Goal: Task Accomplishment & Management: Manage account settings

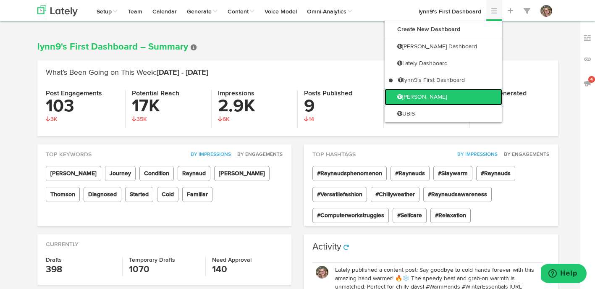
click at [464, 95] on link "[PERSON_NAME]" at bounding box center [444, 97] width 118 height 17
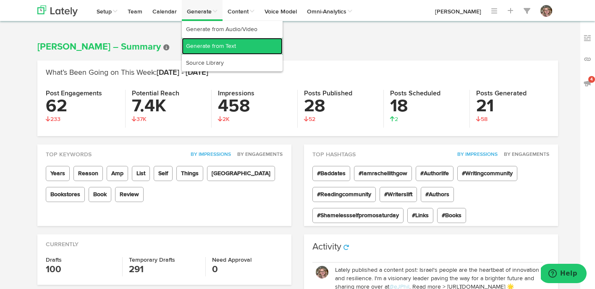
click at [205, 47] on link "Generate from Text" at bounding box center [232, 46] width 101 height 17
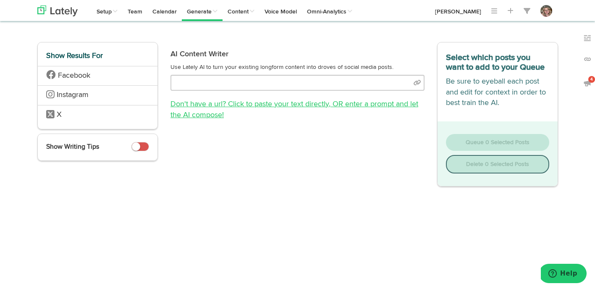
click at [236, 103] on link "Don't have a url? Click to paste your text directly , OR enter a prompt and let…" at bounding box center [294, 109] width 248 height 18
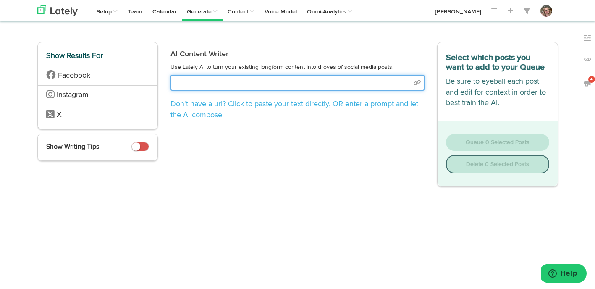
click at [236, 82] on input "text" at bounding box center [297, 83] width 254 height 16
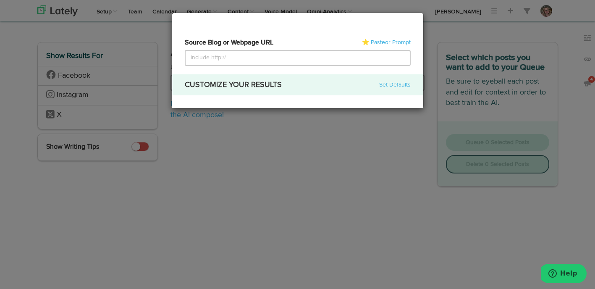
select select "natural"
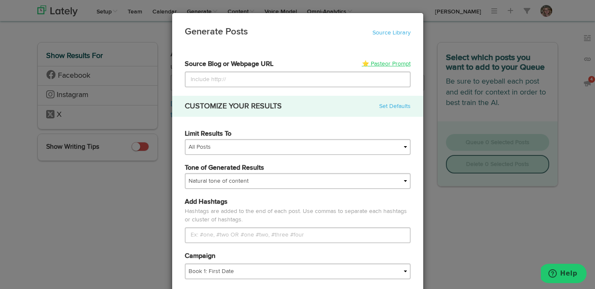
click at [391, 64] on span "or Prompt" at bounding box center [398, 64] width 26 height 6
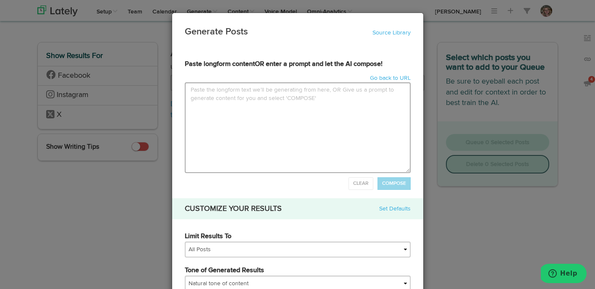
type input "Happy August, My Fellow Warriors of Summer Survival!We are four days into the f…"
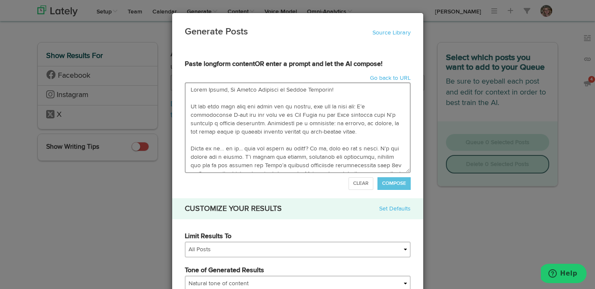
scroll to position [416, 0]
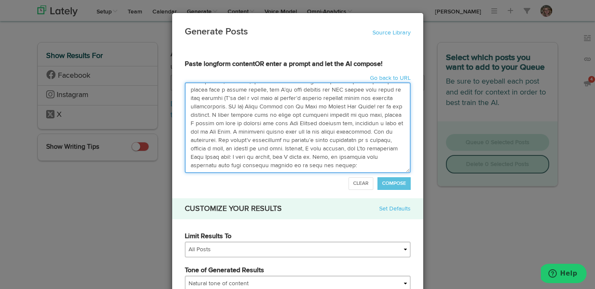
type textarea "Happy August, My Fellow Warriors of Summer Survival! We are four days into the …"
paste textarea "Also, Zibby Owens released her Most Anticipated List of Fall Releases, and gues…"
type input "Happy August, My Fellow Warriors of Summer Survival!We are four days into the f…"
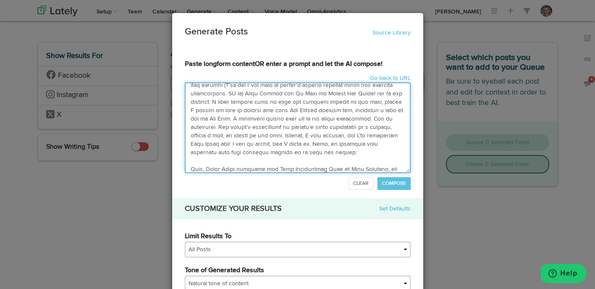
type textarea "Happy August, My Fellow Warriors of Summer Survival! We are four days into the …"
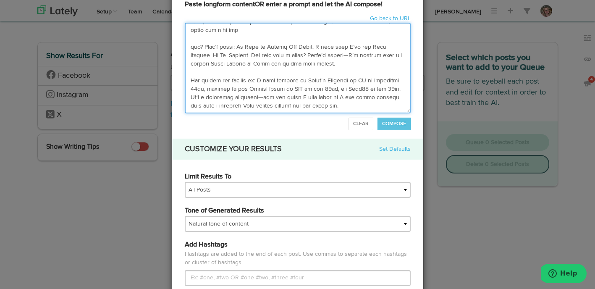
scroll to position [78, 0]
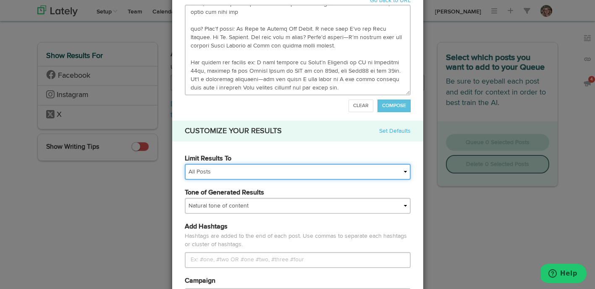
click at [264, 176] on select "All Posts Top 30 Posts Top 25 Posts Top 20 Posts Top 15 Posts Top 10 Posts" at bounding box center [298, 172] width 226 height 16
select select "15"
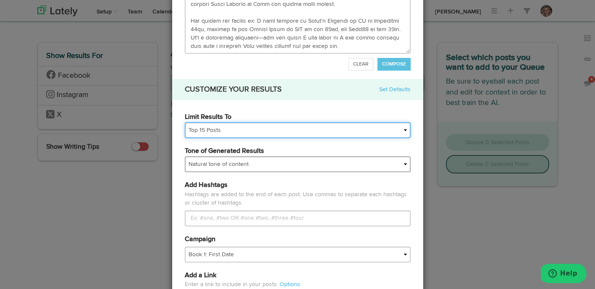
scroll to position [178, 0]
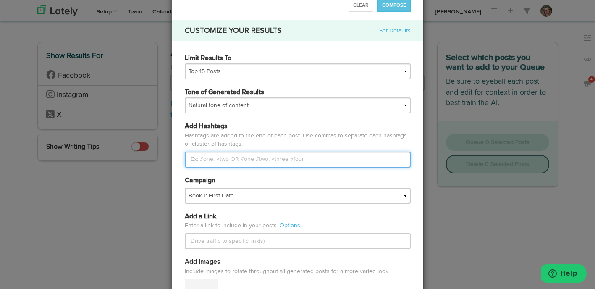
click at [231, 161] on input "Limit Results To" at bounding box center [298, 160] width 226 height 16
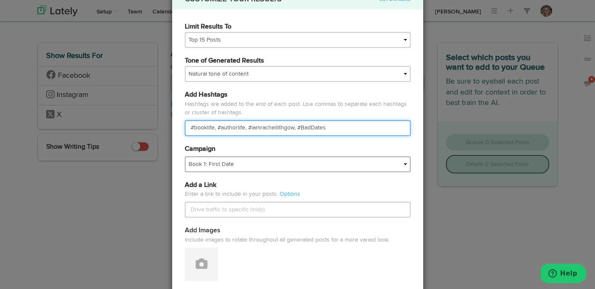
type input "#booklife, #authorlife, #iamrachellithgow, #BadDates"
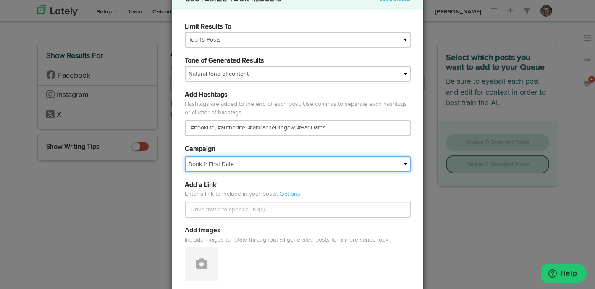
click at [225, 166] on select "Book 1: First Date Book Page Website For Book Clubs Foundational IMPORTED Malco…" at bounding box center [298, 164] width 226 height 16
select select "67604f7b52c21cd55e9d33bc"
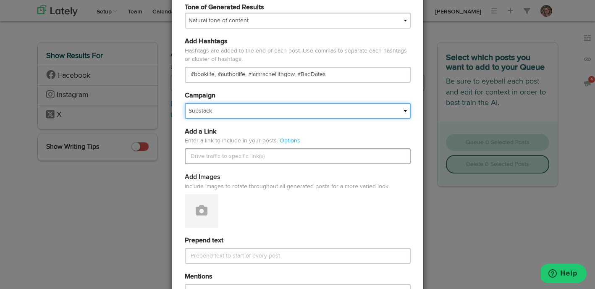
scroll to position [278, 0]
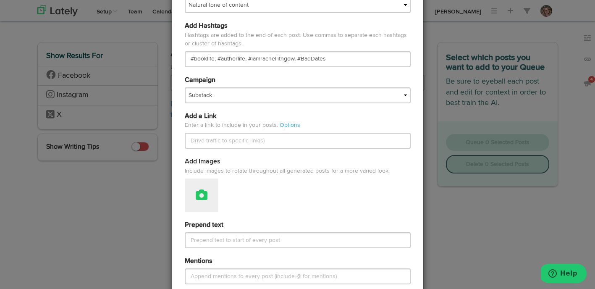
click at [199, 199] on icon at bounding box center [202, 195] width 12 height 12
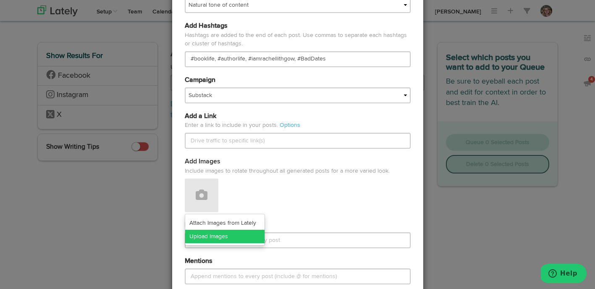
click at [194, 239] on link "Upload Images" at bounding box center [224, 236] width 79 height 13
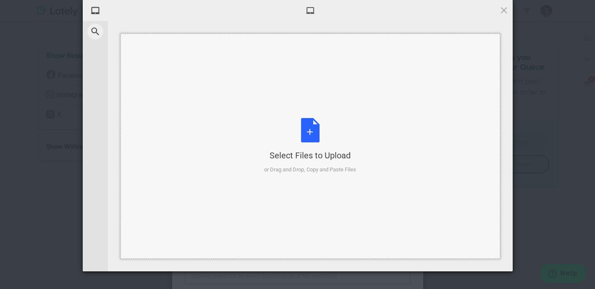
click at [303, 130] on div "Select Files to Upload or Drag and Drop, Copy and Paste Files" at bounding box center [310, 146] width 92 height 56
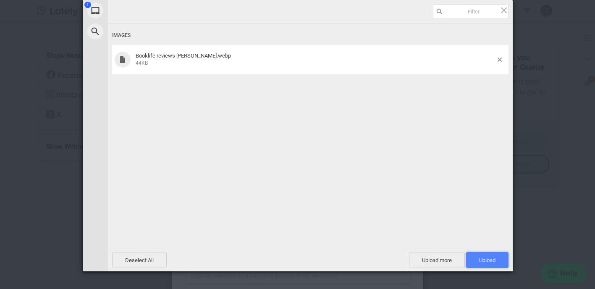
click at [483, 260] on span "Upload 1" at bounding box center [487, 260] width 16 height 6
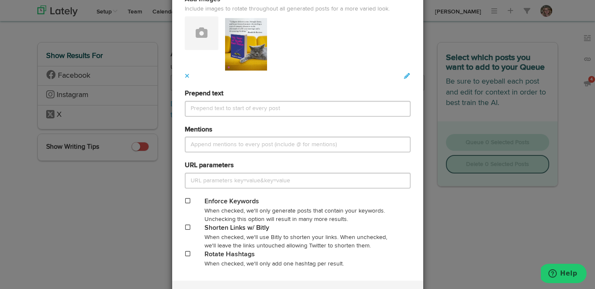
scroll to position [443, 0]
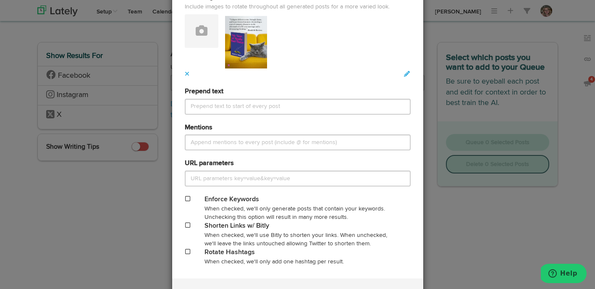
click at [186, 226] on span at bounding box center [187, 225] width 5 height 6
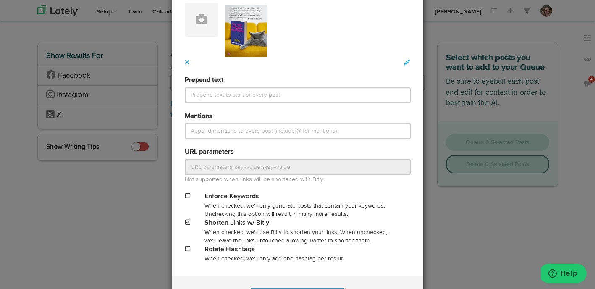
scroll to position [458, 0]
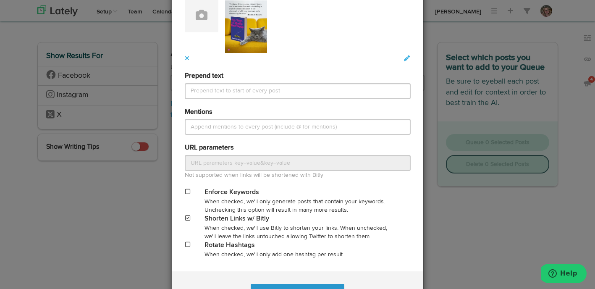
click at [185, 243] on span at bounding box center [187, 244] width 5 height 6
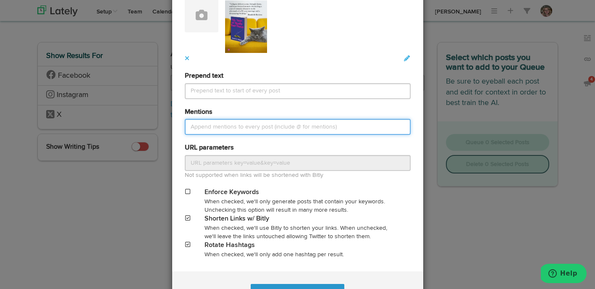
click at [272, 128] on input "Mentions" at bounding box center [298, 127] width 226 height 16
paste input "@booklife"
paste input "@zibbyowens"
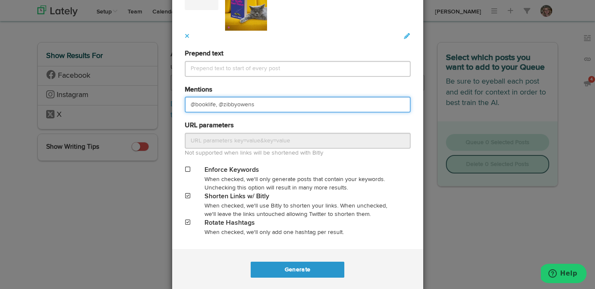
scroll to position [495, 0]
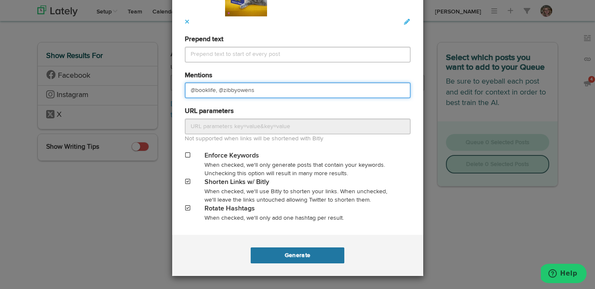
type input "@booklife, @zibbyowens"
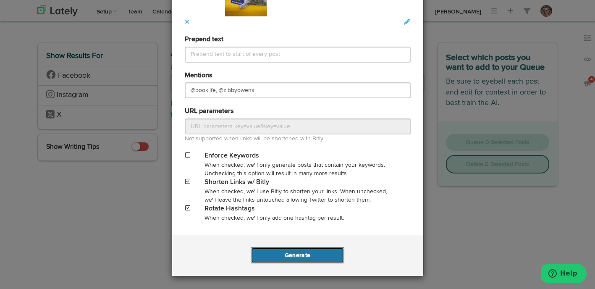
click at [293, 257] on button "Generate" at bounding box center [298, 255] width 94 height 16
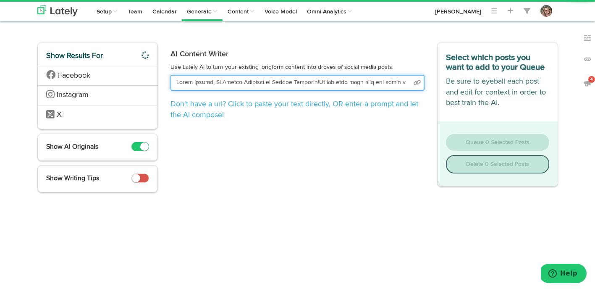
scroll to position [0, 11198]
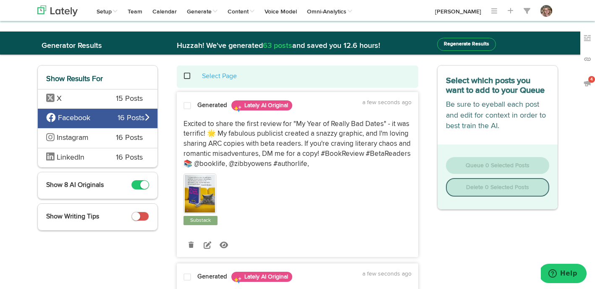
click at [93, 93] on div "X 15 Posts" at bounding box center [98, 99] width 120 height 20
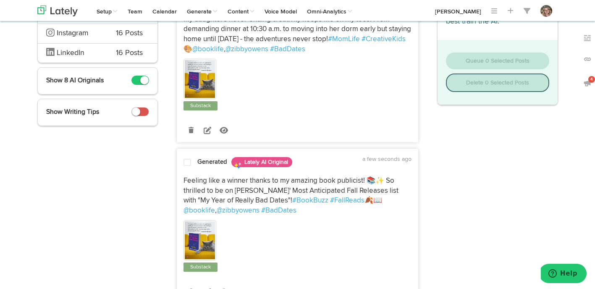
scroll to position [115, 0]
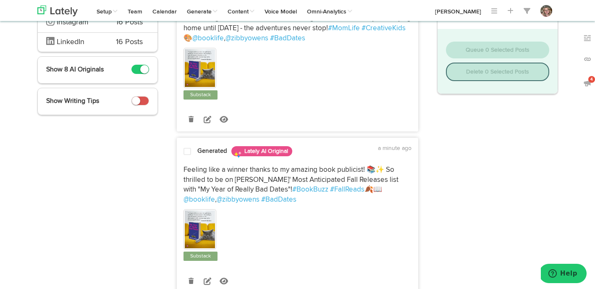
click at [187, 154] on span at bounding box center [187, 151] width 8 height 8
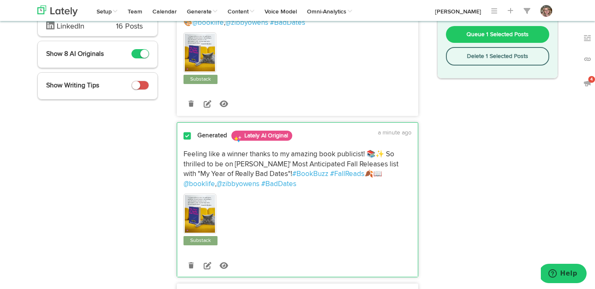
scroll to position [139, 0]
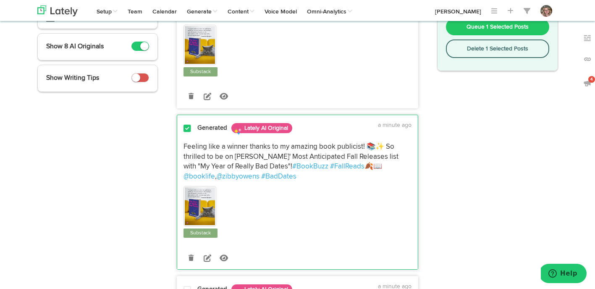
click at [187, 132] on span at bounding box center [187, 128] width 8 height 8
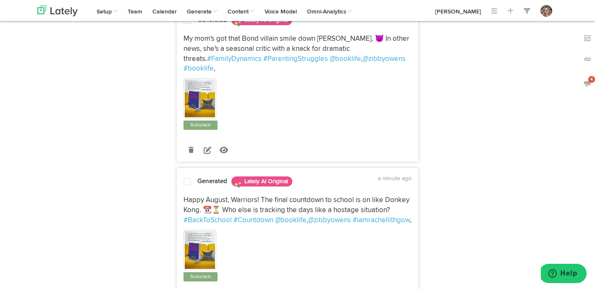
scroll to position [411, 0]
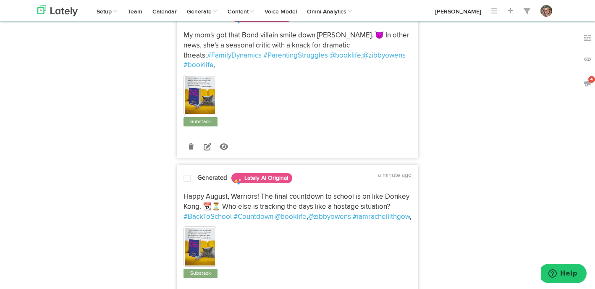
click at [183, 174] on div at bounding box center [187, 179] width 20 height 11
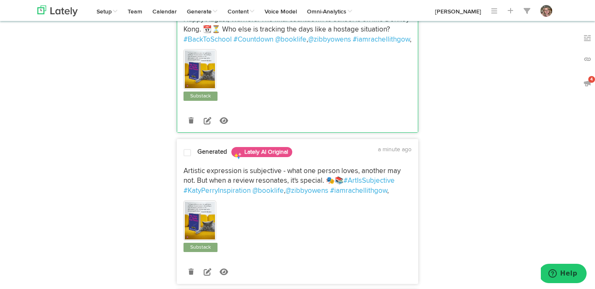
scroll to position [591, 0]
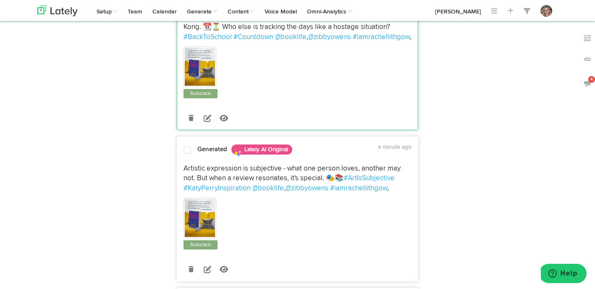
click at [187, 153] on span at bounding box center [187, 150] width 8 height 8
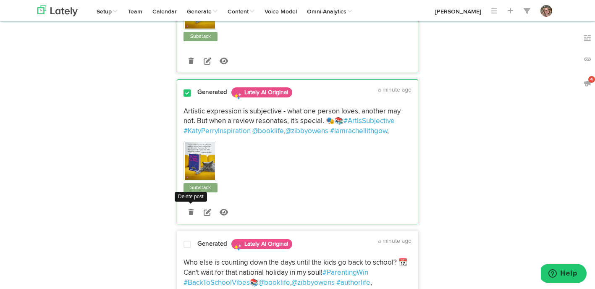
scroll to position [669, 0]
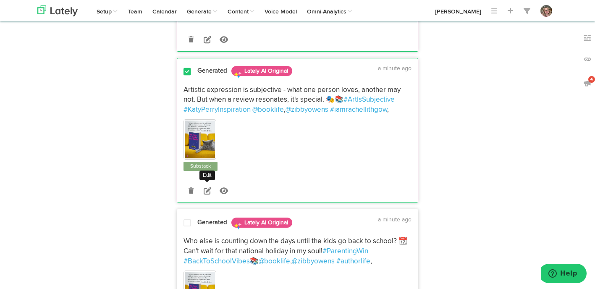
click at [210, 188] on icon at bounding box center [208, 191] width 8 height 8
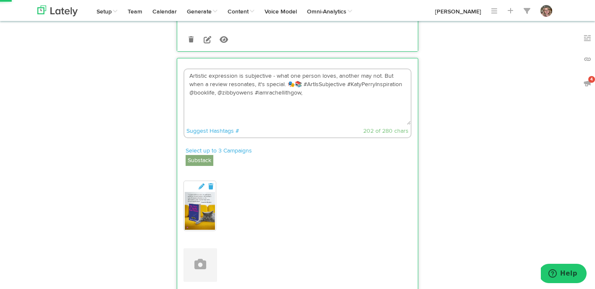
drag, startPoint x: 252, startPoint y: 93, endPoint x: 220, endPoint y: 93, distance: 32.3
click at [220, 93] on textarea "Artistic expression is subjective - what one person loves, another may not. But…" at bounding box center [297, 96] width 226 height 55
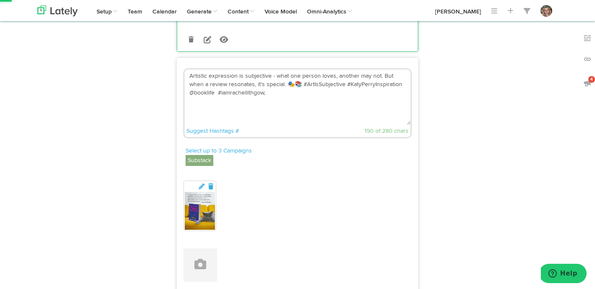
click at [269, 95] on textarea "Artistic expression is subjective - what one person loves, another may not. But…" at bounding box center [297, 96] width 226 height 55
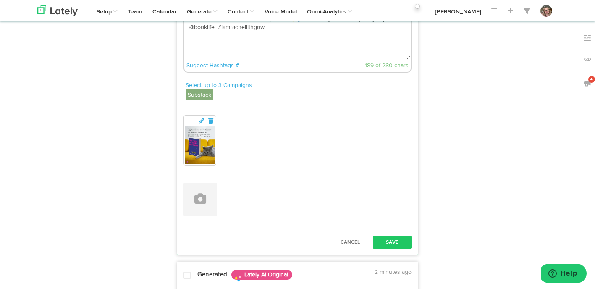
scroll to position [760, 0]
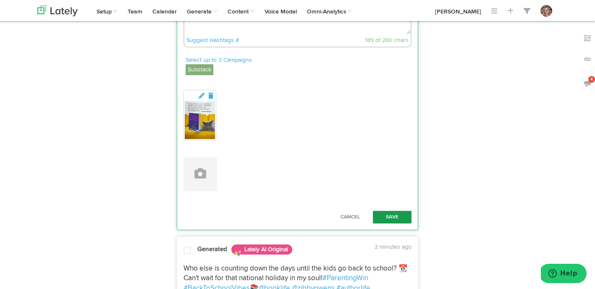
type textarea "Artistic expression is subjective - what one person loves, another may not. But…"
click at [400, 217] on button "Save" at bounding box center [392, 217] width 39 height 13
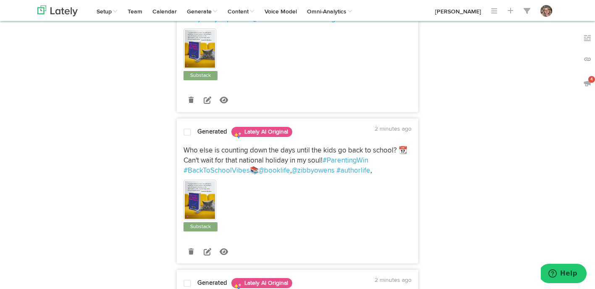
scroll to position [773, 0]
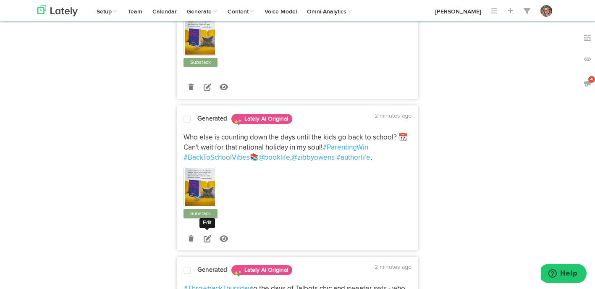
click at [207, 237] on icon at bounding box center [208, 239] width 8 height 8
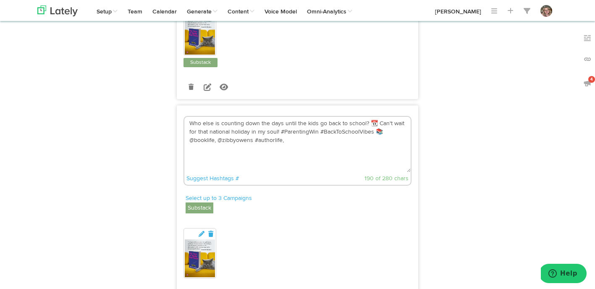
drag, startPoint x: 253, startPoint y: 140, endPoint x: 191, endPoint y: 141, distance: 62.1
click at [191, 141] on textarea "Who else is counting down the days until the kids go back to school? 📆 Can't wa…" at bounding box center [297, 144] width 226 height 55
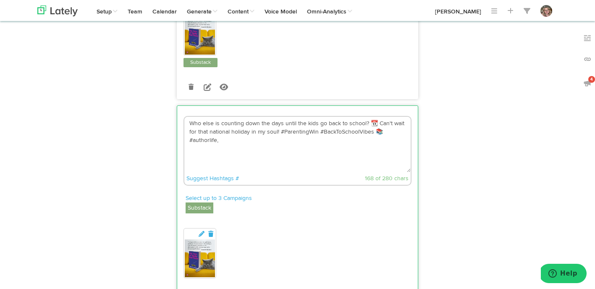
click at [236, 139] on textarea "Who else is counting down the days until the kids go back to school? 📆 Can't wa…" at bounding box center [297, 144] width 226 height 55
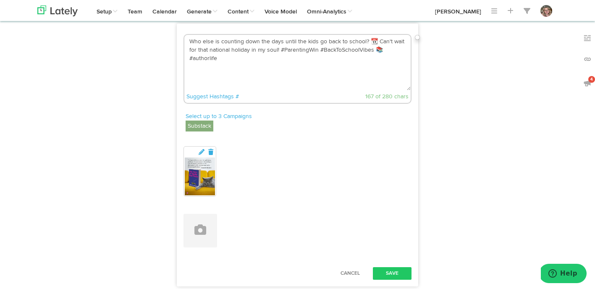
scroll to position [889, 0]
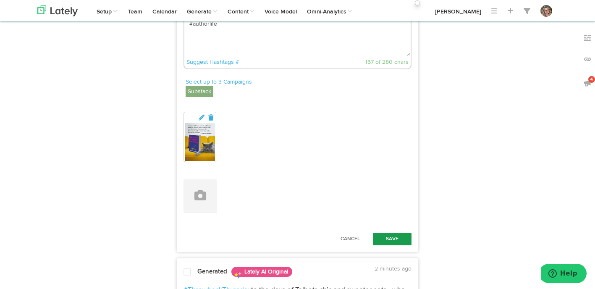
type textarea "Who else is counting down the days until the kids go back to school? 📆 Can't wa…"
click at [394, 238] on button "Save" at bounding box center [392, 239] width 39 height 13
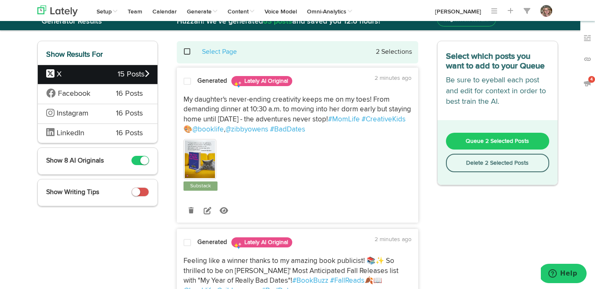
scroll to position [0, 0]
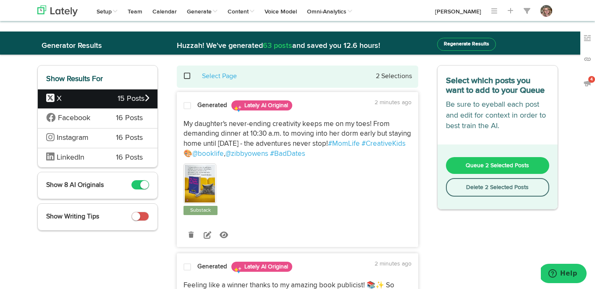
click at [457, 189] on button "Delete 2 Selected Posts" at bounding box center [497, 187] width 103 height 18
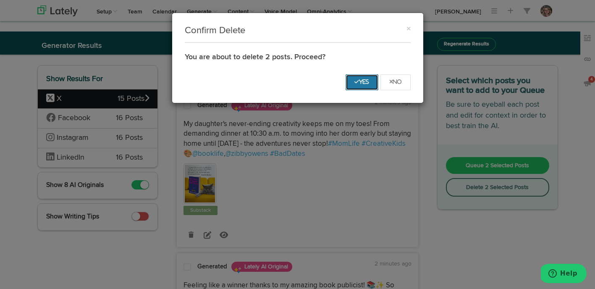
click at [356, 80] on icon "Yes" at bounding box center [361, 81] width 15 height 5
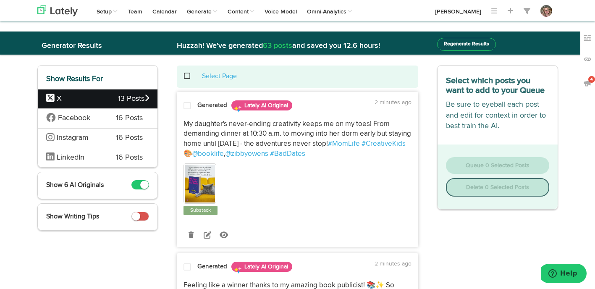
click at [186, 76] on span at bounding box center [191, 76] width 17 height 0
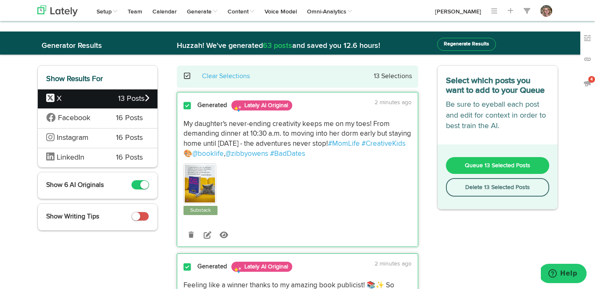
click at [459, 183] on button "Delete 13 Selected Posts" at bounding box center [497, 187] width 103 height 18
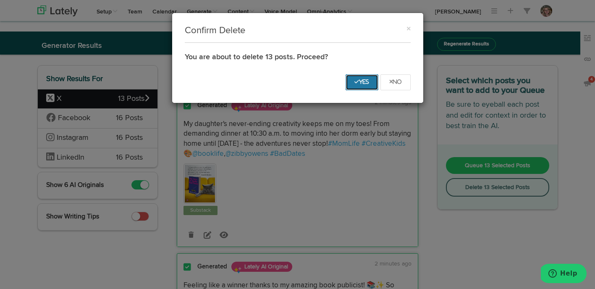
click at [359, 82] on icon "Yes" at bounding box center [361, 81] width 15 height 5
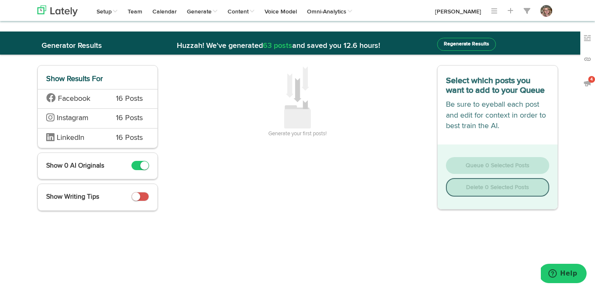
click at [101, 94] on span "Facebook" at bounding box center [75, 99] width 58 height 11
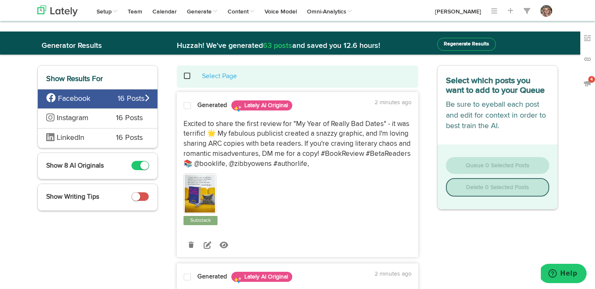
click at [186, 76] on span at bounding box center [191, 76] width 17 height 0
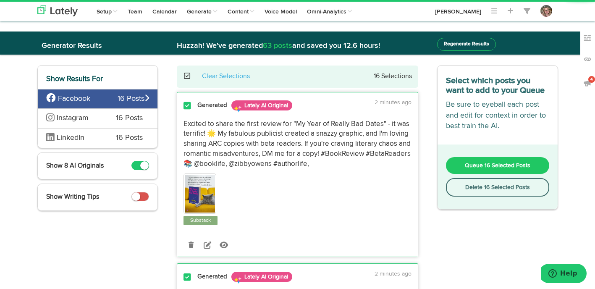
click at [465, 191] on button "Delete 16 Selected Posts" at bounding box center [497, 187] width 103 height 18
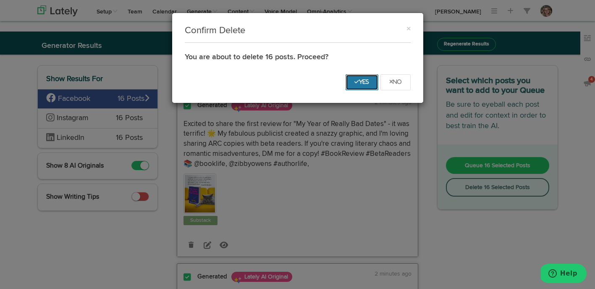
click at [359, 85] on button "Yes" at bounding box center [362, 82] width 33 height 16
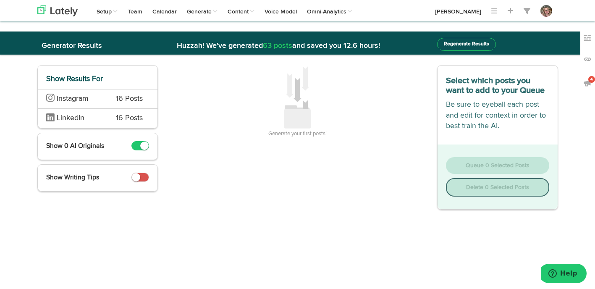
click at [96, 102] on span "Instagram" at bounding box center [75, 99] width 58 height 11
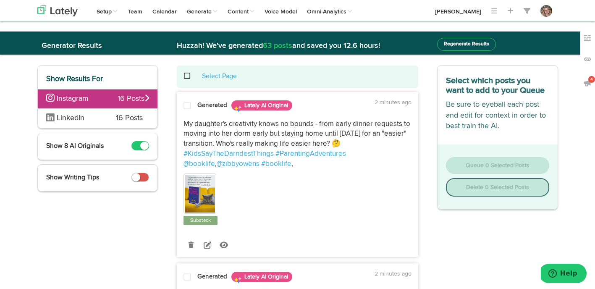
click at [186, 76] on span at bounding box center [191, 76] width 17 height 0
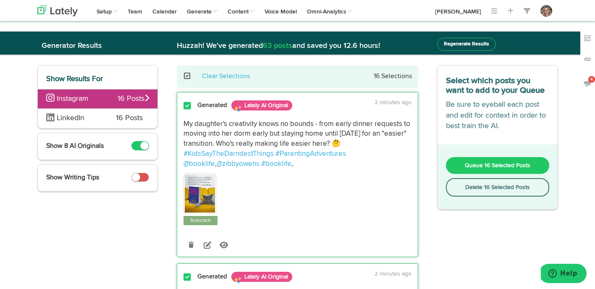
click at [455, 189] on button "Delete 16 Selected Posts" at bounding box center [497, 187] width 103 height 18
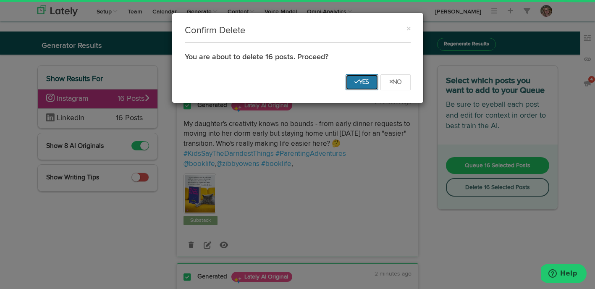
click at [354, 81] on icon "Yes" at bounding box center [361, 81] width 15 height 5
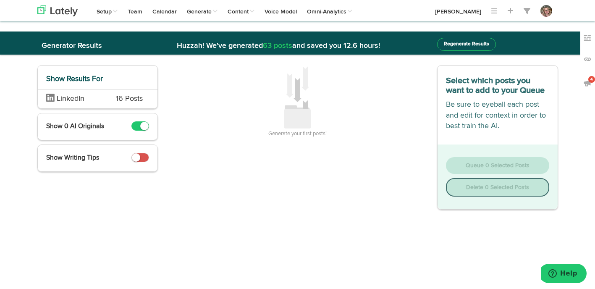
click at [89, 100] on span "LinkedIn" at bounding box center [75, 99] width 58 height 11
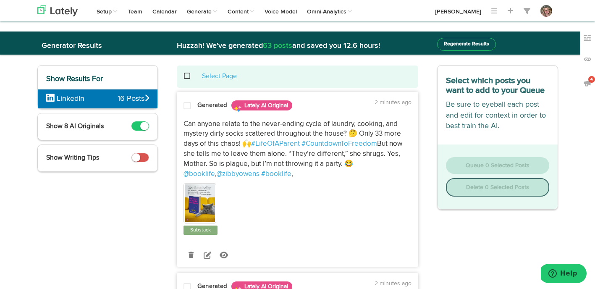
click at [186, 76] on span at bounding box center [191, 76] width 17 height 0
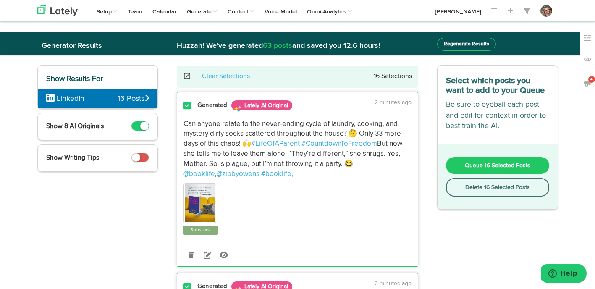
click at [456, 183] on button "Delete 16 Selected Posts" at bounding box center [497, 187] width 103 height 18
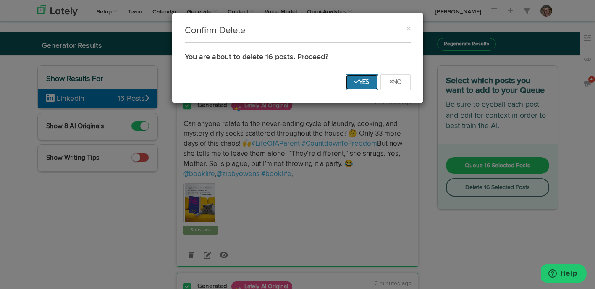
click at [351, 86] on button "Yes" at bounding box center [362, 82] width 33 height 16
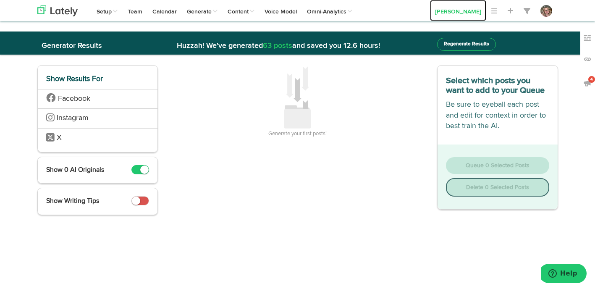
click at [449, 7] on link "[PERSON_NAME]" at bounding box center [458, 10] width 56 height 21
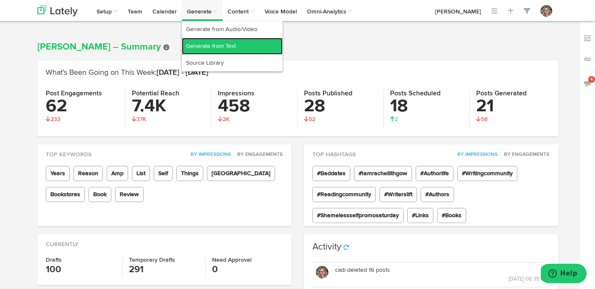
click at [208, 44] on link "Generate from Text" at bounding box center [232, 46] width 101 height 17
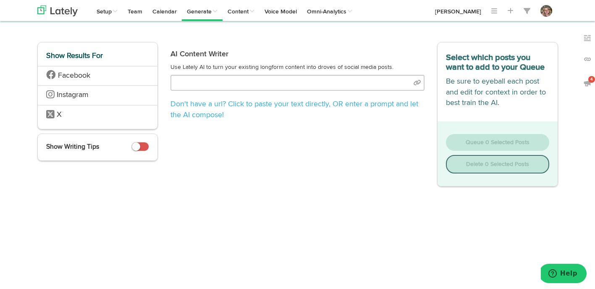
click at [262, 74] on div "AI Content Writer Use Lately AI to turn your existing longform content into dro…" at bounding box center [297, 83] width 267 height 82
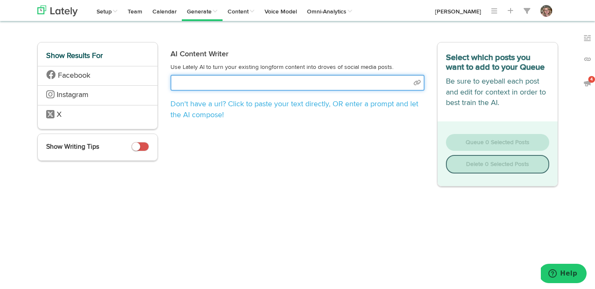
click at [262, 83] on input "text" at bounding box center [297, 83] width 254 height 16
select select "natural"
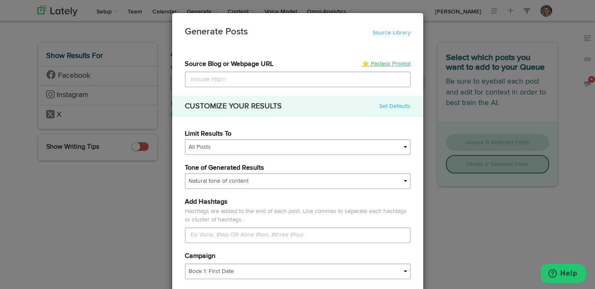
click at [377, 63] on link "⭐ Paste or Prompt" at bounding box center [386, 64] width 49 height 8
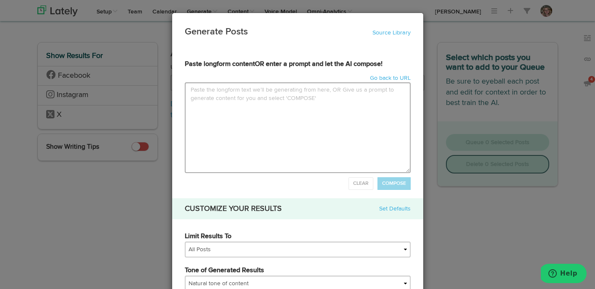
type input "Happy August, My Fellow Warriors of Summer Survival!We are four days into the f…"
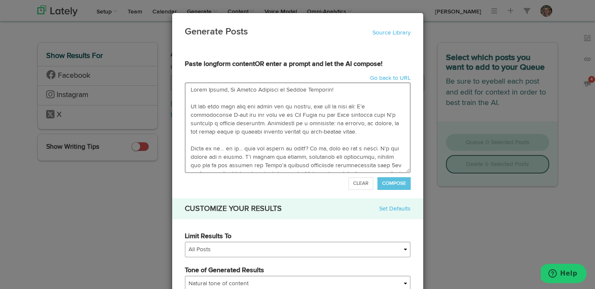
scroll to position [525, 0]
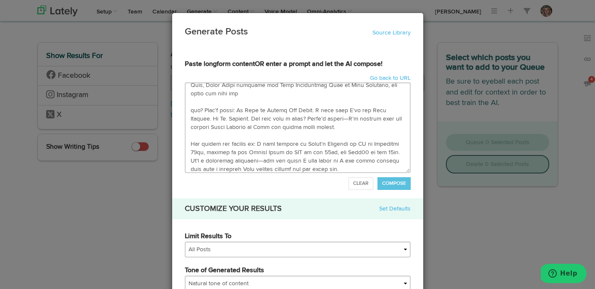
type textarea "Happy August, My Fellow Warriors of Summer Survival! We are four days into the …"
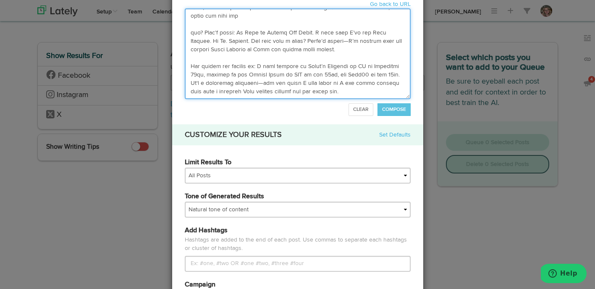
scroll to position [89, 0]
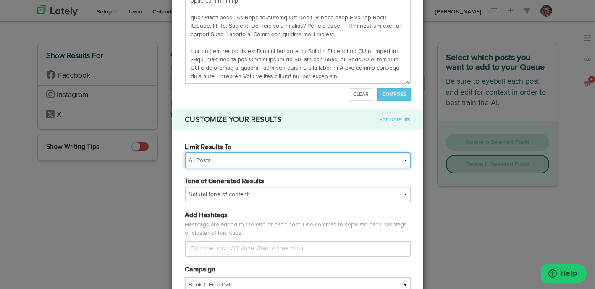
click at [270, 158] on select "All Posts Top 30 Posts Top 25 Posts Top 20 Posts Top 15 Posts Top 10 Posts" at bounding box center [298, 160] width 226 height 16
select select "15"
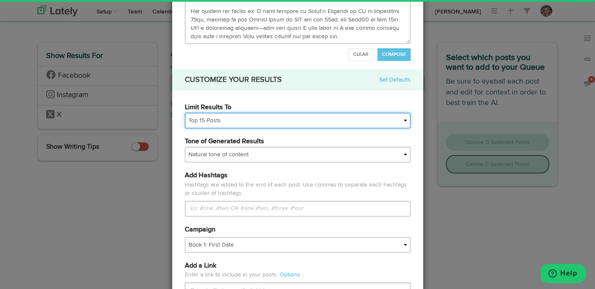
scroll to position [150, 0]
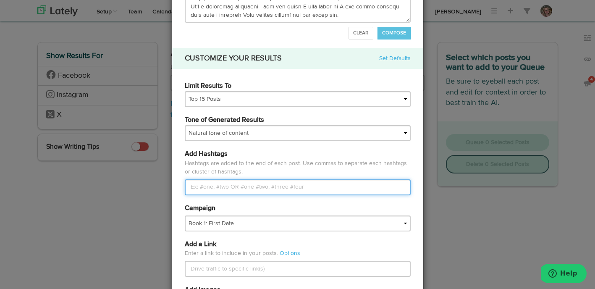
click at [248, 186] on input "Limit Results To" at bounding box center [298, 187] width 226 height 16
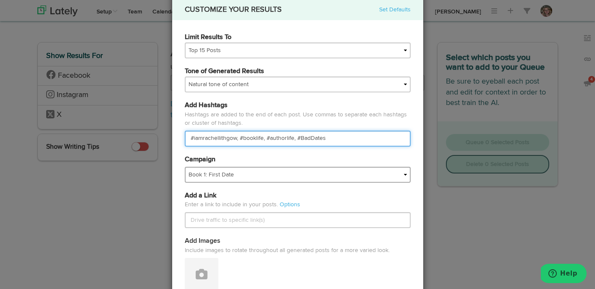
type input "#iamrachellithgow, #booklife, #authorlife, #BadDates"
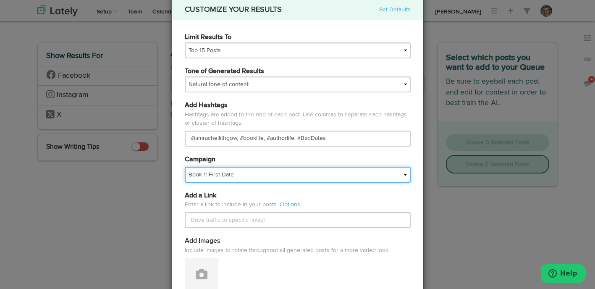
click at [232, 171] on select "Book 1: First Date Book Page Website For Book Clubs Foundational IMPORTED Malco…" at bounding box center [298, 175] width 226 height 16
select select "67604f7b52c21cd55e9d33bc"
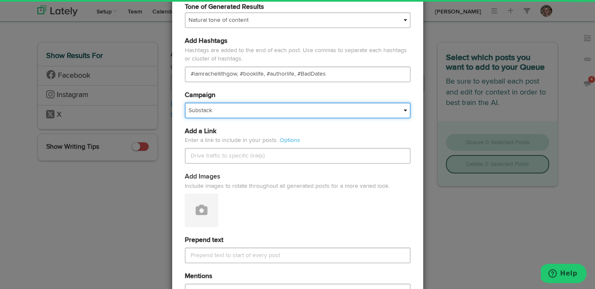
scroll to position [264, 0]
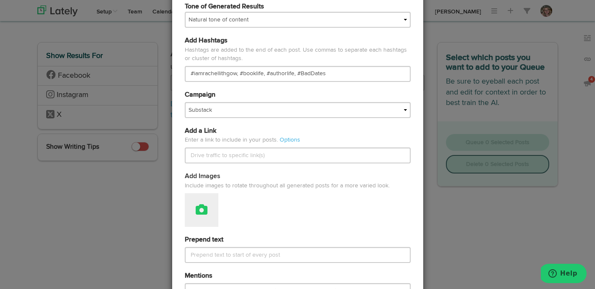
click at [216, 207] on button at bounding box center [202, 210] width 34 height 34
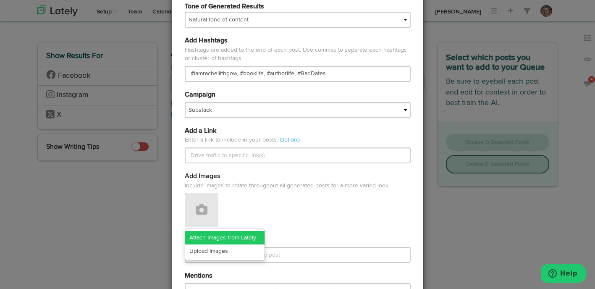
click at [217, 233] on link "Attach Images from Lately" at bounding box center [224, 237] width 79 height 13
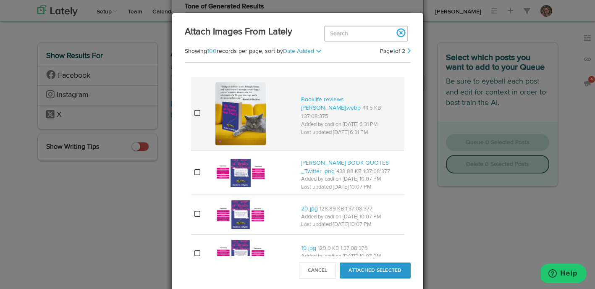
click at [194, 114] on icon at bounding box center [197, 113] width 6 height 7
click at [355, 269] on button "Attached Selected" at bounding box center [375, 270] width 71 height 16
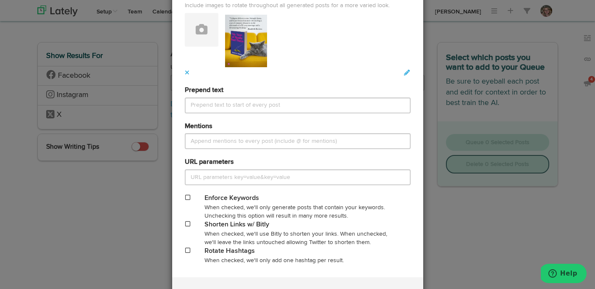
scroll to position [460, 0]
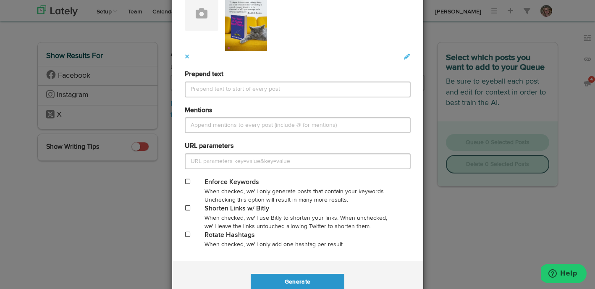
click at [186, 210] on span at bounding box center [187, 208] width 5 height 6
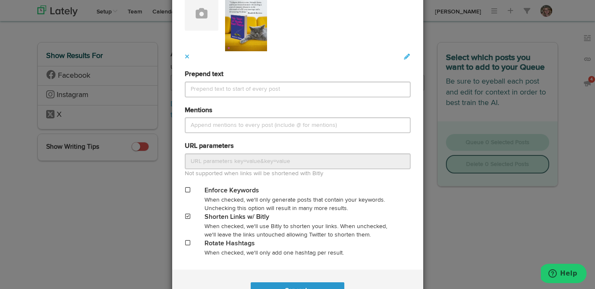
click at [186, 244] on span at bounding box center [187, 243] width 5 height 6
click at [186, 217] on span at bounding box center [187, 216] width 5 height 6
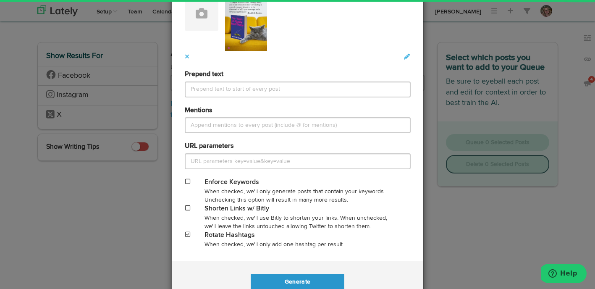
click at [189, 235] on span at bounding box center [187, 234] width 5 height 6
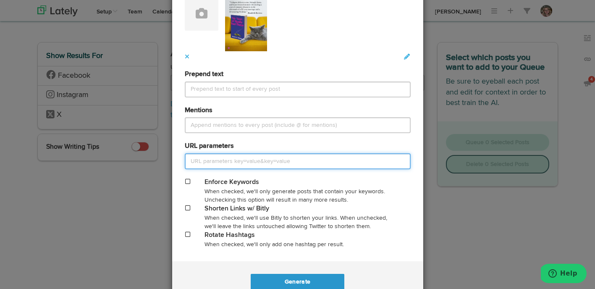
click at [197, 159] on input "URL parameters" at bounding box center [298, 161] width 226 height 16
paste input "[URL][DOMAIN_NAME]"
type input "[URL][DOMAIN_NAME]"
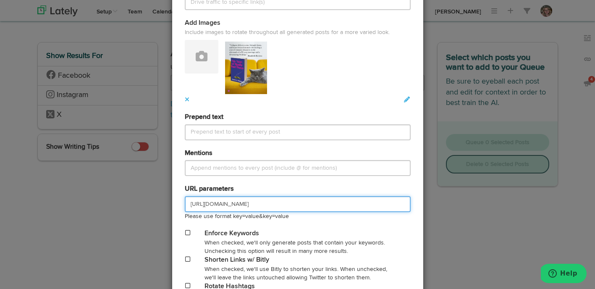
scroll to position [443, 0]
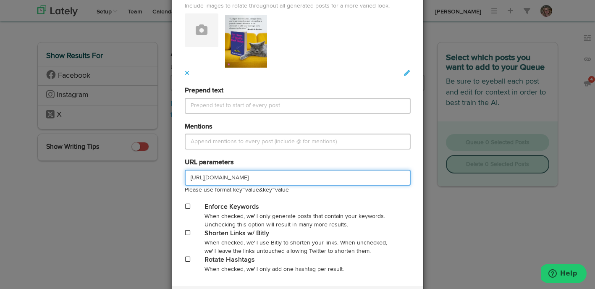
drag, startPoint x: 365, startPoint y: 179, endPoint x: 188, endPoint y: 179, distance: 177.2
click at [188, 179] on input "[URL][DOMAIN_NAME]" at bounding box center [298, 178] width 226 height 16
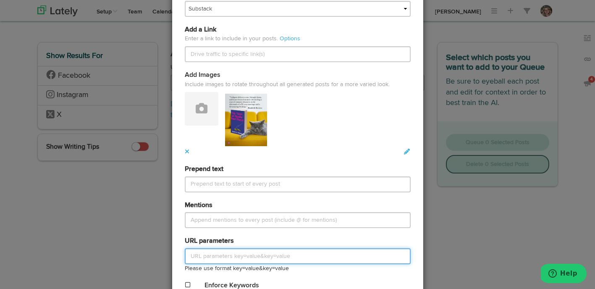
scroll to position [318, 0]
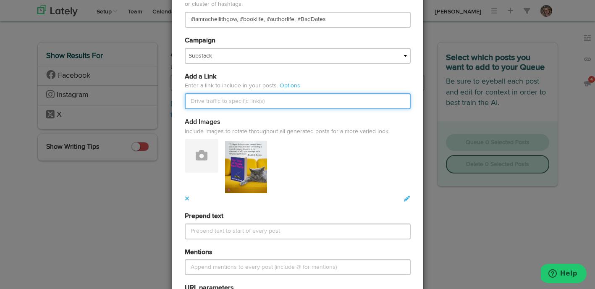
click at [204, 102] on input "text" at bounding box center [298, 101] width 226 height 16
paste input "[URL][DOMAIN_NAME]"
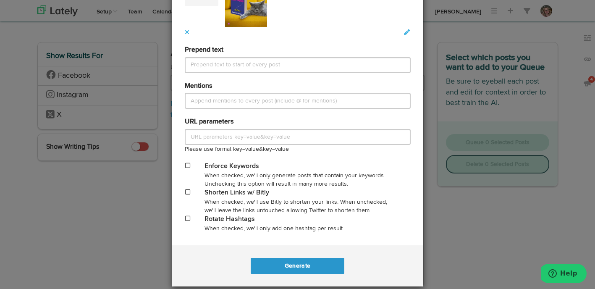
scroll to position [495, 0]
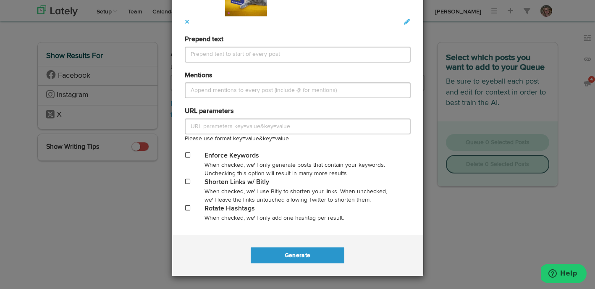
type input "[URL][DOMAIN_NAME]"
click at [187, 181] on span at bounding box center [187, 181] width 5 height 6
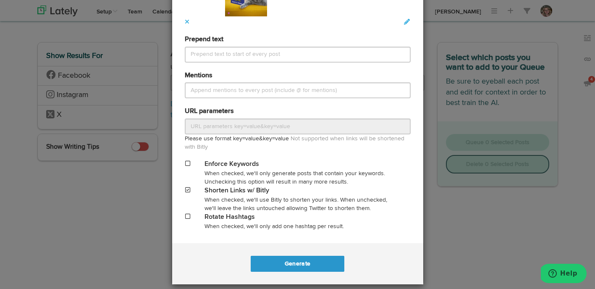
click at [188, 217] on span at bounding box center [187, 216] width 5 height 6
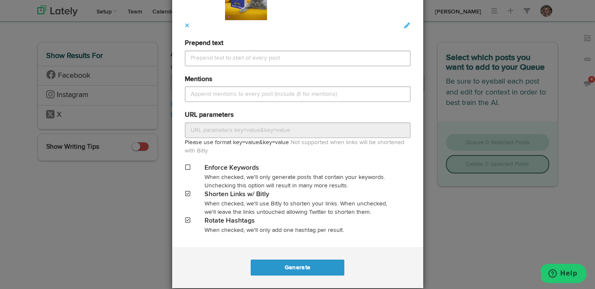
scroll to position [503, 0]
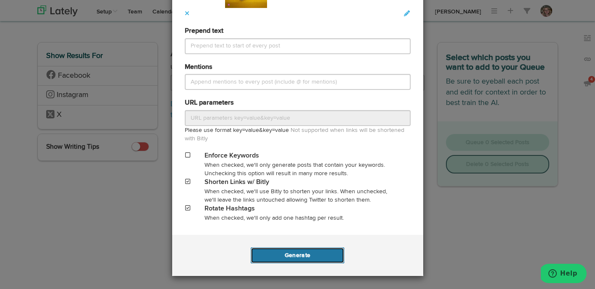
click at [297, 259] on button "Generate" at bounding box center [298, 255] width 94 height 16
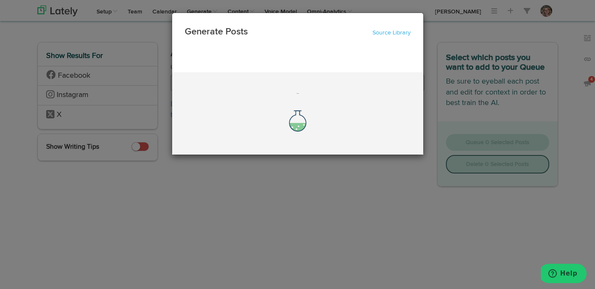
scroll to position [0, 0]
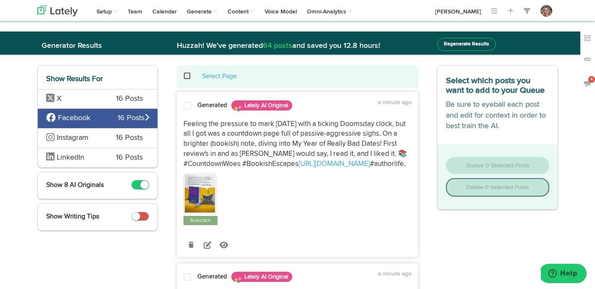
click at [187, 107] on span at bounding box center [187, 106] width 8 height 8
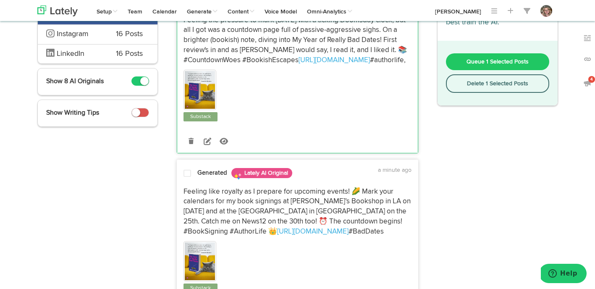
scroll to position [110, 0]
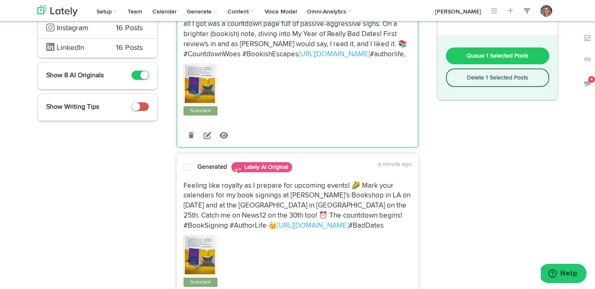
click at [188, 175] on div at bounding box center [187, 168] width 20 height 11
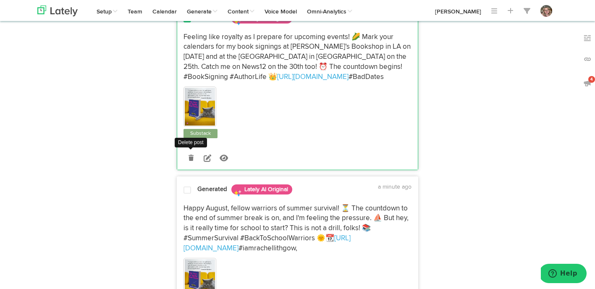
scroll to position [270, 0]
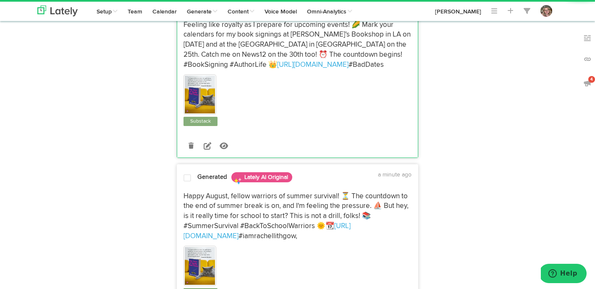
click at [188, 182] on span at bounding box center [187, 178] width 8 height 8
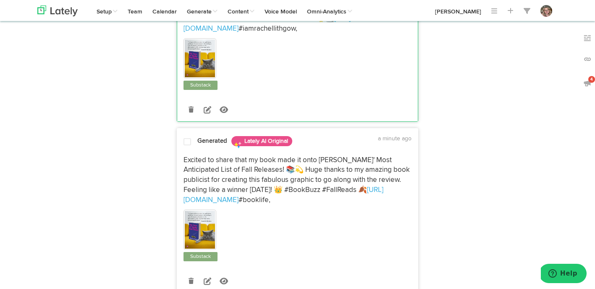
scroll to position [482, 0]
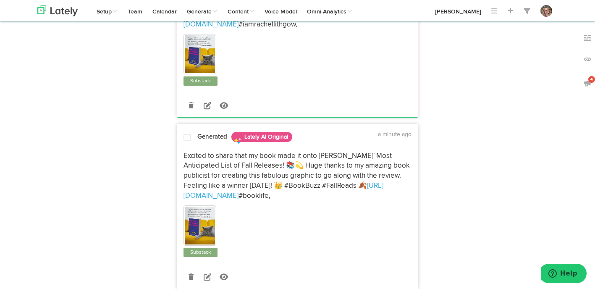
click at [188, 142] on span at bounding box center [187, 138] width 8 height 8
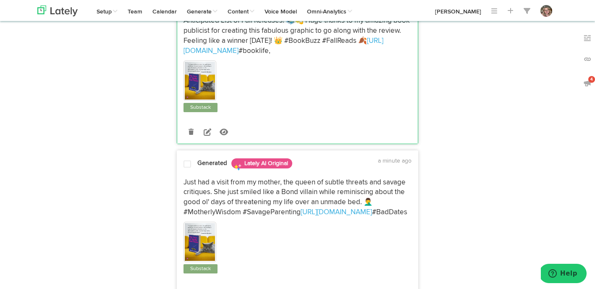
scroll to position [634, 0]
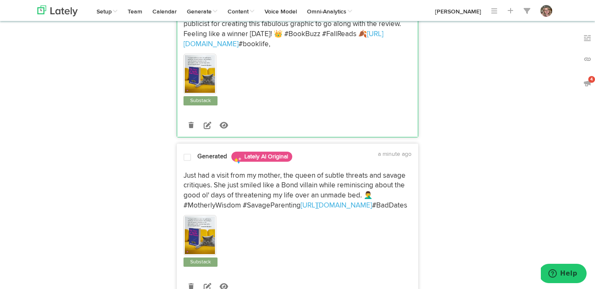
click at [186, 162] on span at bounding box center [187, 157] width 8 height 8
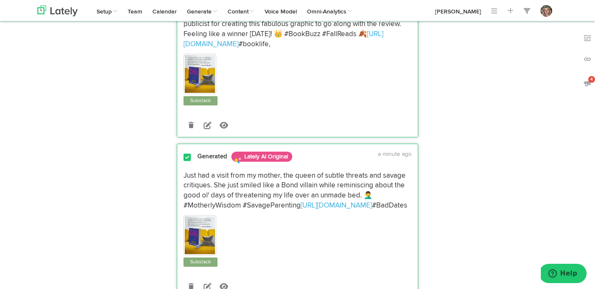
click at [186, 162] on span at bounding box center [187, 157] width 8 height 8
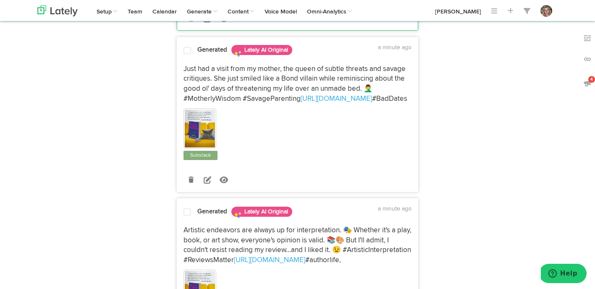
scroll to position [760, 0]
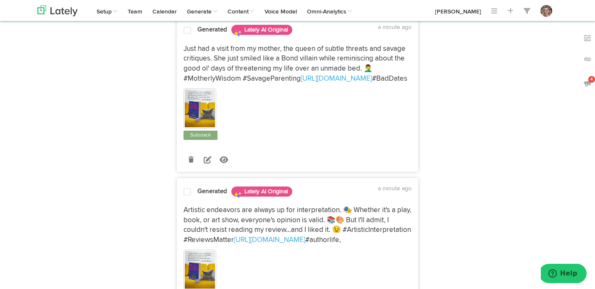
click at [186, 196] on span at bounding box center [187, 192] width 8 height 8
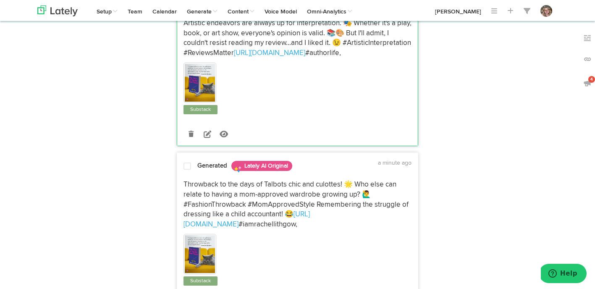
click at [186, 170] on span at bounding box center [187, 166] width 8 height 8
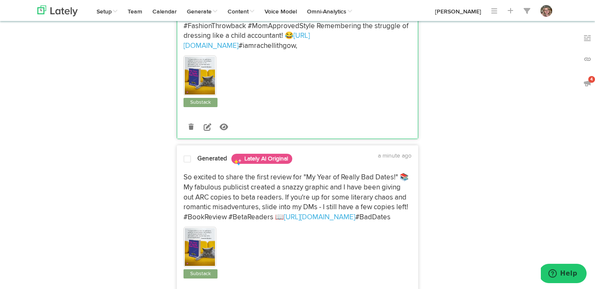
scroll to position [1129, 0]
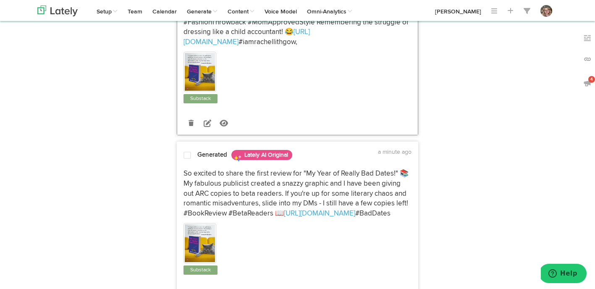
click at [186, 160] on span at bounding box center [187, 155] width 8 height 8
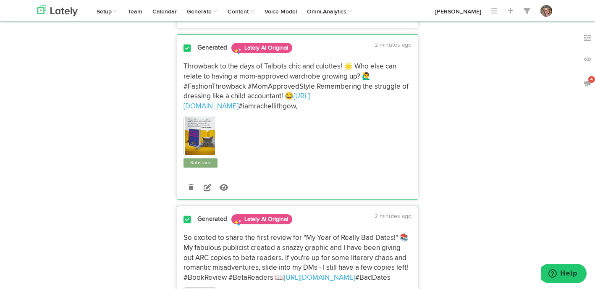
click at [189, 52] on span at bounding box center [187, 48] width 8 height 8
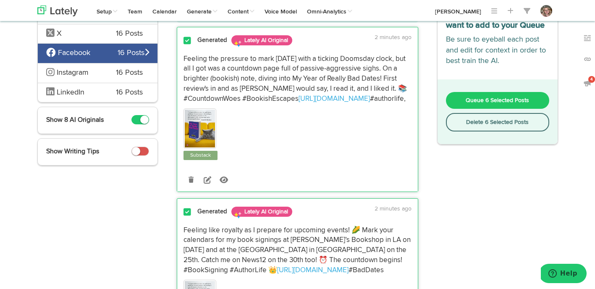
scroll to position [0, 0]
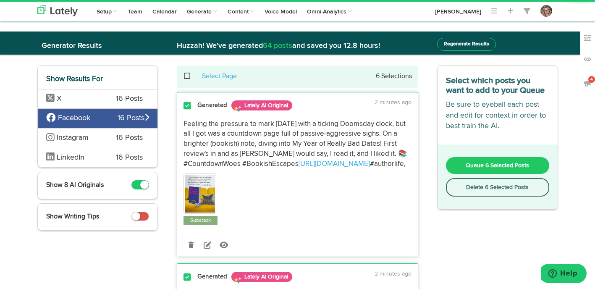
click at [453, 170] on button "Queue 6 Selected Posts" at bounding box center [497, 165] width 103 height 17
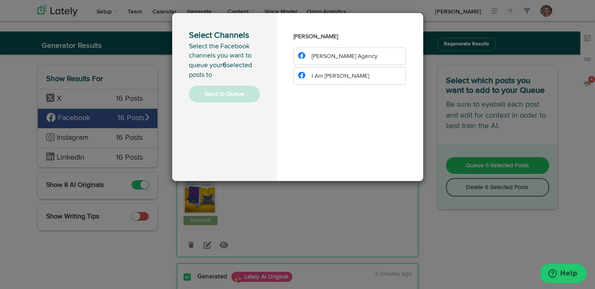
click at [335, 79] on span "I Am Rachel Lithgow" at bounding box center [341, 76] width 58 height 6
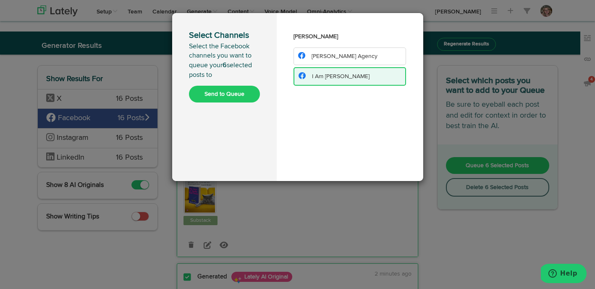
click at [228, 97] on button "Send to Queue" at bounding box center [224, 94] width 71 height 17
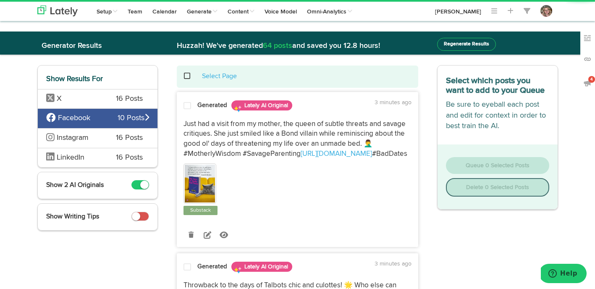
click at [186, 76] on span at bounding box center [191, 76] width 17 height 0
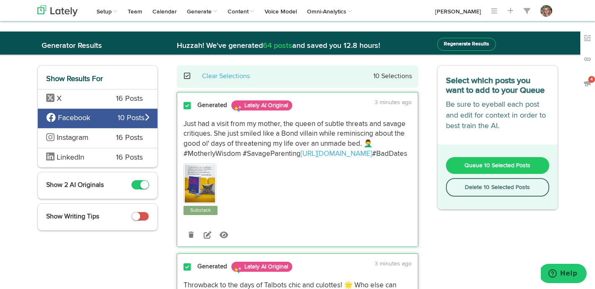
click at [468, 183] on button "Delete 10 Selected Posts" at bounding box center [497, 187] width 103 height 18
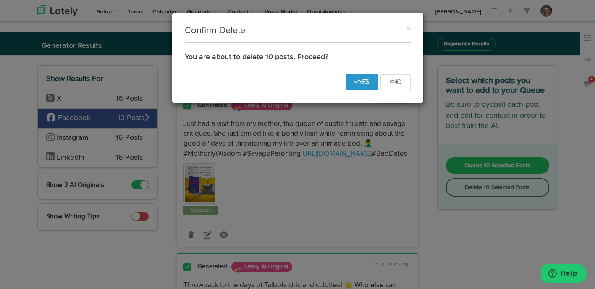
click at [360, 73] on div "No Yes" at bounding box center [297, 85] width 251 height 35
click at [360, 79] on icon "Yes" at bounding box center [361, 81] width 15 height 5
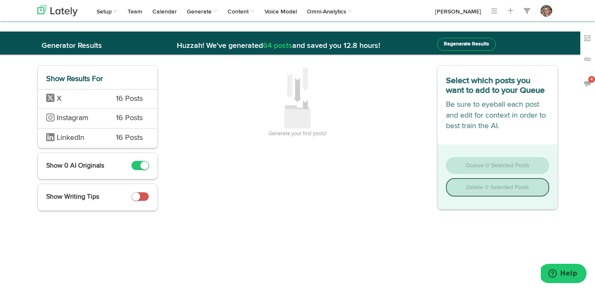
click at [90, 95] on span "X" at bounding box center [75, 99] width 58 height 11
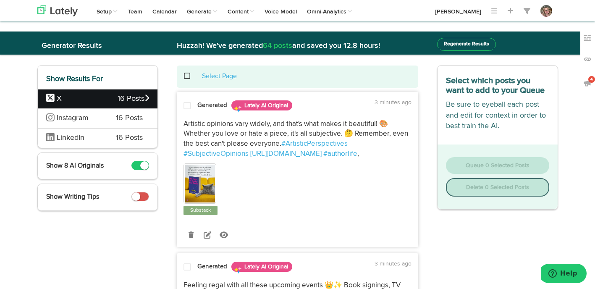
click at [187, 108] on span at bounding box center [187, 106] width 8 height 8
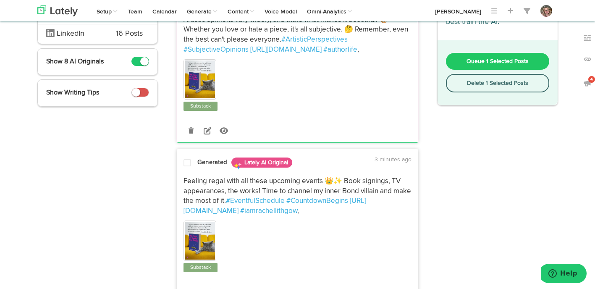
scroll to position [115, 0]
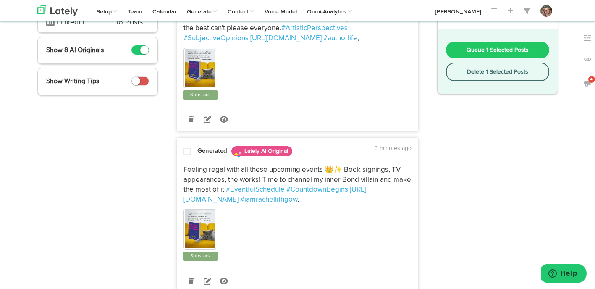
click at [186, 156] on div at bounding box center [187, 152] width 20 height 11
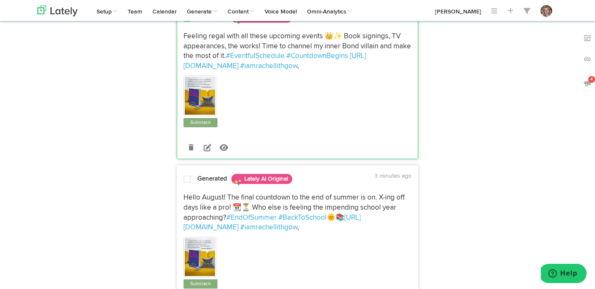
click at [186, 182] on span at bounding box center [187, 179] width 8 height 8
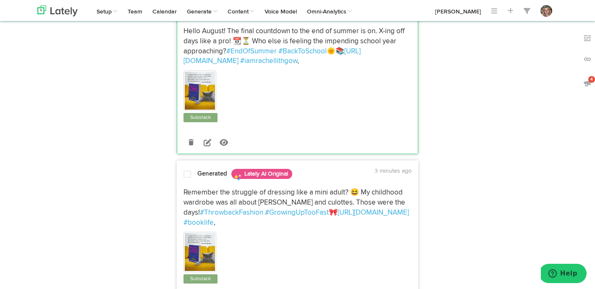
click at [188, 171] on span at bounding box center [187, 174] width 8 height 8
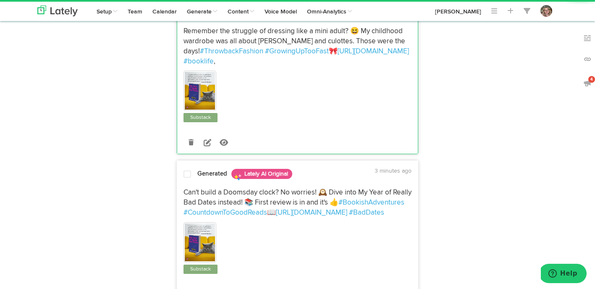
click at [188, 173] on span at bounding box center [187, 174] width 8 height 8
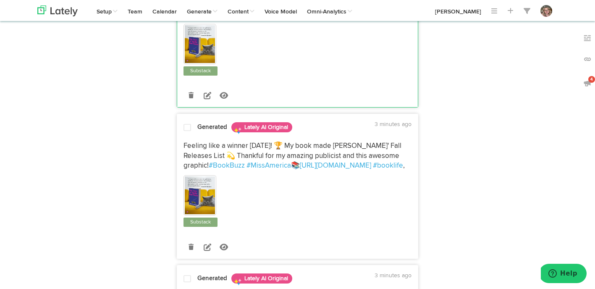
click at [189, 131] on span at bounding box center [187, 127] width 8 height 8
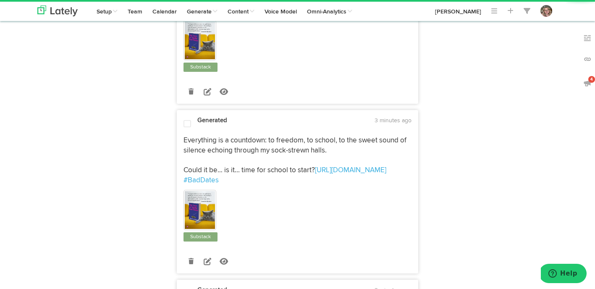
scroll to position [1692, 0]
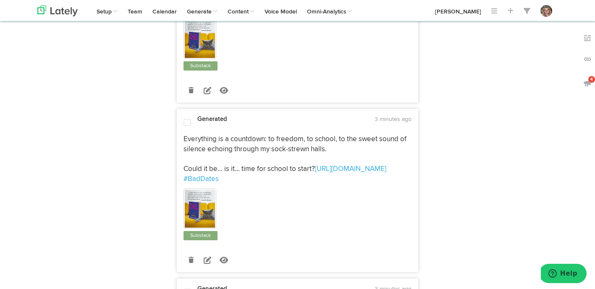
click at [186, 126] on span at bounding box center [187, 122] width 8 height 8
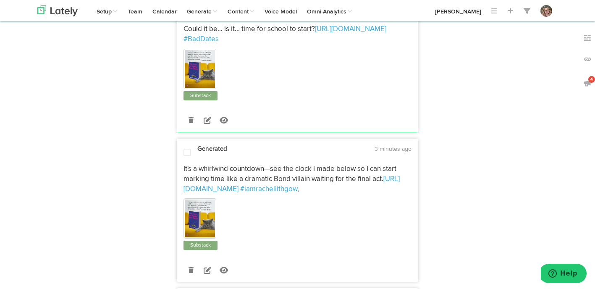
scroll to position [1853, 0]
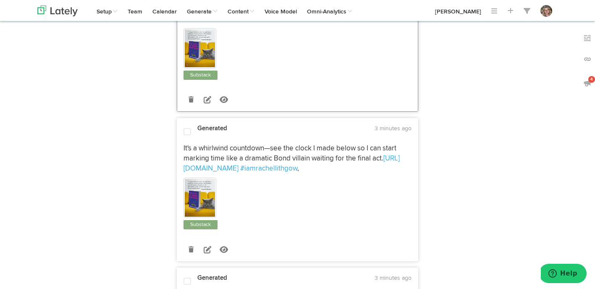
click at [187, 136] on span at bounding box center [187, 132] width 8 height 8
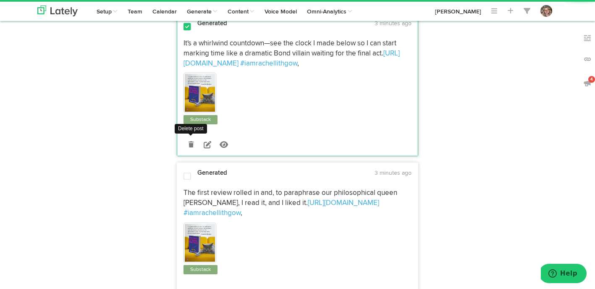
scroll to position [1968, 0]
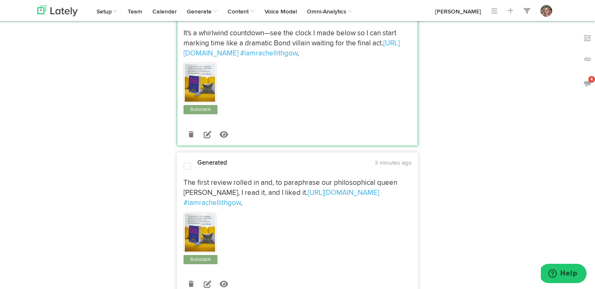
click at [188, 168] on span at bounding box center [187, 166] width 8 height 8
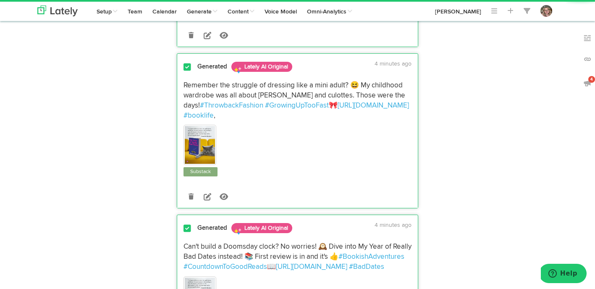
scroll to position [0, 0]
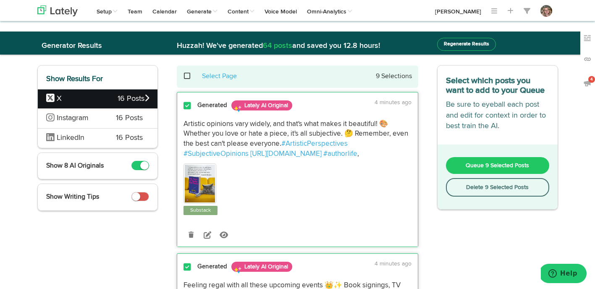
click at [458, 161] on button "Queue 9 Selected Posts" at bounding box center [497, 165] width 103 height 17
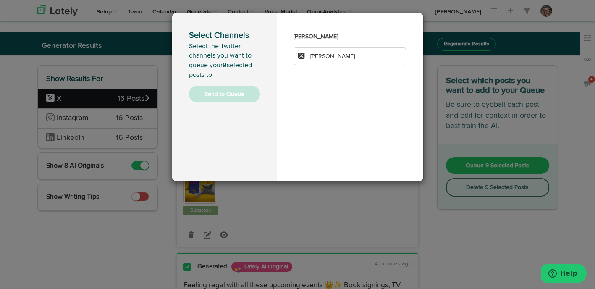
click at [324, 55] on span "[PERSON_NAME]" at bounding box center [332, 56] width 45 height 6
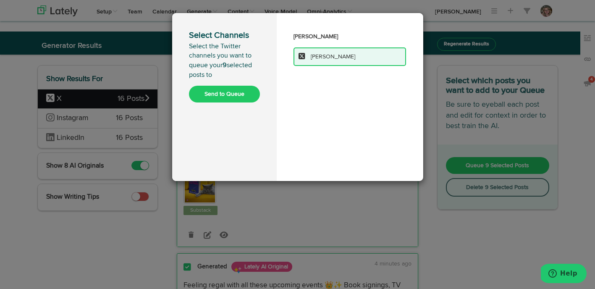
click at [249, 85] on div "Send to Queue" at bounding box center [224, 93] width 71 height 19
click at [247, 89] on button "Send to Queue" at bounding box center [224, 94] width 71 height 17
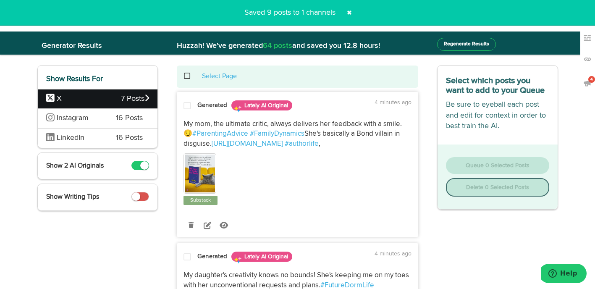
click at [187, 76] on span at bounding box center [191, 76] width 17 height 0
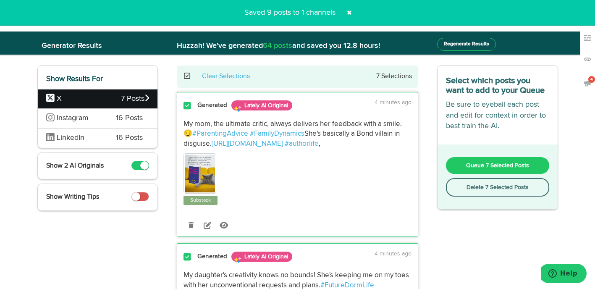
click at [453, 191] on button "Delete 7 Selected Posts" at bounding box center [497, 187] width 103 height 18
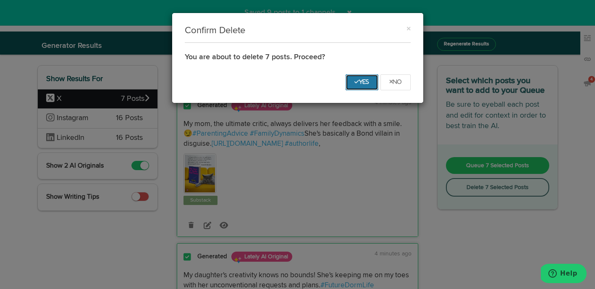
click at [362, 88] on button "Yes" at bounding box center [362, 82] width 33 height 16
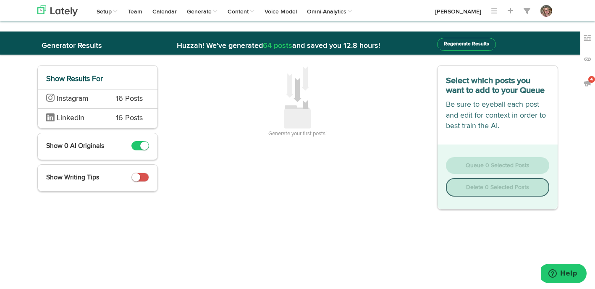
click at [106, 118] on div "LinkedIn 16 Posts" at bounding box center [98, 118] width 120 height 20
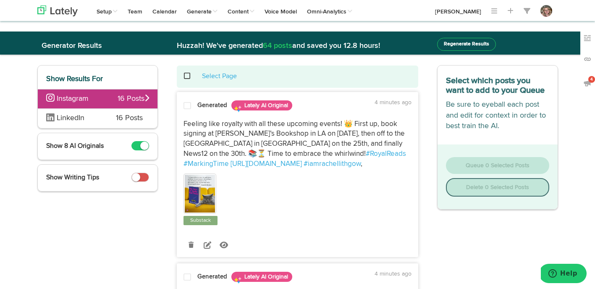
click at [185, 110] on div at bounding box center [187, 107] width 20 height 11
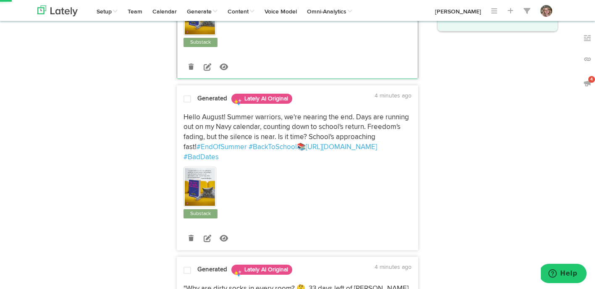
click at [188, 101] on span at bounding box center [187, 99] width 8 height 8
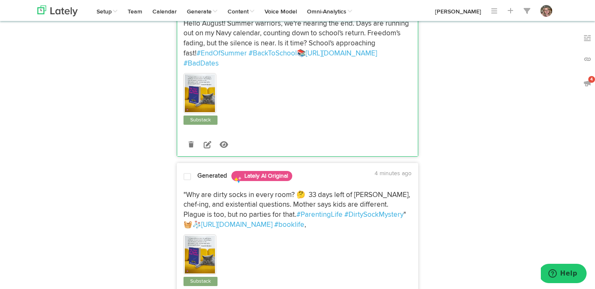
click at [186, 173] on span at bounding box center [187, 177] width 8 height 8
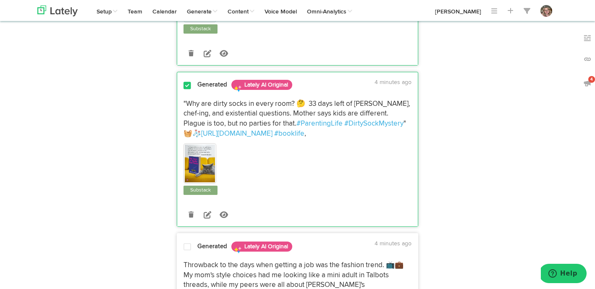
scroll to position [373, 0]
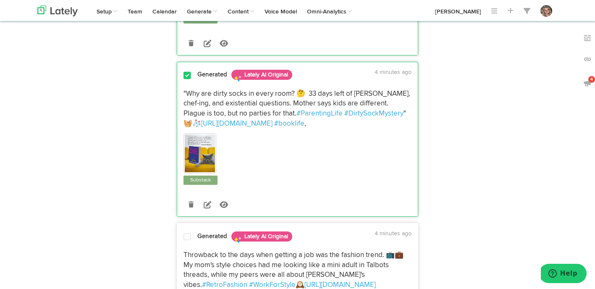
click at [186, 71] on span at bounding box center [187, 75] width 8 height 8
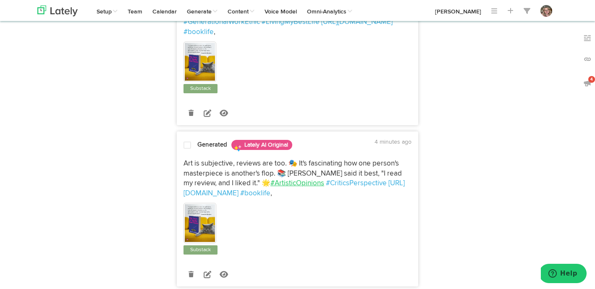
scroll to position [832, 0]
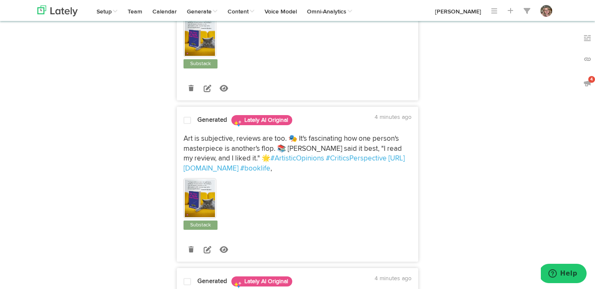
click at [189, 116] on span at bounding box center [187, 120] width 8 height 8
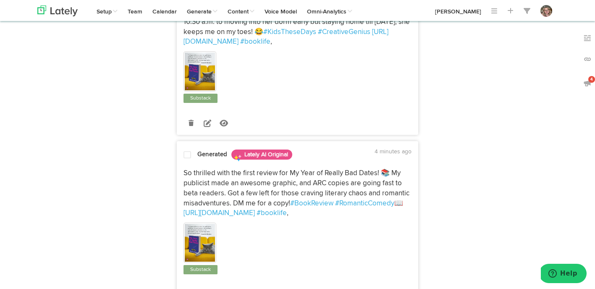
scroll to position [1123, 0]
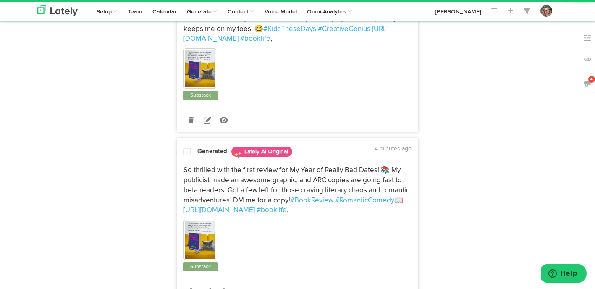
click at [186, 148] on span at bounding box center [187, 152] width 8 height 8
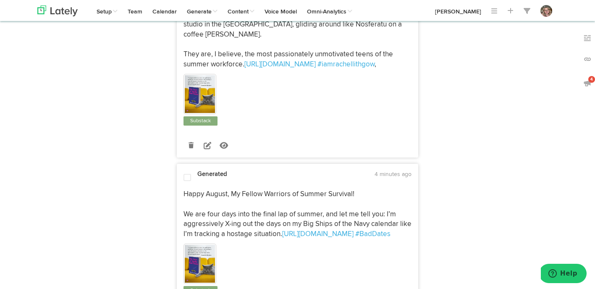
click at [189, 173] on span at bounding box center [187, 177] width 8 height 8
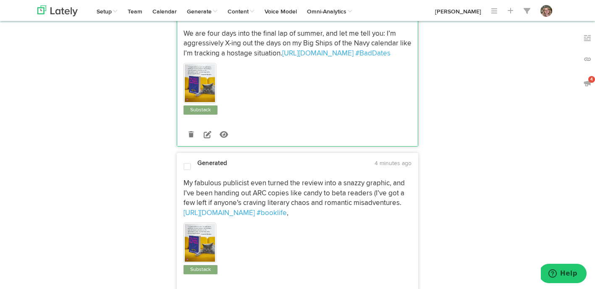
scroll to position [1631, 0]
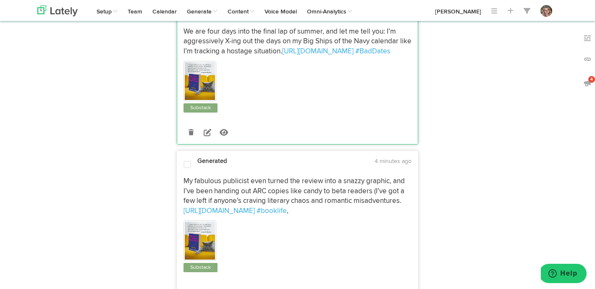
click at [190, 160] on span at bounding box center [187, 164] width 8 height 8
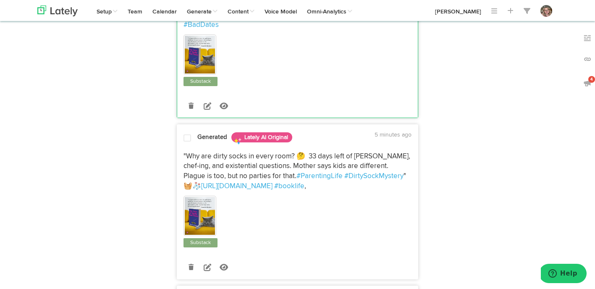
scroll to position [0, 0]
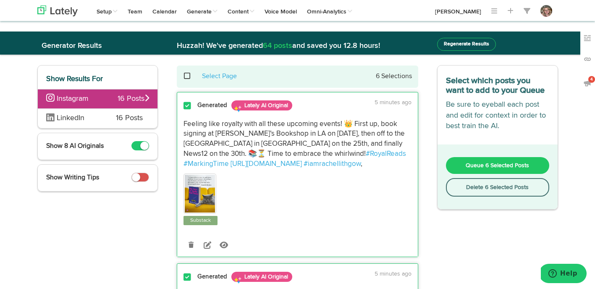
click at [456, 162] on button "Queue 6 Selected Posts" at bounding box center [497, 165] width 103 height 17
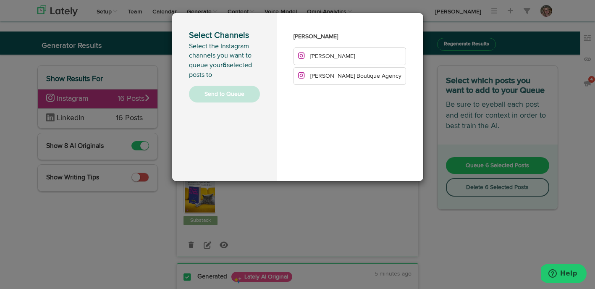
click at [426, 162] on div "Select Channels Select the Instagram channels you want to queue your 6 selected…" at bounding box center [297, 144] width 595 height 289
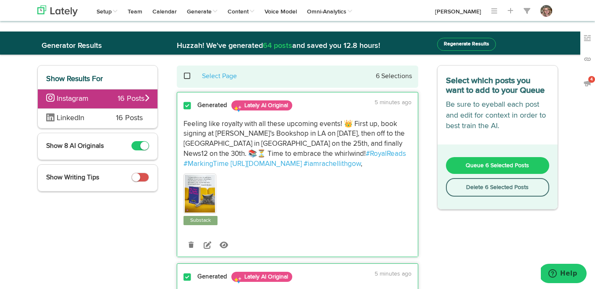
click at [102, 116] on span "LinkedIn" at bounding box center [75, 118] width 58 height 11
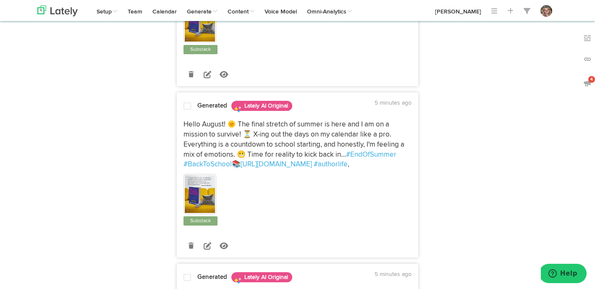
scroll to position [363, 0]
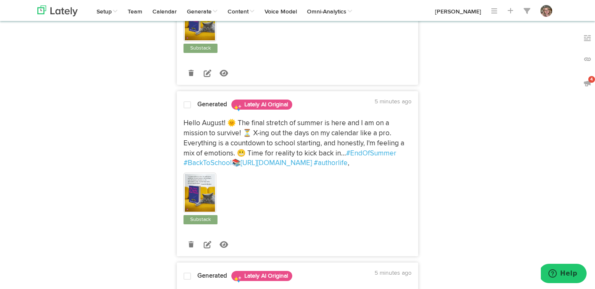
click at [188, 101] on span at bounding box center [187, 105] width 8 height 8
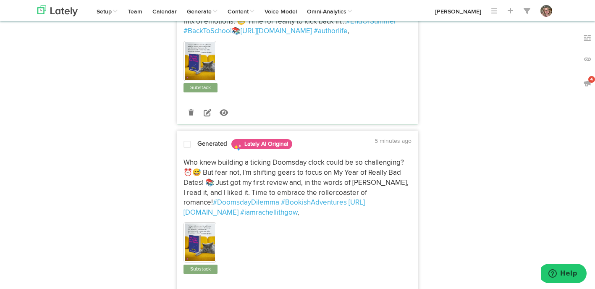
scroll to position [506, 0]
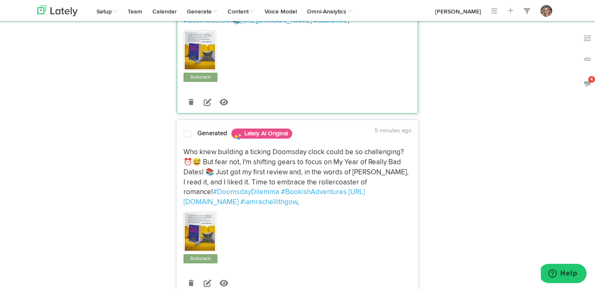
click at [188, 131] on div at bounding box center [187, 135] width 20 height 11
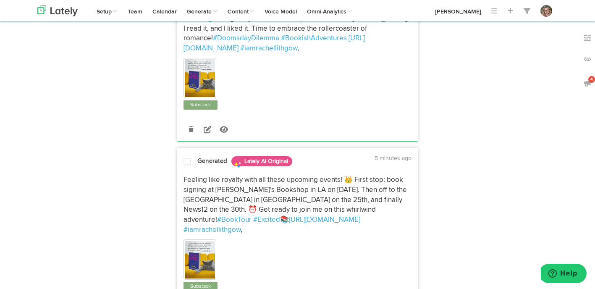
click at [187, 157] on span at bounding box center [187, 161] width 8 height 8
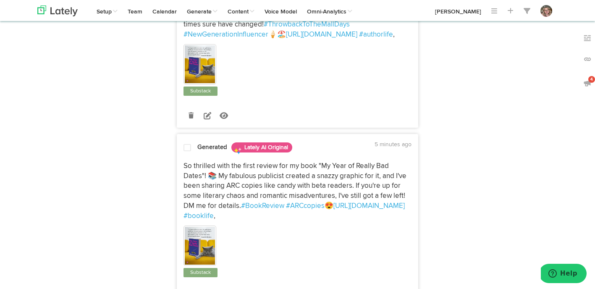
scroll to position [1032, 0]
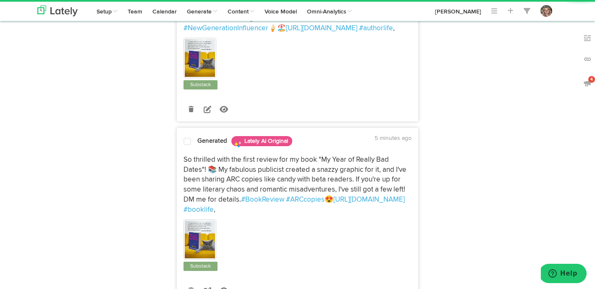
click at [191, 137] on div at bounding box center [187, 142] width 20 height 11
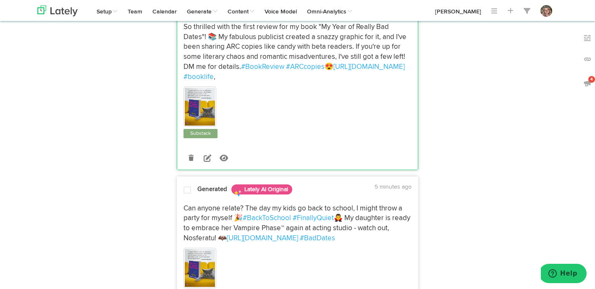
scroll to position [1181, 0]
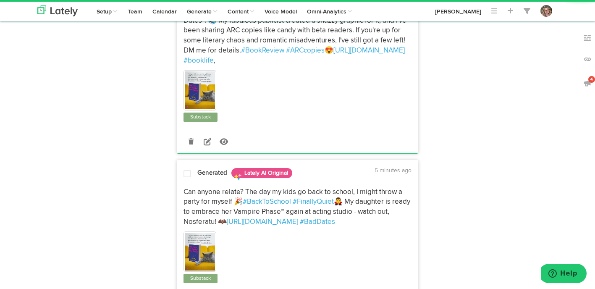
click at [191, 170] on div at bounding box center [187, 175] width 20 height 11
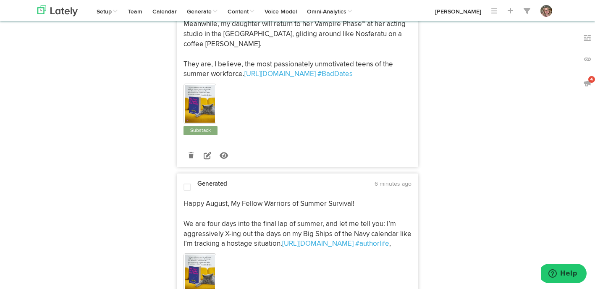
scroll to position [2636, 0]
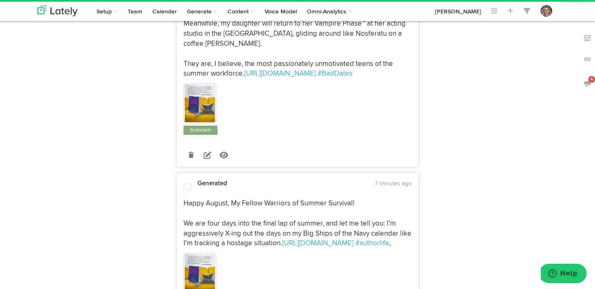
click at [184, 183] on span at bounding box center [187, 187] width 8 height 8
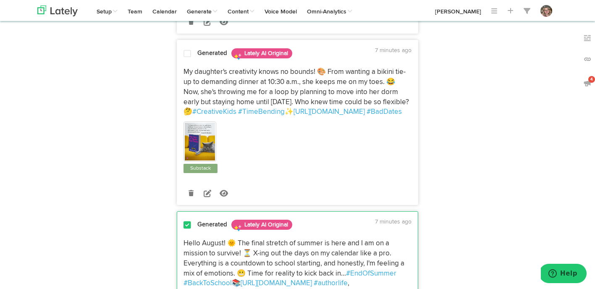
scroll to position [0, 0]
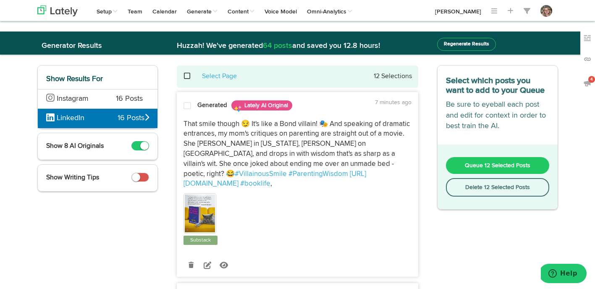
click at [461, 163] on button "Queue 12 Selected Posts" at bounding box center [497, 165] width 103 height 17
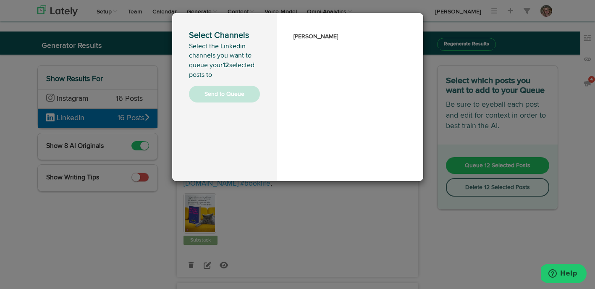
click at [314, 37] on h3 "[PERSON_NAME]" at bounding box center [349, 36] width 113 height 13
click at [164, 181] on div "Select Channels Select the Linkedin channels you want to queue your 12 selected…" at bounding box center [297, 144] width 595 height 289
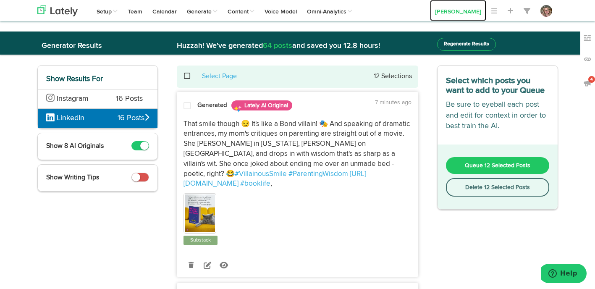
click at [447, 13] on link "[PERSON_NAME]" at bounding box center [458, 10] width 56 height 21
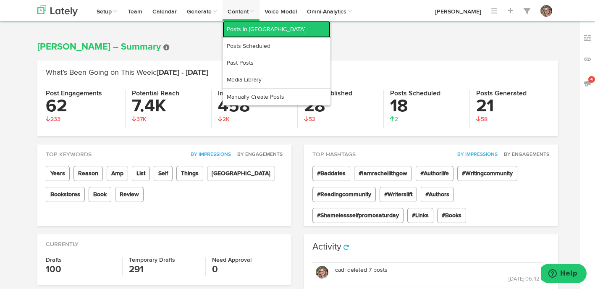
click at [246, 29] on link "Posts in [GEOGRAPHIC_DATA]" at bounding box center [277, 29] width 108 height 17
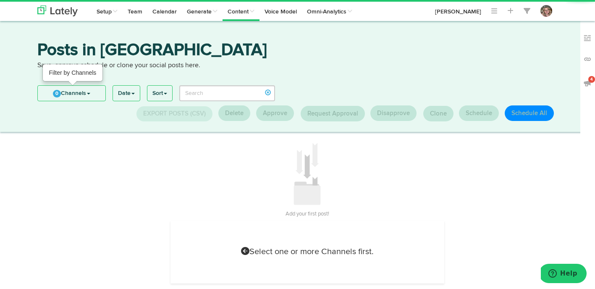
click at [60, 89] on link "0 Channels" at bounding box center [72, 93] width 68 height 15
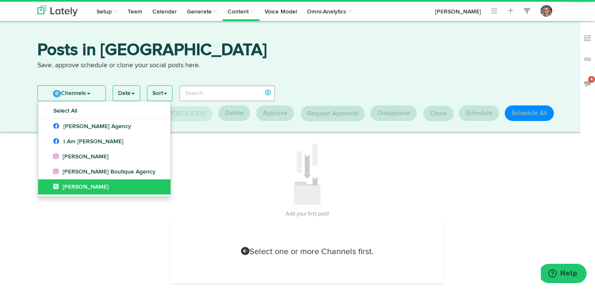
click at [47, 189] on link "[PERSON_NAME]" at bounding box center [104, 186] width 132 height 15
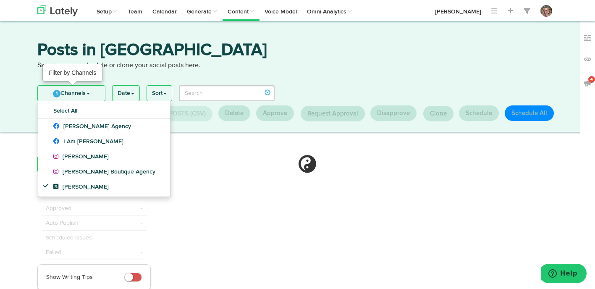
click at [60, 94] on span "1" at bounding box center [57, 94] width 8 height 8
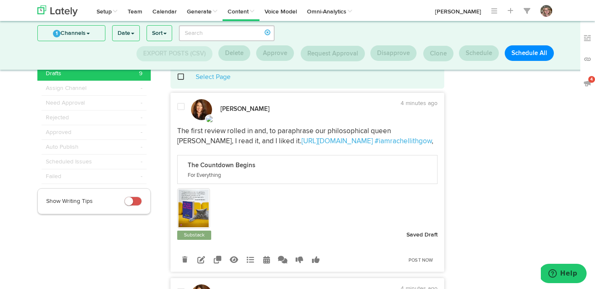
scroll to position [22, 0]
click at [202, 258] on icon at bounding box center [201, 260] width 8 height 8
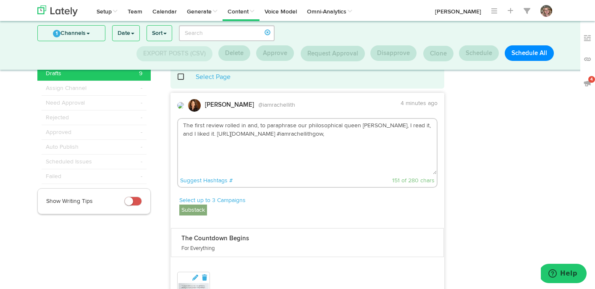
click at [311, 140] on textarea "The first review rolled in and, to paraphrase our philosophical queen Katy Perr…" at bounding box center [307, 146] width 259 height 55
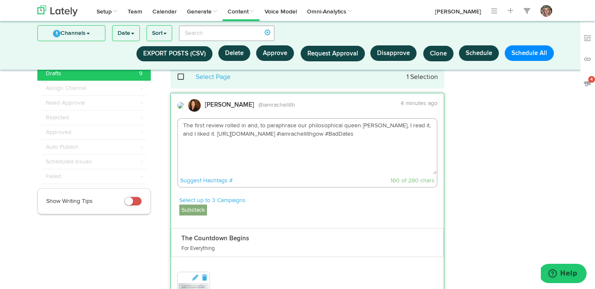
click at [203, 134] on textarea "The first review rolled in and, to paraphrase our philosophical queen Katy Perr…" at bounding box center [307, 146] width 259 height 55
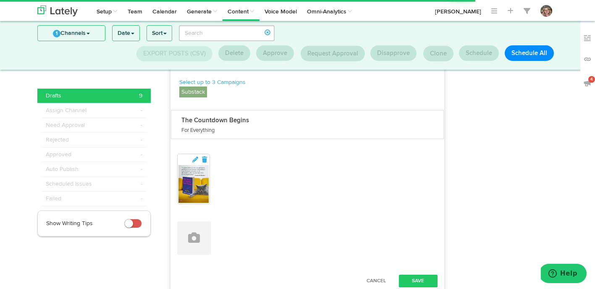
scroll to position [202, 0]
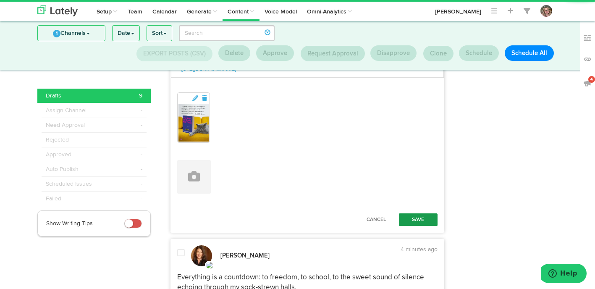
type textarea "The first review rolled in and, to paraphrase our philosophical queen Katy Perr…"
click at [412, 223] on button "Save" at bounding box center [418, 219] width 39 height 13
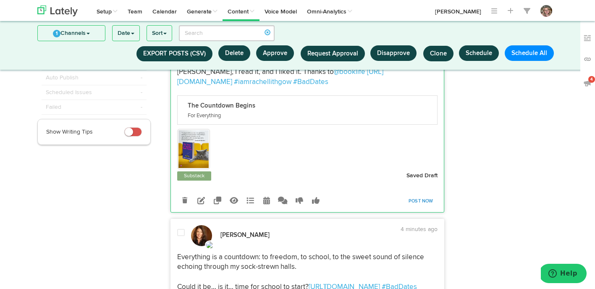
scroll to position [91, 0]
click at [415, 202] on link "Post Now" at bounding box center [420, 202] width 33 height 12
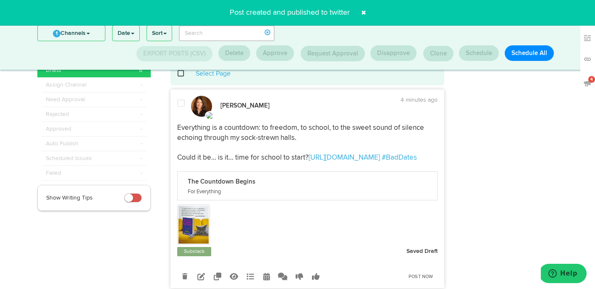
scroll to position [26, 0]
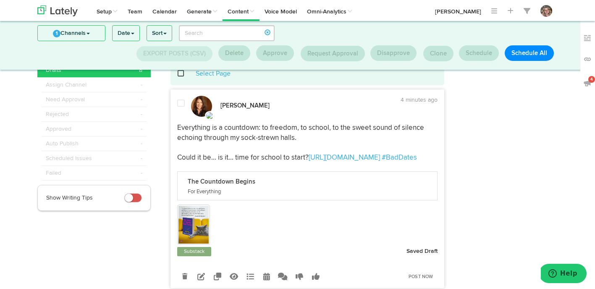
click at [180, 73] on span at bounding box center [185, 73] width 17 height 0
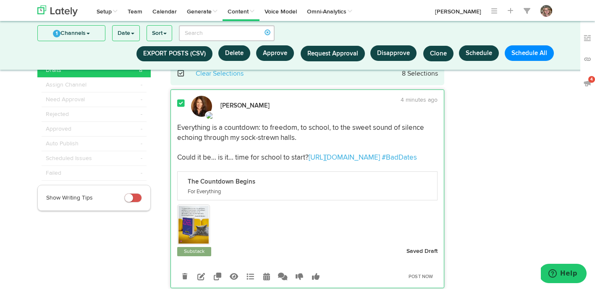
scroll to position [0, 0]
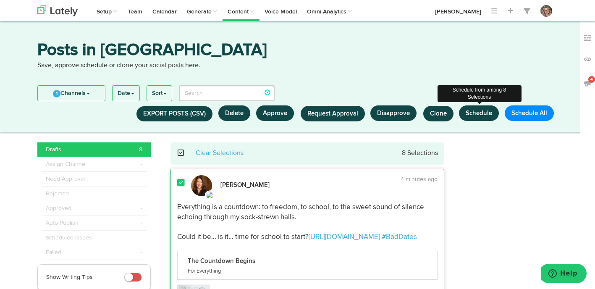
click at [480, 112] on button "Schedule" at bounding box center [479, 113] width 40 height 16
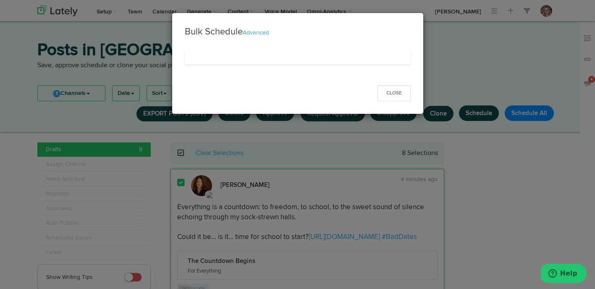
select select "11"
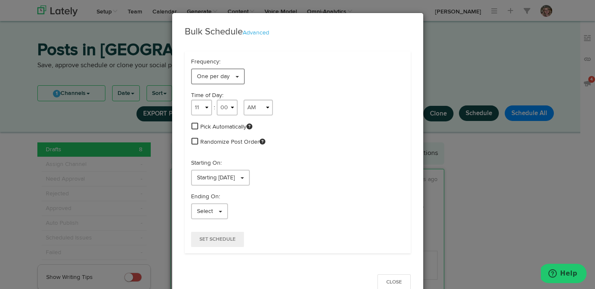
click at [223, 78] on span "One per day" at bounding box center [213, 76] width 33 height 6
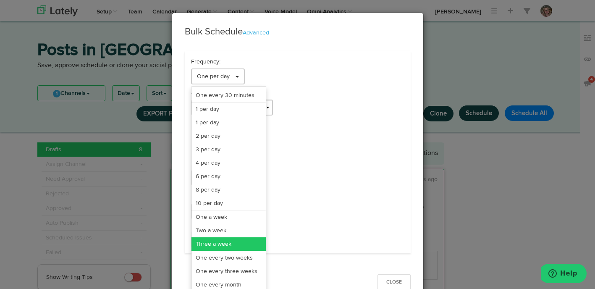
click at [210, 245] on link "Three a week" at bounding box center [228, 243] width 74 height 13
select select "11"
select select "3"
select select "PM"
select select "7"
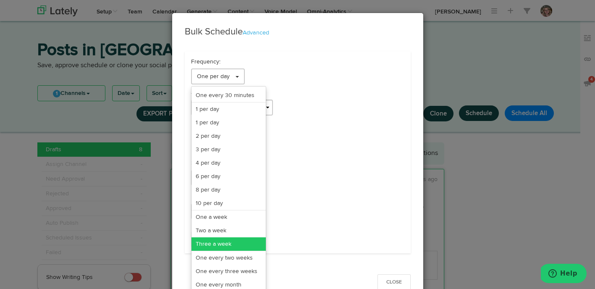
select select "PM"
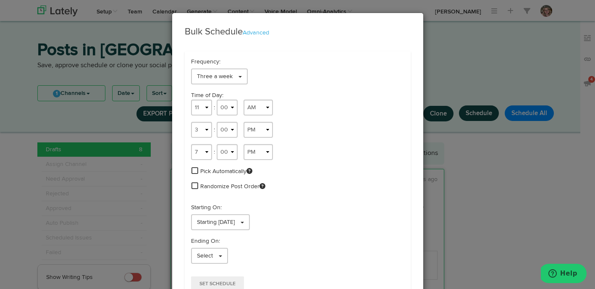
click at [193, 168] on span at bounding box center [194, 171] width 7 height 8
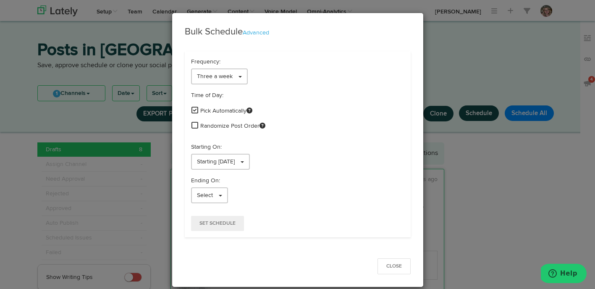
click at [196, 124] on span at bounding box center [194, 125] width 7 height 8
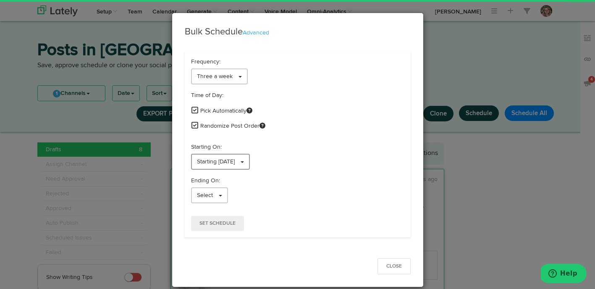
click at [195, 161] on link "Starting [DATE]" at bounding box center [220, 162] width 59 height 16
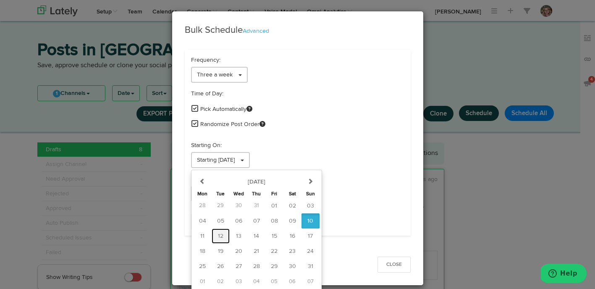
click at [219, 238] on span "12" at bounding box center [220, 236] width 5 height 6
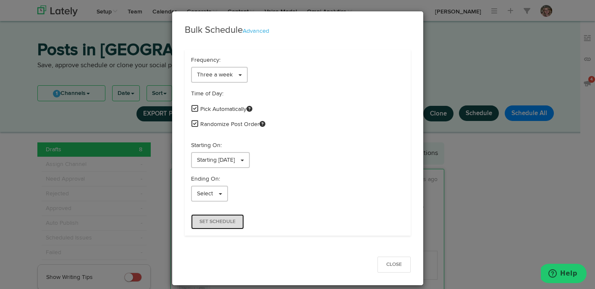
click at [208, 220] on span "Set Schedule" at bounding box center [217, 221] width 36 height 5
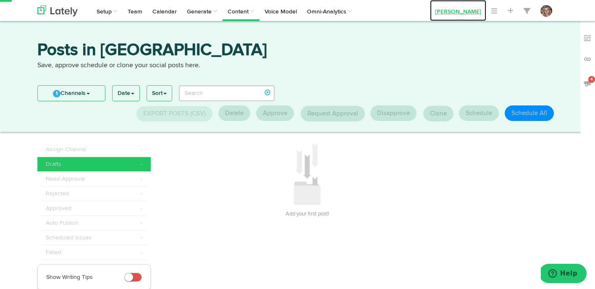
click at [449, 8] on link "[PERSON_NAME]" at bounding box center [458, 10] width 56 height 21
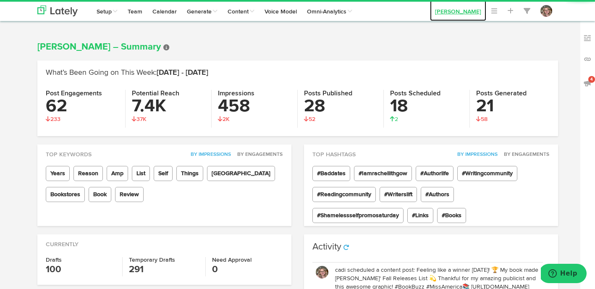
click at [447, 8] on link "[PERSON_NAME]" at bounding box center [458, 10] width 56 height 21
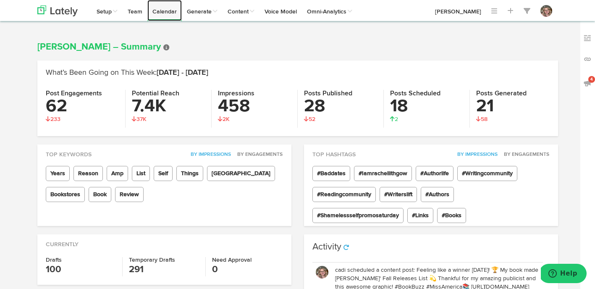
click at [168, 12] on link "Calendar" at bounding box center [164, 10] width 34 height 21
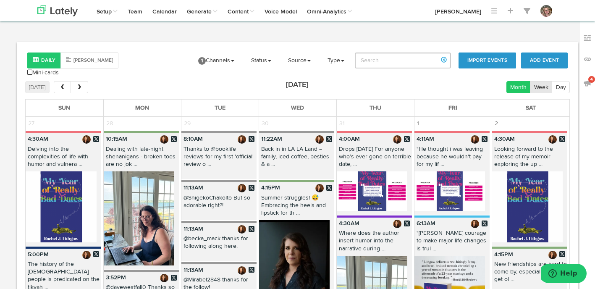
click at [535, 81] on button "Week" at bounding box center [541, 87] width 22 height 12
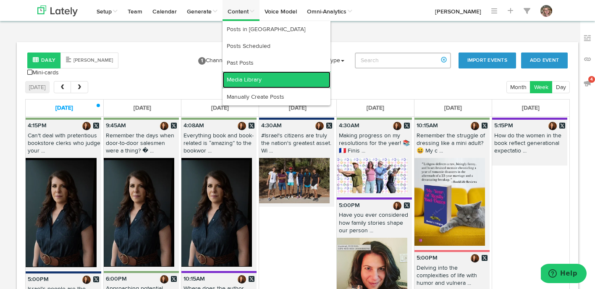
click at [238, 73] on link "Media Library" at bounding box center [277, 79] width 108 height 17
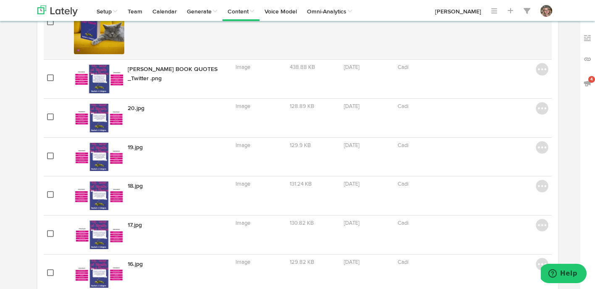
scroll to position [131, 0]
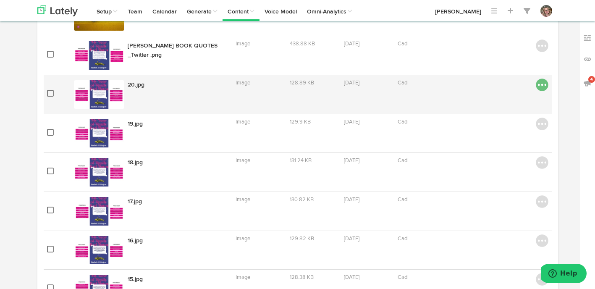
click at [542, 87] on img at bounding box center [542, 85] width 13 height 13
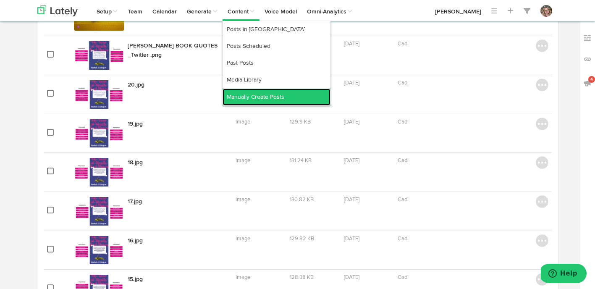
click at [245, 94] on link "Manually Create Posts" at bounding box center [277, 97] width 108 height 17
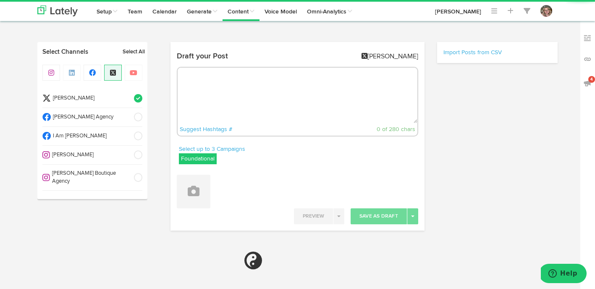
radio input "true"
select select "7"
select select "07"
select select "PM"
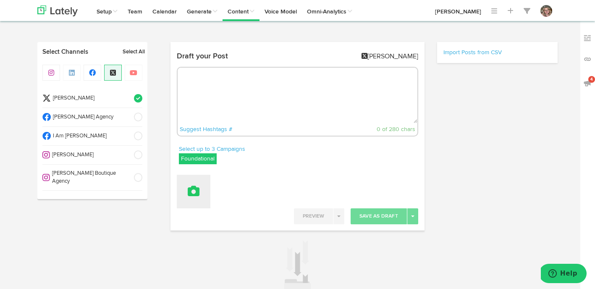
click at [189, 186] on icon at bounding box center [194, 191] width 12 height 12
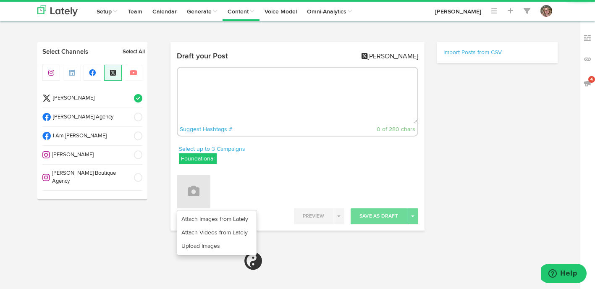
click at [194, 161] on label "Foundational" at bounding box center [198, 158] width 38 height 11
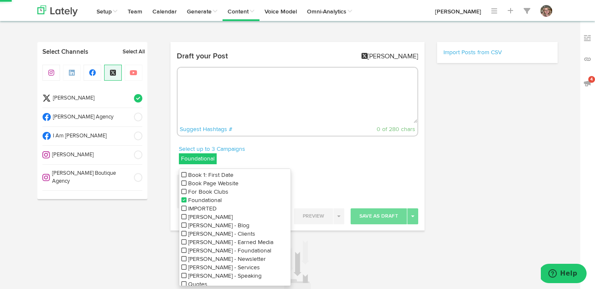
click at [182, 201] on icon at bounding box center [183, 200] width 5 height 6
click at [183, 185] on icon at bounding box center [183, 183] width 5 height 6
click at [306, 147] on div "Select up to 3 Campaigns Book Page Website Book 1: First Date Book Page Website…" at bounding box center [297, 157] width 254 height 24
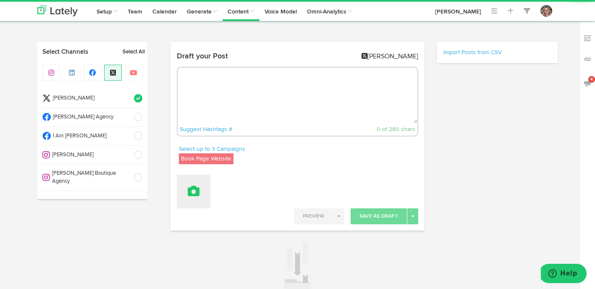
click at [184, 197] on button at bounding box center [194, 192] width 34 height 34
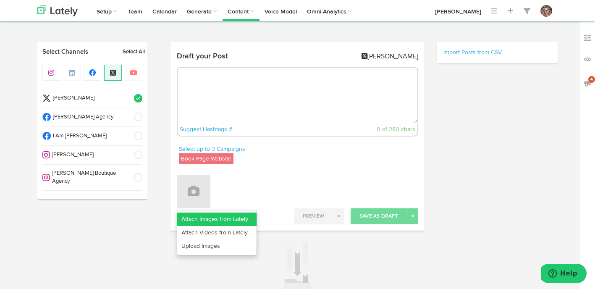
click at [189, 216] on link "Attach Images from Lately" at bounding box center [216, 218] width 79 height 13
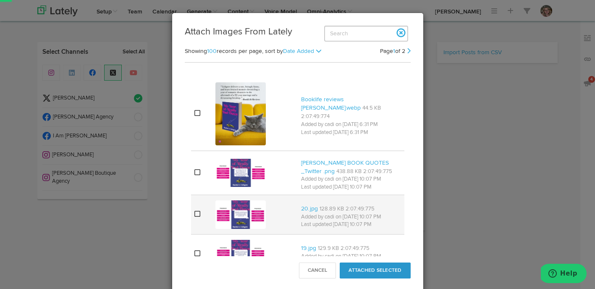
click at [196, 212] on icon at bounding box center [197, 213] width 6 height 7
click at [374, 272] on button "Attached Selected" at bounding box center [375, 270] width 71 height 16
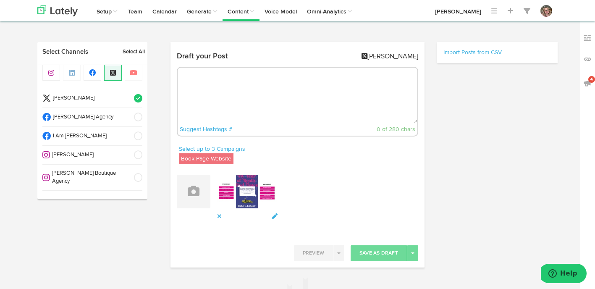
click at [257, 183] on img at bounding box center [247, 194] width 61 height 38
click at [272, 216] on icon at bounding box center [275, 216] width 8 height 6
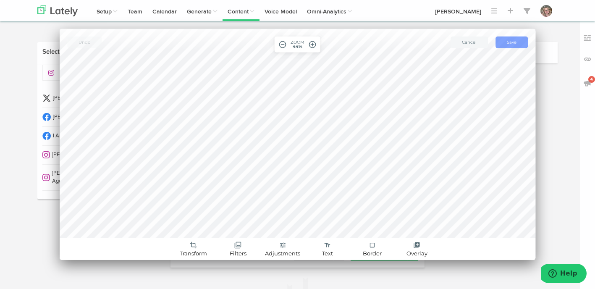
click at [498, 42] on button "save Save" at bounding box center [511, 43] width 32 height 12
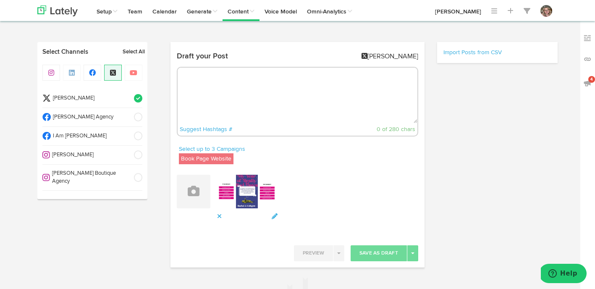
click at [274, 211] on img at bounding box center [247, 194] width 61 height 38
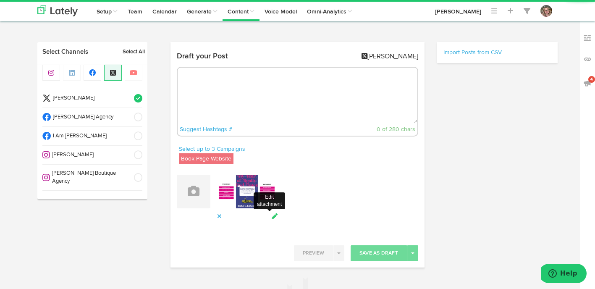
click at [274, 215] on icon at bounding box center [275, 216] width 8 height 6
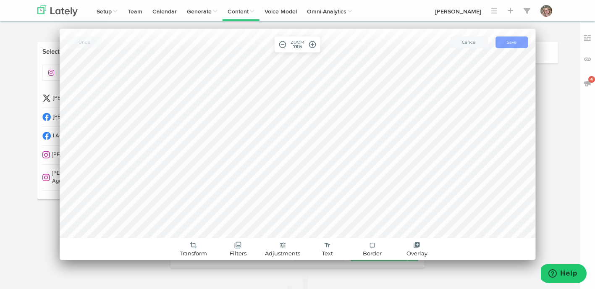
click at [517, 39] on button "save Save" at bounding box center [511, 43] width 32 height 12
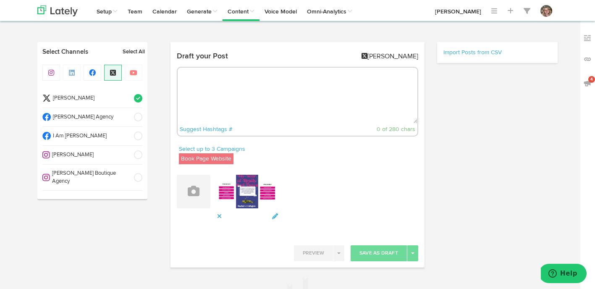
click at [270, 75] on textarea at bounding box center [298, 95] width 240 height 55
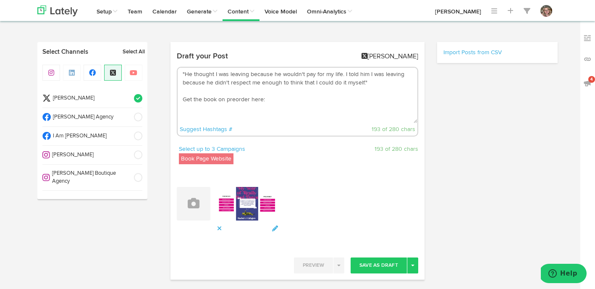
paste textarea "https://racheljlithgow.com/my-year-of-really-bad-dates/"
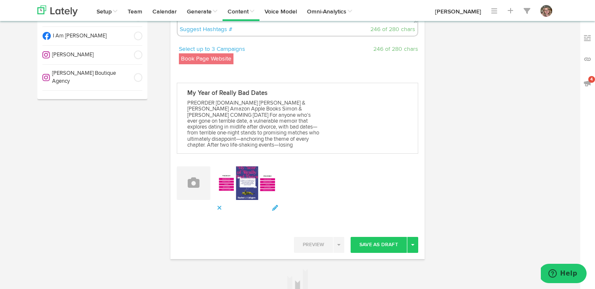
scroll to position [117, 0]
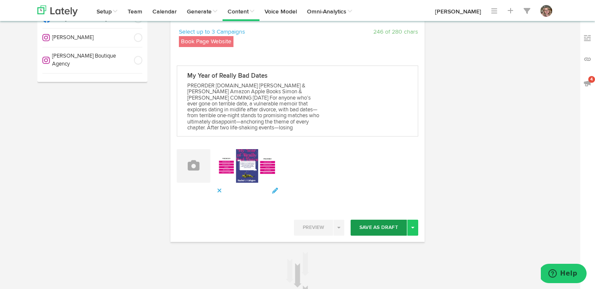
type textarea ""He thought I was leaving because he wouldn't pay for my life. I told him I was…"
click at [371, 230] on button "Save As Draft" at bounding box center [379, 228] width 56 height 16
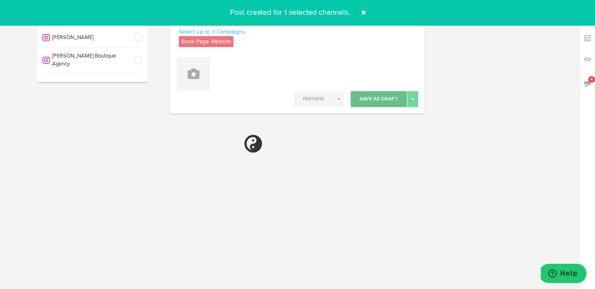
select select "11"
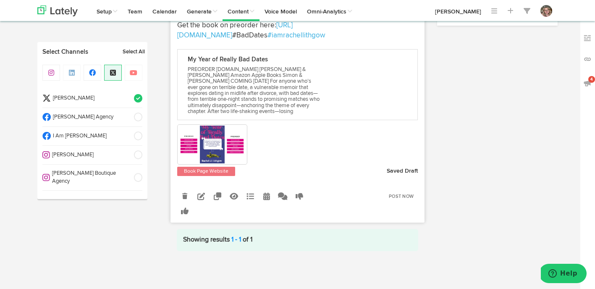
scroll to position [293, 0]
click at [216, 200] on icon at bounding box center [218, 196] width 8 height 8
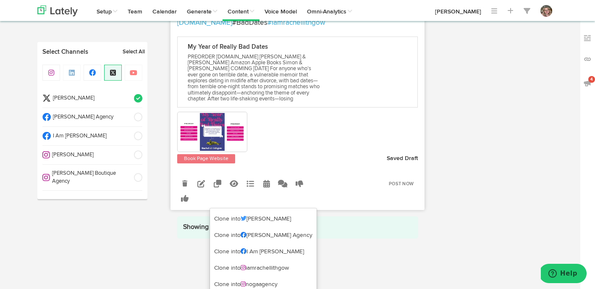
scroll to position [312, 0]
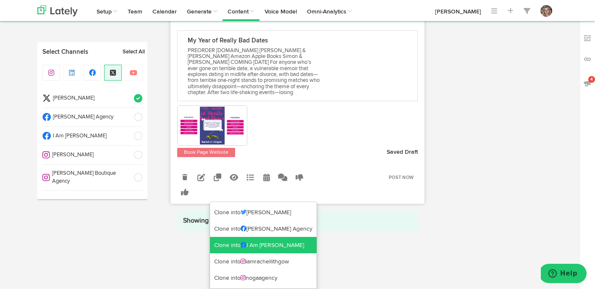
click at [220, 241] on link "Clone into I Am Rachel Lithgow" at bounding box center [263, 245] width 107 height 17
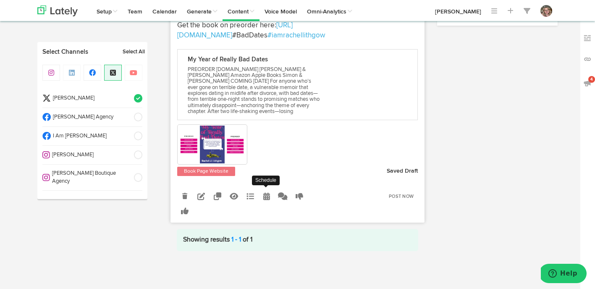
click at [263, 197] on icon at bounding box center [266, 196] width 7 height 8
select select "7"
select select "09"
select select "PM"
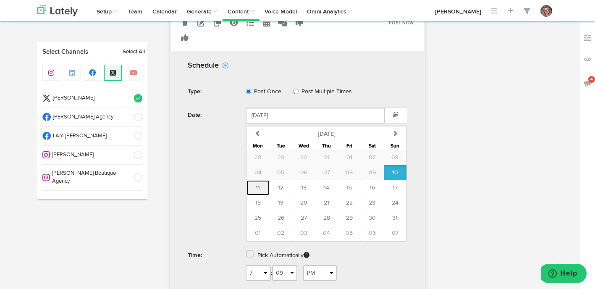
click at [258, 191] on span "11" at bounding box center [258, 188] width 4 height 6
type input "[DATE]"
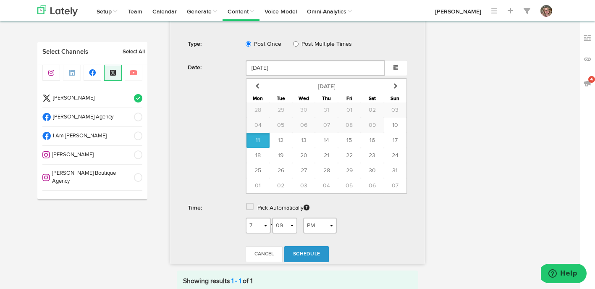
scroll to position [520, 0]
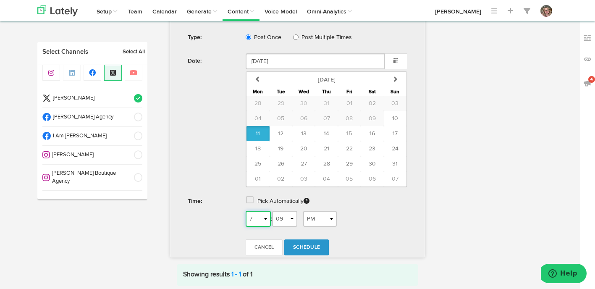
click at [261, 227] on select "1 2 3 4 5 6 7 8 9 10 11 12" at bounding box center [258, 219] width 25 height 16
select select "8"
click at [315, 227] on select "AM PM" at bounding box center [320, 219] width 34 height 16
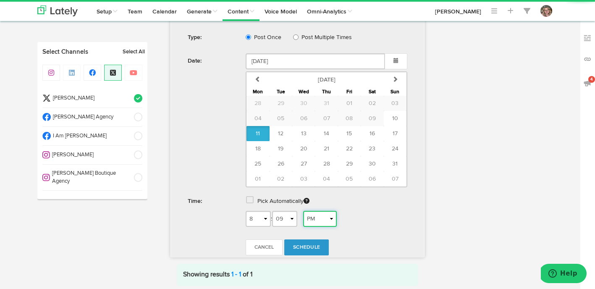
select select "AM"
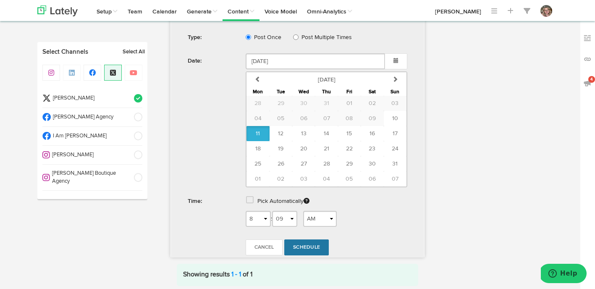
click at [310, 255] on link "Schedule" at bounding box center [306, 247] width 45 height 16
radio input "true"
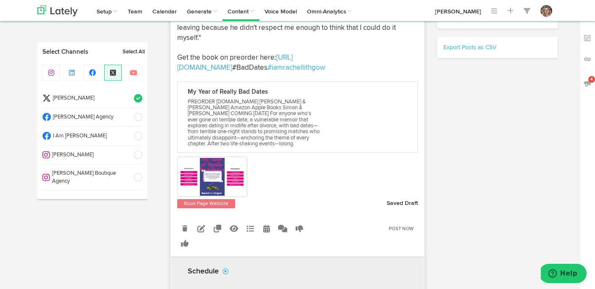
select select "7"
select select "10"
select select "PM"
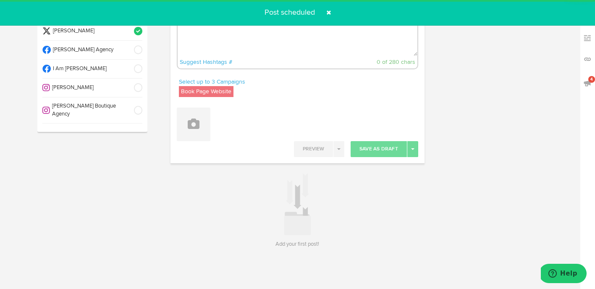
scroll to position [67, 0]
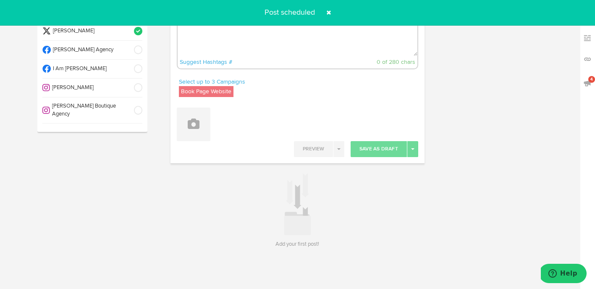
click at [329, 13] on span at bounding box center [328, 12] width 13 height 13
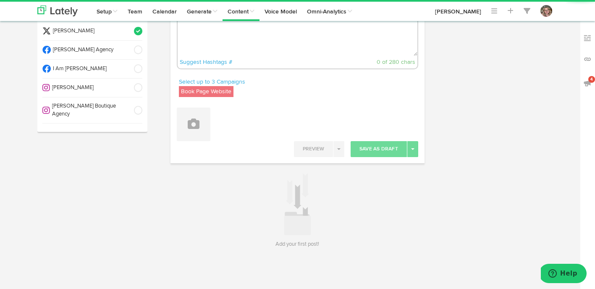
scroll to position [0, 0]
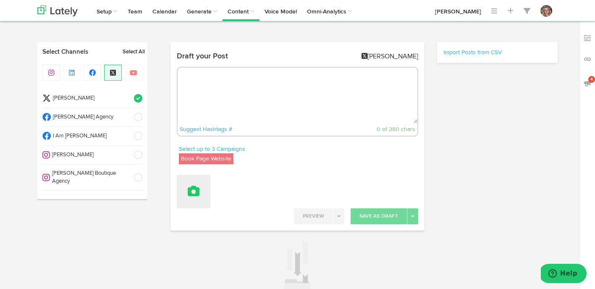
click at [191, 199] on button at bounding box center [194, 192] width 34 height 34
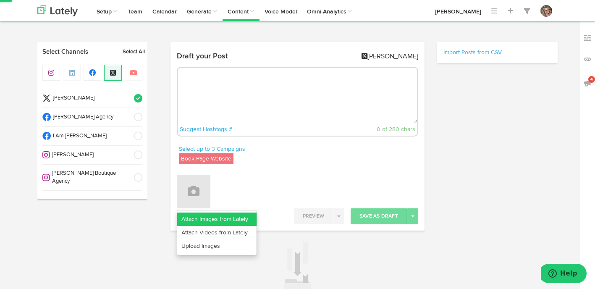
click at [186, 213] on link "Attach Images from Lately" at bounding box center [216, 218] width 79 height 13
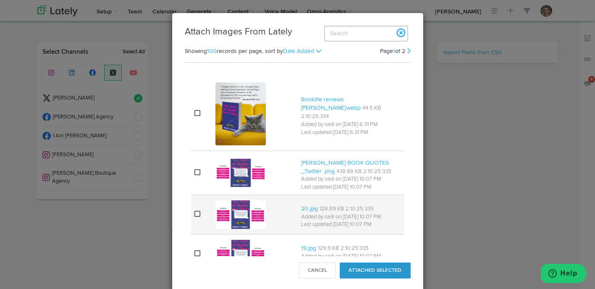
click at [197, 215] on icon at bounding box center [197, 213] width 6 height 7
click at [199, 213] on icon at bounding box center [197, 213] width 6 height 7
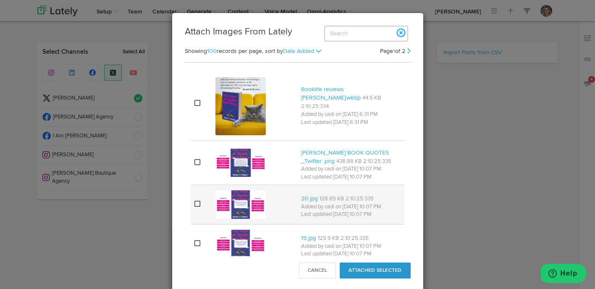
scroll to position [19, 0]
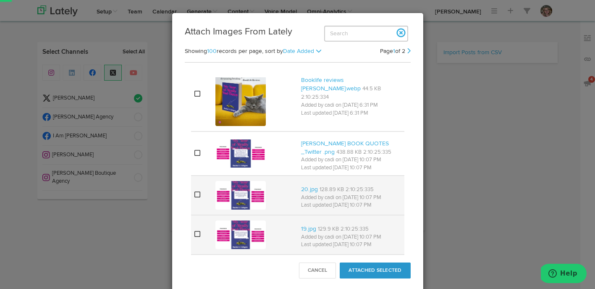
click at [198, 231] on icon at bounding box center [197, 234] width 6 height 7
click at [356, 266] on button "Attached Selected" at bounding box center [375, 270] width 71 height 16
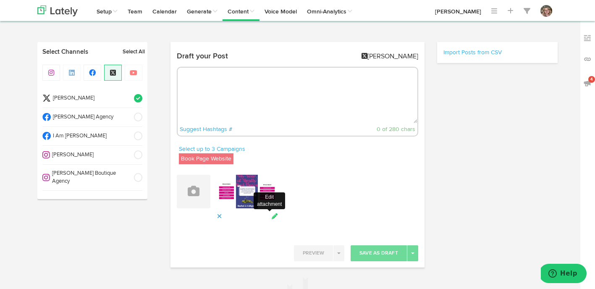
click at [274, 215] on icon at bounding box center [275, 216] width 8 height 6
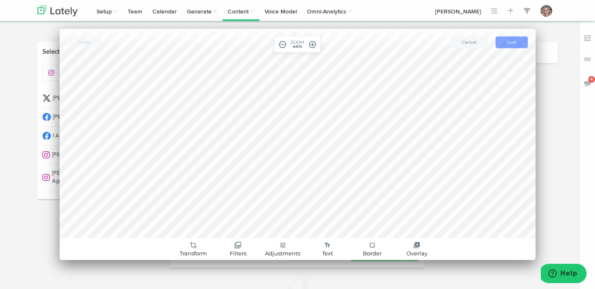
click at [507, 41] on span "Save" at bounding box center [512, 41] width 10 height 5
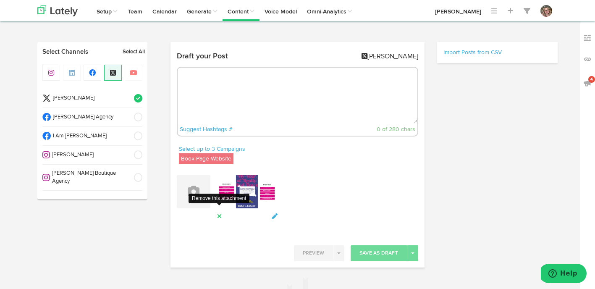
click at [219, 216] on icon at bounding box center [219, 216] width 5 height 6
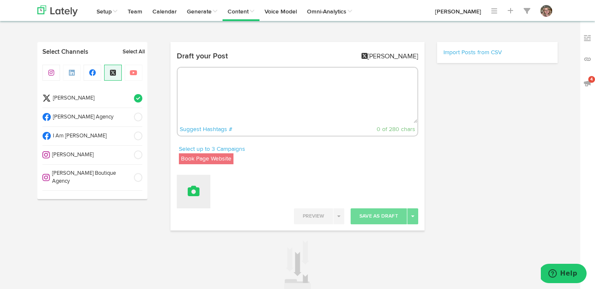
click at [203, 196] on button at bounding box center [194, 192] width 34 height 34
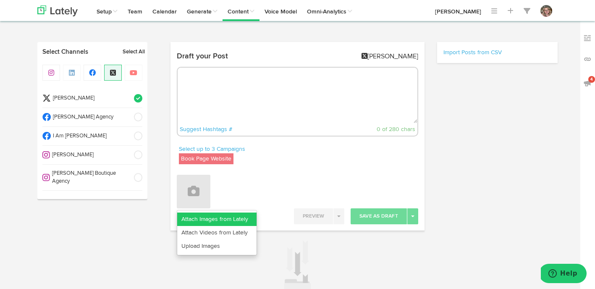
click at [198, 214] on link "Attach Images from Lately" at bounding box center [216, 218] width 79 height 13
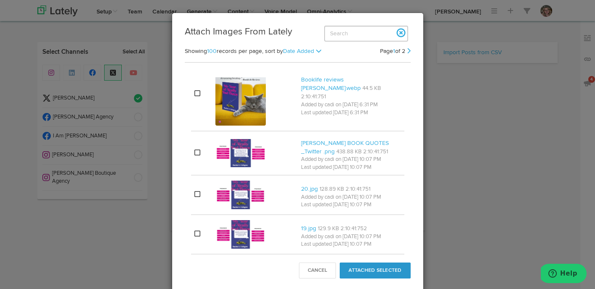
scroll to position [37, 0]
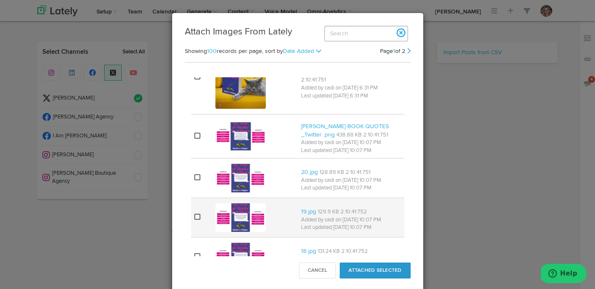
click at [198, 214] on icon at bounding box center [197, 216] width 6 height 7
click at [195, 216] on icon at bounding box center [197, 216] width 6 height 7
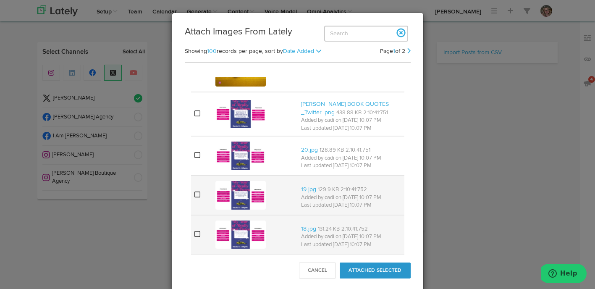
click at [195, 231] on icon at bounding box center [197, 234] width 6 height 7
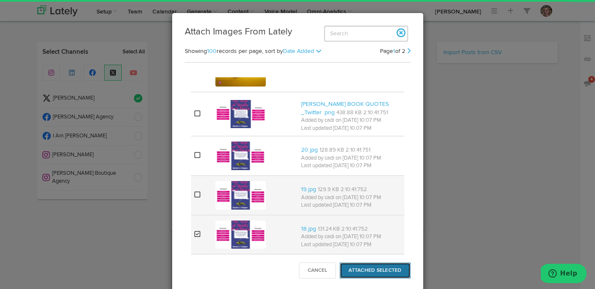
click at [350, 266] on button "Attached Selected" at bounding box center [375, 270] width 71 height 16
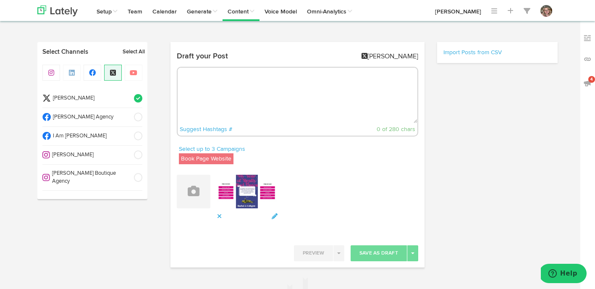
click at [277, 212] on img at bounding box center [247, 194] width 61 height 38
click at [271, 216] on icon at bounding box center [275, 216] width 8 height 6
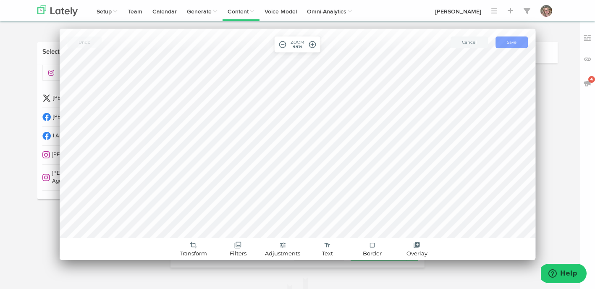
click at [506, 46] on button "save Save" at bounding box center [511, 43] width 32 height 12
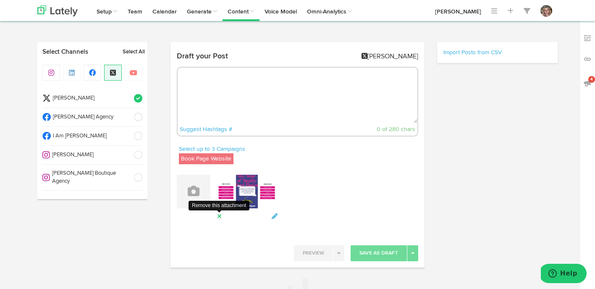
click at [220, 215] on icon at bounding box center [219, 216] width 5 height 6
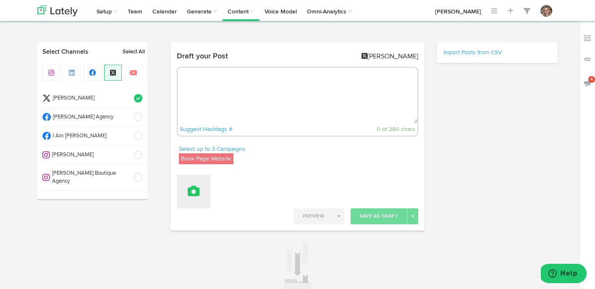
click at [195, 195] on icon at bounding box center [194, 191] width 12 height 12
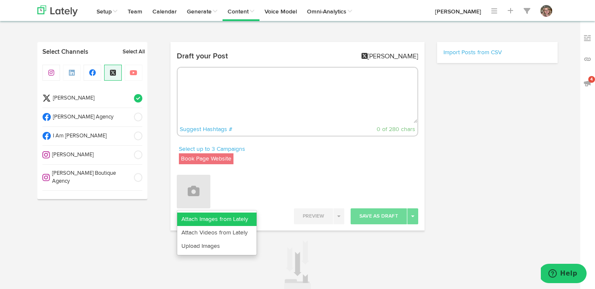
click at [195, 215] on link "Attach Images from Lately" at bounding box center [216, 218] width 79 height 13
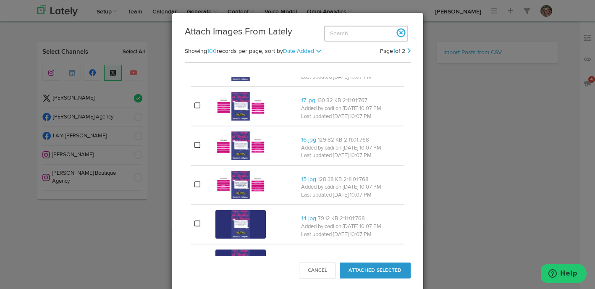
scroll to position [241, 0]
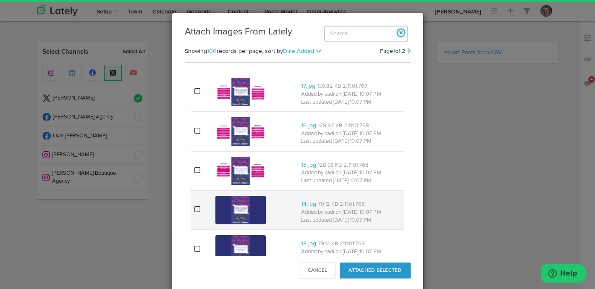
click at [196, 211] on icon at bounding box center [197, 209] width 6 height 7
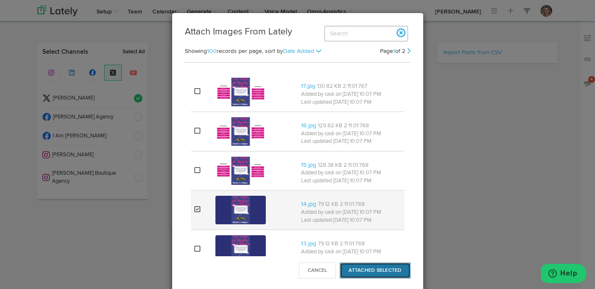
click at [388, 267] on button "Attached Selected" at bounding box center [375, 270] width 71 height 16
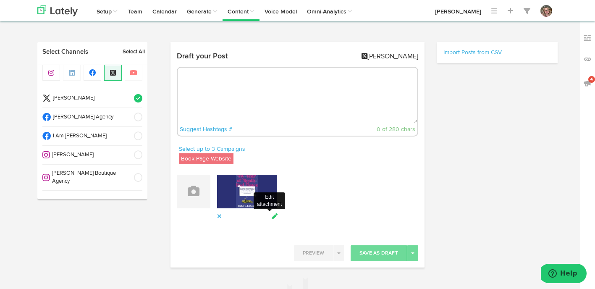
click at [274, 214] on icon at bounding box center [275, 216] width 8 height 6
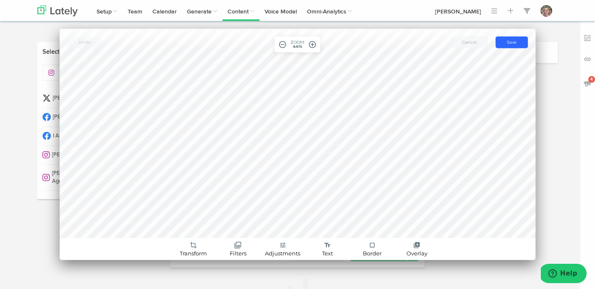
click at [466, 42] on span "Cancel" at bounding box center [469, 41] width 15 height 5
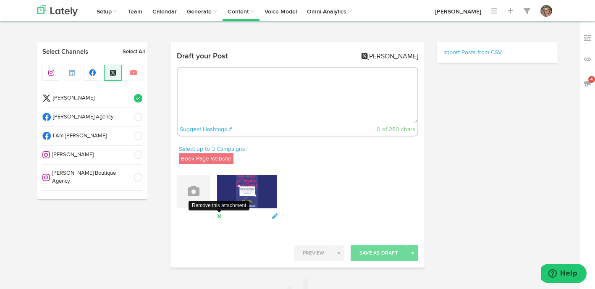
click at [219, 216] on icon at bounding box center [219, 216] width 5 height 6
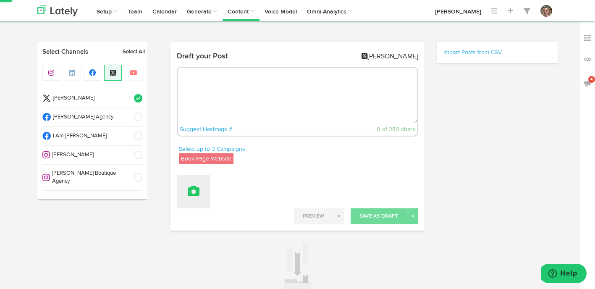
click at [193, 194] on icon at bounding box center [194, 191] width 12 height 12
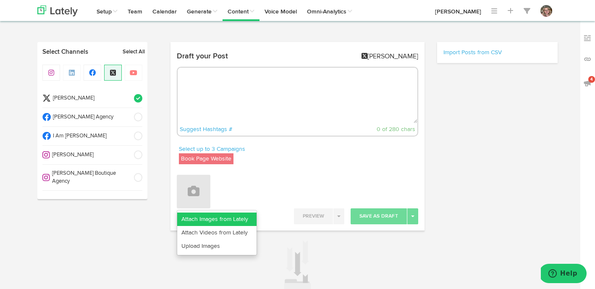
click at [191, 221] on link "Attach Images from Lately" at bounding box center [216, 218] width 79 height 13
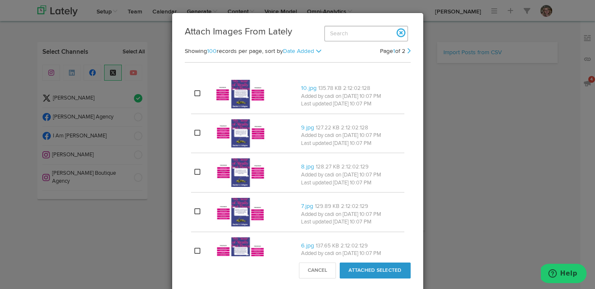
scroll to position [541, 0]
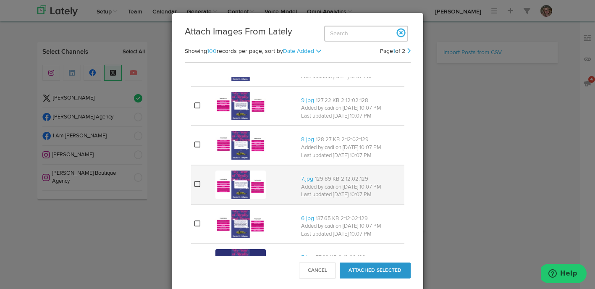
click at [199, 183] on icon at bounding box center [197, 184] width 6 height 7
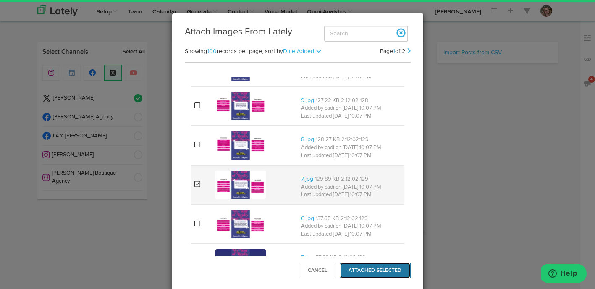
click at [373, 269] on button "Attached Selected" at bounding box center [375, 270] width 71 height 16
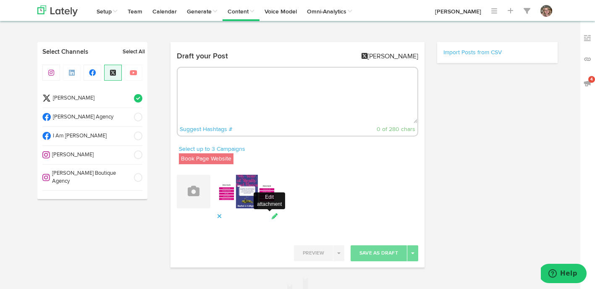
click at [275, 215] on icon at bounding box center [275, 216] width 8 height 6
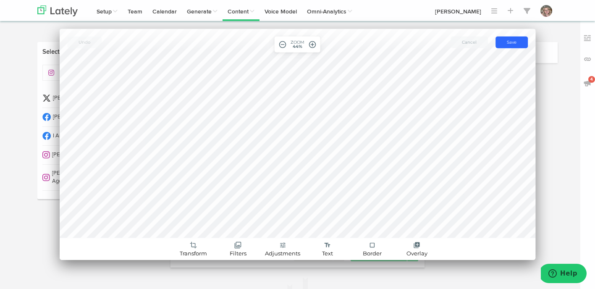
click at [467, 42] on span "Cancel" at bounding box center [469, 41] width 15 height 5
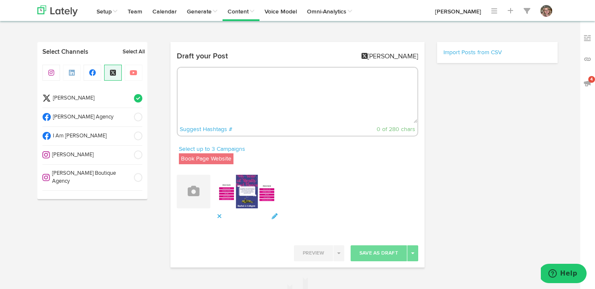
click at [222, 214] on div at bounding box center [247, 198] width 61 height 46
click at [219, 215] on icon at bounding box center [219, 216] width 5 height 6
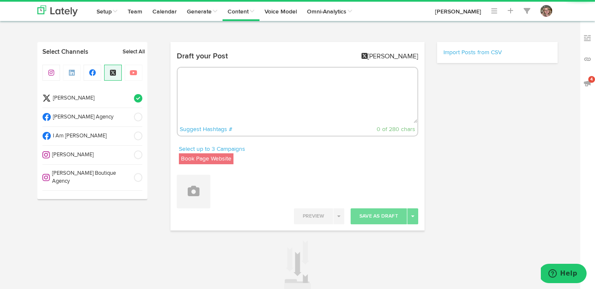
click at [215, 98] on textarea at bounding box center [298, 95] width 240 height 55
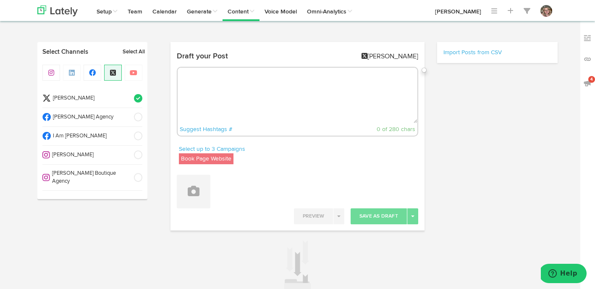
paste textarea "I wanted to scream and cry and tell him that I was a mess and I desperately nee…"
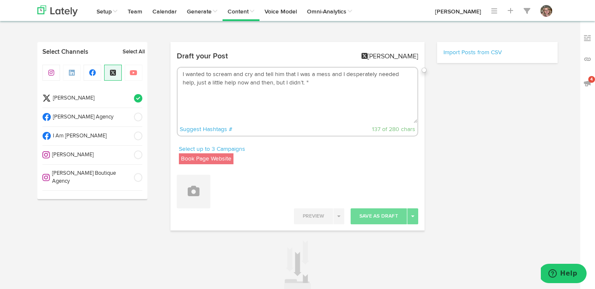
click at [181, 74] on textarea "I wanted to scream and cry and tell him that I was a mess and I desperately nee…" at bounding box center [298, 95] width 240 height 55
click at [325, 85] on textarea ""I wanted to scream and cry and tell him that I was a mess and I desperately ne…" at bounding box center [298, 95] width 240 height 55
click at [182, 194] on button at bounding box center [194, 192] width 34 height 34
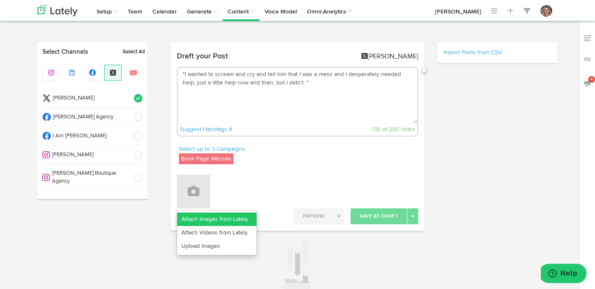
click at [185, 214] on link "Attach Images from Lately" at bounding box center [216, 218] width 79 height 13
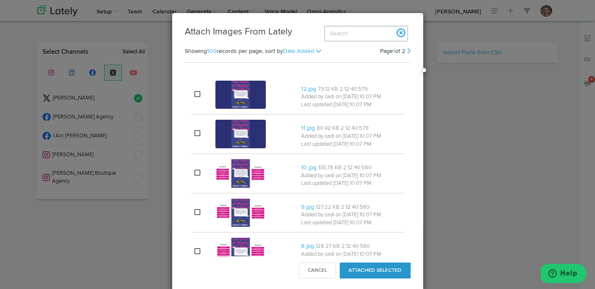
scroll to position [451, 0]
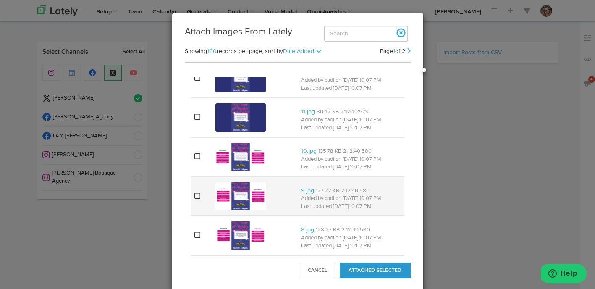
click at [196, 196] on icon at bounding box center [197, 195] width 6 height 7
click at [368, 267] on button "Attached Selected" at bounding box center [375, 270] width 71 height 16
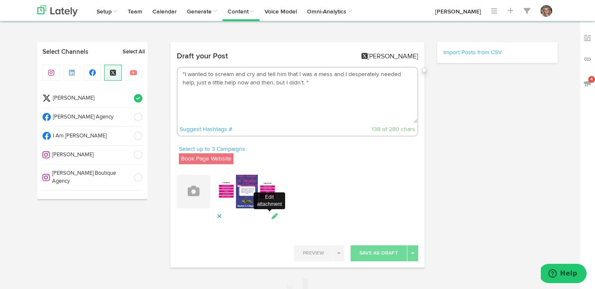
click at [272, 215] on icon at bounding box center [275, 216] width 8 height 6
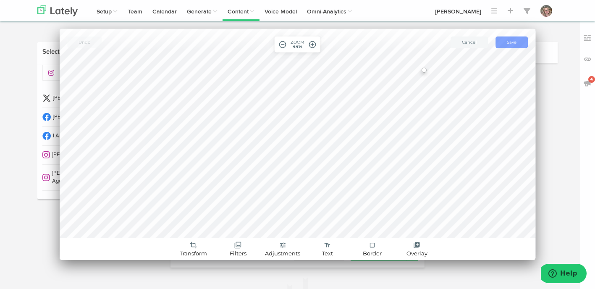
click at [511, 45] on button "save Save" at bounding box center [511, 43] width 32 height 12
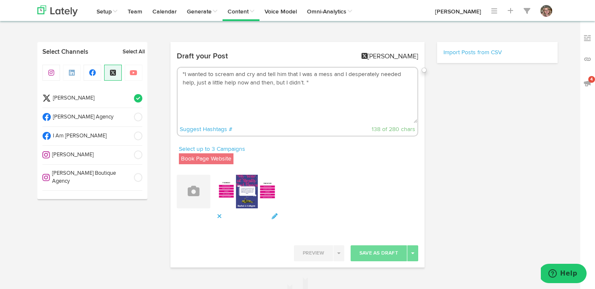
click at [362, 91] on textarea ""I wanted to scream and cry and tell him that I was a mess and I desperately ne…" at bounding box center [298, 95] width 240 height 55
click at [318, 81] on textarea ""I wanted to scream and cry and tell him that I was a mess and I desperately ne…" at bounding box center [298, 95] width 240 height 55
paste textarea "For anyone who’s ever gone on terrible date, a vulnerable memoir that explores …"
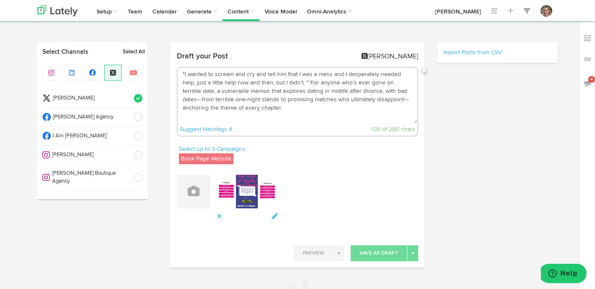
scroll to position [5, 0]
drag, startPoint x: 283, startPoint y: 104, endPoint x: 181, endPoint y: 97, distance: 101.8
click at [181, 97] on textarea ""I wanted to scream and cry and tell him that I was a mess and I desperately ne…" at bounding box center [298, 95] width 240 height 55
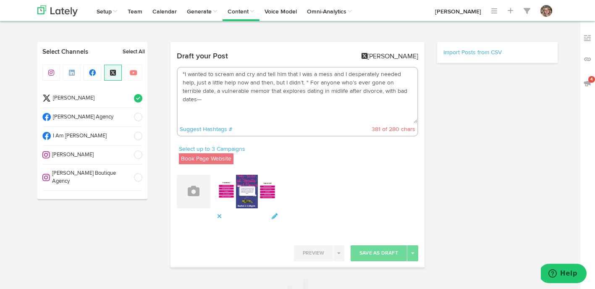
scroll to position [0, 0]
click at [587, 58] on img at bounding box center [587, 59] width 8 height 8
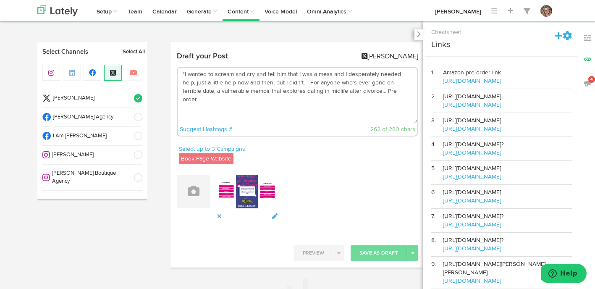
drag, startPoint x: 508, startPoint y: 82, endPoint x: 444, endPoint y: 85, distance: 63.9
click at [444, 85] on td "Amazon pre-order link https://amzn.to/4frIHmP" at bounding box center [507, 77] width 129 height 24
copy link "https://amzn.to/4frIHmP"
click at [416, 31] on div at bounding box center [418, 34] width 8 height 10
click at [417, 35] on icon at bounding box center [418, 34] width 4 height 6
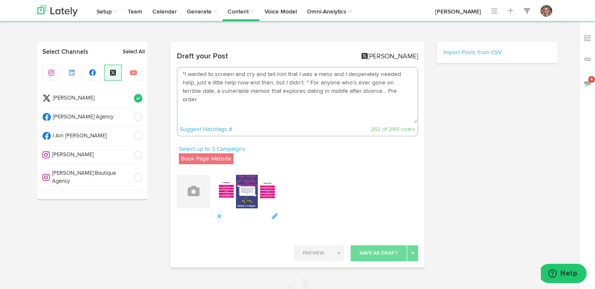
click at [401, 92] on textarea ""I wanted to scream and cry and tell him that I was a mess and I desperately ne…" at bounding box center [298, 95] width 240 height 55
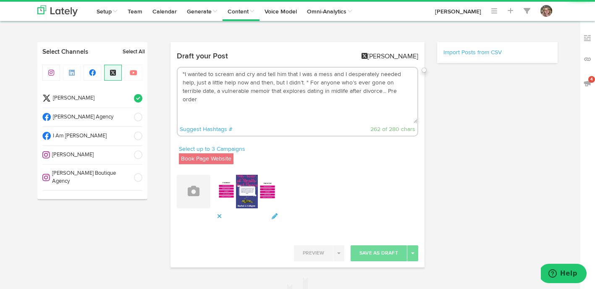
paste textarea "https://amzn.to/4frIHmP"
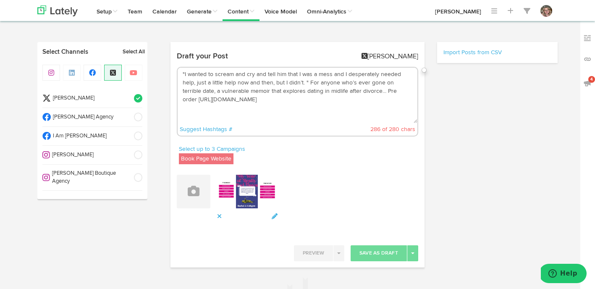
drag, startPoint x: 392, startPoint y: 93, endPoint x: 329, endPoint y: 92, distance: 63.0
click at [329, 92] on textarea ""I wanted to scream and cry and tell him that I was a mess and I desperately ne…" at bounding box center [298, 95] width 240 height 55
click at [305, 103] on textarea ""I wanted to scream and cry and tell him that I was a mess and I desperately ne…" at bounding box center [298, 95] width 240 height 55
click at [367, 95] on textarea ""I wanted to scream and cry and tell him that I was a mess and I desperately ne…" at bounding box center [298, 95] width 240 height 55
click at [361, 91] on textarea ""I wanted to scream and cry and tell him that I was a mess and I desperately ne…" at bounding box center [298, 95] width 240 height 55
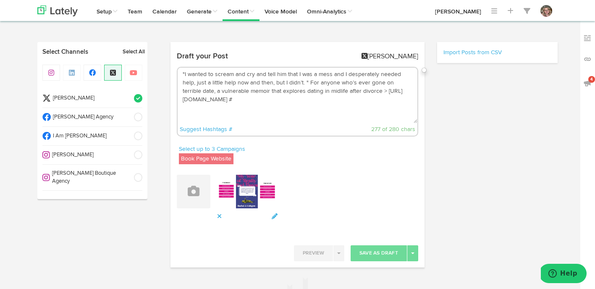
click at [318, 118] on textarea ""I wanted to scream and cry and tell him that I was a mess and I desperately ne…" at bounding box center [298, 95] width 240 height 55
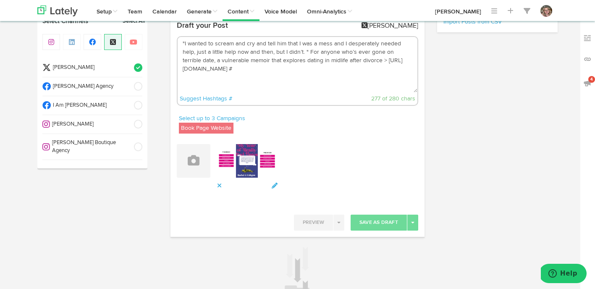
scroll to position [5, 0]
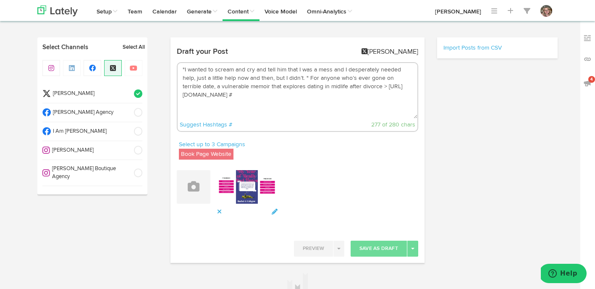
click at [264, 108] on textarea ""I wanted to scream and cry and tell him that I was a mess and I desperately ne…" at bounding box center [298, 90] width 240 height 55
click at [255, 89] on textarea ""I wanted to scream and cry and tell him that I was a mess and I desperately ne…" at bounding box center [298, 90] width 240 height 55
click at [252, 93] on textarea ""I wanted to scream and cry and tell him that I was a mess and I desperately ne…" at bounding box center [298, 90] width 240 height 55
click at [265, 105] on textarea ""I wanted to scream and cry and tell him that I was a mess and I desperately ne…" at bounding box center [298, 90] width 240 height 55
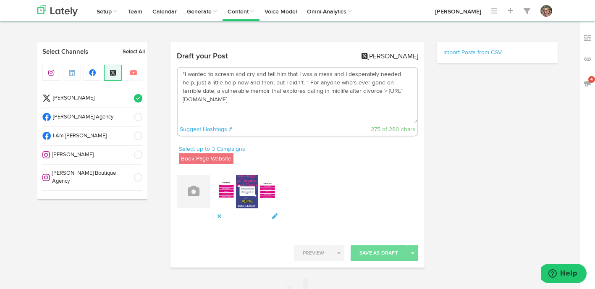
drag, startPoint x: 181, startPoint y: 76, endPoint x: 243, endPoint y: 102, distance: 67.1
click at [244, 102] on textarea ""I wanted to scream and cry and tell him that I was a mess and I desperately ne…" at bounding box center [298, 95] width 240 height 55
type textarea ""I wanted to scream and cry and tell him that I was a mess and I desperately ne…"
click at [220, 215] on icon at bounding box center [219, 216] width 5 height 6
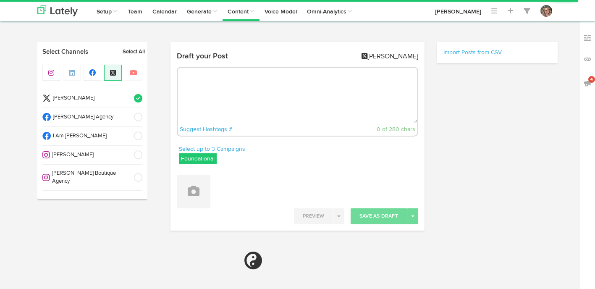
radio input "true"
select select "7"
select select "14"
select select "PM"
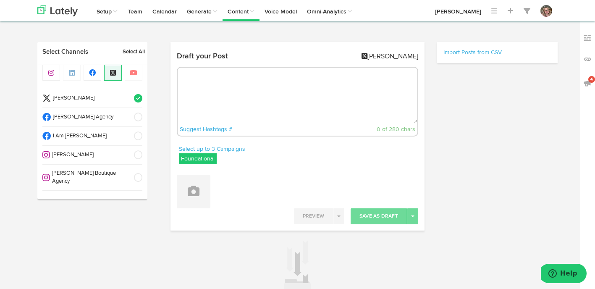
click at [202, 159] on label "Foundational" at bounding box center [198, 158] width 38 height 11
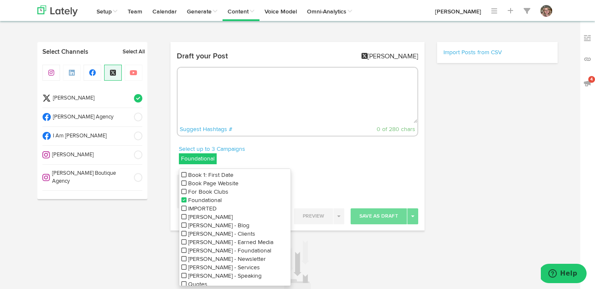
click at [185, 201] on icon at bounding box center [183, 200] width 5 height 6
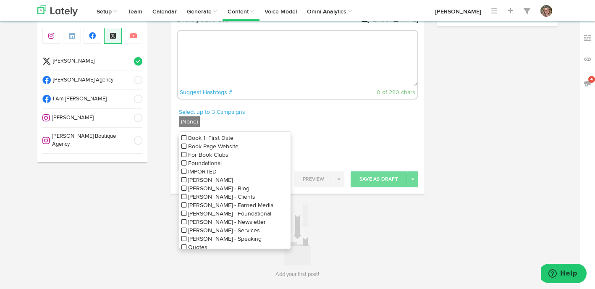
click at [183, 149] on icon at bounding box center [183, 146] width 5 height 6
click at [297, 118] on div "Select up to 3 Campaigns Book Page Website Book 1: First Date Book Page Website…" at bounding box center [233, 120] width 127 height 24
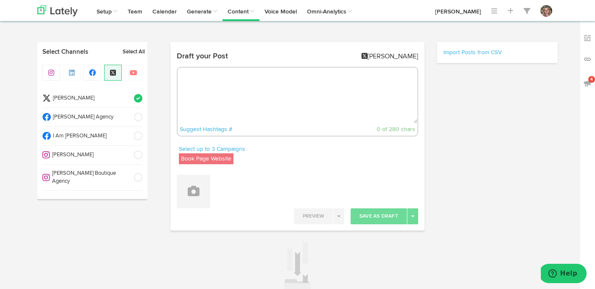
click at [195, 162] on label "Book Page Website" at bounding box center [206, 158] width 55 height 11
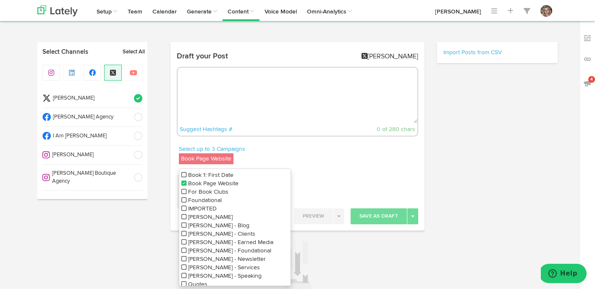
click at [184, 182] on icon at bounding box center [183, 183] width 5 height 6
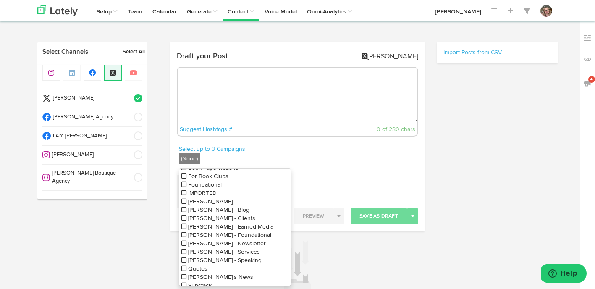
scroll to position [22, 0]
click at [247, 153] on div "Select up to 3 Campaigns (None) Book 1: First Date Book Page Website For Book C…" at bounding box center [235, 157] width 112 height 24
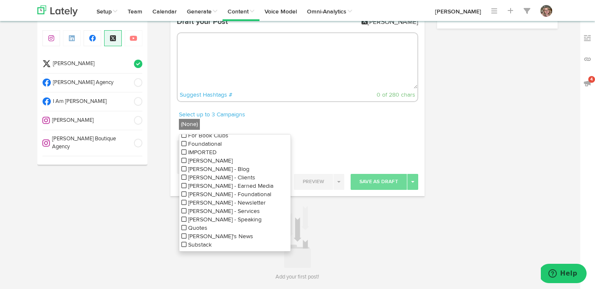
scroll to position [42, 0]
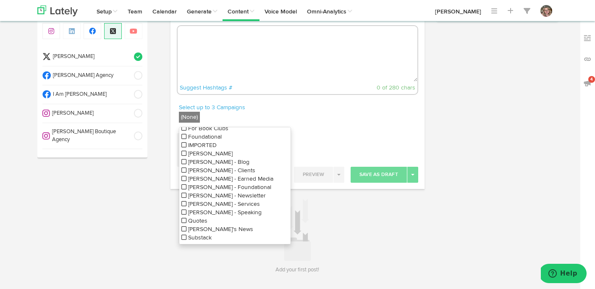
click at [291, 133] on div "Attach Images from Lately Attach Videos from Lately Upload Images" at bounding box center [297, 145] width 241 height 24
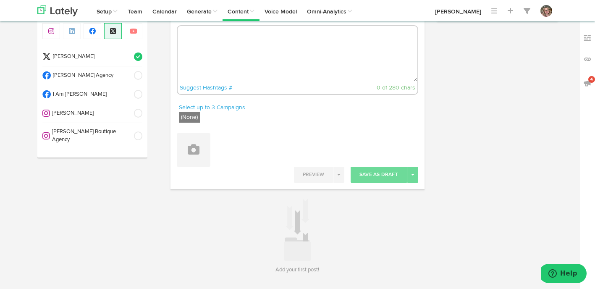
scroll to position [0, 0]
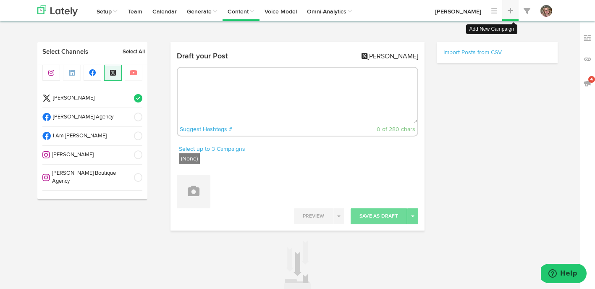
click at [511, 10] on span at bounding box center [510, 11] width 6 height 7
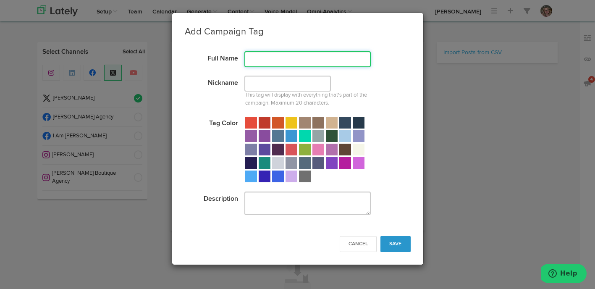
click at [285, 58] on input "text" at bounding box center [307, 59] width 126 height 16
type input "Amazon Link"
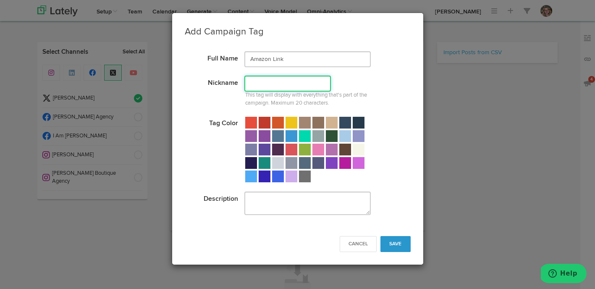
click at [271, 81] on input "text" at bounding box center [287, 84] width 87 height 16
type input "Amazon link"
click at [306, 149] on div at bounding box center [305, 150] width 12 height 12
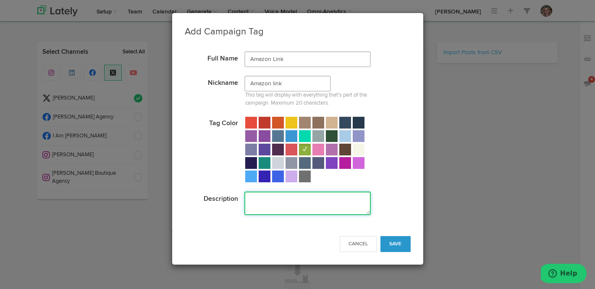
click at [272, 208] on textarea at bounding box center [307, 203] width 126 height 24
paste textarea ""I wanted to scream and cry and tell him that I was a mess and I desperately ne…"
type textarea ""I wanted to scream and cry and tell him that I was a mess and I desperately ne…"
drag, startPoint x: 320, startPoint y: 211, endPoint x: 243, endPoint y: 183, distance: 81.1
click at [243, 183] on form "Full Name Amazon Link Nickname Amazon link This tag will display with everythin…" at bounding box center [298, 132] width 226 height 163
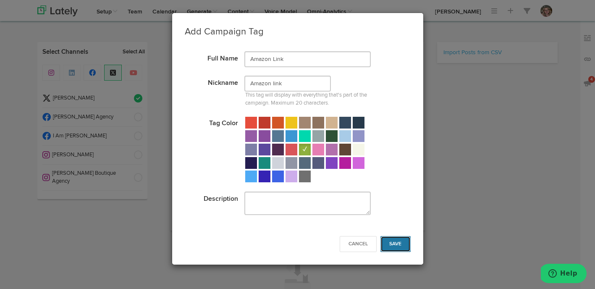
click at [403, 244] on button "Save" at bounding box center [395, 244] width 30 height 16
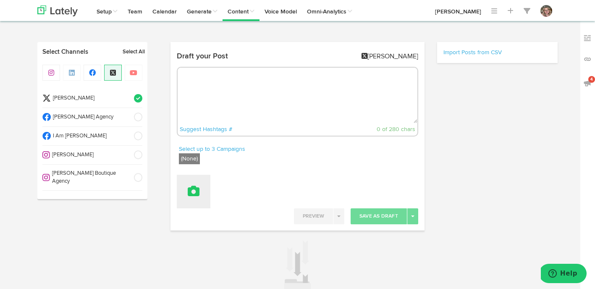
click at [186, 196] on button at bounding box center [194, 192] width 34 height 34
click at [189, 160] on label "(None)" at bounding box center [189, 158] width 21 height 11
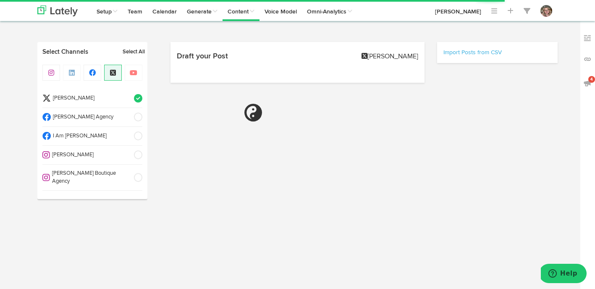
select select "7"
select select "15"
select select "PM"
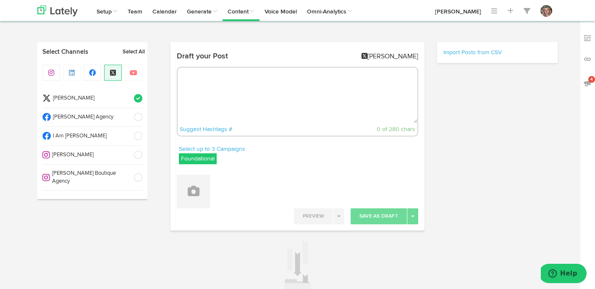
click at [200, 158] on label "Foundational" at bounding box center [198, 158] width 38 height 11
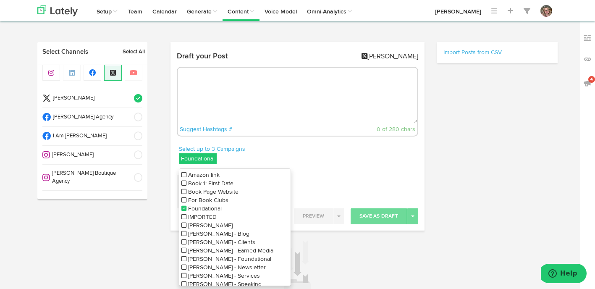
click at [184, 175] on icon at bounding box center [183, 175] width 5 height 6
click at [183, 207] on icon at bounding box center [183, 208] width 5 height 6
click at [200, 113] on textarea at bounding box center [298, 95] width 240 height 55
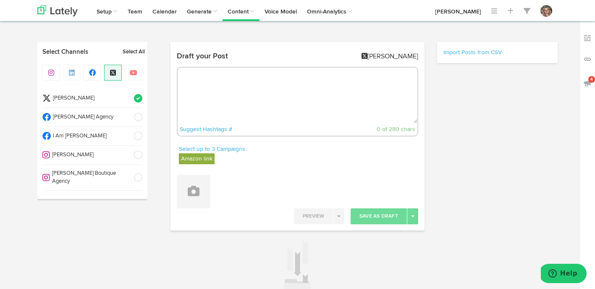
paste textarea ""I wanted to scream and cry and tell him that I was a mess and I desperately ne…"
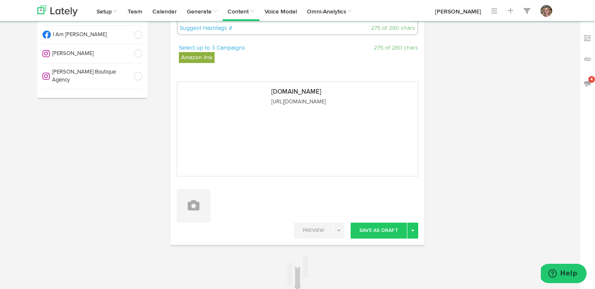
scroll to position [131, 0]
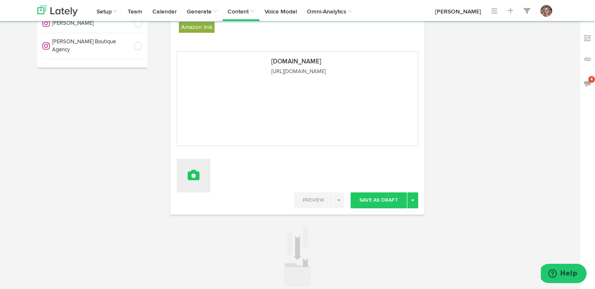
type textarea ""I wanted to scream and cry and tell him that I was a mess and I desperately ne…"
click at [196, 178] on icon at bounding box center [194, 175] width 12 height 12
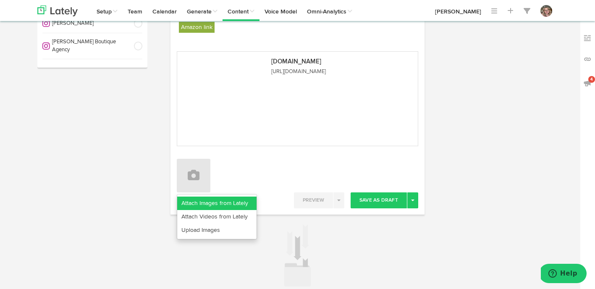
click at [194, 205] on link "Attach Images from Lately" at bounding box center [216, 202] width 79 height 13
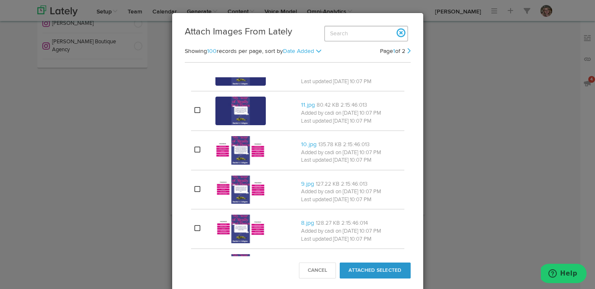
scroll to position [464, 0]
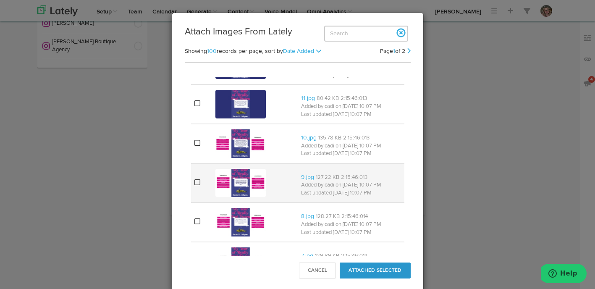
click at [194, 180] on icon at bounding box center [197, 182] width 6 height 7
click at [347, 264] on button "Attached Selected" at bounding box center [375, 270] width 71 height 16
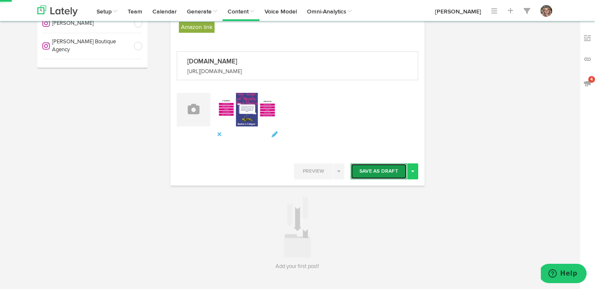
click at [382, 176] on button "Save As Draft" at bounding box center [379, 171] width 56 height 16
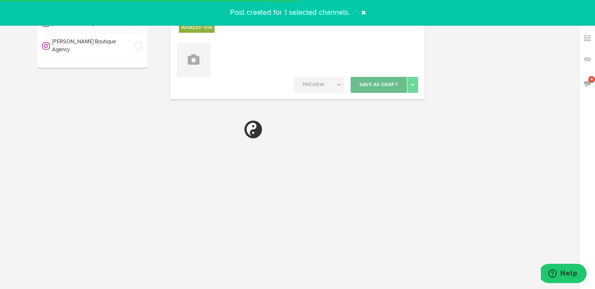
select select "11"
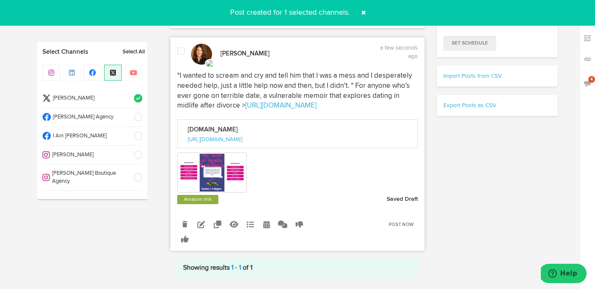
scroll to position [205, 0]
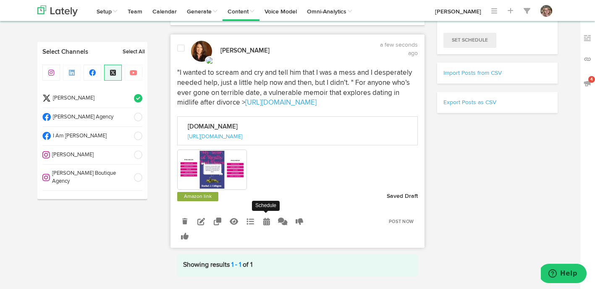
click at [267, 221] on icon at bounding box center [266, 221] width 7 height 8
radio input "true"
select select "7"
select select "15"
select select "PM"
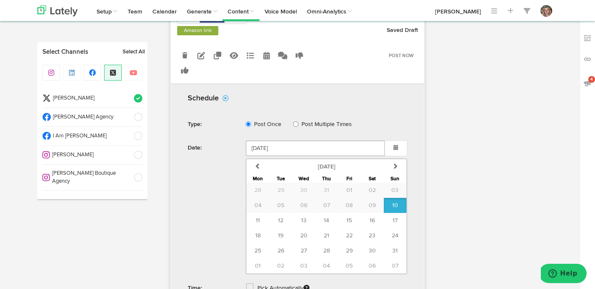
scroll to position [374, 0]
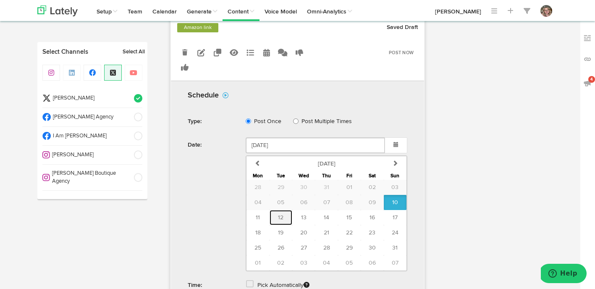
click at [275, 220] on button "12" at bounding box center [281, 217] width 23 height 15
type input "August 12 2025"
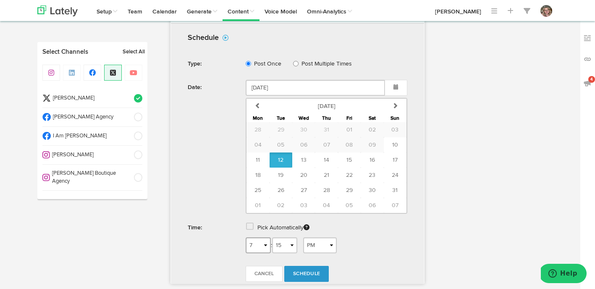
scroll to position [433, 0]
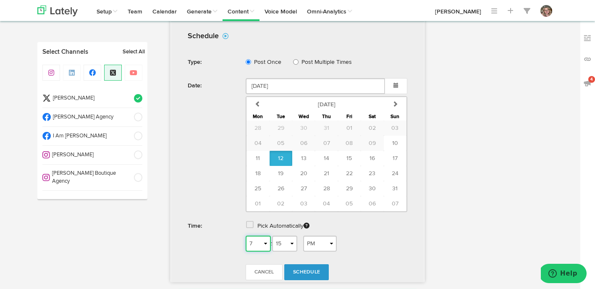
click at [263, 244] on select "1 2 3 4 5 6 7 8 9 10 11 12" at bounding box center [258, 244] width 25 height 16
select select "6"
click at [312, 242] on select "AM PM" at bounding box center [320, 244] width 34 height 16
select select "AM"
click at [308, 271] on span "Schedule" at bounding box center [306, 272] width 27 height 5
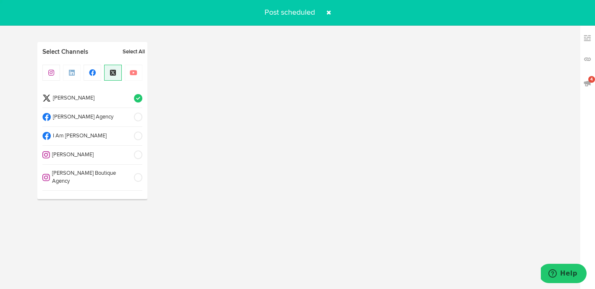
radio input "true"
select select "7"
select select "16"
select select "PM"
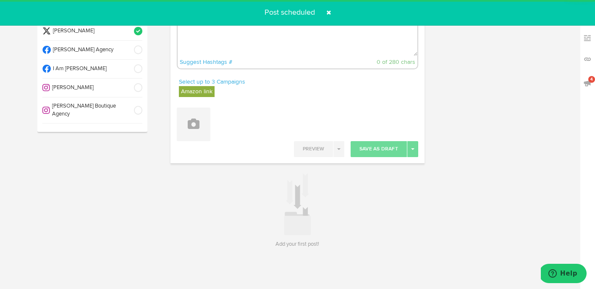
scroll to position [67, 0]
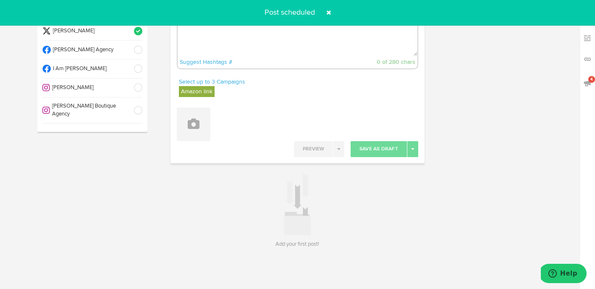
click at [329, 13] on span at bounding box center [328, 12] width 13 height 13
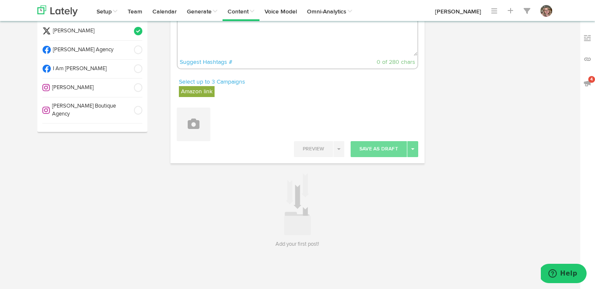
scroll to position [0, 0]
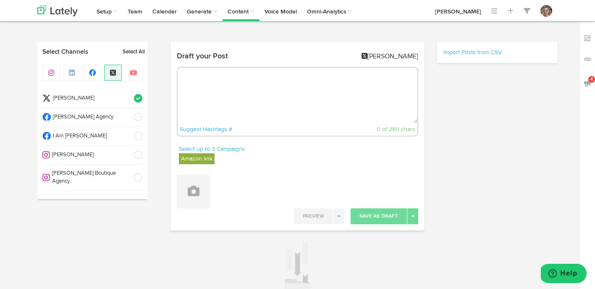
click at [235, 108] on textarea at bounding box center [298, 95] width 240 height 55
paste textarea "I missed him still and the idea of being chosen was so intoxicating, the logica…"
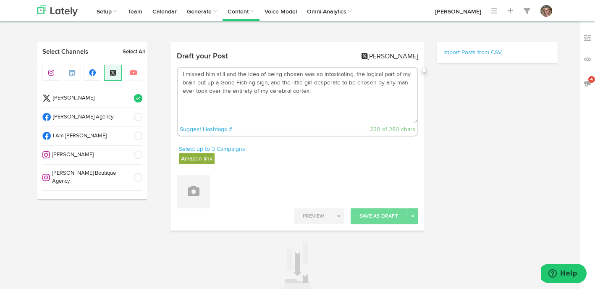
click at [183, 74] on textarea "I missed him still and the idea of being chosen was so intoxicating, the logica…" at bounding box center [298, 95] width 240 height 55
click at [184, 75] on textarea "I missed him still and the idea of being chosen was so intoxicating, the logica…" at bounding box center [298, 95] width 240 height 55
click at [319, 94] on textarea ""I missed him still and the idea of being chosen was so intoxicating, the logic…" at bounding box center [298, 95] width 240 height 55
click at [586, 58] on img at bounding box center [587, 59] width 8 height 8
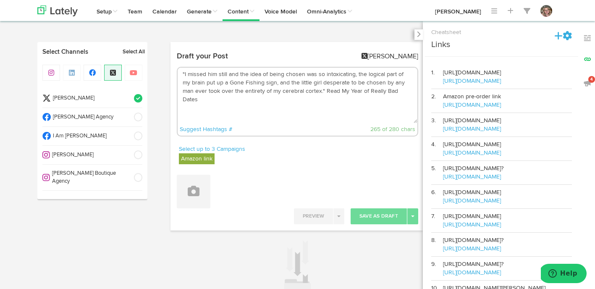
drag, startPoint x: 508, startPoint y: 116, endPoint x: 442, endPoint y: 118, distance: 65.9
click at [442, 113] on tr "2. Amazon pre-order link https://amzn.to/4frIHmP" at bounding box center [501, 101] width 141 height 24
click at [513, 113] on td "Amazon pre-order link [URL][DOMAIN_NAME]" at bounding box center [507, 101] width 129 height 24
drag, startPoint x: 513, startPoint y: 113, endPoint x: 444, endPoint y: 118, distance: 69.5
click at [444, 113] on td "Amazon pre-order link [URL][DOMAIN_NAME]" at bounding box center [507, 101] width 129 height 24
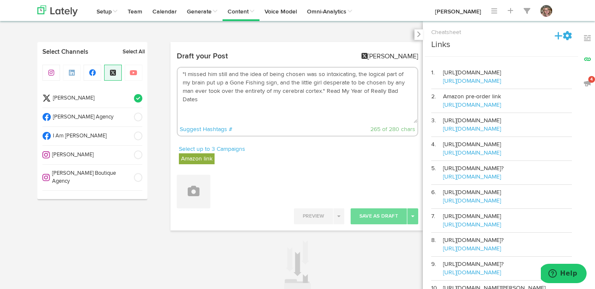
copy link "[URL][DOMAIN_NAME]"
click at [419, 36] on icon at bounding box center [418, 34] width 4 height 6
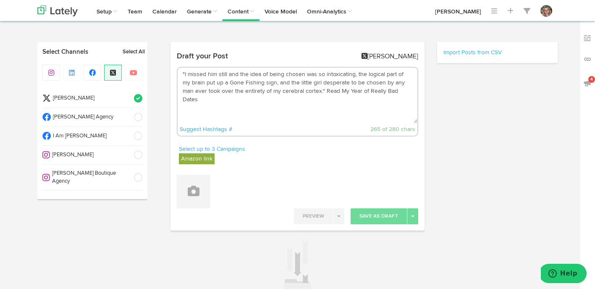
click at [401, 92] on textarea ""I missed him still and the idea of being chosen was so intoxicating, the logic…" at bounding box center [298, 95] width 240 height 55
paste textarea "[URL][DOMAIN_NAME]"
drag, startPoint x: 401, startPoint y: 92, endPoint x: 311, endPoint y: 93, distance: 89.9
click at [311, 93] on textarea ""I missed him still and the idea of being chosen was so intoxicating, the logic…" at bounding box center [298, 95] width 240 height 55
click at [410, 91] on textarea ""I missed him still and the idea of being chosen was so intoxicating, the logic…" at bounding box center [298, 95] width 240 height 55
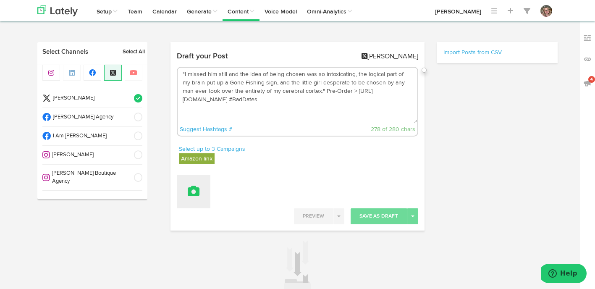
type textarea ""I missed him still and the idea of being chosen was so intoxicating, the logic…"
click at [202, 189] on button at bounding box center [194, 192] width 34 height 34
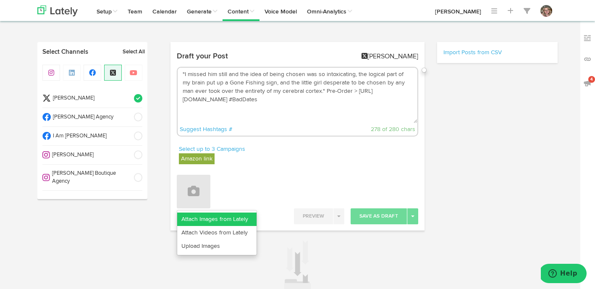
click at [195, 220] on link "Attach Images from Lately" at bounding box center [216, 218] width 79 height 13
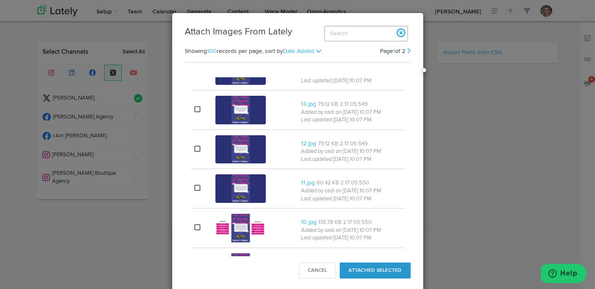
scroll to position [390, 0]
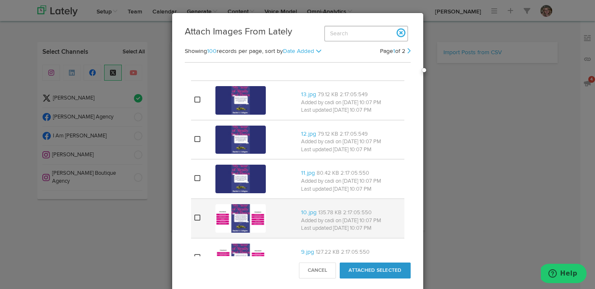
click at [198, 216] on icon at bounding box center [197, 217] width 6 height 7
click at [364, 267] on button "Attached Selected" at bounding box center [375, 270] width 71 height 16
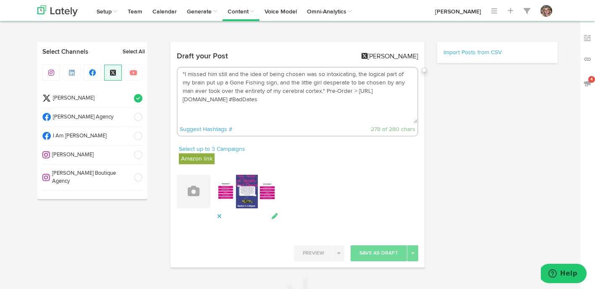
click at [276, 217] on icon at bounding box center [275, 216] width 8 height 6
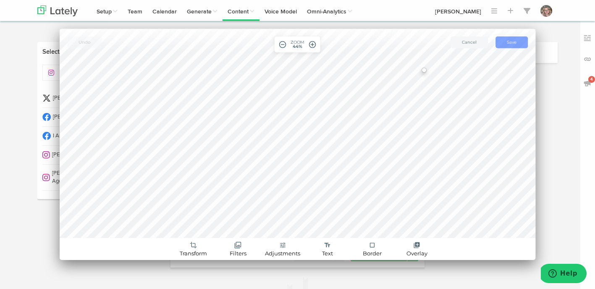
click at [514, 42] on span "Save" at bounding box center [512, 41] width 10 height 5
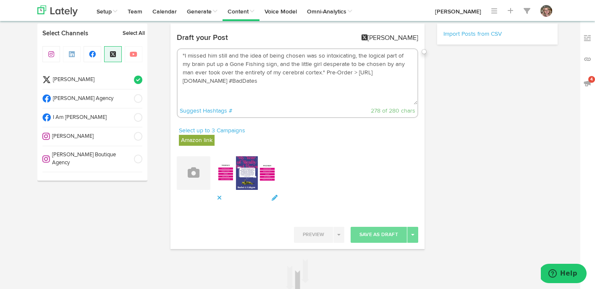
scroll to position [43, 0]
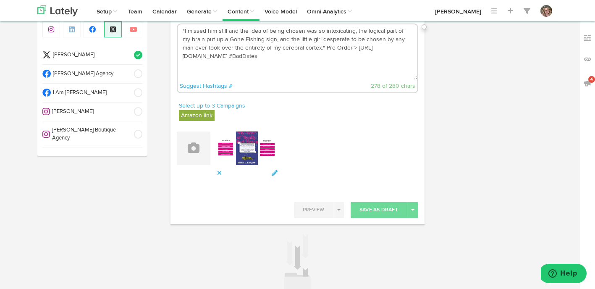
click at [321, 87] on div "Suggest Hashtags # 278 of 280 chars" at bounding box center [298, 86] width 240 height 13
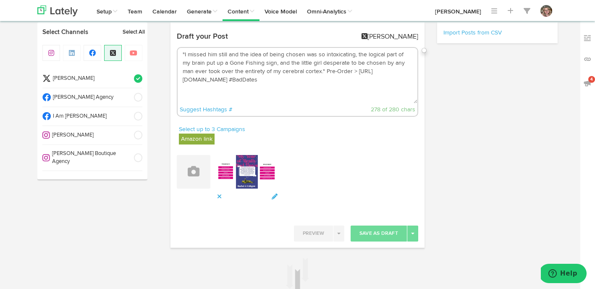
scroll to position [7, 0]
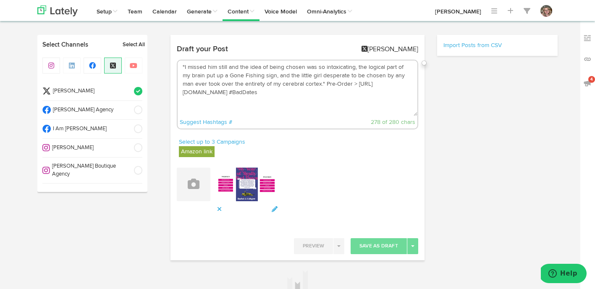
drag, startPoint x: 220, startPoint y: 92, endPoint x: 180, endPoint y: 66, distance: 47.5
click at [180, 66] on textarea ""I missed him still and the idea of being chosen was so intoxicating, the logic…" at bounding box center [298, 87] width 240 height 55
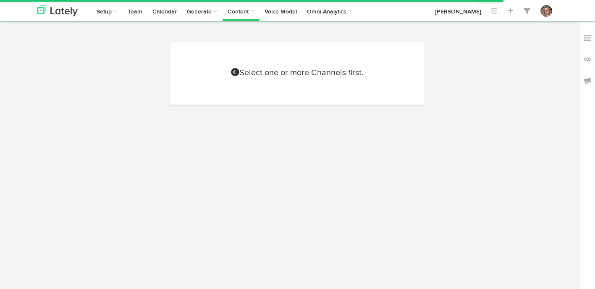
scroll to position [7, 0]
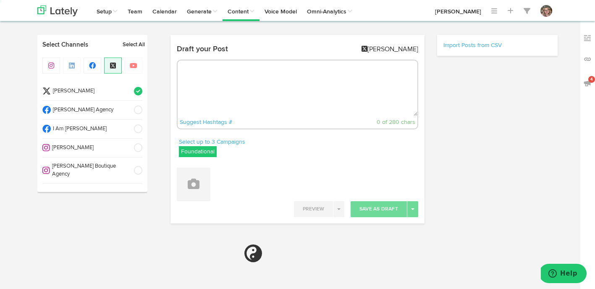
radio input "true"
select select "7"
select select "17"
select select "PM"
click at [190, 153] on label "Foundational" at bounding box center [198, 151] width 38 height 11
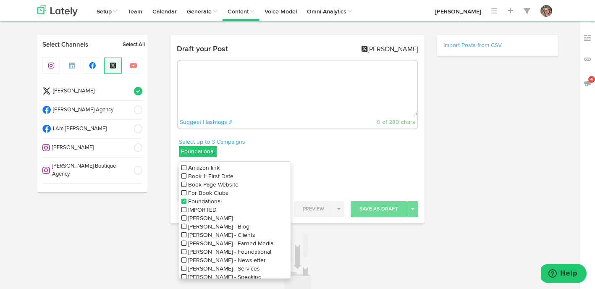
click at [184, 168] on icon at bounding box center [183, 168] width 5 height 6
click at [184, 201] on icon at bounding box center [183, 201] width 5 height 6
click at [293, 94] on textarea at bounding box center [298, 87] width 240 height 55
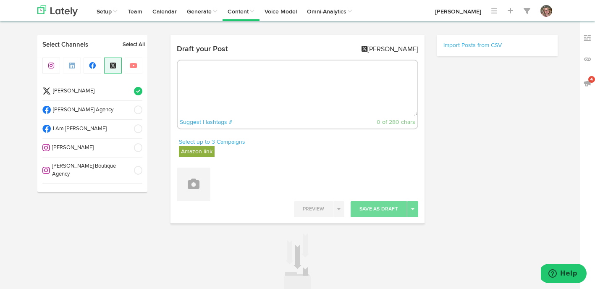
paste textarea ""I missed him still and the idea of being chosen was so intoxicating, the logic…"
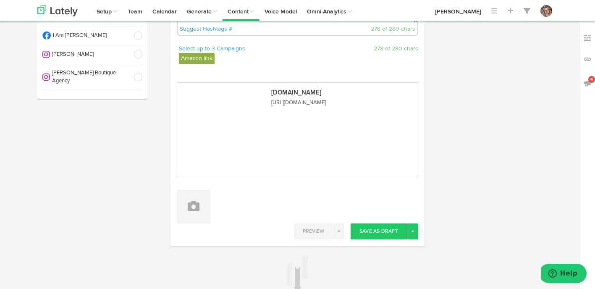
scroll to position [143, 0]
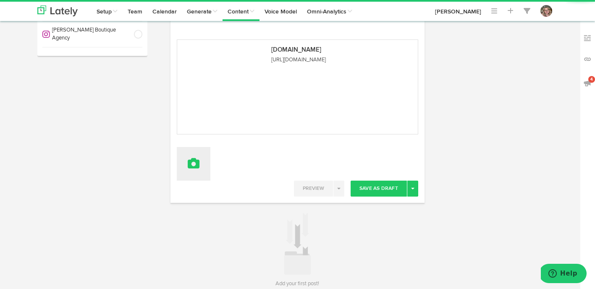
type textarea ""I missed him still and the idea of being chosen was so intoxicating, the logic…"
click at [204, 168] on button at bounding box center [194, 164] width 34 height 34
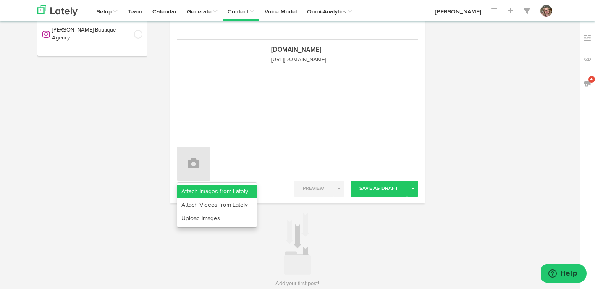
click at [201, 188] on link "Attach Images from Lately" at bounding box center [216, 191] width 79 height 13
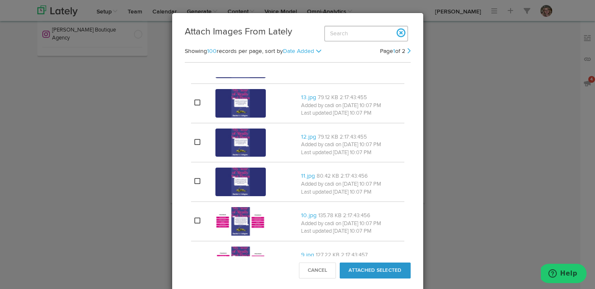
scroll to position [388, 0]
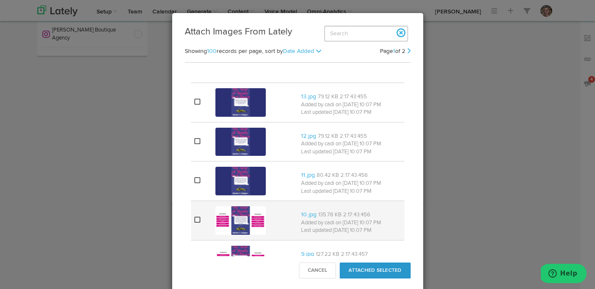
click at [195, 219] on icon at bounding box center [197, 219] width 6 height 7
click at [355, 269] on button "Attached Selected" at bounding box center [375, 270] width 71 height 16
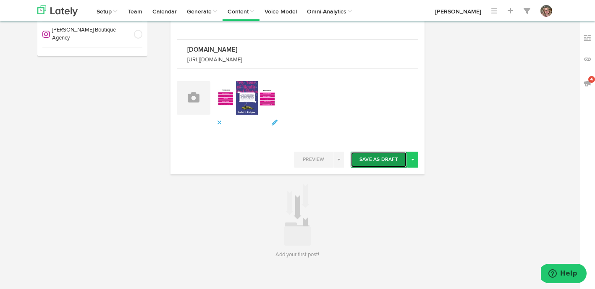
click at [390, 158] on button "Save As Draft" at bounding box center [379, 160] width 56 height 16
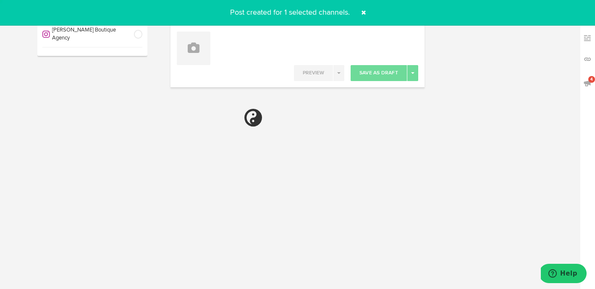
select select "11"
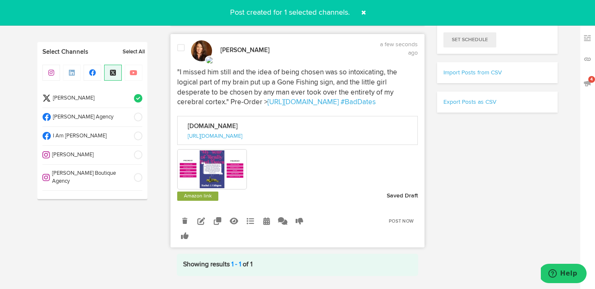
scroll to position [221, 0]
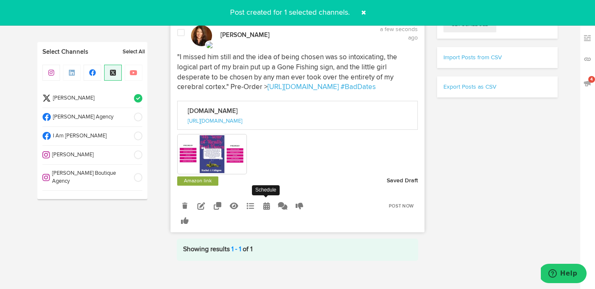
click at [268, 204] on icon at bounding box center [266, 206] width 7 height 8
select select "7"
select select "17"
select select "PM"
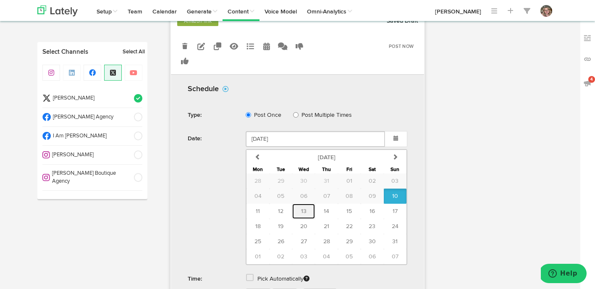
click at [299, 210] on button "13" at bounding box center [303, 211] width 23 height 15
type input "[DATE]"
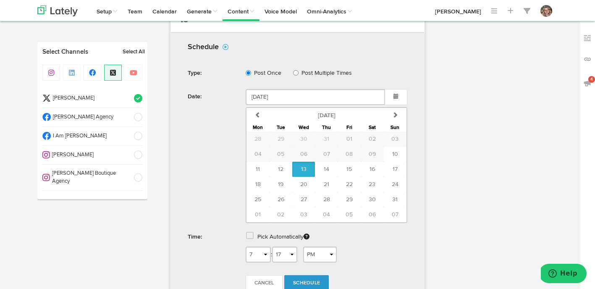
scroll to position [435, 0]
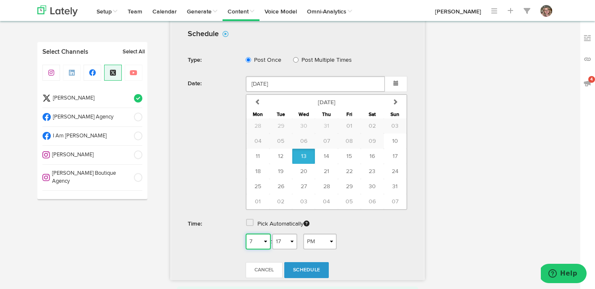
click at [260, 243] on select "1 2 3 4 5 6 7 8 9 10 11 12" at bounding box center [258, 241] width 25 height 16
select select "1"
click at [304, 266] on link "Schedule" at bounding box center [306, 270] width 45 height 16
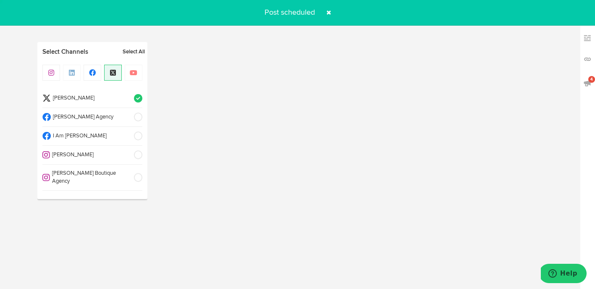
radio input "true"
select select "7"
select select "18"
select select "PM"
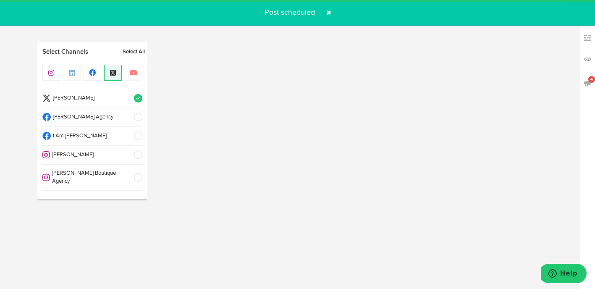
scroll to position [67, 0]
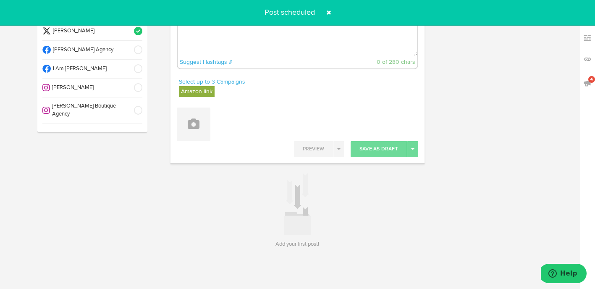
click at [329, 12] on span at bounding box center [328, 12] width 13 height 13
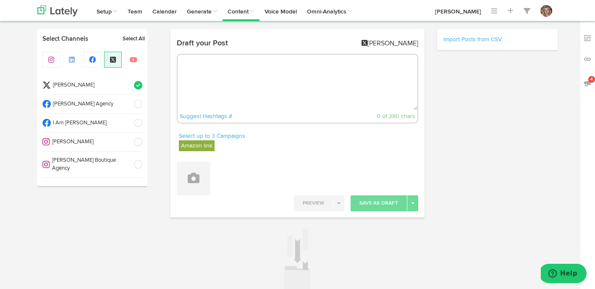
scroll to position [0, 0]
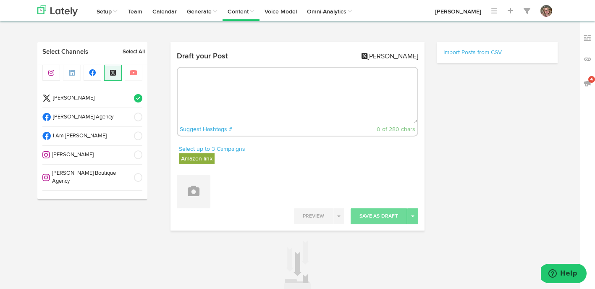
click at [254, 76] on textarea at bounding box center [298, 95] width 240 height 55
paste textarea "My grandmother was right: People who marry for money deserve every penny of it,…"
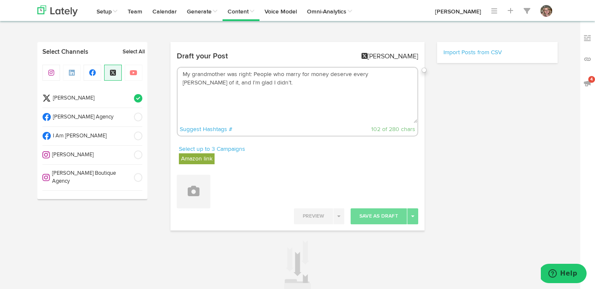
click at [183, 74] on textarea "My grandmother was right: People who marry for money deserve every penny of it,…" at bounding box center [298, 95] width 240 height 55
click at [236, 84] on textarea ""My grandmother was right: People who marry for money deserve every penny of it…" at bounding box center [298, 95] width 240 height 55
click at [192, 198] on button at bounding box center [194, 192] width 34 height 34
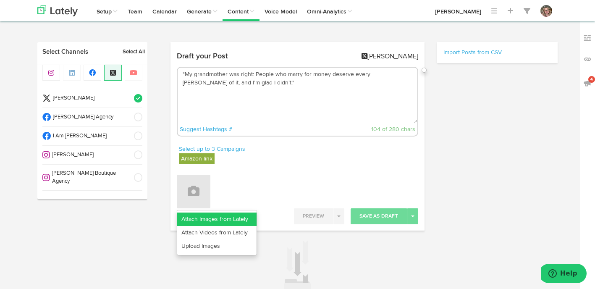
click at [190, 222] on link "Attach Images from Lately" at bounding box center [216, 218] width 79 height 13
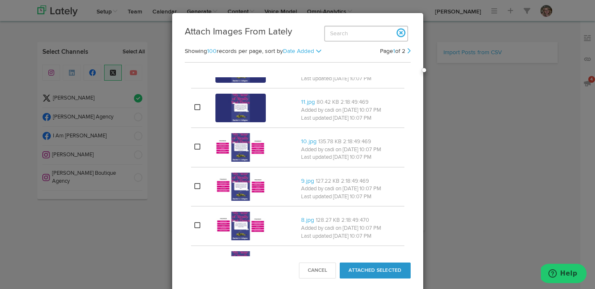
scroll to position [488, 0]
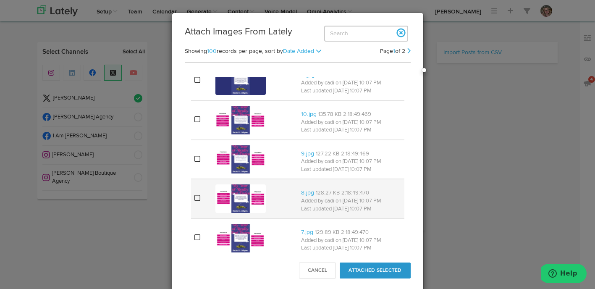
click at [195, 197] on icon at bounding box center [197, 197] width 6 height 7
click at [391, 274] on button "Attached Selected" at bounding box center [375, 270] width 71 height 16
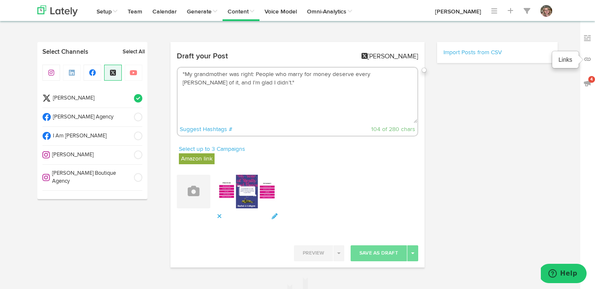
click at [585, 58] on img at bounding box center [587, 59] width 8 height 8
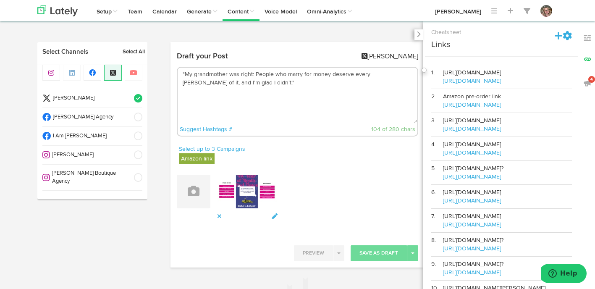
drag, startPoint x: 506, startPoint y: 115, endPoint x: 443, endPoint y: 117, distance: 62.6
click at [443, 113] on td "Amazon pre-order link [URL][DOMAIN_NAME]" at bounding box center [507, 101] width 129 height 24
copy link "[URL][DOMAIN_NAME]"
click at [418, 33] on icon at bounding box center [418, 34] width 4 height 6
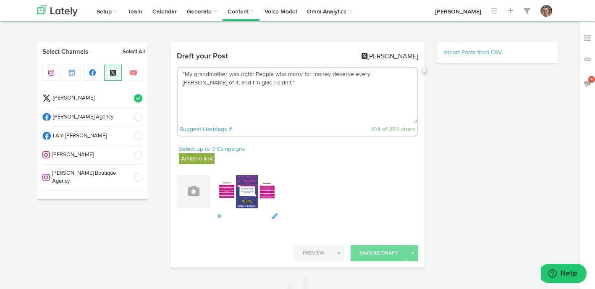
click at [306, 99] on textarea ""My grandmother was right: People who marry for money deserve every penny of it…" at bounding box center [298, 95] width 240 height 55
click at [279, 85] on textarea ""My grandmother was right: People who marry for money deserve every penny of it…" at bounding box center [298, 95] width 240 height 55
paste textarea "[URL][DOMAIN_NAME]"
click at [249, 76] on textarea ""My grandmother was right: People who marry for money deserve every penny of it…" at bounding box center [298, 95] width 240 height 55
click at [238, 80] on textarea ""My grandmother was right: People who marry for money deserve every penny of it…" at bounding box center [298, 95] width 240 height 55
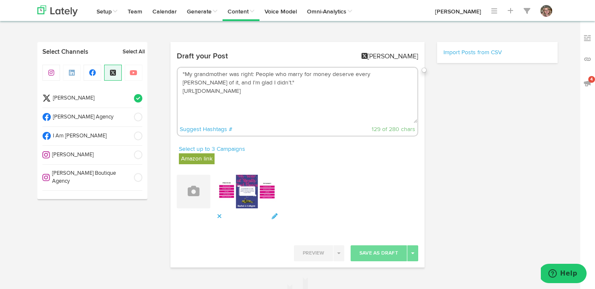
paste textarea "For anyone who’s ever gone on terrible date, a vulnerable memoir that explores …"
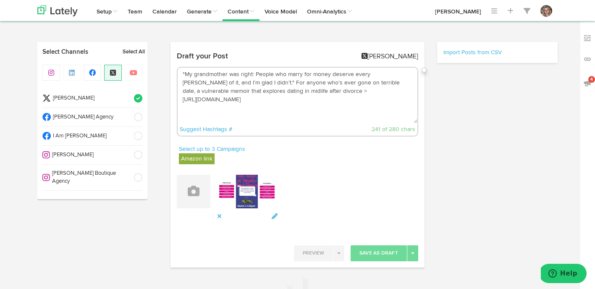
click at [243, 104] on textarea ""My grandmother was right: People who marry for money deserve every penny of it…" at bounding box center [298, 95] width 240 height 55
click at [182, 100] on textarea ""My grandmother was right: People who marry for money deserve every penny of it…" at bounding box center [298, 95] width 240 height 55
click at [399, 93] on textarea ""My grandmother was right: People who marry for money deserve every penny of it…" at bounding box center [298, 95] width 240 height 55
type textarea ""My grandmother was right: People who marry for money deserve every [PERSON_NAM…"
drag, startPoint x: 255, startPoint y: 104, endPoint x: 179, endPoint y: 76, distance: 81.0
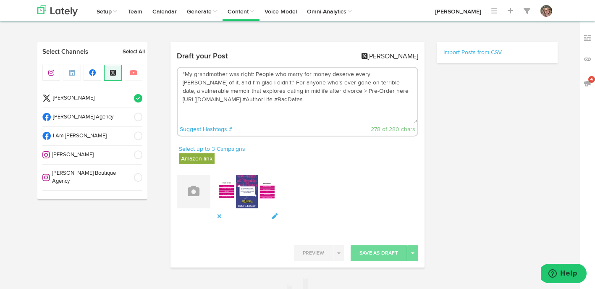
click at [179, 76] on textarea ""My grandmother was right: People who marry for money deserve every [PERSON_NAM…" at bounding box center [298, 95] width 240 height 55
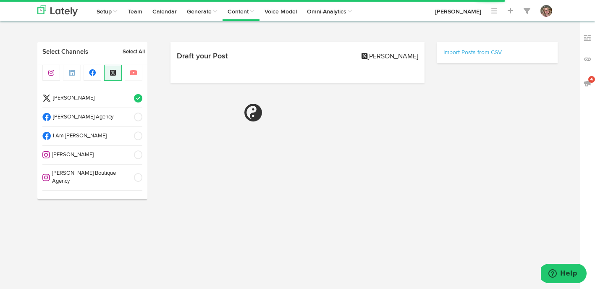
select select "7"
select select "20"
select select "PM"
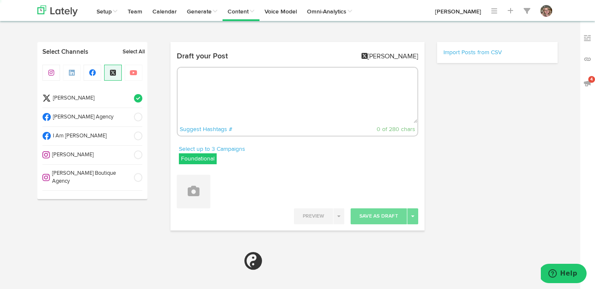
click at [192, 159] on label "Foundational" at bounding box center [198, 158] width 38 height 11
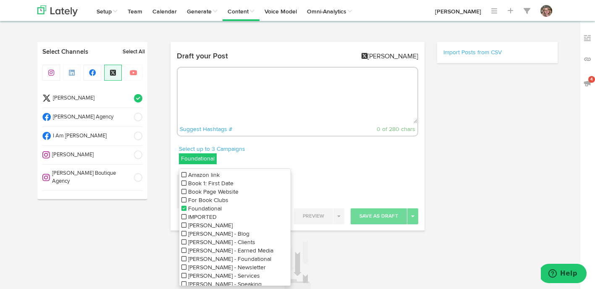
click at [184, 207] on icon at bounding box center [183, 208] width 5 height 6
click at [183, 175] on icon at bounding box center [183, 175] width 5 height 6
click at [202, 101] on textarea at bounding box center [298, 95] width 240 height 55
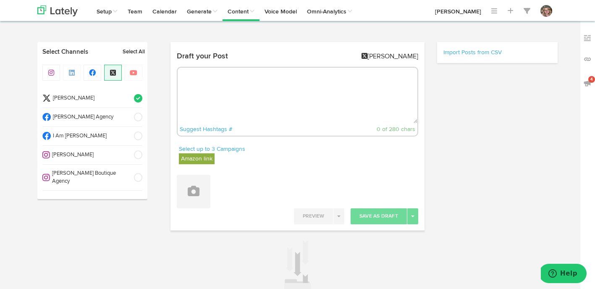
paste textarea ""My grandmother was right: People who marry for money deserve every [PERSON_NAM…"
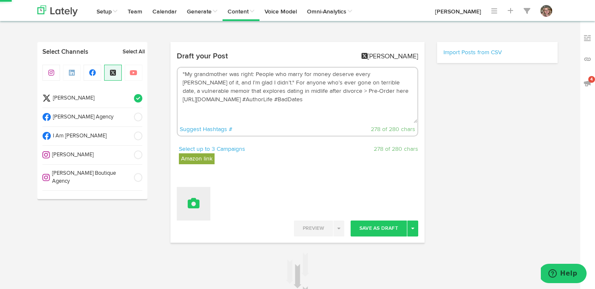
type textarea ""My grandmother was right: People who marry for money deserve every [PERSON_NAM…"
click at [192, 194] on div "Draft your Post [PERSON_NAME] "My grandmother was right: People who marry for m…" at bounding box center [297, 145] width 241 height 195
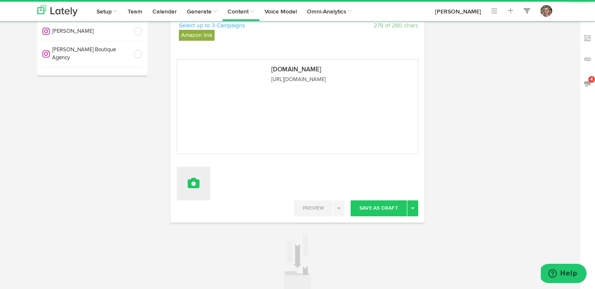
scroll to position [135, 0]
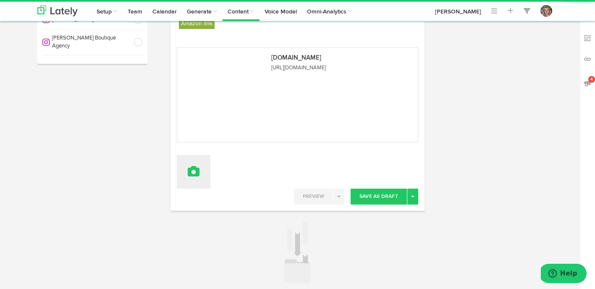
click at [192, 175] on icon at bounding box center [194, 171] width 12 height 12
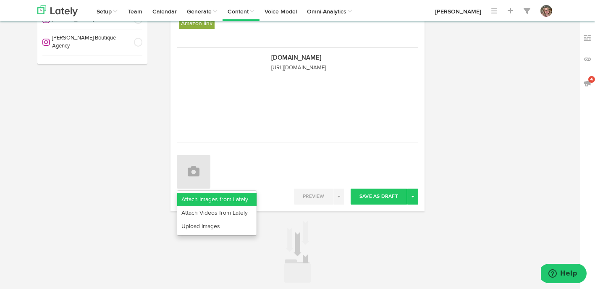
click at [192, 194] on link "Attach Images from Lately" at bounding box center [216, 199] width 79 height 13
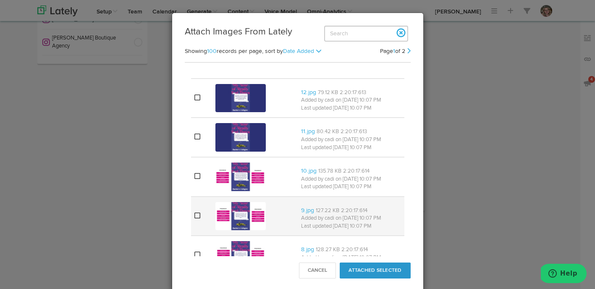
scroll to position [465, 0]
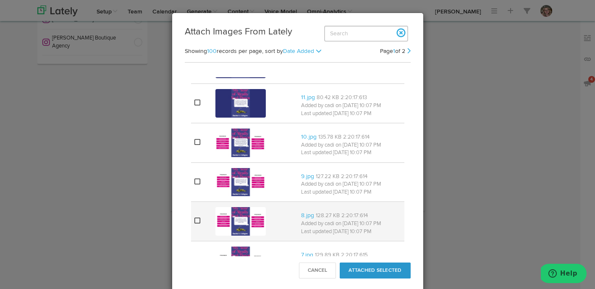
click at [196, 223] on icon at bounding box center [197, 220] width 6 height 7
click at [350, 268] on button "Attached Selected" at bounding box center [375, 270] width 71 height 16
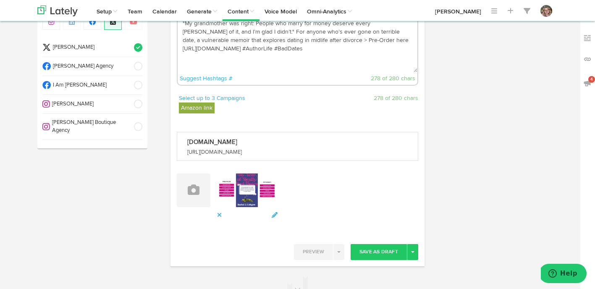
scroll to position [79, 0]
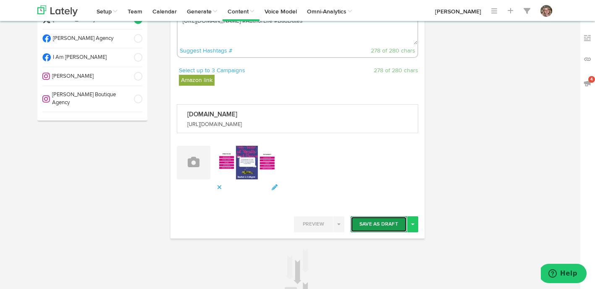
click at [380, 226] on button "Save As Draft" at bounding box center [379, 224] width 56 height 16
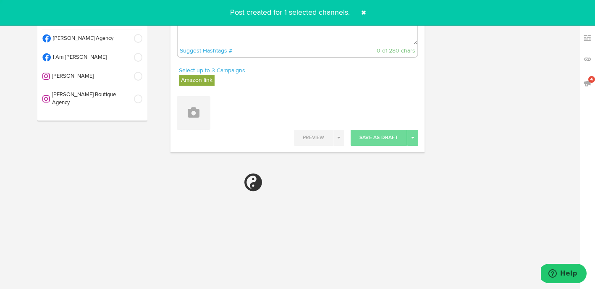
select select "11"
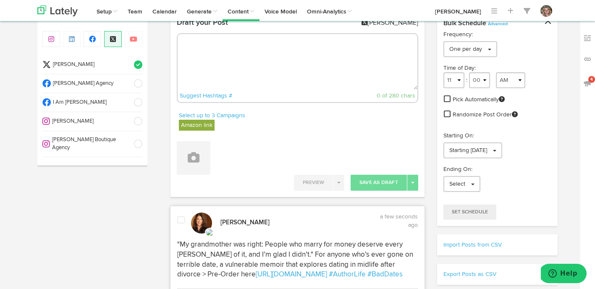
scroll to position [24, 0]
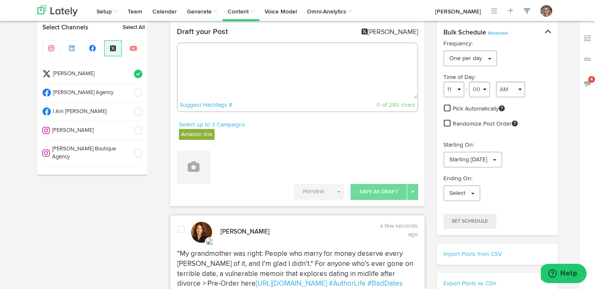
click at [278, 79] on textarea at bounding box center [298, 70] width 240 height 55
paste textarea "He smiled at me with the sexiest grin I’d ever seen as he slid into the booth a…"
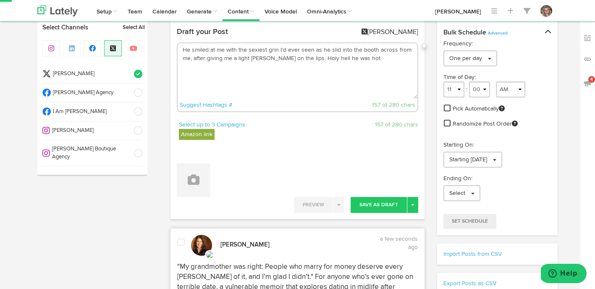
click at [354, 60] on textarea "He smiled at me with the sexiest grin I’d ever seen as he slid into the booth a…" at bounding box center [298, 70] width 240 height 55
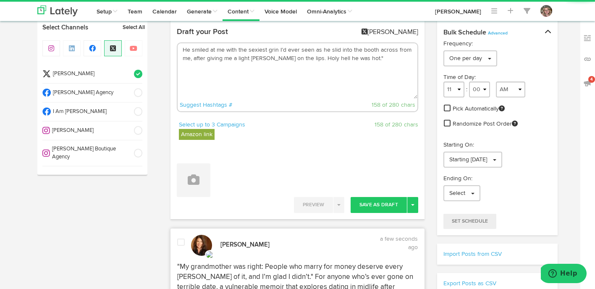
click at [184, 50] on textarea "He smiled at me with the sexiest grin I’d ever seen as he slid into the booth a…" at bounding box center [298, 70] width 240 height 55
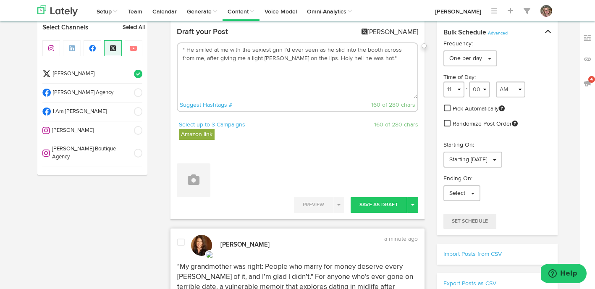
click at [375, 58] on textarea "" He smiled at me with the sexiest grin I’d ever seen as he slid into the booth…" at bounding box center [298, 70] width 240 height 55
click at [585, 59] on img at bounding box center [587, 59] width 8 height 8
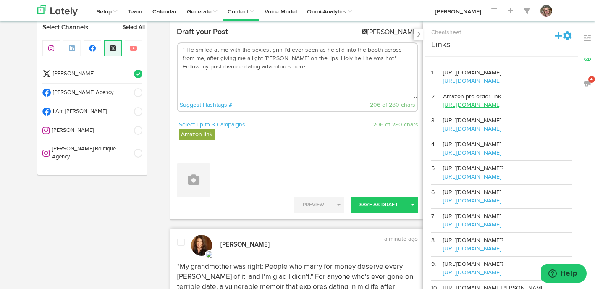
drag, startPoint x: 509, startPoint y: 113, endPoint x: 443, endPoint y: 116, distance: 66.0
click at [443, 113] on td "Amazon pre-order link [URL][DOMAIN_NAME]" at bounding box center [507, 101] width 129 height 24
copy link "[URL][DOMAIN_NAME]"
click at [419, 32] on icon at bounding box center [418, 34] width 4 height 6
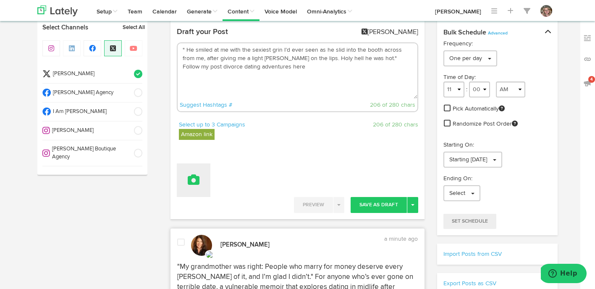
click at [199, 188] on button at bounding box center [194, 180] width 34 height 34
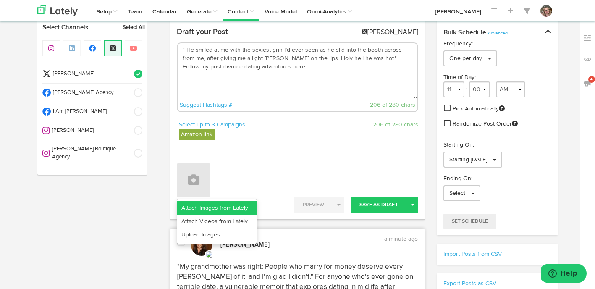
click at [191, 206] on link "Attach Images from Lately" at bounding box center [216, 207] width 79 height 13
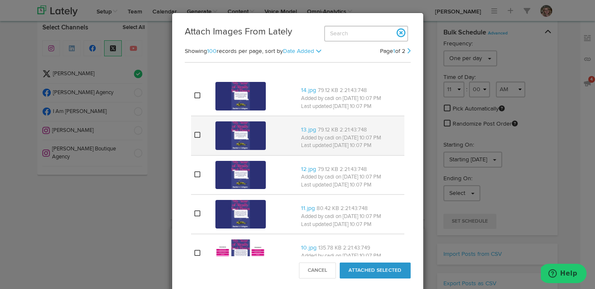
scroll to position [373, 0]
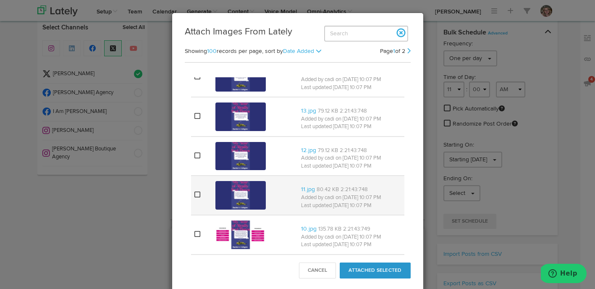
click at [196, 195] on icon at bounding box center [197, 194] width 6 height 7
click at [354, 268] on button "Attached Selected" at bounding box center [375, 270] width 71 height 16
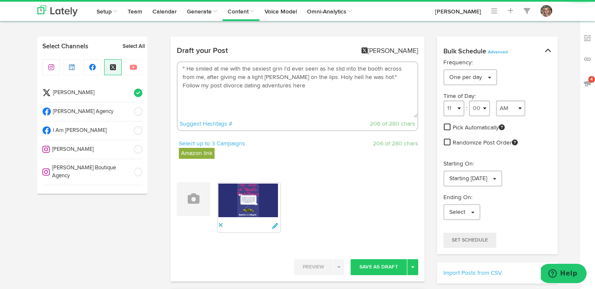
scroll to position [0, 0]
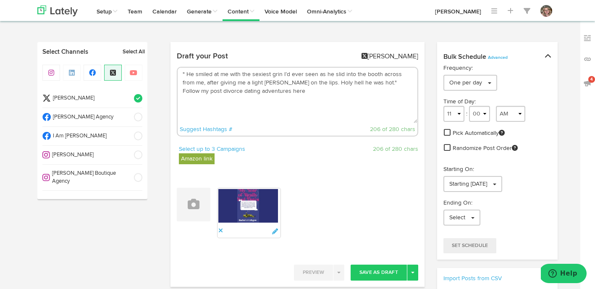
click at [273, 117] on textarea "" He smiled at me with the sexiest grin I’d ever seen as he slid into the booth…" at bounding box center [298, 95] width 240 height 55
click at [258, 92] on textarea "" He smiled at me with the sexiest grin I’d ever seen as he slid into the booth…" at bounding box center [298, 95] width 240 height 55
paste textarea "[URL][DOMAIN_NAME]"
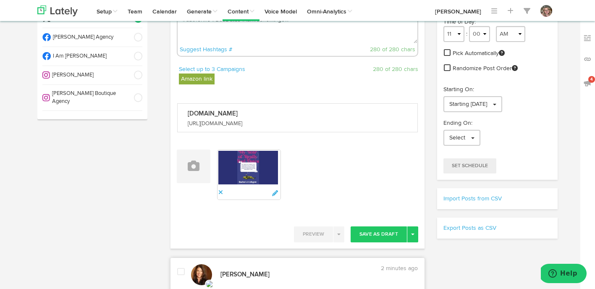
scroll to position [86, 0]
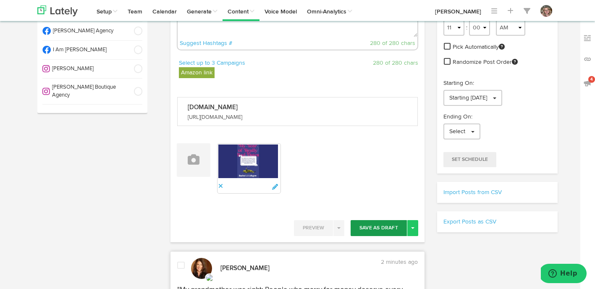
type textarea "" He smiled at me with the sexiest grin I’d ever seen as he slid into the booth…"
click at [367, 225] on button "Save As Draft" at bounding box center [379, 228] width 56 height 16
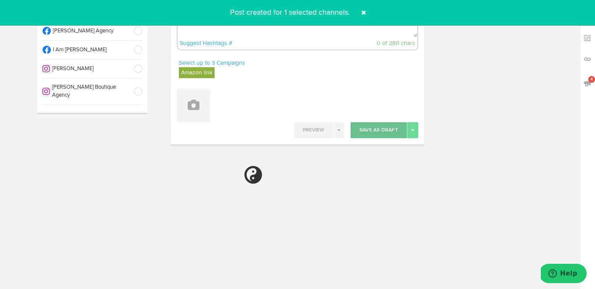
select select "11"
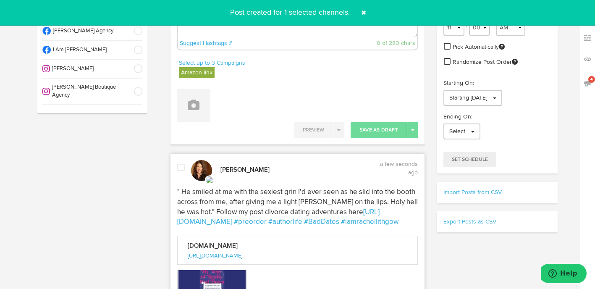
click at [366, 12] on span at bounding box center [363, 12] width 13 height 13
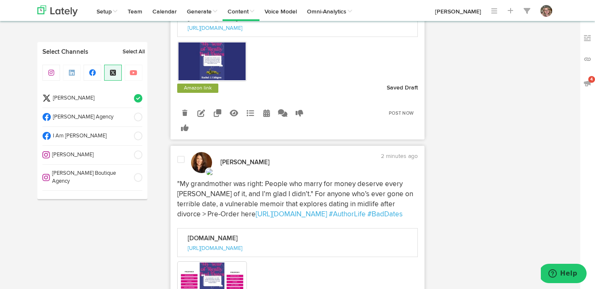
scroll to position [335, 0]
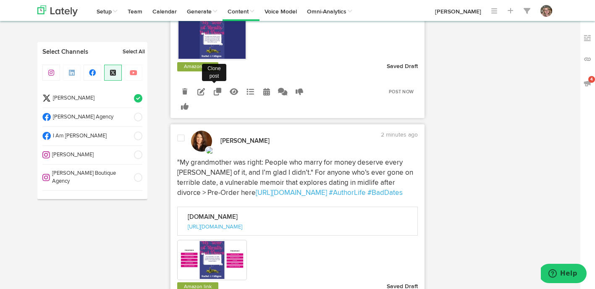
click at [217, 92] on icon at bounding box center [218, 92] width 8 height 8
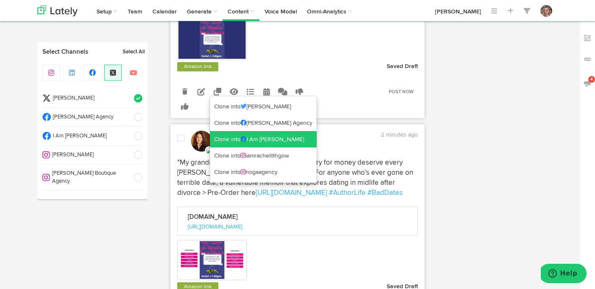
click at [225, 136] on link "Clone into I Am Rachel Lithgow" at bounding box center [263, 139] width 107 height 17
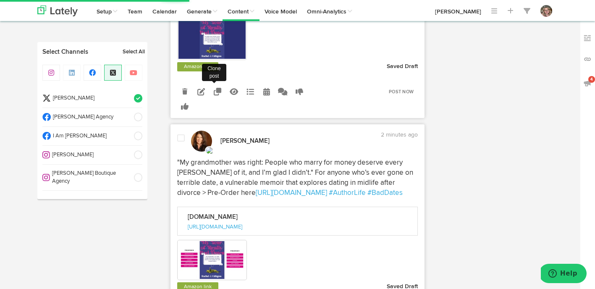
click at [214, 95] on link at bounding box center [217, 91] width 15 height 15
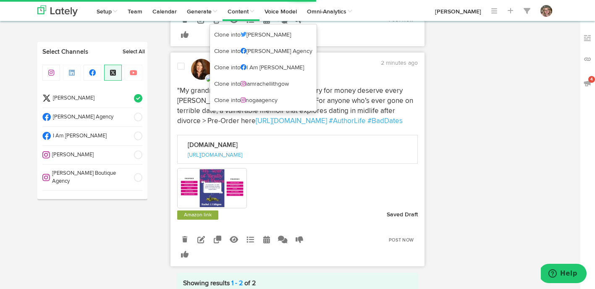
scroll to position [451, 0]
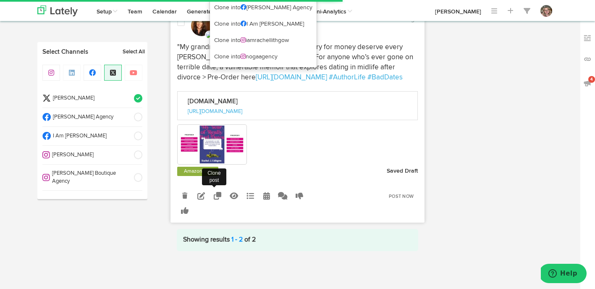
click at [217, 193] on icon at bounding box center [218, 196] width 8 height 8
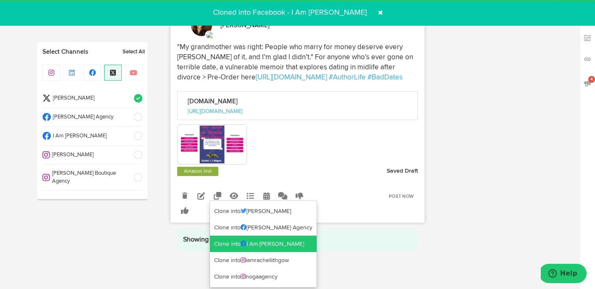
click at [228, 241] on link "Clone into I Am Rachel Lithgow" at bounding box center [263, 244] width 107 height 17
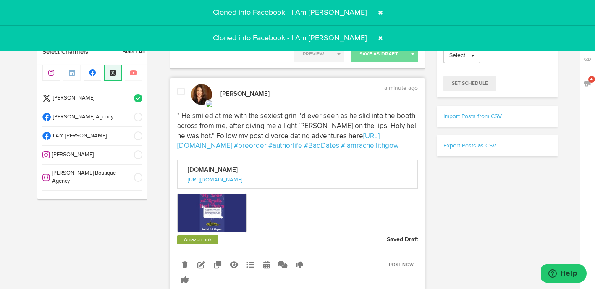
scroll to position [191, 0]
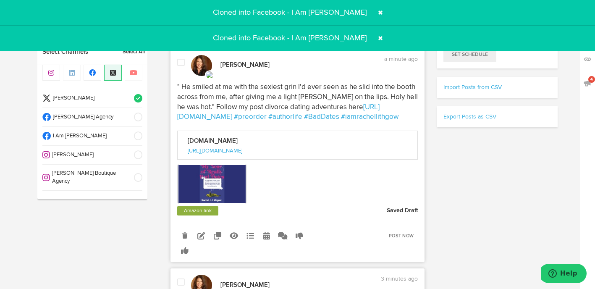
click at [180, 71] on div at bounding box center [181, 67] width 20 height 18
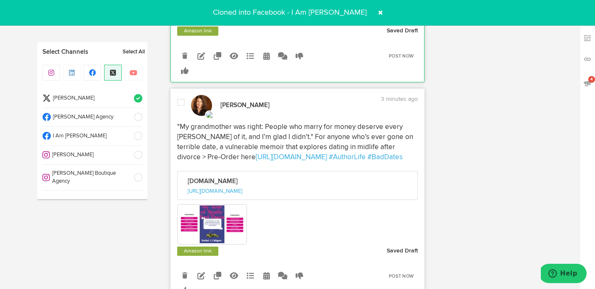
click at [180, 108] on div at bounding box center [181, 107] width 20 height 18
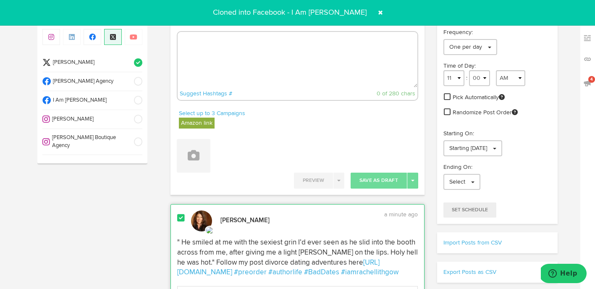
scroll to position [0, 0]
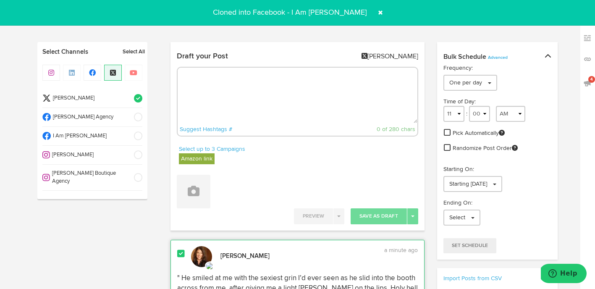
click at [375, 12] on span at bounding box center [380, 12] width 13 height 13
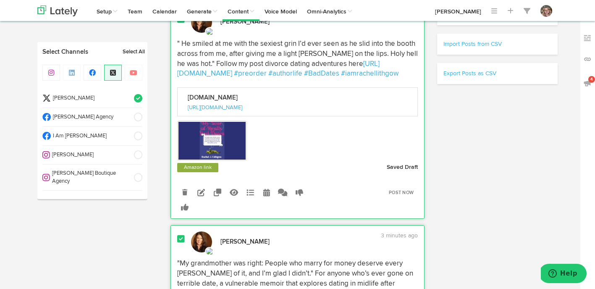
scroll to position [270, 0]
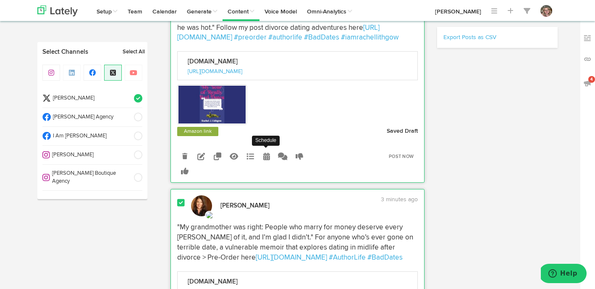
click at [266, 157] on icon at bounding box center [266, 156] width 7 height 8
select select "7"
select select "22"
select select "PM"
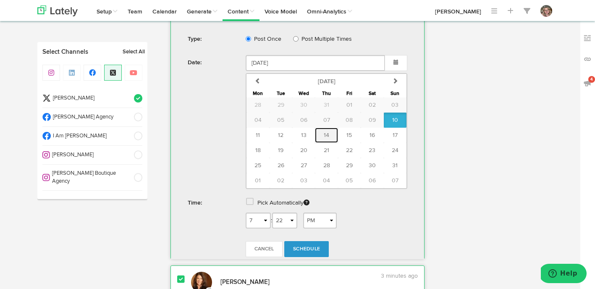
click at [321, 135] on button "14" at bounding box center [326, 135] width 23 height 15
type input "[DATE]"
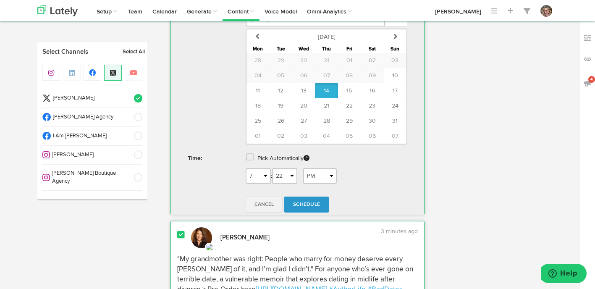
scroll to position [508, 0]
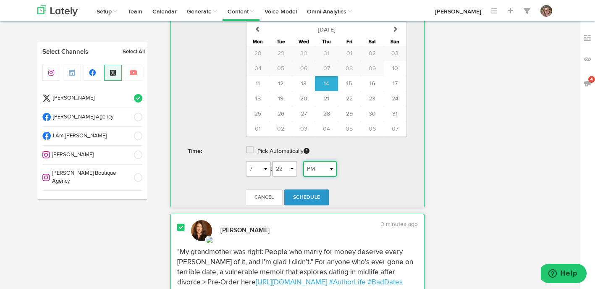
click at [316, 172] on select "AM PM" at bounding box center [320, 169] width 34 height 16
select select "AM"
click at [313, 192] on link "Schedule" at bounding box center [306, 197] width 45 height 16
radio input "true"
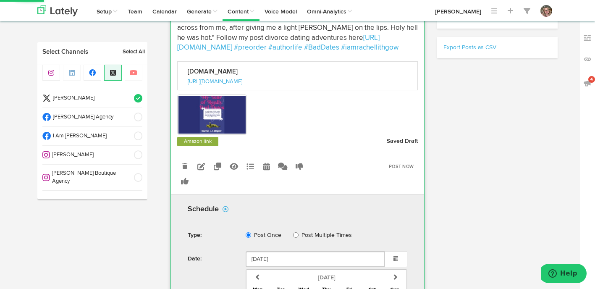
select select "7"
select select "23"
select select "PM"
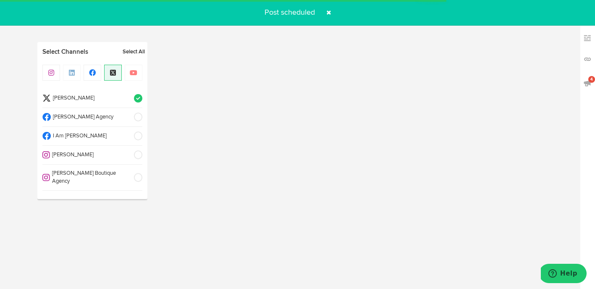
select select "11"
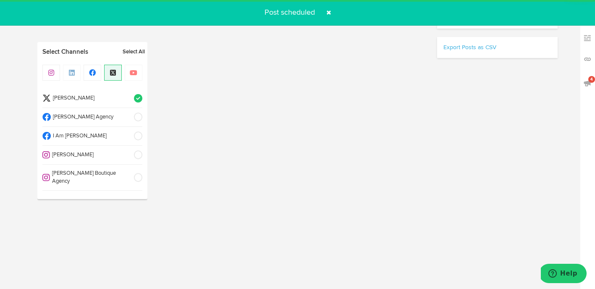
scroll to position [231, 0]
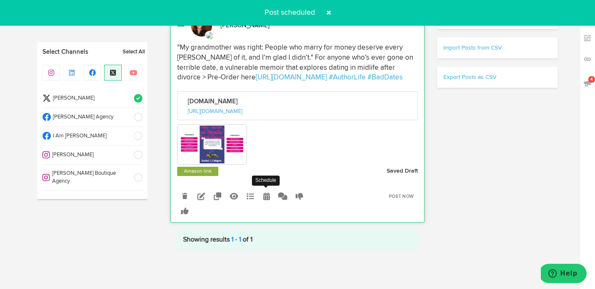
click at [264, 197] on icon at bounding box center [266, 196] width 7 height 8
select select "7"
select select "20"
select select "PM"
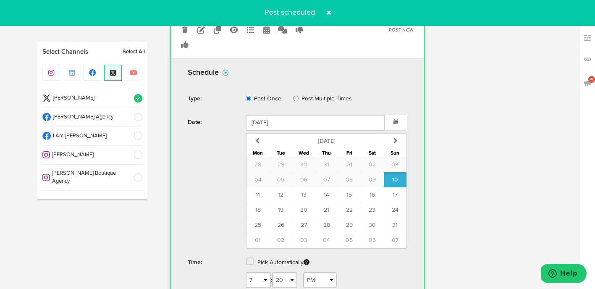
scroll to position [401, 0]
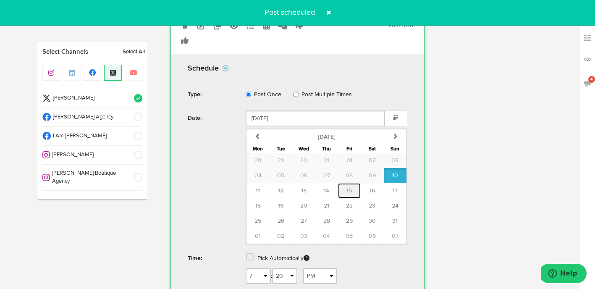
click at [345, 186] on button "15" at bounding box center [349, 190] width 23 height 15
type input "[DATE]"
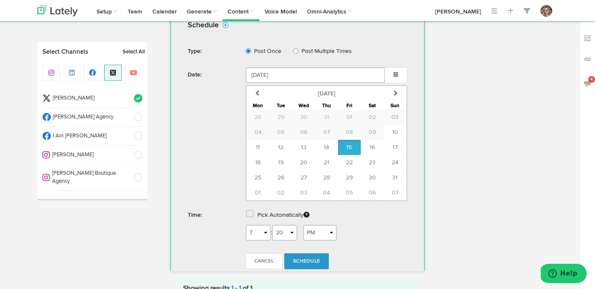
scroll to position [454, 0]
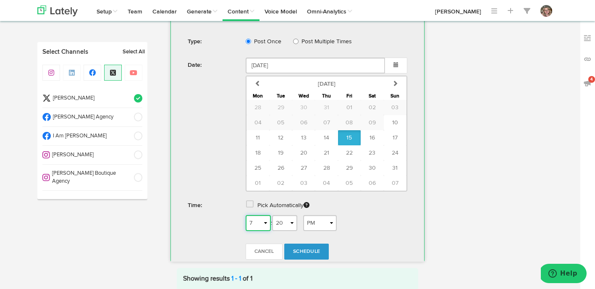
click at [266, 226] on select "1 2 3 4 5 6 7 8 9 10 11 12" at bounding box center [258, 223] width 25 height 16
select select "10"
click at [312, 220] on select "AM PM" at bounding box center [320, 223] width 34 height 16
select select "AM"
click at [309, 243] on form "Schedule Type: Post Once Post Multiple Times Date: August 15 2025 previous Augu…" at bounding box center [297, 135] width 245 height 260
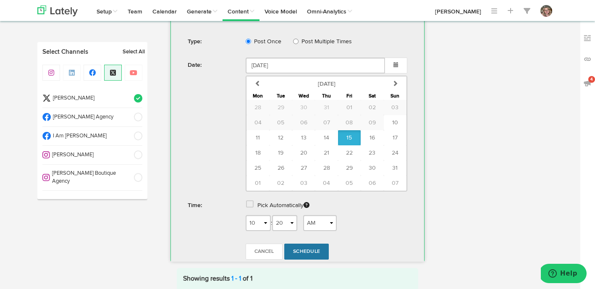
click at [310, 246] on link "Schedule" at bounding box center [306, 252] width 45 height 16
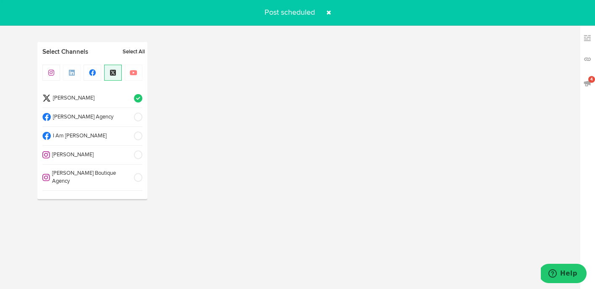
radio input "true"
select select "7"
select select "23"
select select "PM"
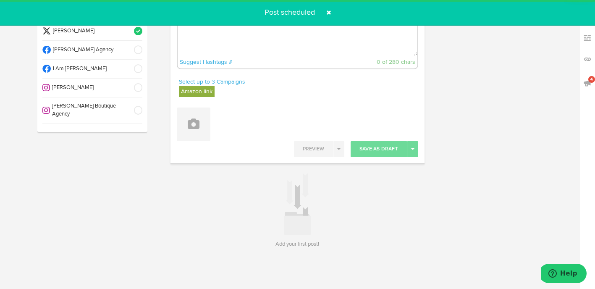
scroll to position [67, 0]
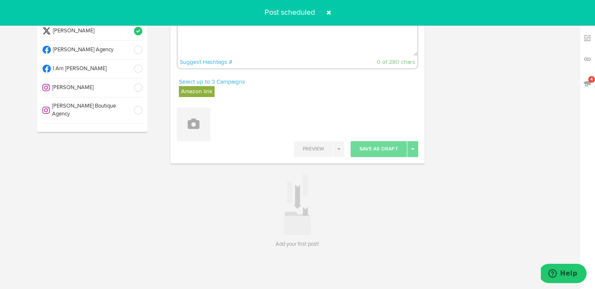
click at [330, 11] on span at bounding box center [328, 12] width 13 height 13
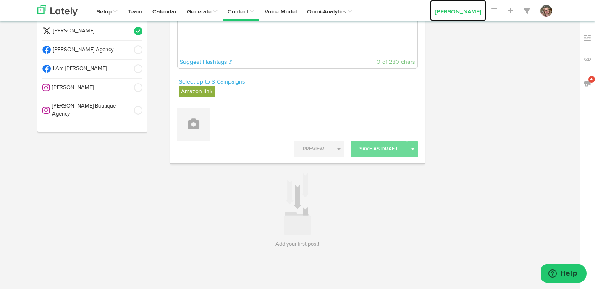
click at [452, 9] on link "[PERSON_NAME]" at bounding box center [458, 10] width 56 height 21
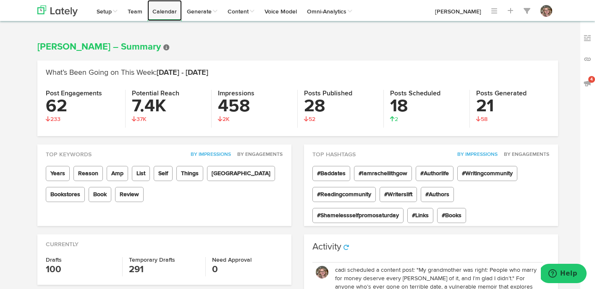
click at [162, 15] on link "Calendar" at bounding box center [164, 10] width 34 height 21
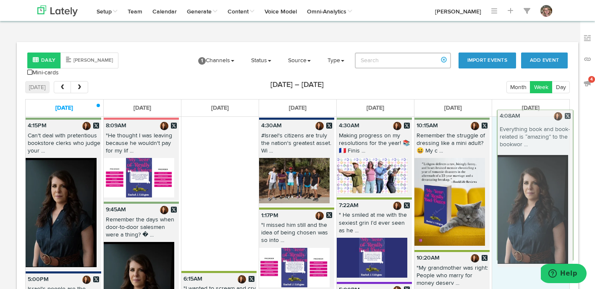
drag, startPoint x: 212, startPoint y: 121, endPoint x: 527, endPoint y: 113, distance: 315.8
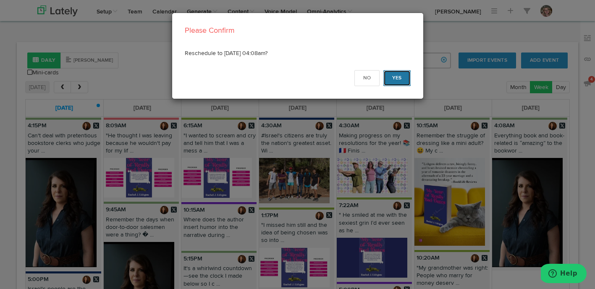
click at [399, 79] on button "Yes" at bounding box center [396, 78] width 27 height 16
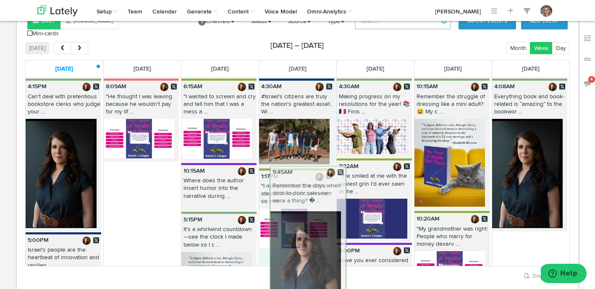
drag, startPoint x: 124, startPoint y: 169, endPoint x: 289, endPoint y: 171, distance: 165.0
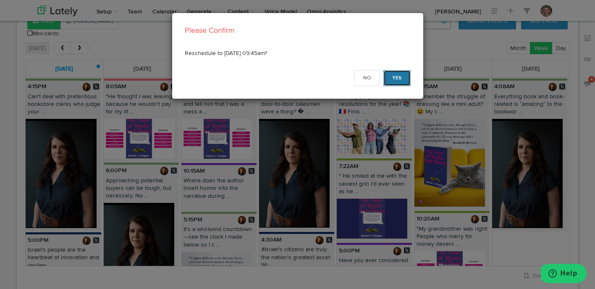
click at [400, 79] on button "Yes" at bounding box center [396, 78] width 27 height 16
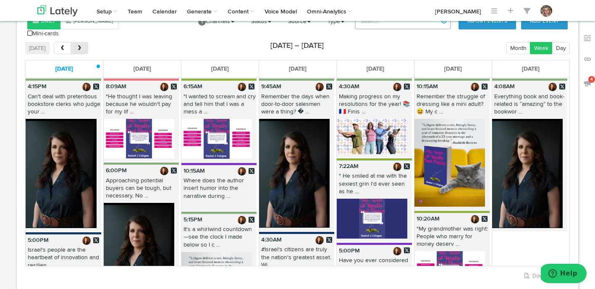
click at [73, 42] on button "next" at bounding box center [79, 48] width 17 height 12
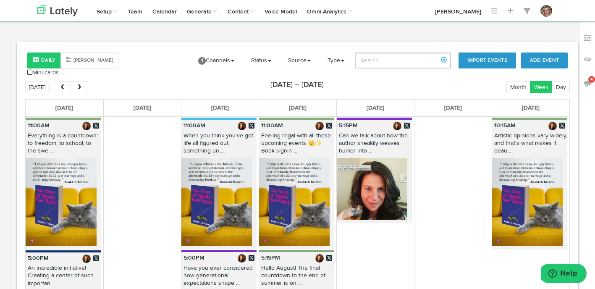
scroll to position [18, 0]
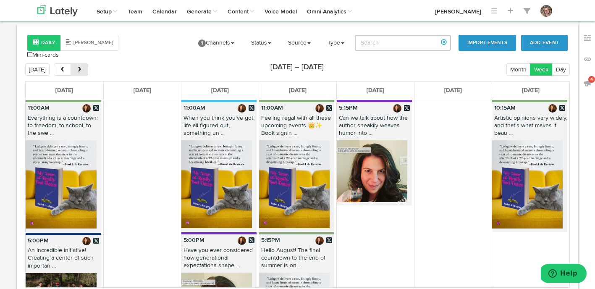
click at [83, 63] on button "next" at bounding box center [79, 69] width 17 height 12
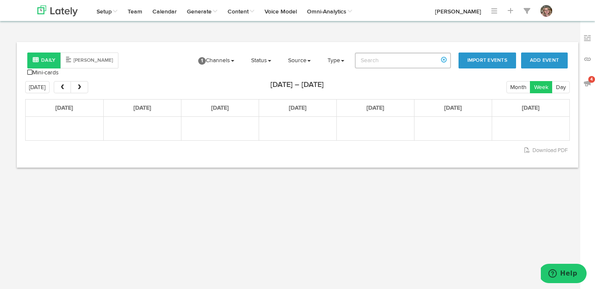
scroll to position [0, 0]
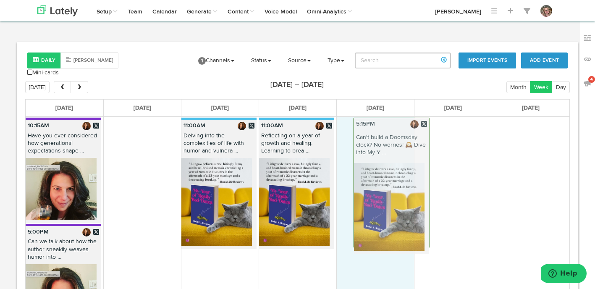
drag, startPoint x: 364, startPoint y: 117, endPoint x: 456, endPoint y: 117, distance: 91.9
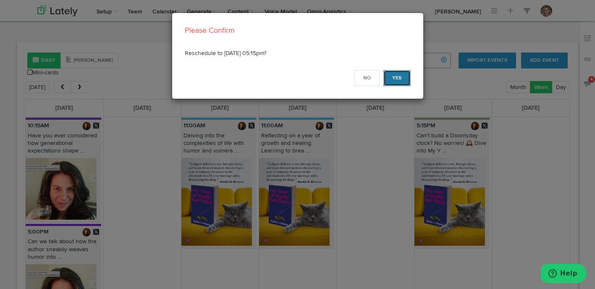
click at [401, 82] on button "Yes" at bounding box center [396, 78] width 27 height 16
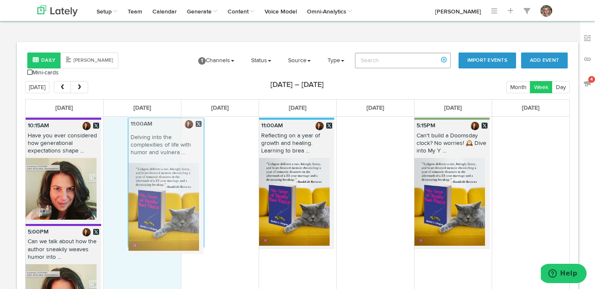
drag, startPoint x: 214, startPoint y: 122, endPoint x: 157, endPoint y: 122, distance: 57.5
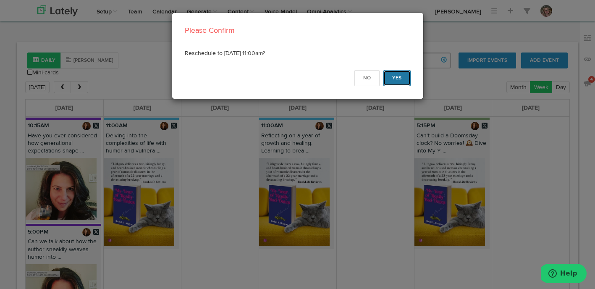
click at [397, 76] on button "Yes" at bounding box center [396, 78] width 27 height 16
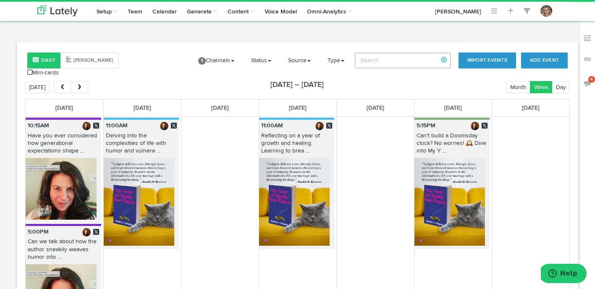
scroll to position [34, 0]
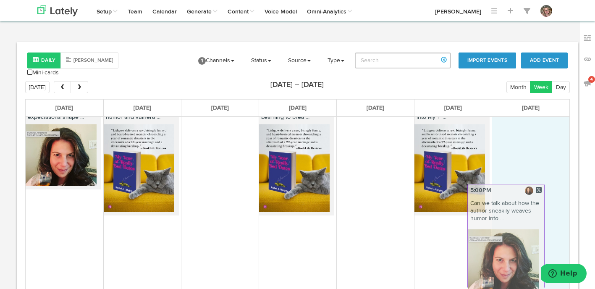
drag, startPoint x: 42, startPoint y: 194, endPoint x: 503, endPoint y: 178, distance: 461.7
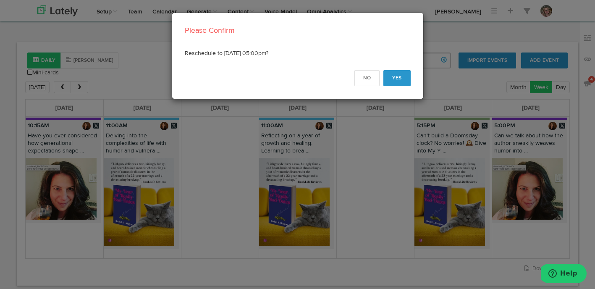
scroll to position [0, 0]
click at [407, 83] on button "Yes" at bounding box center [396, 78] width 27 height 16
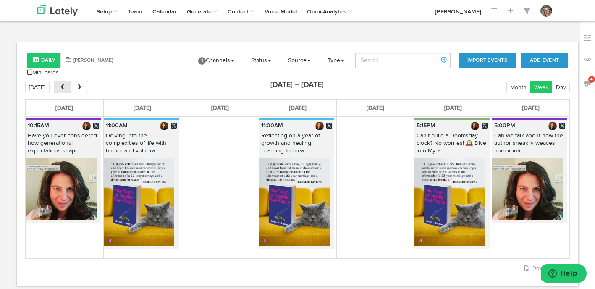
click at [65, 82] on button "prev" at bounding box center [62, 87] width 17 height 12
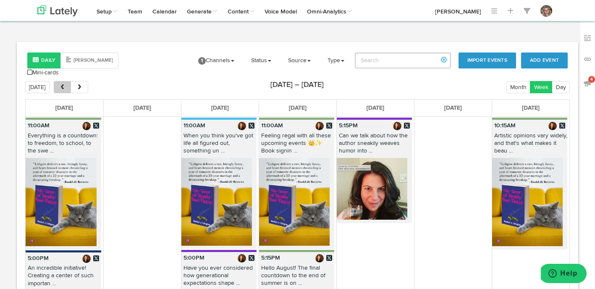
click at [65, 82] on button "prev" at bounding box center [62, 87] width 17 height 12
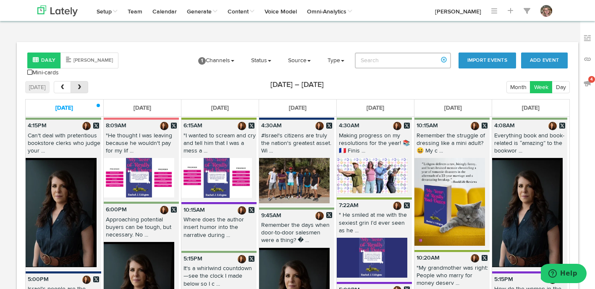
click at [85, 81] on button "next" at bounding box center [79, 87] width 17 height 12
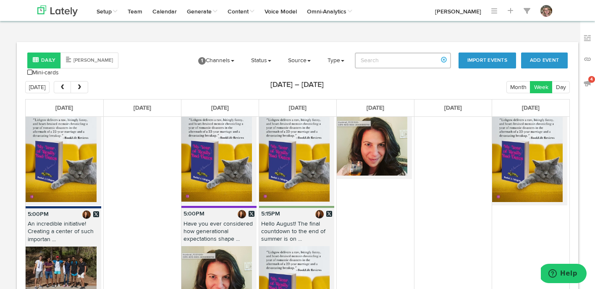
scroll to position [86, 0]
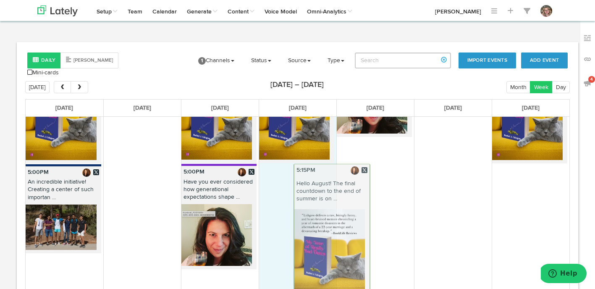
drag, startPoint x: 291, startPoint y: 182, endPoint x: 403, endPoint y: 182, distance: 111.3
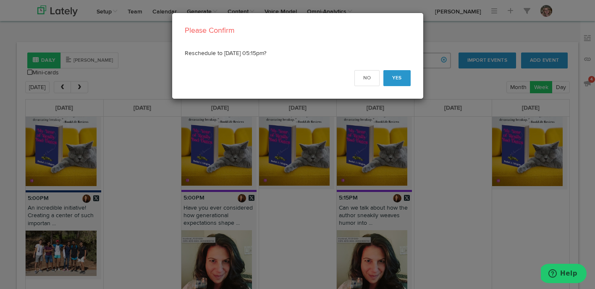
scroll to position [60, 0]
click at [396, 79] on button "Yes" at bounding box center [396, 78] width 27 height 16
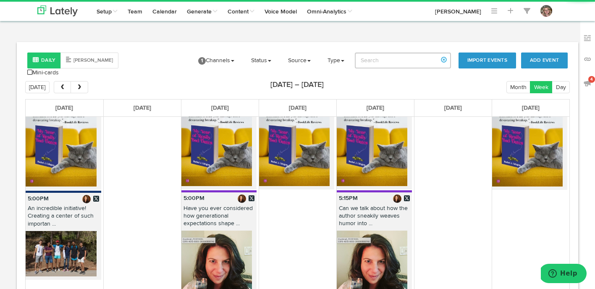
scroll to position [0, 0]
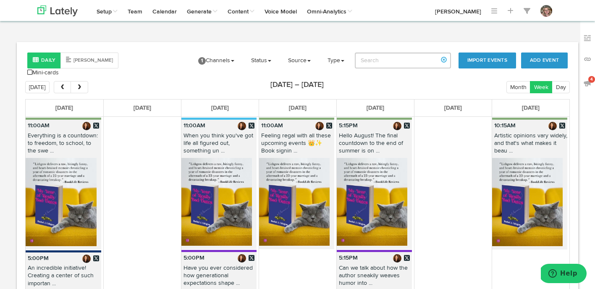
click at [382, 120] on p "5:15PM" at bounding box center [374, 126] width 75 height 12
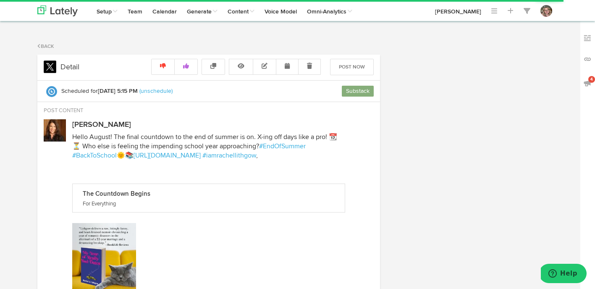
radio input "true"
select select "5"
select select "15"
select select "PM"
click at [255, 67] on link at bounding box center [265, 67] width 24 height 16
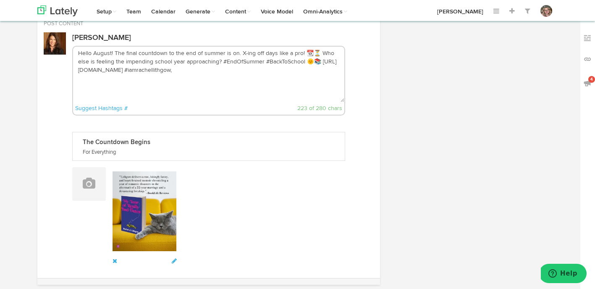
scroll to position [92, 0]
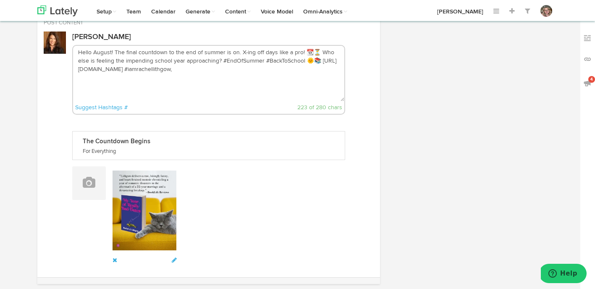
click at [228, 70] on textarea "Hello August! The final countdown to the end of summer is on. X-ing off days li…" at bounding box center [209, 73] width 272 height 55
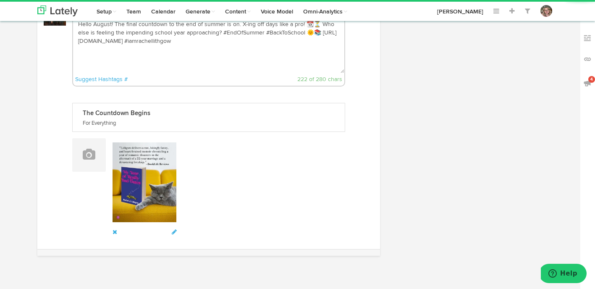
scroll to position [0, 0]
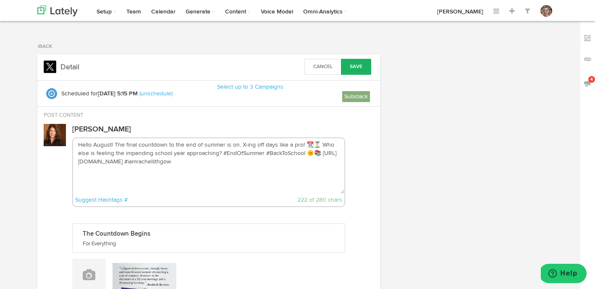
type textarea "Hello August! The final countdown to the end of summer is on. X-ing off days li…"
click at [354, 71] on button "Save" at bounding box center [356, 67] width 30 height 16
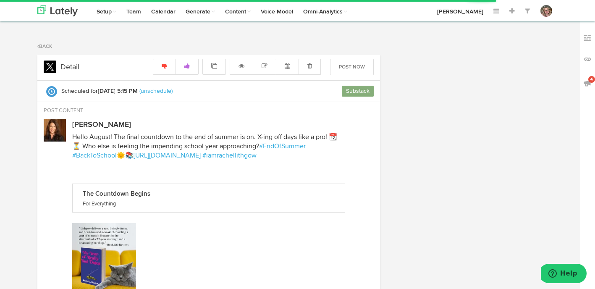
radio input "true"
select select "5"
select select "15"
select select "PM"
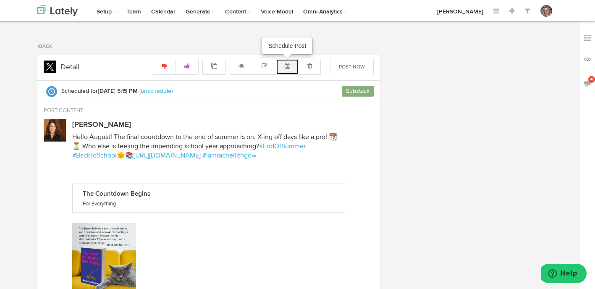
click at [283, 70] on button at bounding box center [287, 67] width 23 height 16
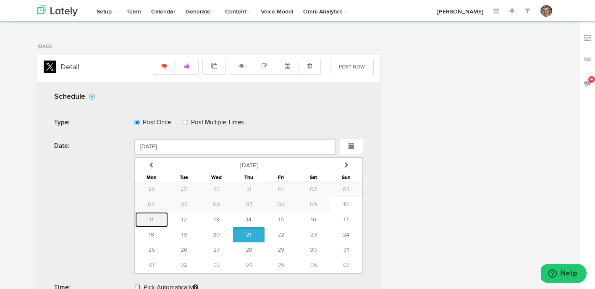
click at [152, 217] on span "11" at bounding box center [151, 220] width 4 height 6
type input "[DATE]"
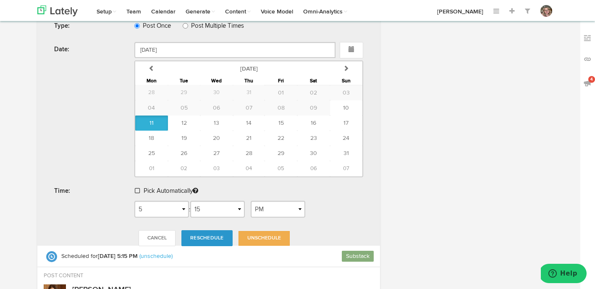
scroll to position [110, 0]
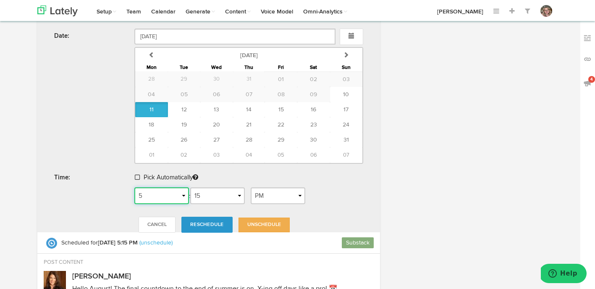
click at [151, 199] on select "1 2 3 4 5 6 7 8 9 10 11 12" at bounding box center [161, 195] width 55 height 17
select select "3"
click at [211, 224] on span "Reschedule" at bounding box center [206, 224] width 33 height 5
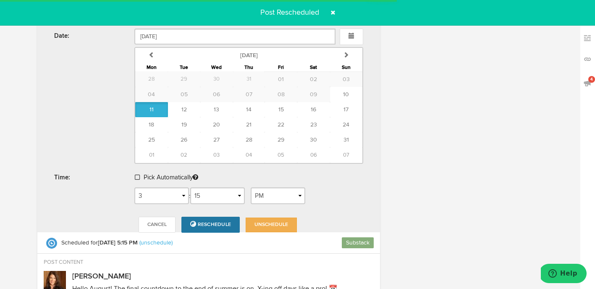
radio input "true"
select select "3"
select select "15"
select select "PM"
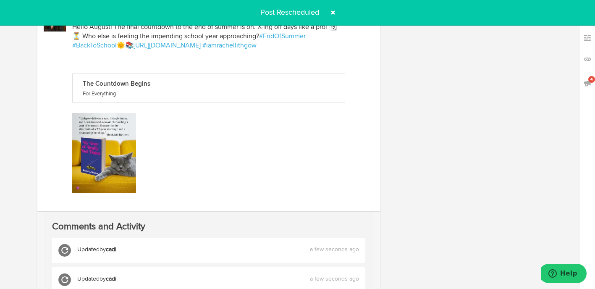
click at [334, 13] on span at bounding box center [332, 12] width 13 height 13
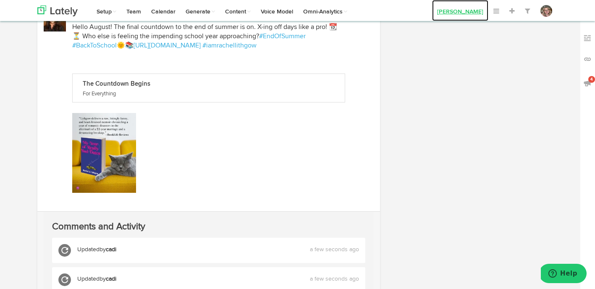
click at [453, 10] on link "[PERSON_NAME]" at bounding box center [460, 10] width 56 height 21
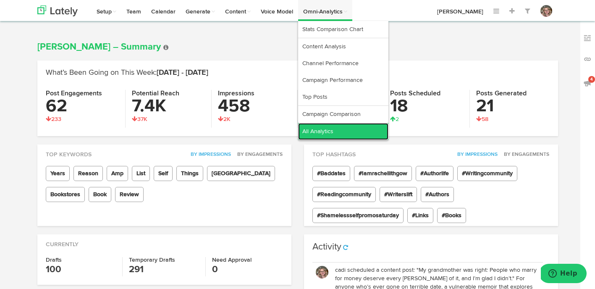
click at [326, 133] on link "All Analytics" at bounding box center [343, 131] width 90 height 17
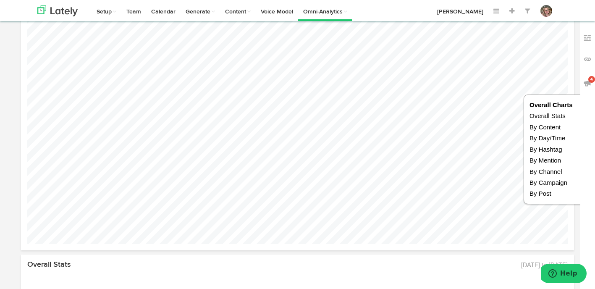
scroll to position [165, 0]
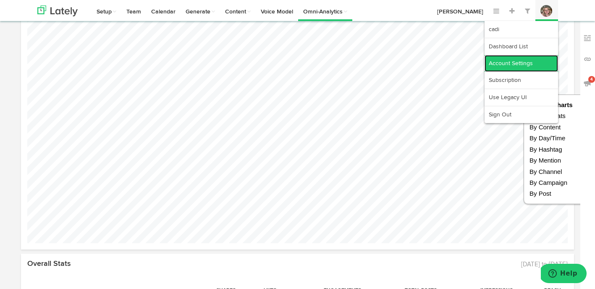
click at [536, 63] on link "Account Settings" at bounding box center [521, 63] width 73 height 17
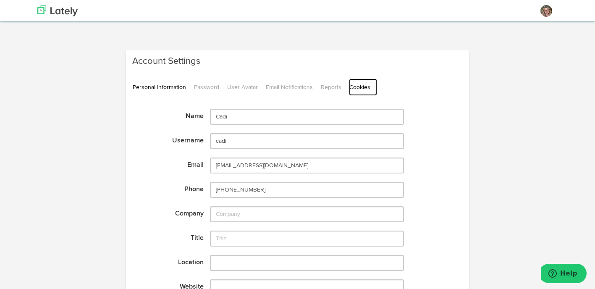
click at [369, 86] on link "Cookies" at bounding box center [363, 87] width 28 height 17
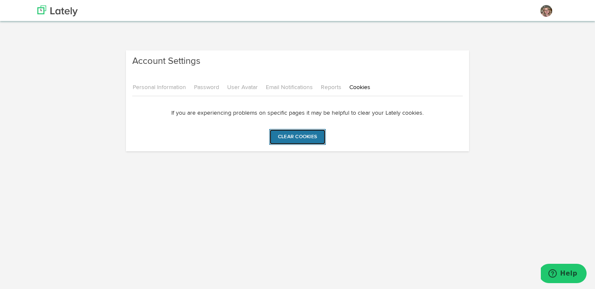
click at [307, 142] on input "Clear cookies" at bounding box center [297, 137] width 57 height 16
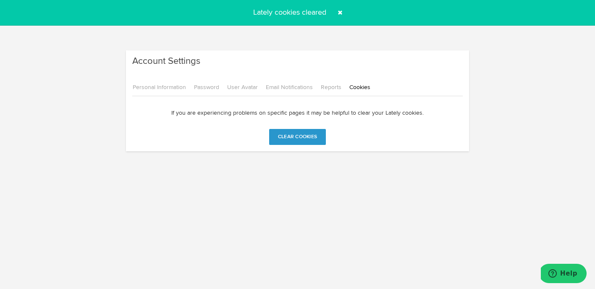
click at [341, 10] on span at bounding box center [339, 12] width 13 height 13
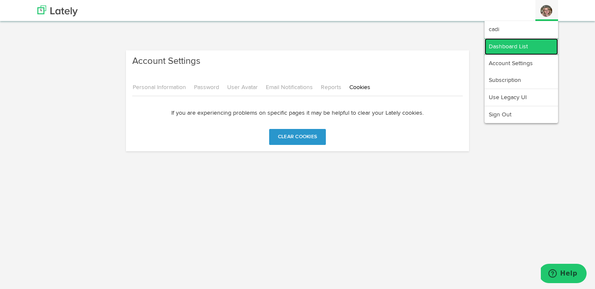
click at [534, 42] on link "Dashboard List" at bounding box center [521, 46] width 73 height 17
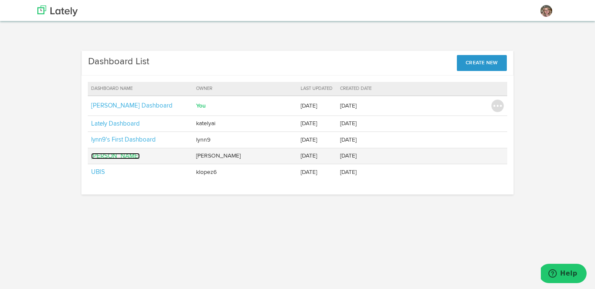
click at [110, 155] on link "[PERSON_NAME]" at bounding box center [115, 156] width 49 height 6
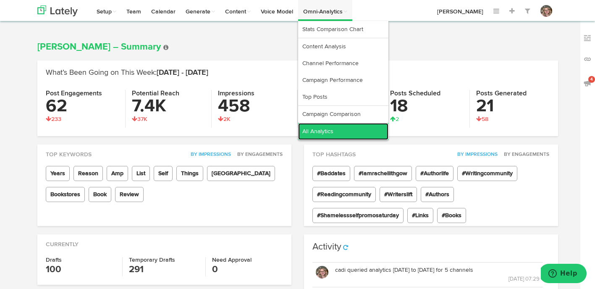
click at [339, 126] on link "All Analytics" at bounding box center [343, 131] width 90 height 17
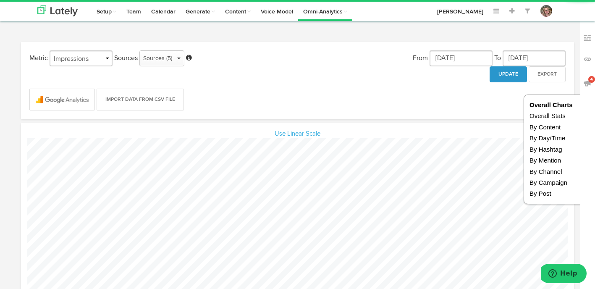
scroll to position [131, 189]
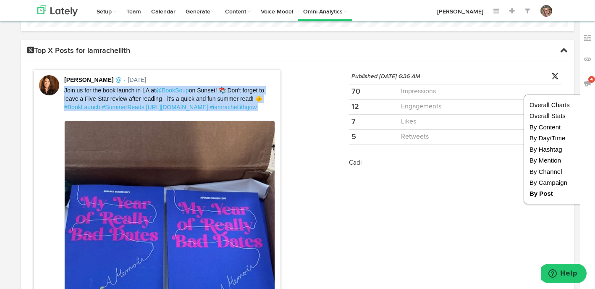
drag, startPoint x: 65, startPoint y: 89, endPoint x: 264, endPoint y: 111, distance: 200.6
click at [264, 111] on div "Rachel Lithgow @ · 17 days ago Join us for the book launch in LA at @BookSoup o…" at bounding box center [169, 247] width 211 height 344
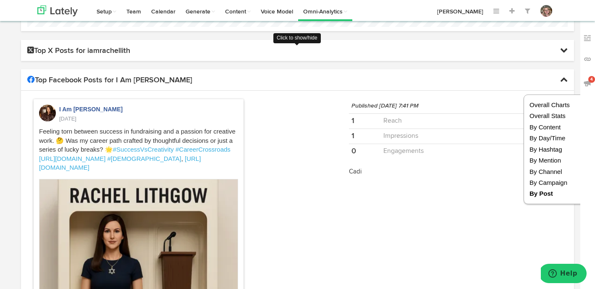
click at [40, 51] on h4 "Top X Posts for iamrachellith" at bounding box center [297, 50] width 540 height 8
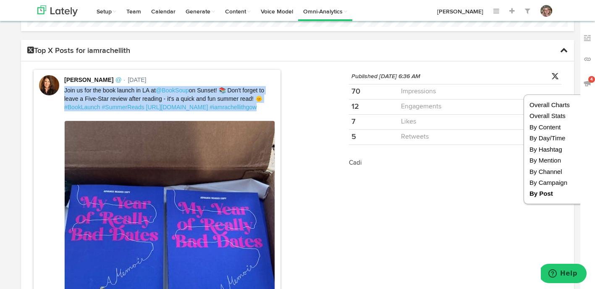
drag, startPoint x: 65, startPoint y: 92, endPoint x: 257, endPoint y: 106, distance: 192.9
click at [257, 106] on p "Join us for the book launch in LA at @BookSoup on Sunset! 📚 Don't forget to lea…" at bounding box center [169, 98] width 211 height 25
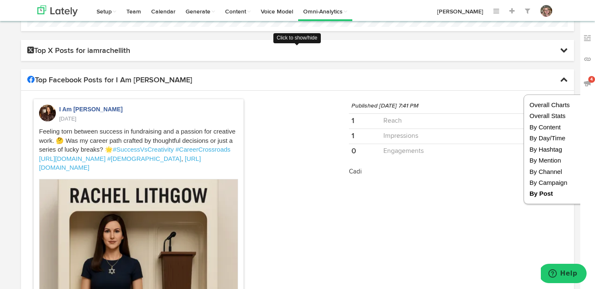
click at [565, 50] on icon at bounding box center [564, 50] width 8 height 8
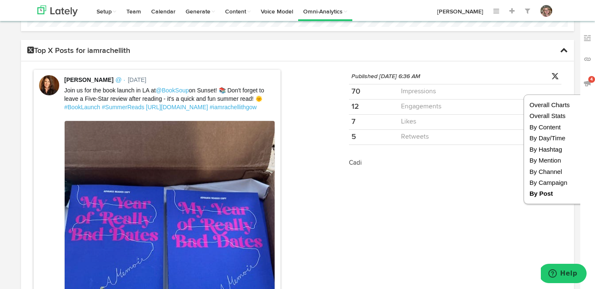
click at [268, 107] on p "Join us for the book launch in LA at @BookSoup on Sunset! 📚 Don't forget to lea…" at bounding box center [169, 98] width 211 height 25
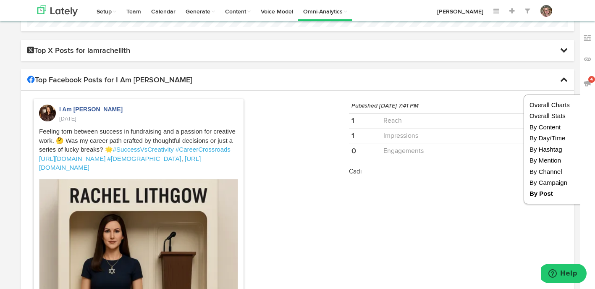
click at [124, 56] on div "Top X Posts for iamrachellith" at bounding box center [297, 50] width 553 height 21
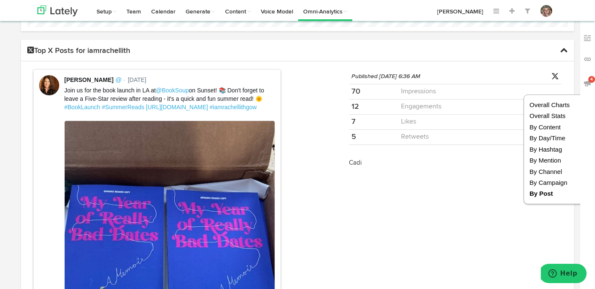
click at [97, 85] on div "Rachel Lithgow @ · 17 days ago Join us for the book launch in LA at @BookSoup o…" at bounding box center [169, 247] width 211 height 344
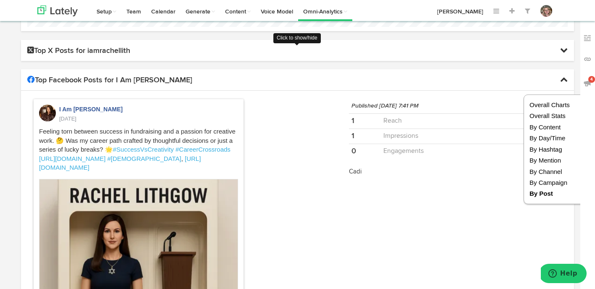
click at [97, 52] on h4 "Top X Posts for iamrachellith" at bounding box center [297, 50] width 540 height 8
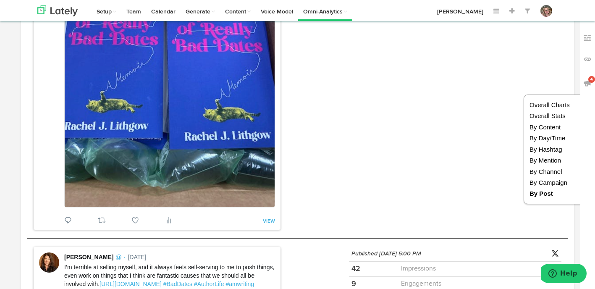
scroll to position [2207, 0]
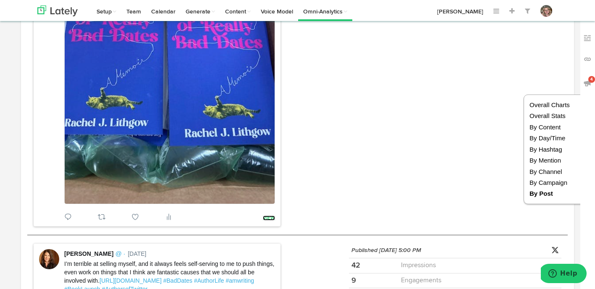
click at [272, 216] on link "VIEW" at bounding box center [269, 217] width 12 height 5
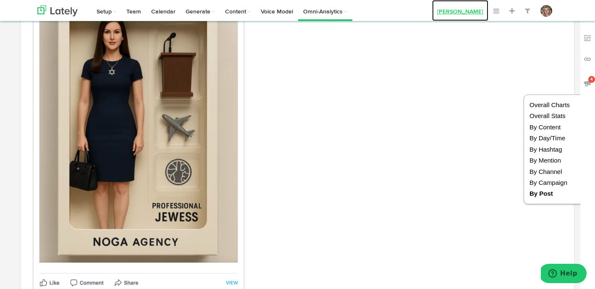
click at [454, 4] on link "[PERSON_NAME]" at bounding box center [460, 10] width 56 height 21
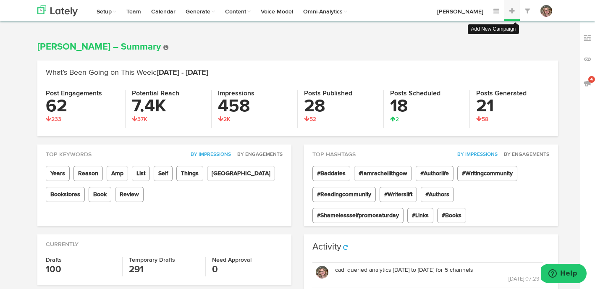
click at [514, 13] on span at bounding box center [511, 11] width 5 height 7
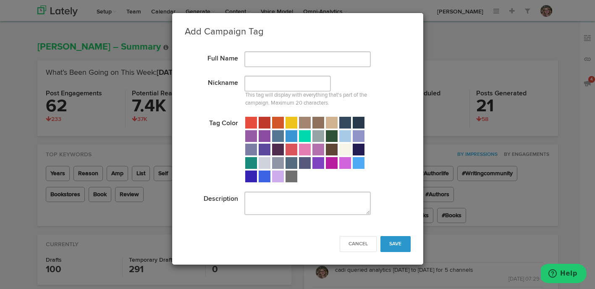
click at [253, 160] on div at bounding box center [251, 163] width 12 height 12
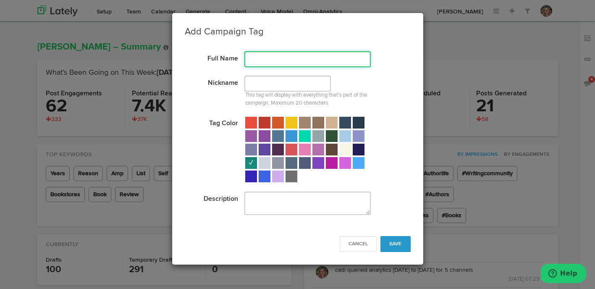
click at [264, 55] on input "text" at bounding box center [307, 59] width 126 height 16
type input "Book Soup"
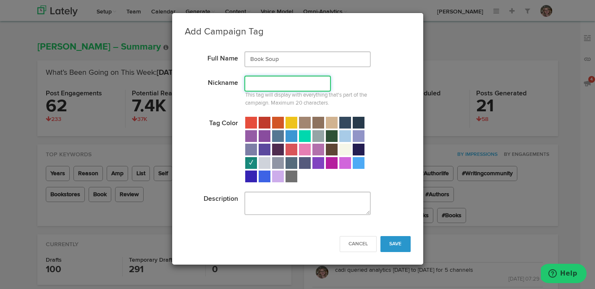
click at [261, 87] on input "text" at bounding box center [287, 84] width 87 height 16
type input "Book Soup"
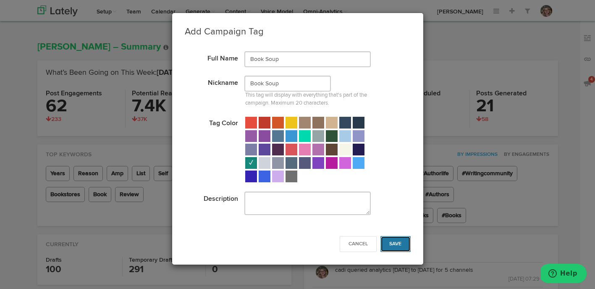
click at [384, 246] on button "Save" at bounding box center [395, 244] width 30 height 16
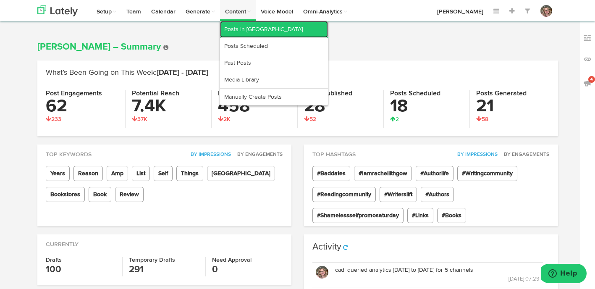
click at [247, 29] on link "Posts in [GEOGRAPHIC_DATA]" at bounding box center [274, 29] width 108 height 17
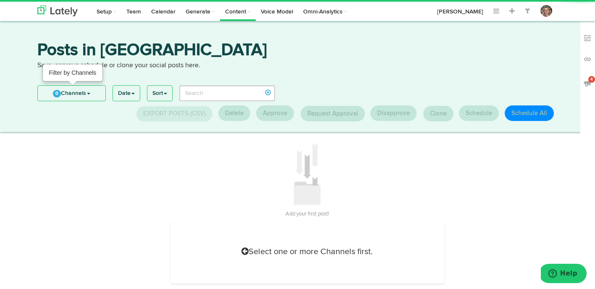
click at [67, 90] on link "0 Channels" at bounding box center [72, 93] width 68 height 15
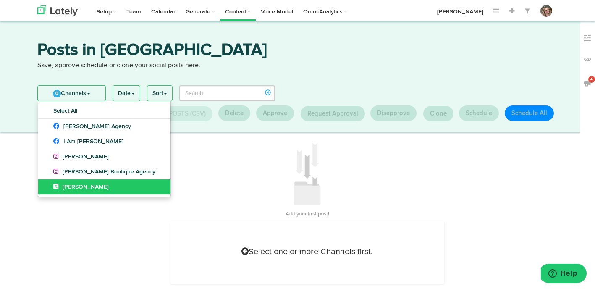
click at [56, 181] on link "[PERSON_NAME]" at bounding box center [104, 186] width 132 height 15
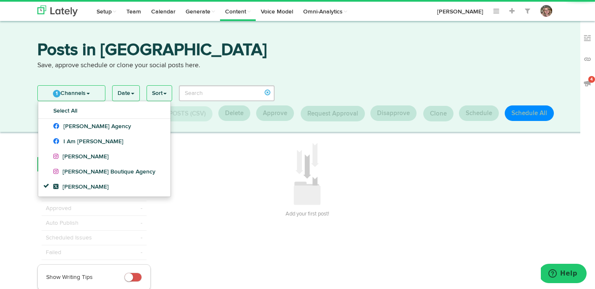
click at [77, 93] on link "1 Channels" at bounding box center [71, 93] width 67 height 15
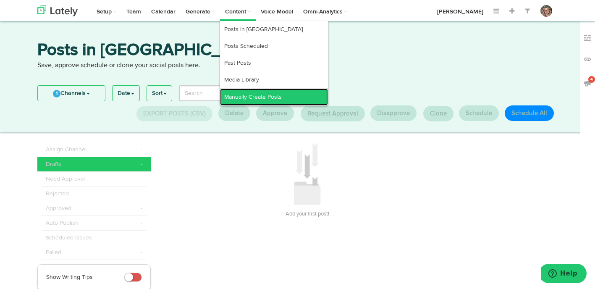
click at [242, 94] on link "Manually Create Posts" at bounding box center [274, 97] width 108 height 17
select select "7"
select select "31"
select select "PM"
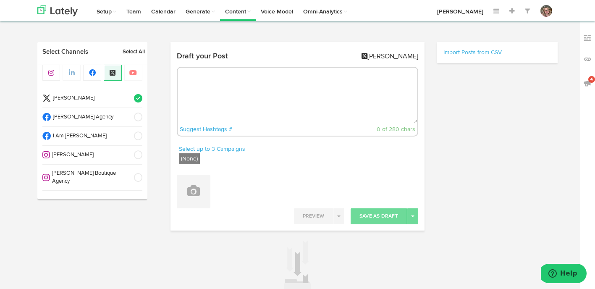
click at [242, 94] on textarea at bounding box center [298, 95] width 240 height 55
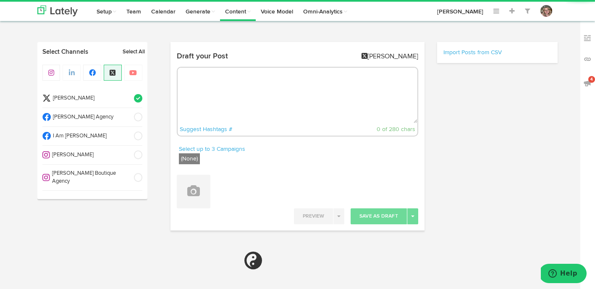
paste textarea "Join us for the book launch in LA at @BookSoup on Sunset! 📚 Don't forget to lea…"
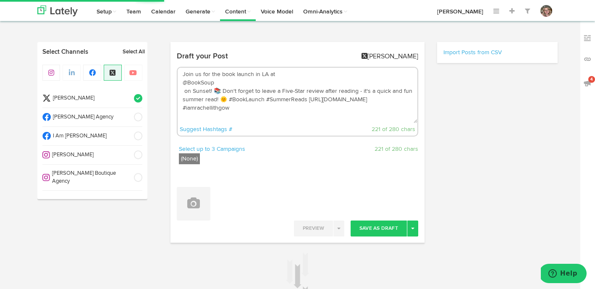
click at [184, 74] on textarea "Join us for the book launch in LA at @BookSoup on Sunset! 📚 Don't forget to lea…" at bounding box center [298, 95] width 240 height 55
click at [183, 75] on textarea "Join us for the book launch in LA at @BookSoup on Sunset! 📚 Don't forget to lea…" at bounding box center [298, 95] width 240 height 55
click at [245, 75] on textarea "Save the Dates and Join us for the book launch in LA at @BookSoup on Sunset! 📚 …" at bounding box center [298, 95] width 240 height 55
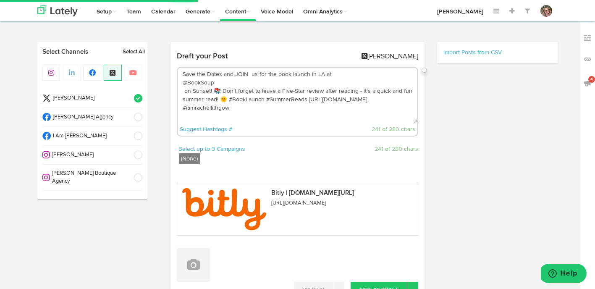
click at [352, 76] on textarea "Save the Dates and JOIN us for the book launch in LA at @BookSoup on Sunset! 📚 …" at bounding box center [298, 95] width 240 height 55
click at [185, 92] on textarea "Save the Dates and JOIN us for the book launch in LA at @BookSoup on Sunset! 📚 …" at bounding box center [298, 95] width 240 height 55
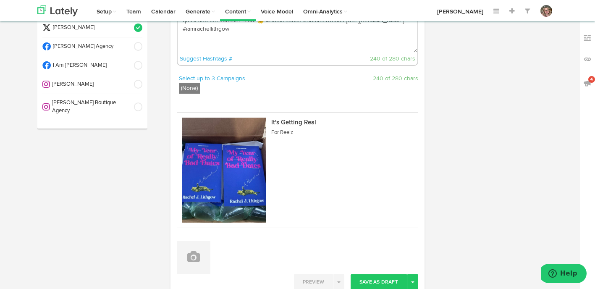
scroll to position [50, 0]
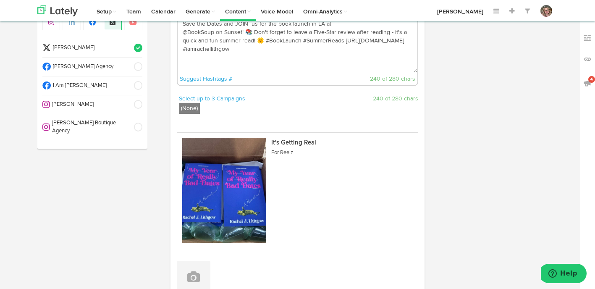
type textarea "Save the Dates and JOIN us for the book launch in LA at @BookSoup on Sunset! 📚 …"
click at [184, 110] on label "(None)" at bounding box center [189, 108] width 21 height 11
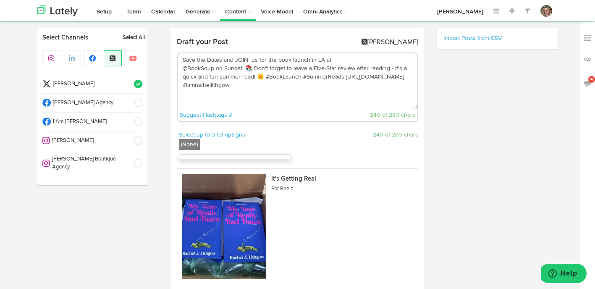
scroll to position [0, 0]
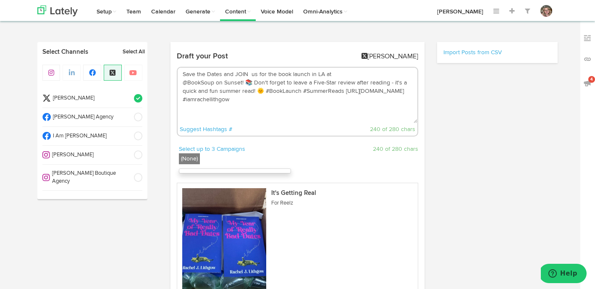
drag, startPoint x: 181, startPoint y: 73, endPoint x: 243, endPoint y: 102, distance: 68.0
click at [243, 102] on textarea "Save the Dates and JOIN us for the book launch in LA at @BookSoup on Sunset! 📚 …" at bounding box center [298, 95] width 240 height 55
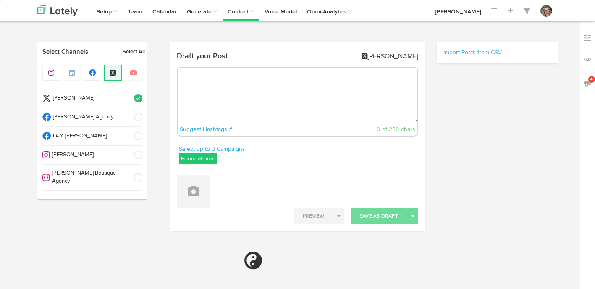
radio input "true"
select select "7"
select select "31"
select select "PM"
click at [195, 157] on label "Foundational" at bounding box center [198, 158] width 38 height 11
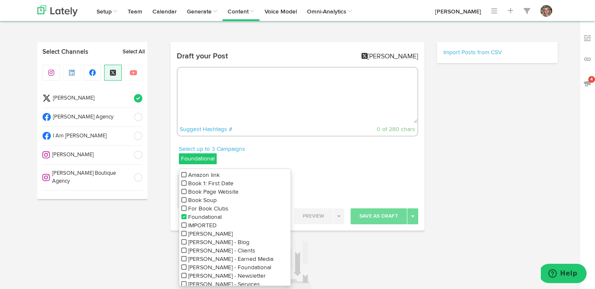
click at [183, 217] on icon at bounding box center [183, 217] width 5 height 6
click at [181, 199] on li "Book Soup" at bounding box center [234, 200] width 111 height 8
click at [216, 94] on textarea at bounding box center [298, 95] width 240 height 55
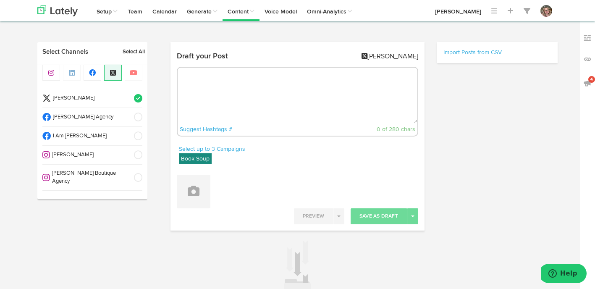
paste textarea "Save the Dates and JOIN us for the book launch in LA at @BookSoup on Sunset! 📚 …"
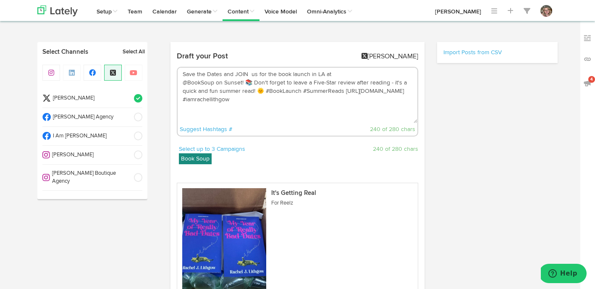
click at [288, 113] on textarea "Save the Dates and JOIN us for the book launch in LA at @BookSoup on Sunset! 📚 …" at bounding box center [298, 95] width 240 height 55
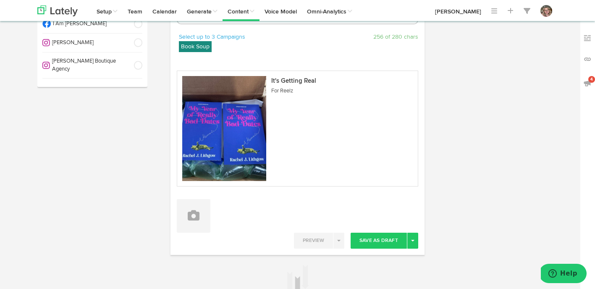
scroll to position [157, 0]
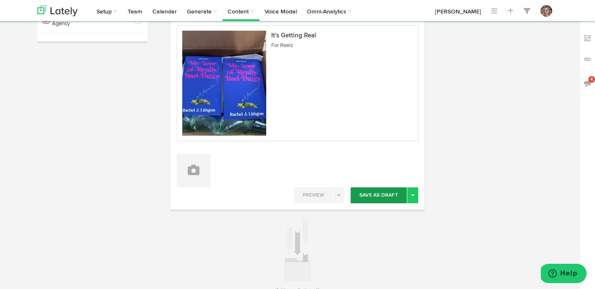
type textarea "Save the Dates and JOIN us for the book launch in LA at @BookSoup on Sunset! 📚 …"
click at [370, 197] on button "Save As Draft" at bounding box center [379, 195] width 56 height 16
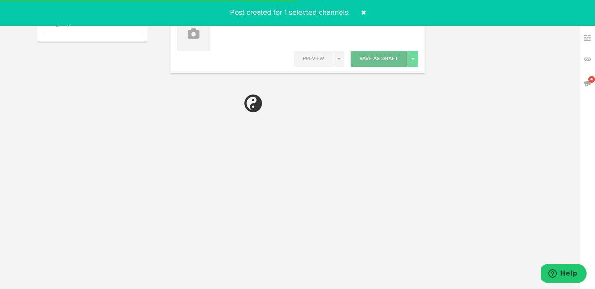
select select "11"
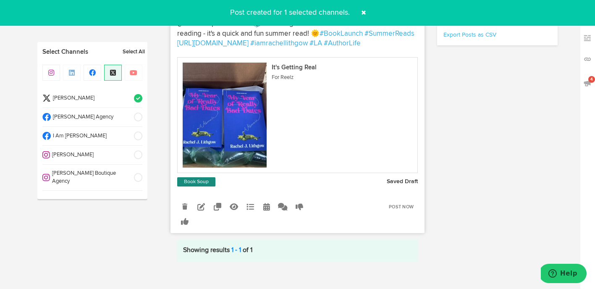
scroll to position [275, 0]
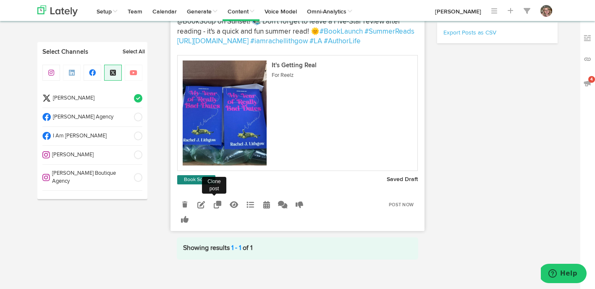
click at [219, 201] on icon at bounding box center [218, 205] width 8 height 8
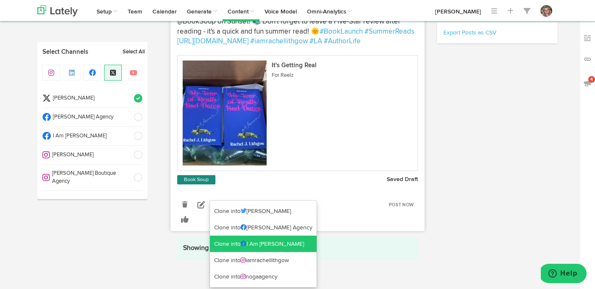
click at [222, 240] on link "Clone into I Am Rachel Lithgow" at bounding box center [263, 244] width 107 height 17
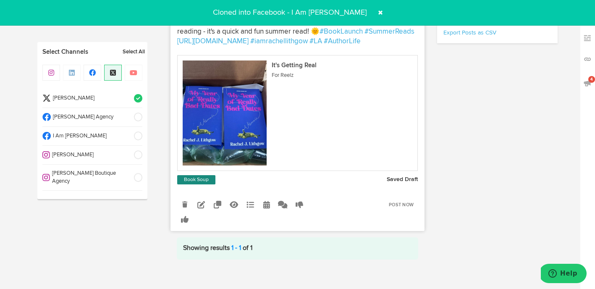
click at [378, 13] on span at bounding box center [380, 12] width 13 height 13
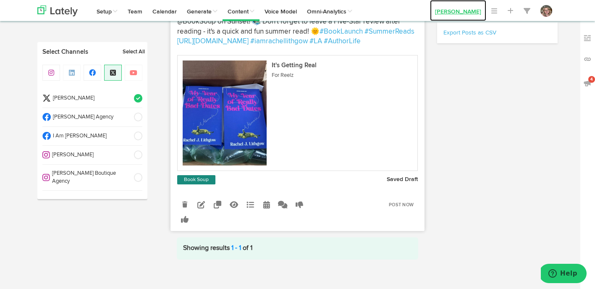
click at [445, 11] on link "[PERSON_NAME]" at bounding box center [458, 10] width 56 height 21
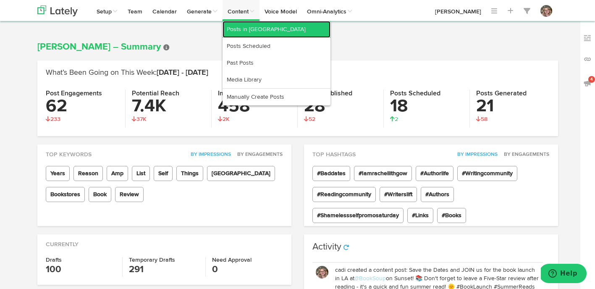
click at [239, 29] on link "Posts in [GEOGRAPHIC_DATA]" at bounding box center [277, 29] width 108 height 17
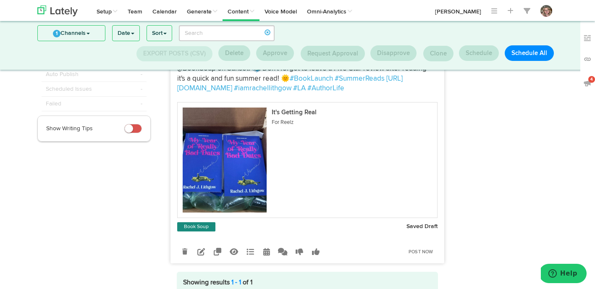
scroll to position [137, 0]
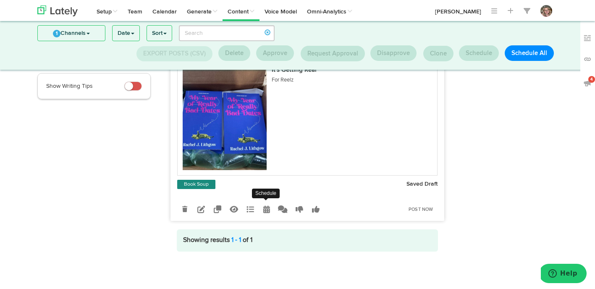
click at [269, 205] on link at bounding box center [266, 209] width 15 height 15
radio input "true"
select select "7"
select select "32"
select select "PM"
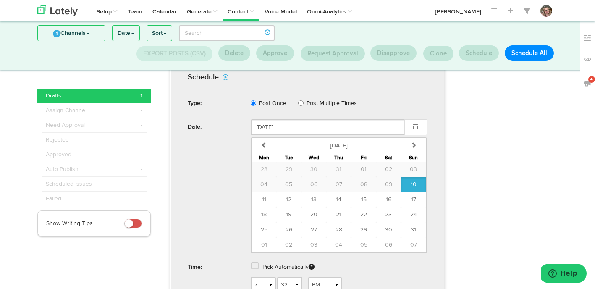
scroll to position [299, 0]
click at [340, 202] on button "14" at bounding box center [338, 197] width 25 height 15
type input "[DATE]"
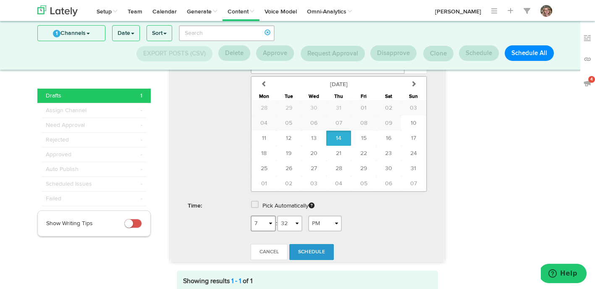
scroll to position [363, 0]
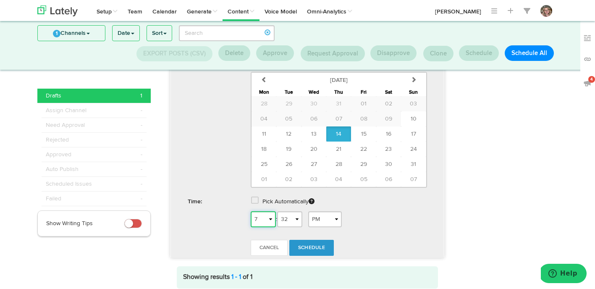
click at [262, 220] on select "1 2 3 4 5 6 7 8 9 10 11 12" at bounding box center [263, 219] width 25 height 16
select select "9"
click at [324, 221] on select "AM PM" at bounding box center [325, 219] width 34 height 16
select select "AM"
click at [314, 244] on link "Schedule" at bounding box center [311, 248] width 45 height 16
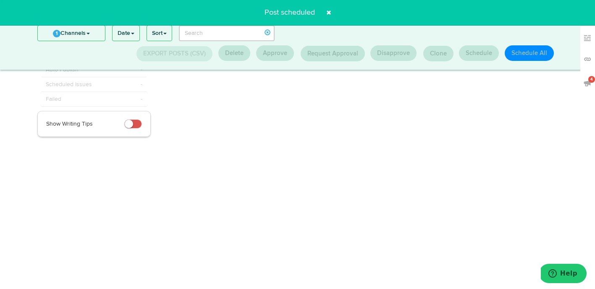
scroll to position [0, 0]
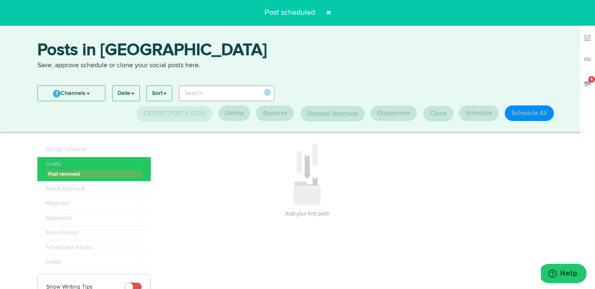
click at [327, 14] on span at bounding box center [328, 12] width 13 height 13
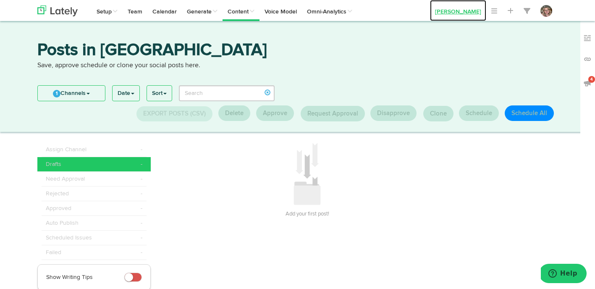
click at [452, 12] on link "[PERSON_NAME]" at bounding box center [458, 10] width 56 height 21
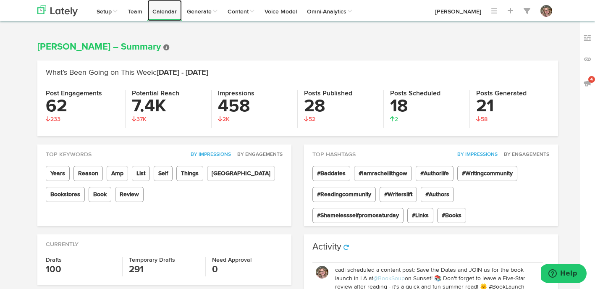
click at [166, 10] on link "Calendar" at bounding box center [164, 10] width 34 height 21
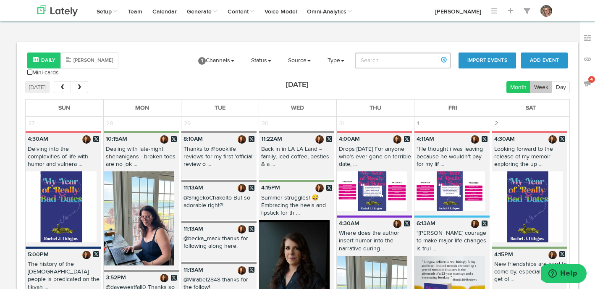
click at [542, 81] on button "Week" at bounding box center [541, 87] width 22 height 12
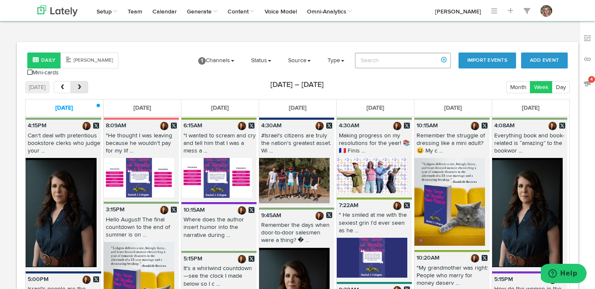
click at [82, 84] on span "next" at bounding box center [79, 87] width 7 height 6
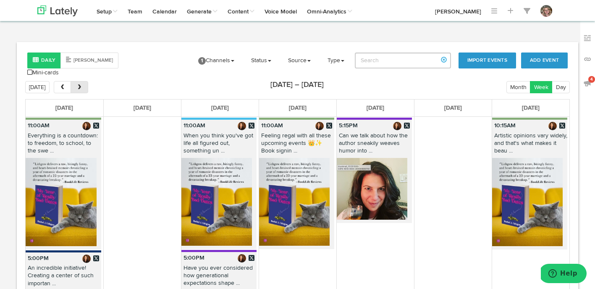
click at [63, 84] on span "prev" at bounding box center [62, 87] width 7 height 6
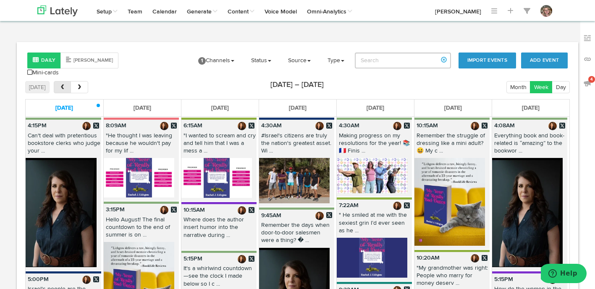
click at [63, 84] on span "prev" at bounding box center [62, 87] width 7 height 6
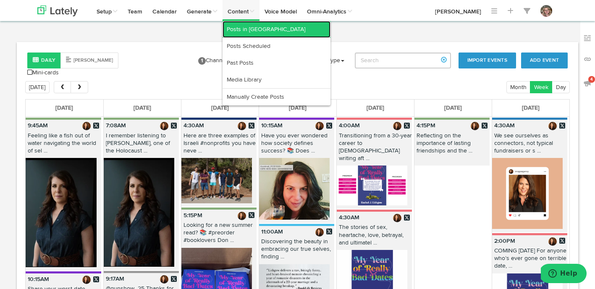
click at [246, 27] on link "Posts in [GEOGRAPHIC_DATA]" at bounding box center [277, 29] width 108 height 17
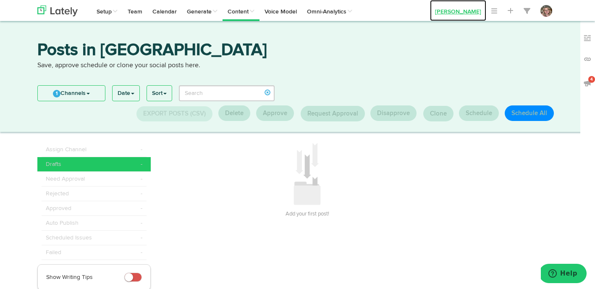
click at [440, 13] on link "[PERSON_NAME]" at bounding box center [458, 10] width 56 height 21
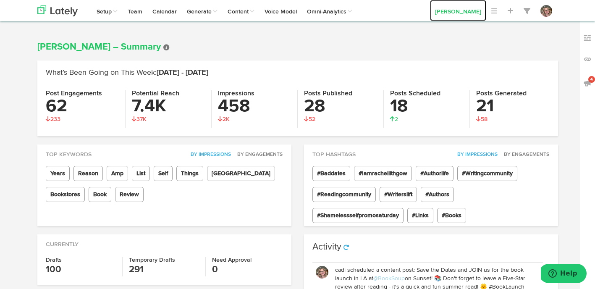
click at [469, 16] on link "[PERSON_NAME]" at bounding box center [458, 10] width 56 height 21
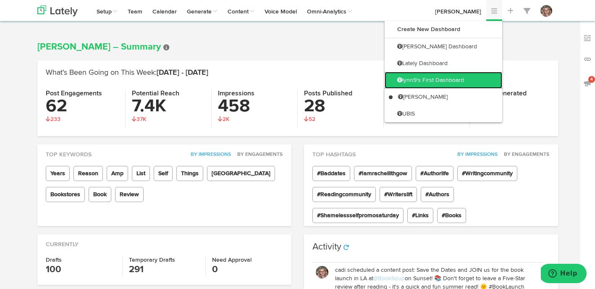
click at [451, 79] on link "lynn9's First Dashboard" at bounding box center [444, 80] width 118 height 17
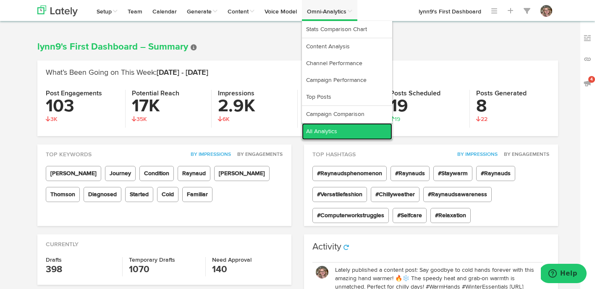
click at [348, 137] on link "All Analytics" at bounding box center [347, 131] width 90 height 17
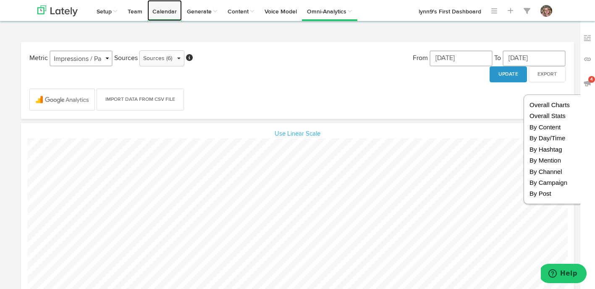
click at [166, 9] on link "Calendar" at bounding box center [164, 10] width 34 height 21
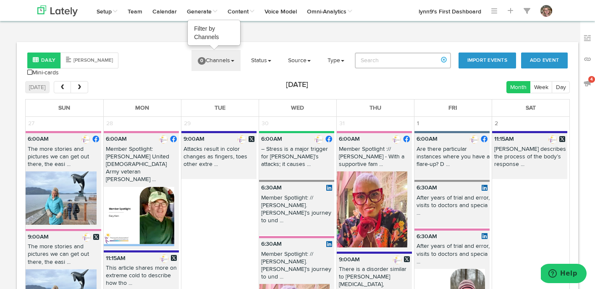
click at [217, 57] on link "0 Channels" at bounding box center [215, 60] width 49 height 21
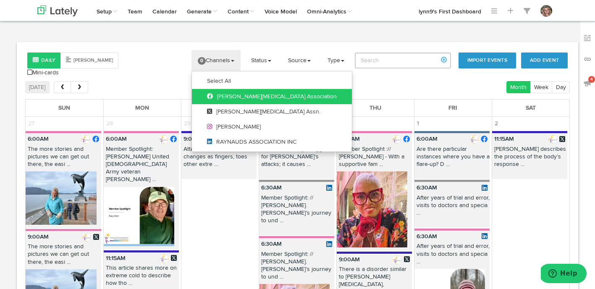
click at [214, 95] on icon at bounding box center [212, 96] width 10 height 6
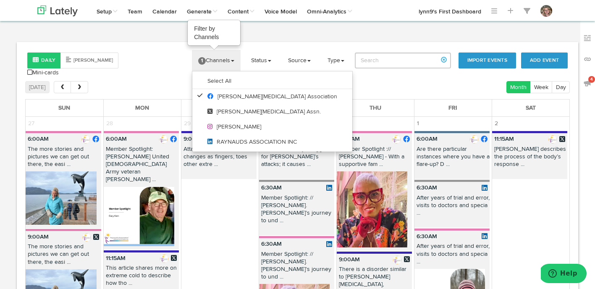
click at [215, 63] on link "1 Channels" at bounding box center [216, 60] width 49 height 21
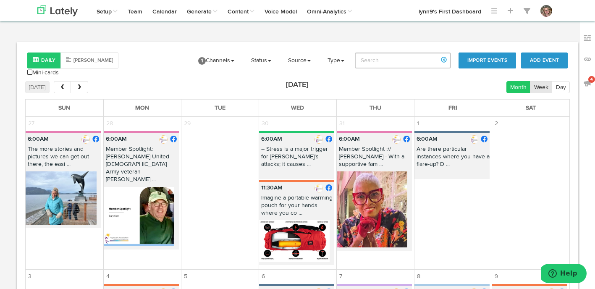
click at [537, 81] on button "Week" at bounding box center [541, 87] width 22 height 12
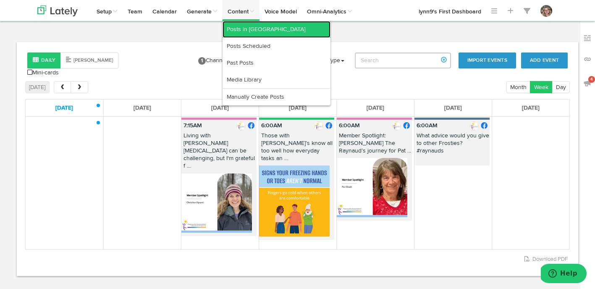
click at [251, 28] on link "Posts in [GEOGRAPHIC_DATA]" at bounding box center [277, 29] width 108 height 17
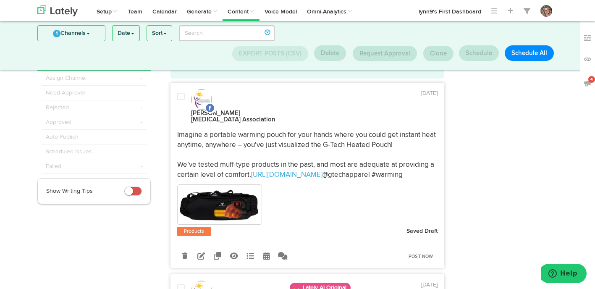
scroll to position [32, 0]
click at [198, 252] on icon at bounding box center [201, 256] width 8 height 8
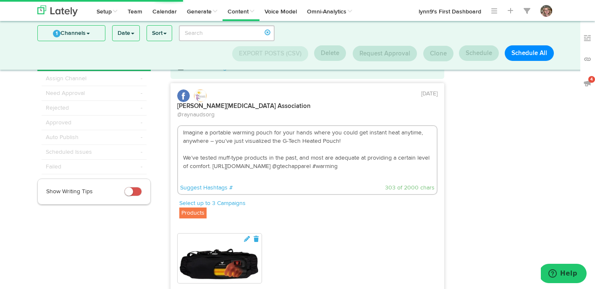
click at [270, 149] on textarea "Imagine a portable warming pouch for your hands where you could get instant hea…" at bounding box center [307, 153] width 259 height 55
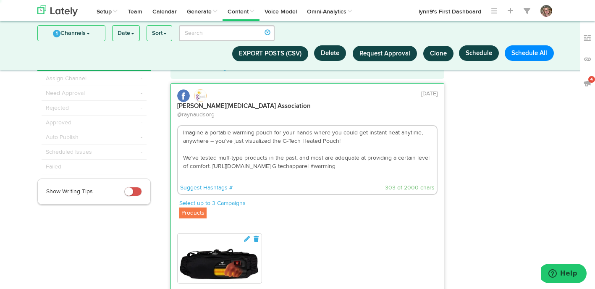
click at [272, 149] on textarea "Imagine a portable warming pouch for your hands where you could get instant hea…" at bounding box center [307, 153] width 259 height 55
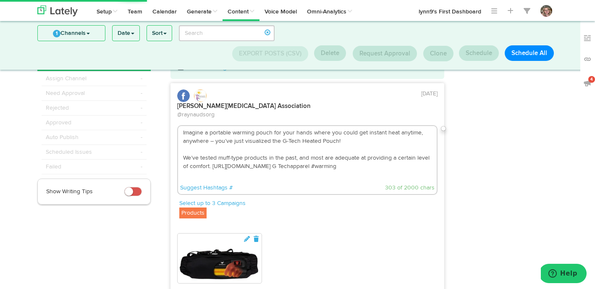
click at [280, 149] on textarea "Imagine a portable warming pouch for your hands where you could get instant hea…" at bounding box center [307, 153] width 259 height 55
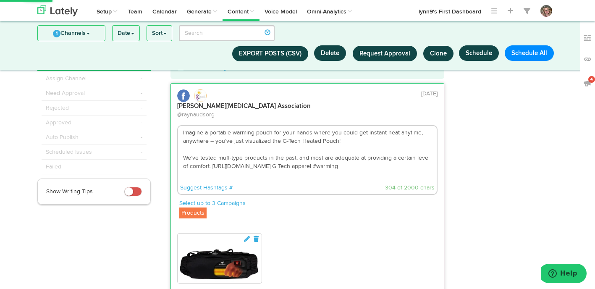
click at [285, 150] on textarea "Imagine a portable warming pouch for your hands where you could get instant hea…" at bounding box center [307, 153] width 259 height 55
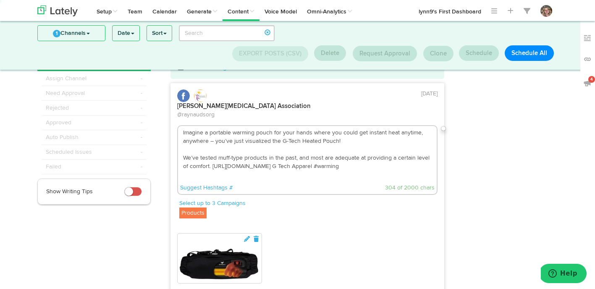
click at [321, 160] on textarea "Imagine a portable warming pouch for your hands where you could get instant hea…" at bounding box center [307, 153] width 259 height 55
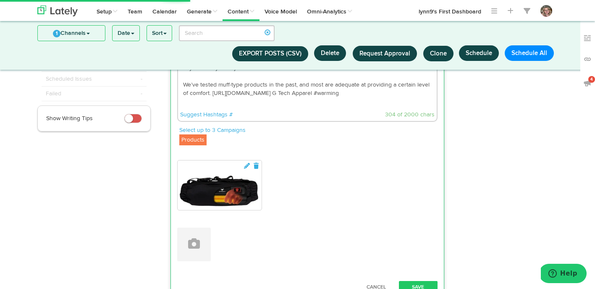
scroll to position [145, 0]
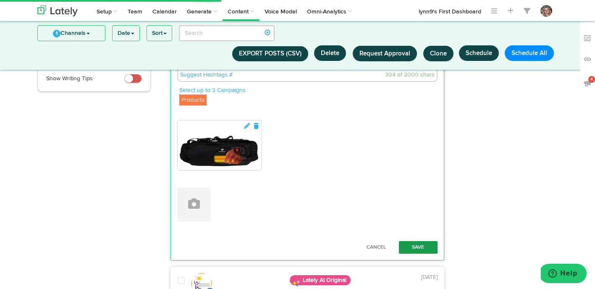
type textarea "Imagine a portable warming pouch for your hands where you could get instant hea…"
click at [420, 241] on button "Save" at bounding box center [418, 247] width 39 height 13
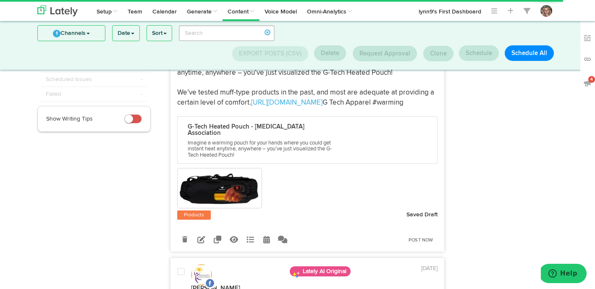
scroll to position [117, 0]
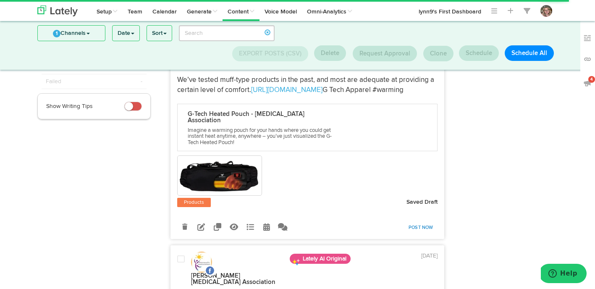
click at [411, 222] on link "Post Now" at bounding box center [420, 228] width 33 height 12
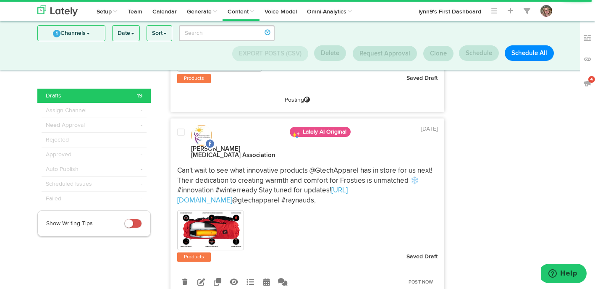
scroll to position [249, 0]
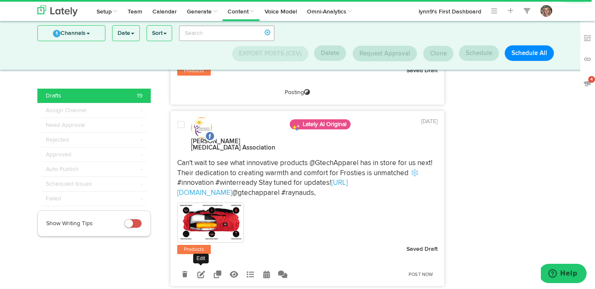
click at [203, 270] on icon at bounding box center [201, 274] width 8 height 8
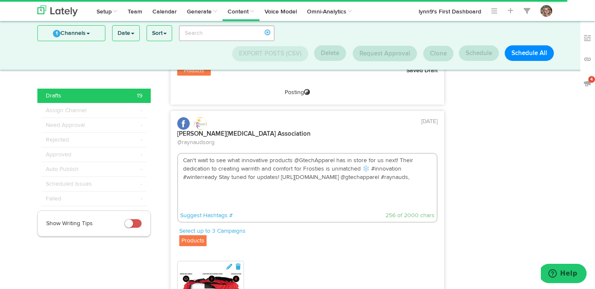
click at [297, 154] on textarea "Can't wait to see what innovative products @GtechApparel has in store for us ne…" at bounding box center [307, 181] width 259 height 55
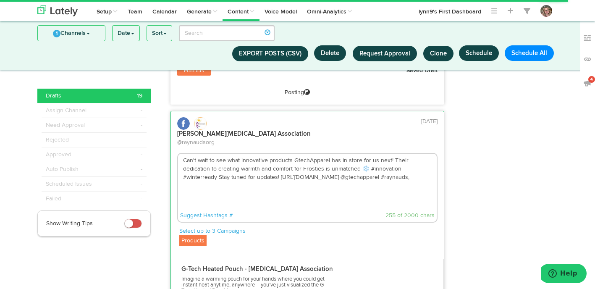
click at [297, 154] on textarea "Can't wait to see what innovative products GtechApparel has in store for us nex…" at bounding box center [307, 181] width 259 height 55
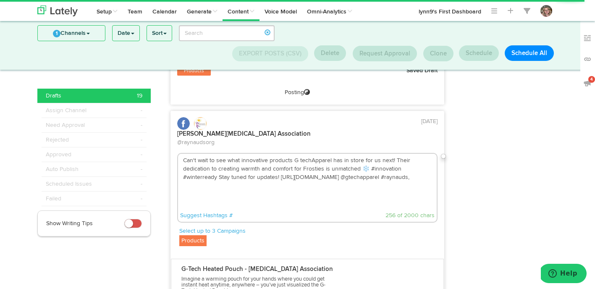
click at [301, 154] on textarea "Can't wait to see what innovative products G techApparel has in store for us ne…" at bounding box center [307, 181] width 259 height 55
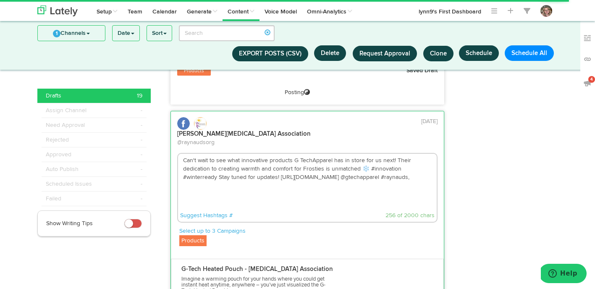
click at [311, 154] on textarea "Can't wait to see what innovative products G TechApparel has in store for us ne…" at bounding box center [307, 181] width 259 height 55
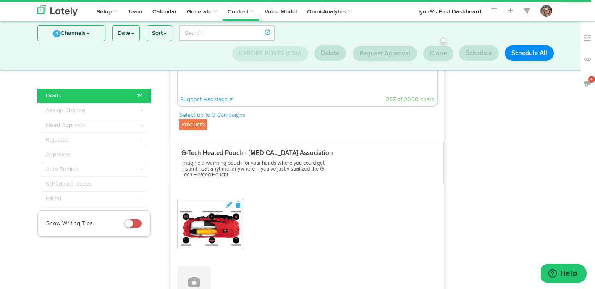
scroll to position [420, 0]
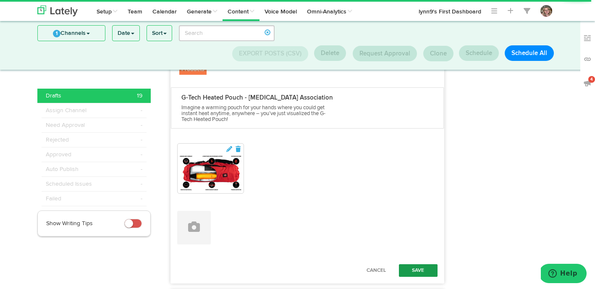
type textarea "Can't wait to see what innovative products G Tech Apparel has in store for us n…"
click at [412, 264] on button "Save" at bounding box center [418, 270] width 39 height 13
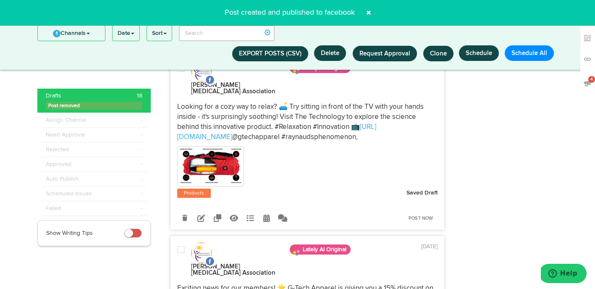
scroll to position [428, 0]
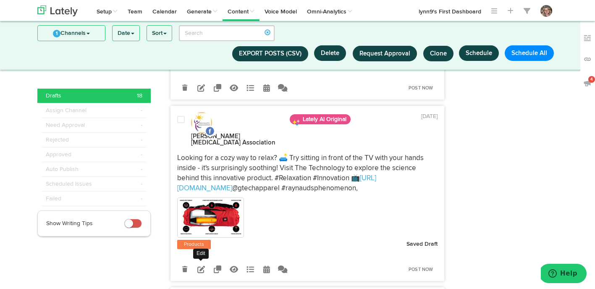
click at [199, 265] on icon at bounding box center [201, 269] width 8 height 8
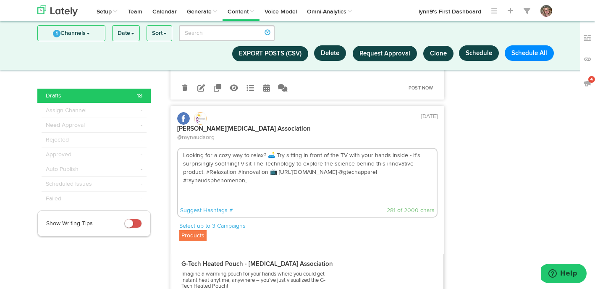
click at [334, 149] on textarea "Looking for a cozy way to relax? 🛋️ Try sitting in front of the TV with your ha…" at bounding box center [307, 176] width 259 height 55
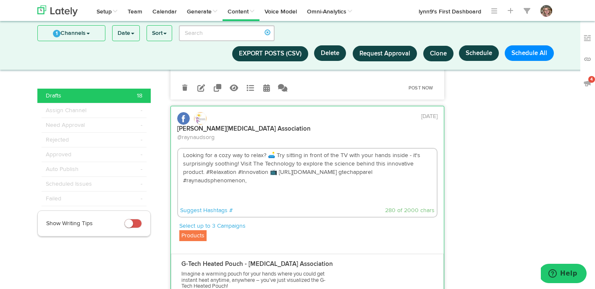
click at [331, 149] on textarea "Looking for a cozy way to relax? 🛋️ Try sitting in front of the TV with your ha…" at bounding box center [307, 176] width 259 height 55
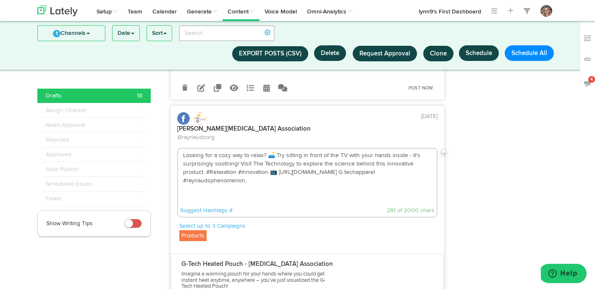
click at [337, 149] on textarea "Looking for a cozy way to relax? 🛋️ Try sitting in front of the TV with your ha…" at bounding box center [307, 176] width 259 height 55
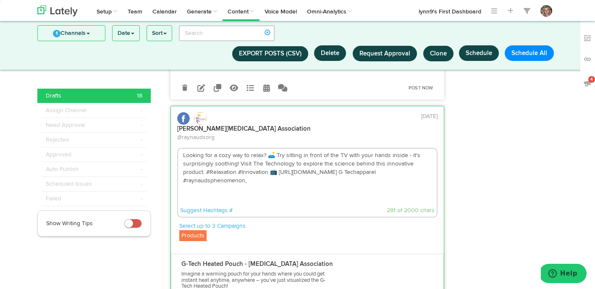
click at [346, 149] on textarea "Looking for a cozy way to relax? 🛋️ Try sitting in front of the TV with your ha…" at bounding box center [307, 176] width 259 height 55
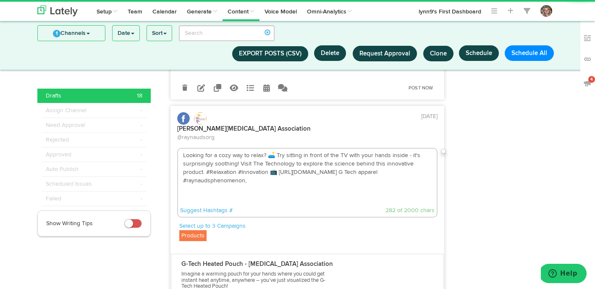
click at [349, 149] on textarea "Looking for a cozy way to relax? 🛋️ Try sitting in front of the TV with your ha…" at bounding box center [307, 176] width 259 height 55
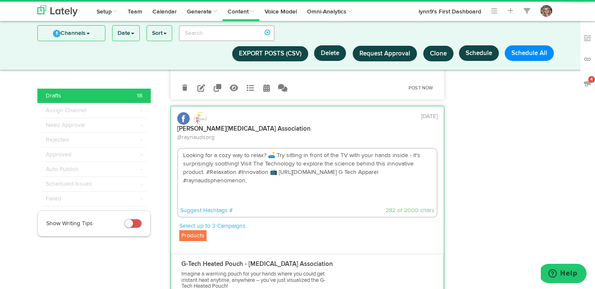
click at [266, 149] on textarea "Looking for a cozy way to relax? 🛋️ Try sitting in front of the TV with your ha…" at bounding box center [307, 176] width 259 height 55
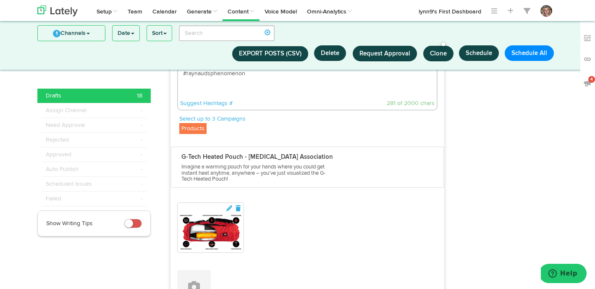
scroll to position [565, 0]
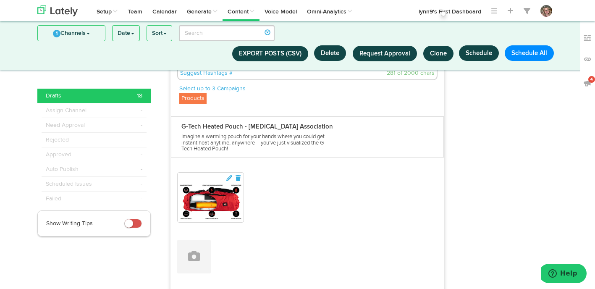
type textarea "Looking for a cozy way to relax? 🛋️ Try sitting in front of the TV with your ha…"
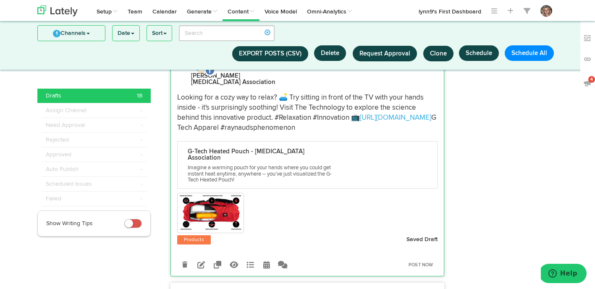
scroll to position [544, 0]
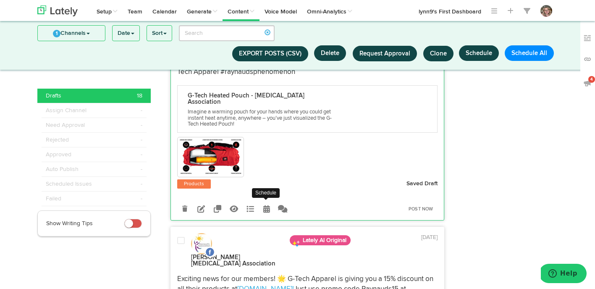
click at [266, 205] on icon at bounding box center [266, 209] width 7 height 8
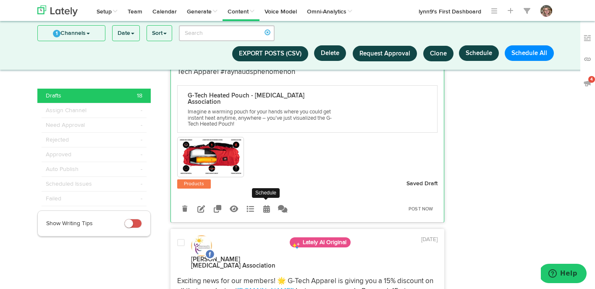
select select "11"
select select "13"
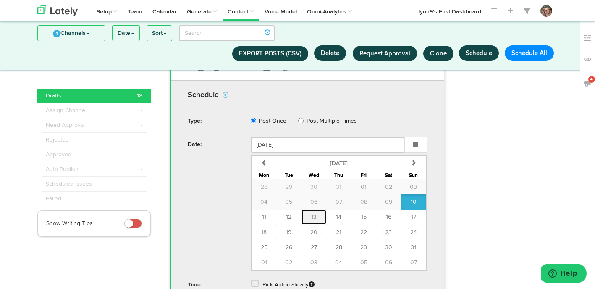
click at [307, 210] on button "13" at bounding box center [313, 217] width 25 height 15
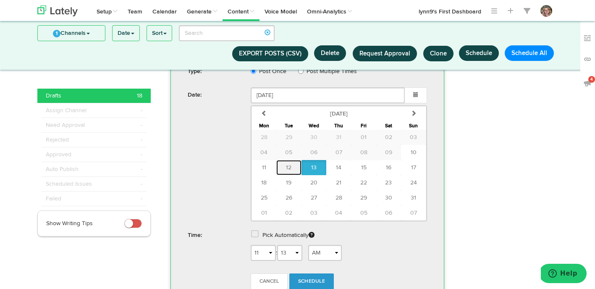
click at [294, 160] on button "12" at bounding box center [288, 167] width 25 height 15
type input "August 12 2025"
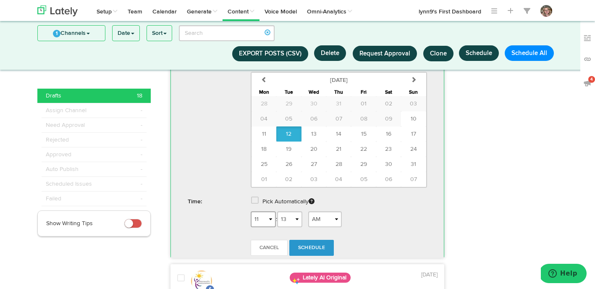
scroll to position [779, 0]
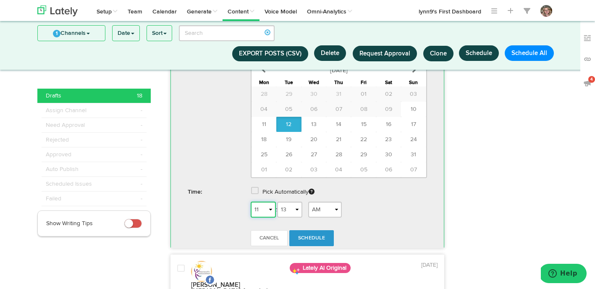
click at [274, 202] on select "1 2 3 4 5 6 7 8 9 10 11 12" at bounding box center [263, 210] width 25 height 16
select select "9"
click at [305, 230] on link "Schedule" at bounding box center [311, 238] width 45 height 16
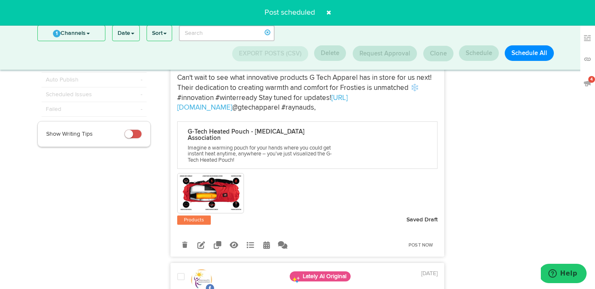
scroll to position [92, 0]
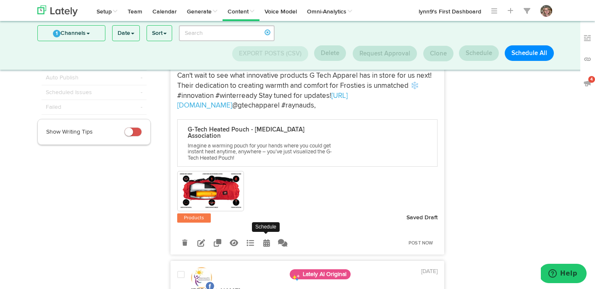
click at [262, 235] on link at bounding box center [266, 242] width 15 height 15
select select "11"
select select "13"
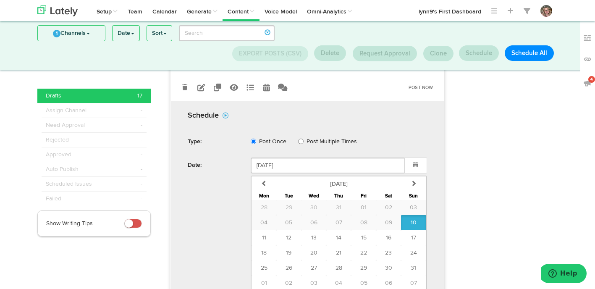
scroll to position [272, 0]
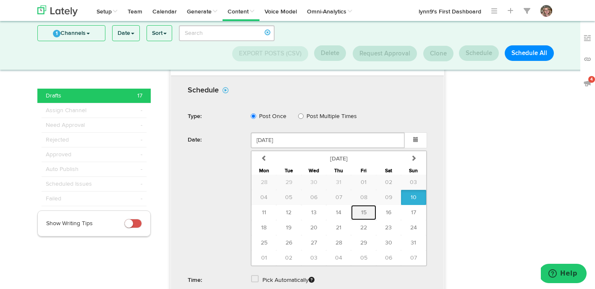
click at [364, 210] on span "15" at bounding box center [363, 213] width 5 height 6
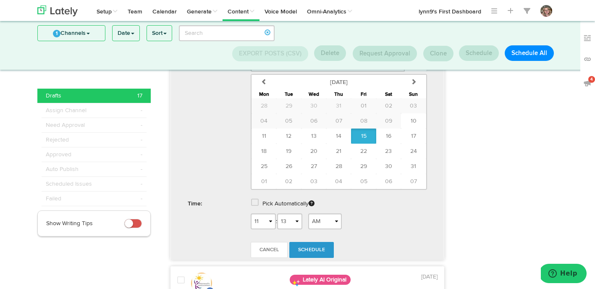
scroll to position [351, 0]
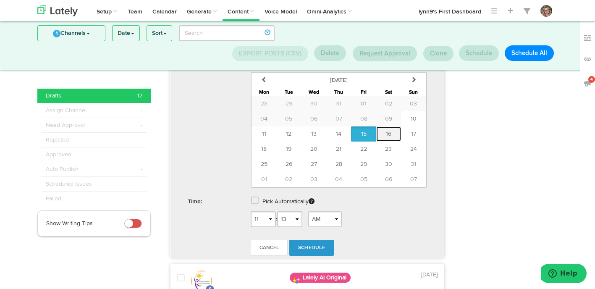
click at [389, 131] on span "16" at bounding box center [388, 134] width 5 height 6
type input "August 16 2025"
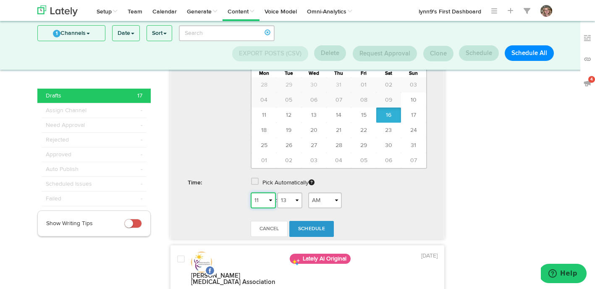
click at [266, 192] on select "1 2 3 4 5 6 7 8 9 10 11 12" at bounding box center [263, 200] width 25 height 16
select select "1"
click at [322, 192] on select "AM PM" at bounding box center [325, 200] width 34 height 16
select select "PM"
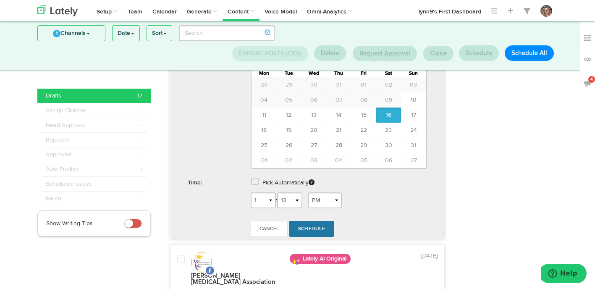
click at [320, 221] on link "Schedule" at bounding box center [311, 229] width 45 height 16
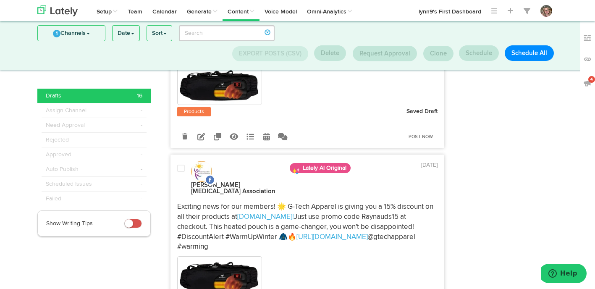
scroll to position [186, 0]
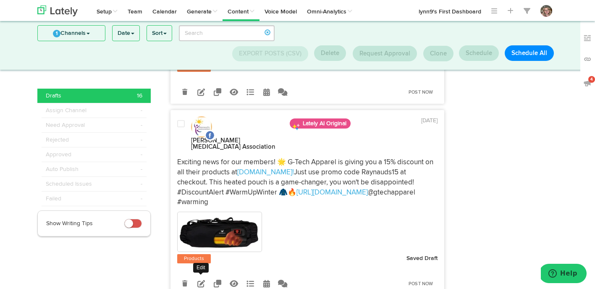
click at [198, 280] on icon at bounding box center [201, 284] width 8 height 8
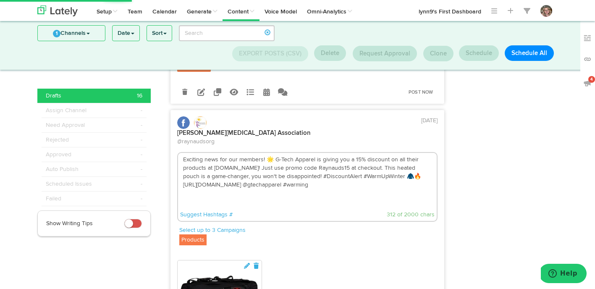
click at [243, 153] on textarea "Exciting news for our members! 🌟 G-Tech Apparel is giving you a 15% discount on…" at bounding box center [307, 180] width 259 height 55
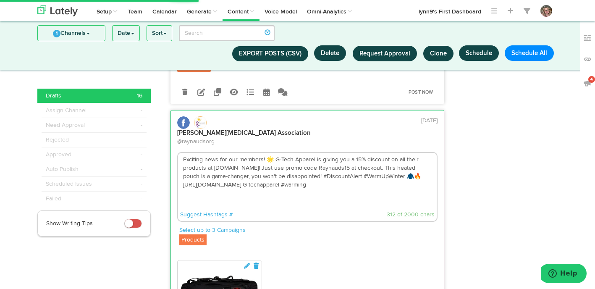
click at [242, 153] on textarea "Exciting news for our members! 🌟 G-Tech Apparel is giving you a 15% discount on…" at bounding box center [307, 180] width 259 height 55
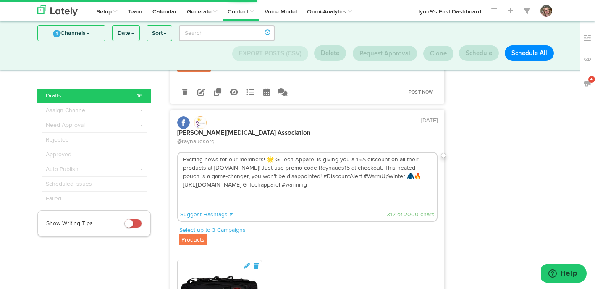
click at [252, 153] on textarea "Exciting news for our members! 🌟 G-Tech Apparel is giving you a 15% discount on…" at bounding box center [307, 180] width 259 height 55
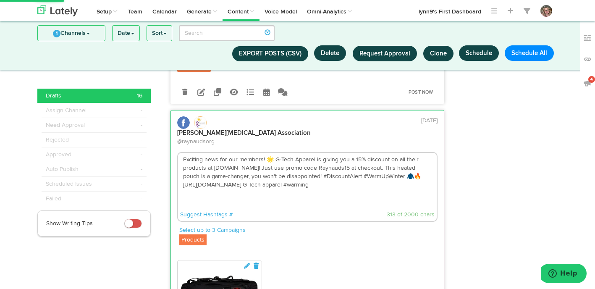
click at [257, 153] on textarea "Exciting news for our members! 🌟 G-Tech Apparel is giving you a 15% discount on…" at bounding box center [307, 180] width 259 height 55
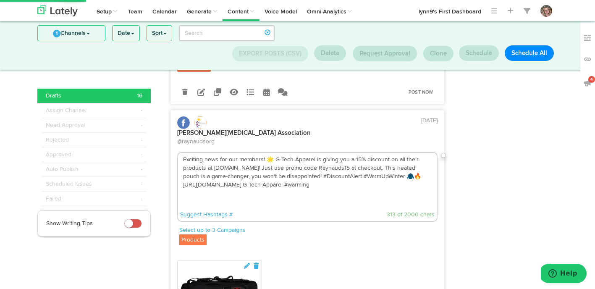
click at [325, 153] on textarea "Exciting news for our members! 🌟 G-Tech Apparel is giving you a 15% discount on…" at bounding box center [307, 180] width 259 height 55
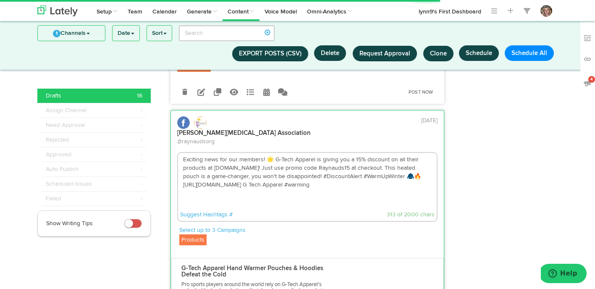
drag, startPoint x: 385, startPoint y: 118, endPoint x: 364, endPoint y: 118, distance: 21.0
click at [364, 153] on textarea "Exciting news for our members! 🌟 G-Tech Apparel is giving you a 15% discount on…" at bounding box center [307, 180] width 259 height 55
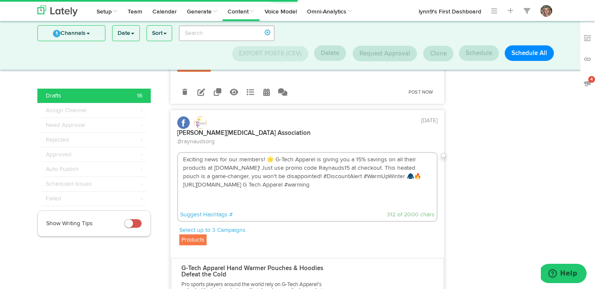
click at [356, 153] on textarea "Exciting news for our members! 🌟 G-Tech Apparel is giving you a 15% savings on …" at bounding box center [307, 180] width 259 height 55
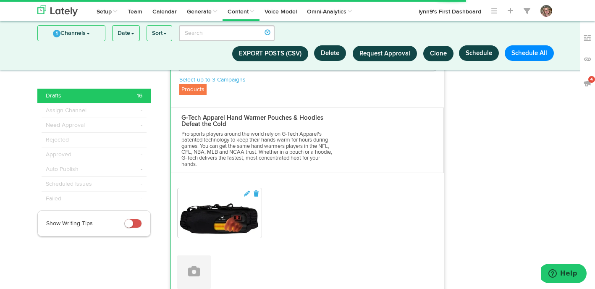
scroll to position [353, 0]
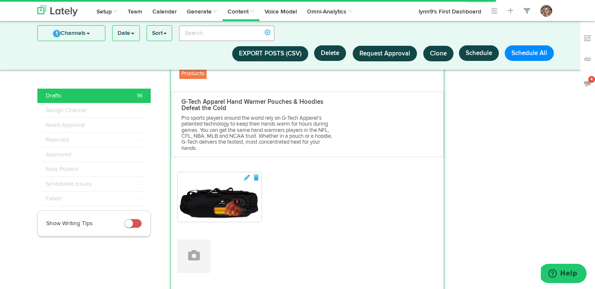
type textarea "Exciting news for our members! 🌟 G-Tech Apparel is giving you a 15% savings on …"
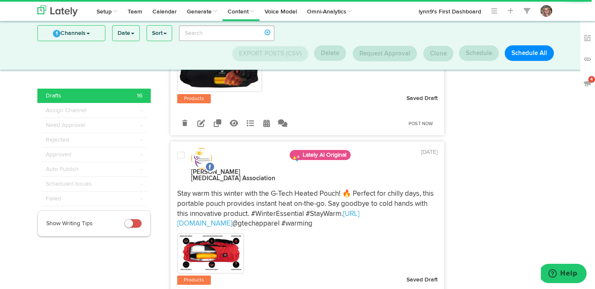
scroll to position [427, 0]
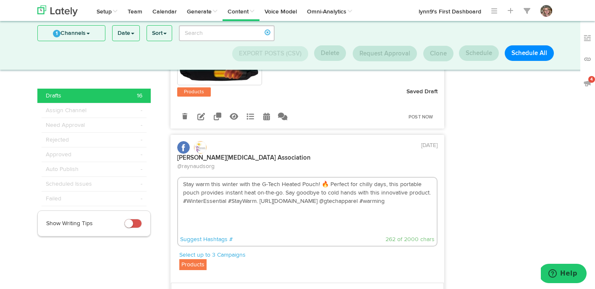
click at [319, 178] on textarea "Stay warm this winter with the G-Tech Heated Pouch! 🔥 Perfect for chilly days, …" at bounding box center [307, 205] width 259 height 55
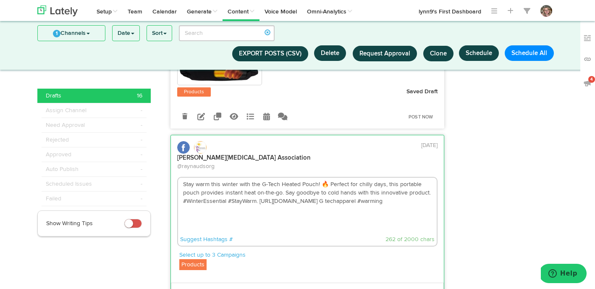
click at [328, 178] on textarea "Stay warm this winter with the G-Tech Heated Pouch! 🔥 Perfect for chilly days, …" at bounding box center [307, 205] width 259 height 55
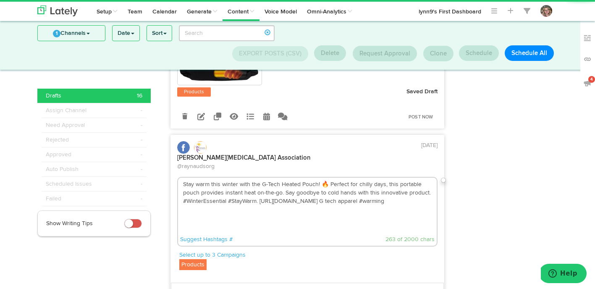
click at [336, 178] on textarea "Stay warm this winter with the G-Tech Heated Pouch! 🔥 Perfect for chilly days, …" at bounding box center [307, 205] width 259 height 55
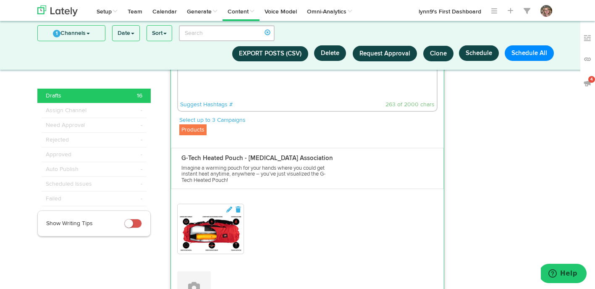
scroll to position [569, 0]
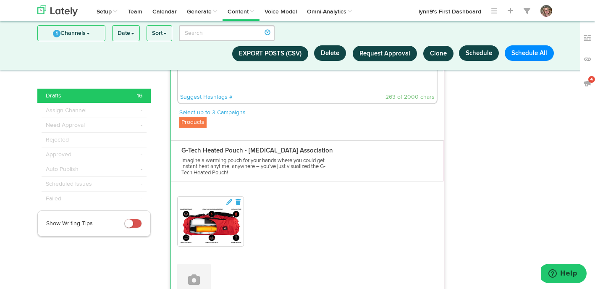
type textarea "Stay warm this winter with the G-Tech Heated Pouch! 🔥 Perfect for chilly days, …"
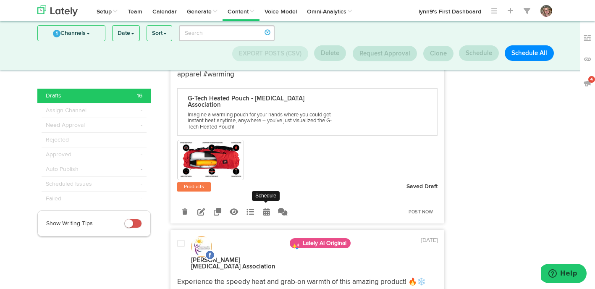
click at [262, 204] on link at bounding box center [266, 211] width 15 height 15
select select "11"
select select "13"
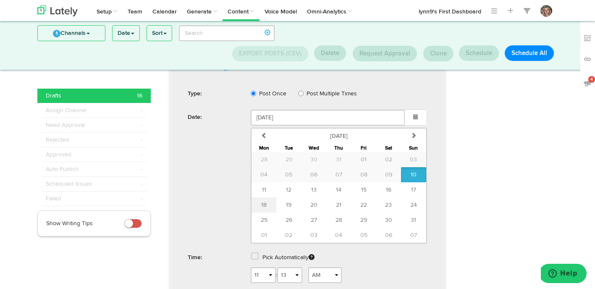
scroll to position [744, 0]
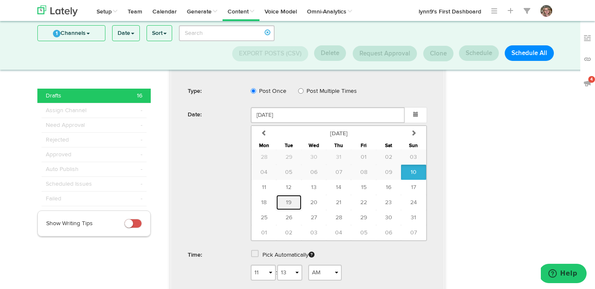
click at [288, 199] on span "19" at bounding box center [288, 202] width 5 height 6
type input "August 19 2025"
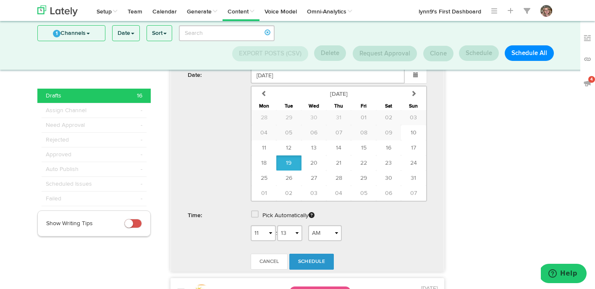
scroll to position [795, 0]
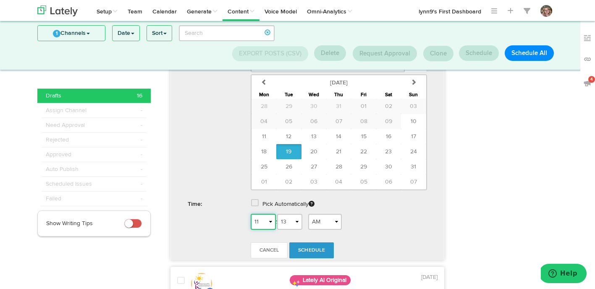
click at [268, 214] on select "1 2 3 4 5 6 7 8 9 10 11 12" at bounding box center [263, 222] width 25 height 16
select select "8"
click at [320, 248] on span "Schedule" at bounding box center [311, 250] width 27 height 5
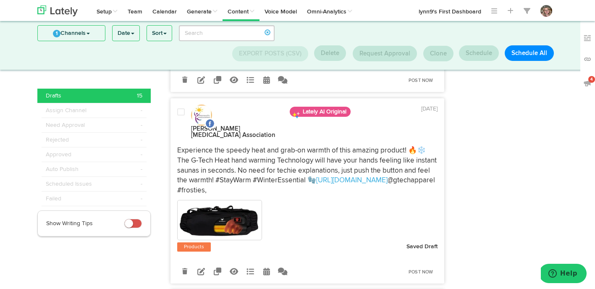
scroll to position [467, 0]
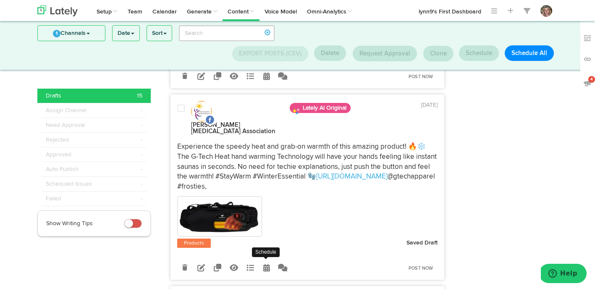
click at [267, 260] on link at bounding box center [266, 267] width 15 height 15
select select "11"
select select "13"
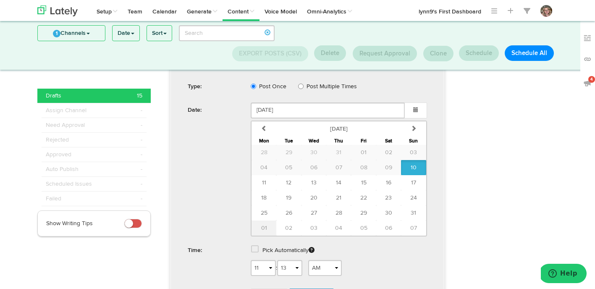
scroll to position [725, 0]
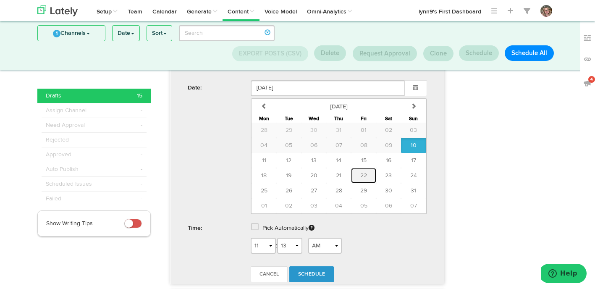
click at [368, 168] on button "22" at bounding box center [363, 175] width 25 height 15
type input "August 22 2025"
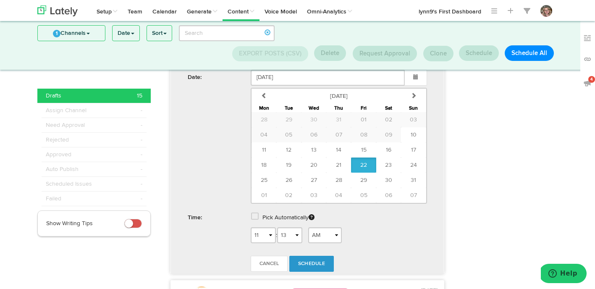
scroll to position [748, 0]
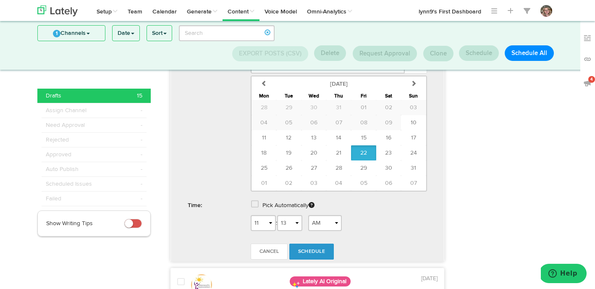
click at [297, 190] on form "Schedule Type: Post Once Post Multiple Times Date: August 22 2025 previous Augu…" at bounding box center [307, 135] width 265 height 260
click at [300, 244] on link "Schedule" at bounding box center [311, 252] width 45 height 16
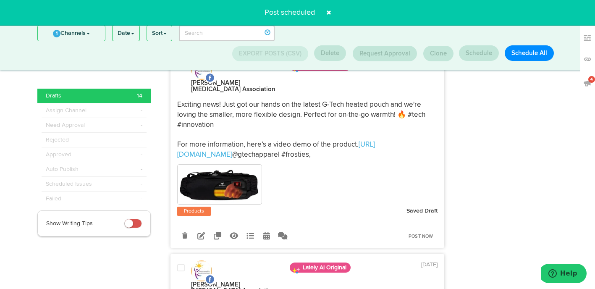
scroll to position [529, 0]
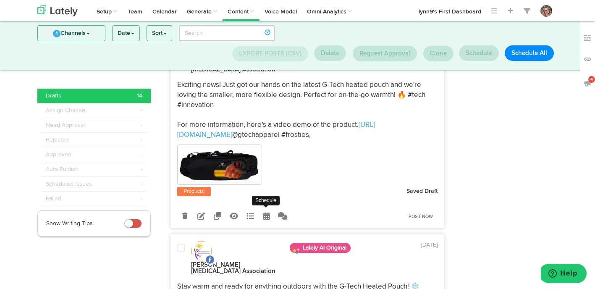
click at [267, 212] on icon at bounding box center [266, 216] width 7 height 8
select select "11"
select select "13"
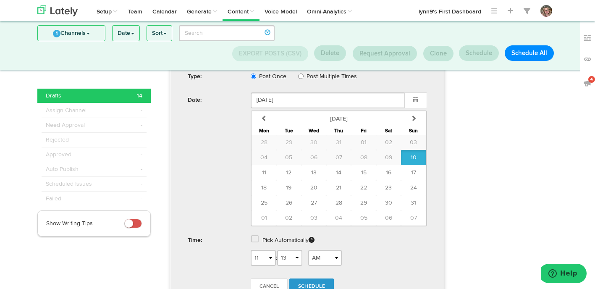
scroll to position [725, 0]
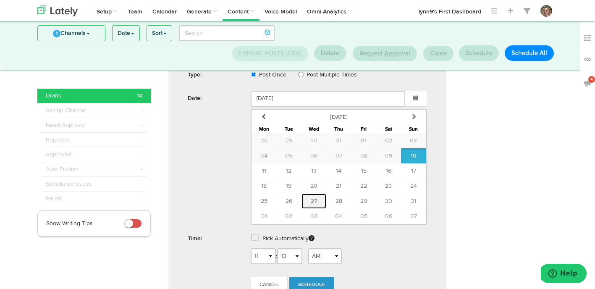
click at [312, 198] on span "27" at bounding box center [314, 201] width 6 height 6
type input "August 27 2025"
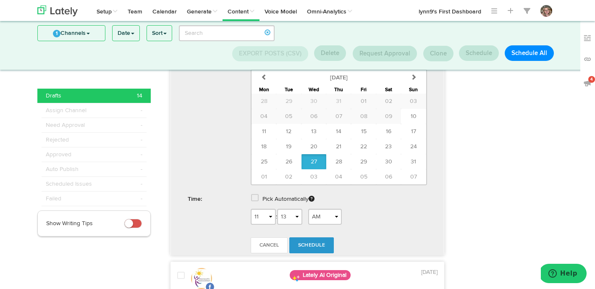
scroll to position [770, 0]
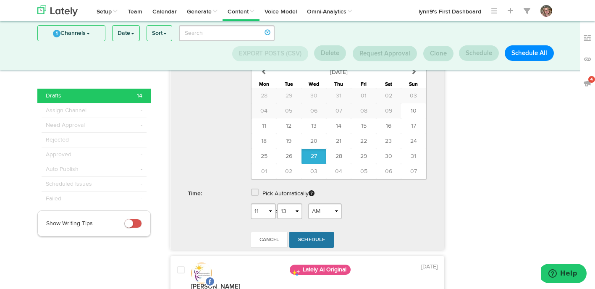
click at [308, 232] on link "Schedule" at bounding box center [311, 240] width 45 height 16
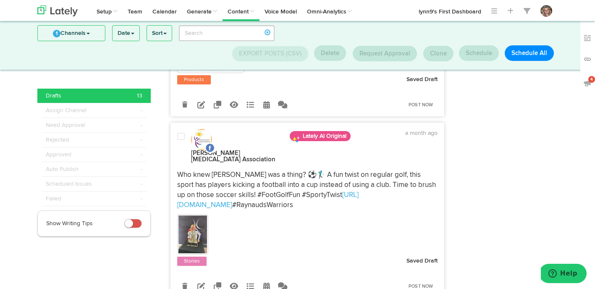
scroll to position [643, 0]
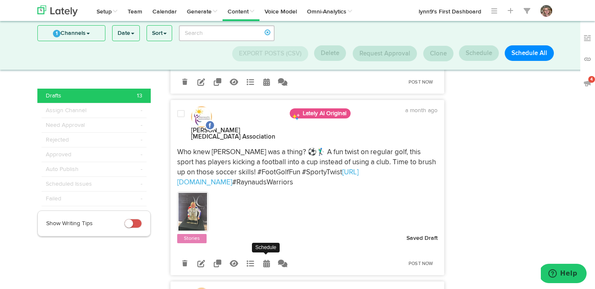
click at [266, 259] on icon at bounding box center [266, 263] width 7 height 8
select select "4"
select select "54"
select select "PM"
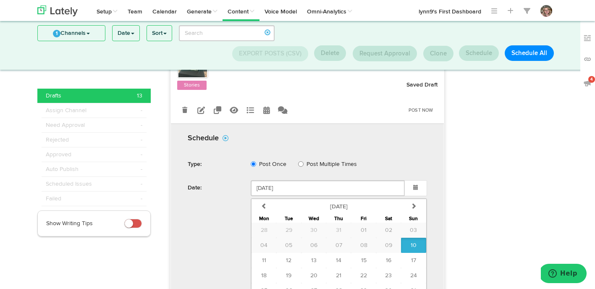
scroll to position [811, 0]
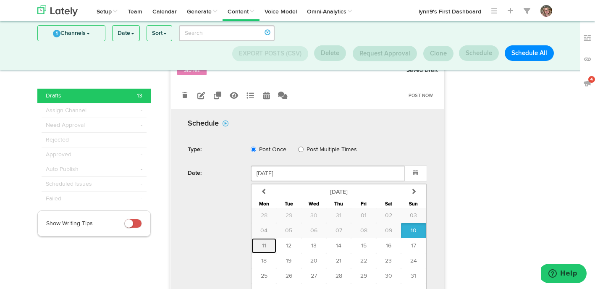
click at [259, 238] on button "11" at bounding box center [263, 245] width 25 height 15
type input "[DATE]"
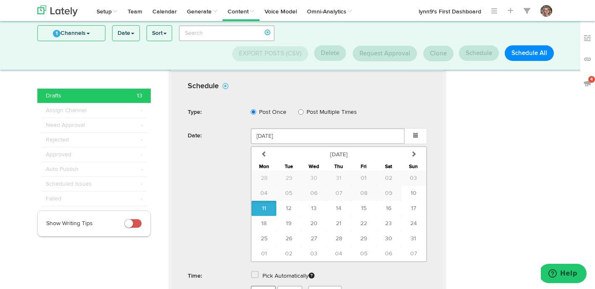
scroll to position [864, 0]
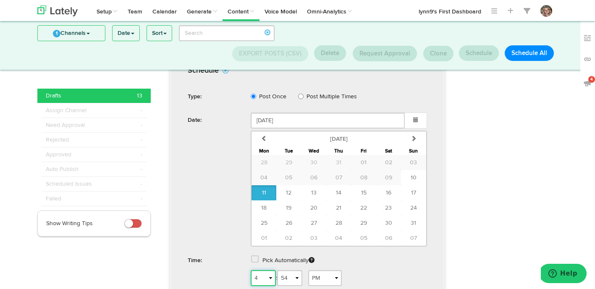
click at [259, 270] on select "1 2 3 4 5 6 7 8 9 10 11 12" at bounding box center [263, 278] width 25 height 16
click at [319, 270] on select "AM PM" at bounding box center [325, 278] width 34 height 16
select select "AM"
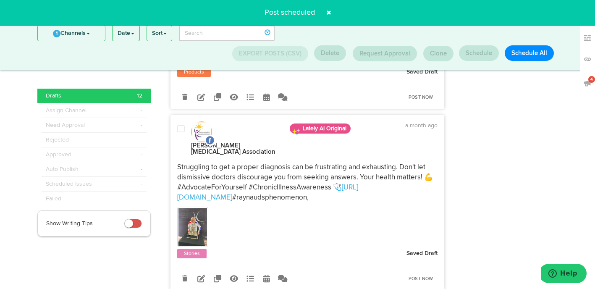
scroll to position [629, 0]
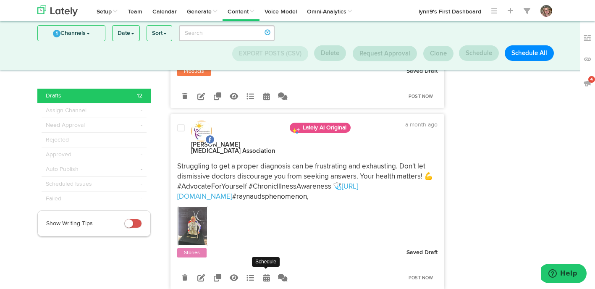
click at [268, 274] on icon at bounding box center [266, 278] width 7 height 8
radio input "true"
select select "4"
select select "54"
select select "PM"
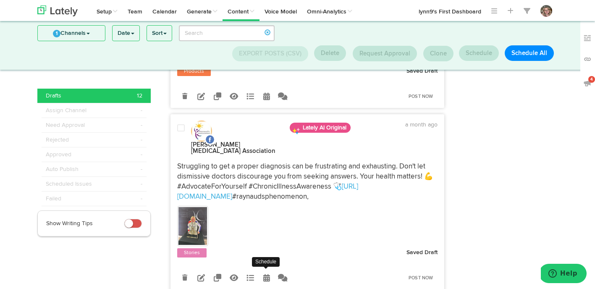
scroll to position [629, 0]
click at [204, 273] on icon at bounding box center [201, 277] width 8 height 8
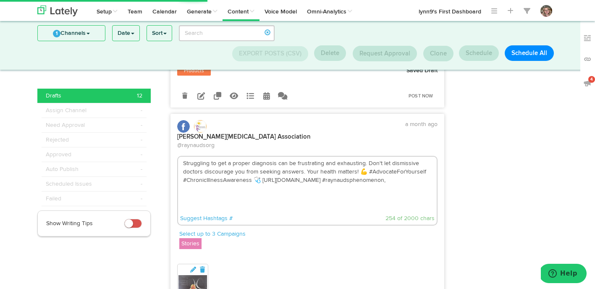
click at [258, 157] on textarea "Struggling to get a proper diagnosis can be frustrating and exhausting. Don't l…" at bounding box center [307, 184] width 259 height 55
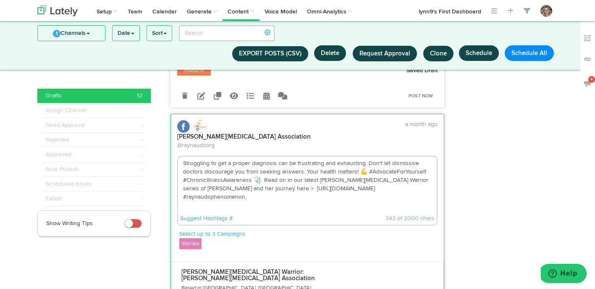
click at [363, 157] on textarea "Struggling to get a proper diagnosis can be frustrating and exhausting. Don't l…" at bounding box center [307, 184] width 259 height 55
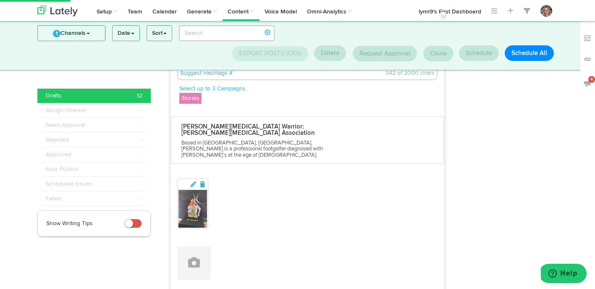
scroll to position [776, 0]
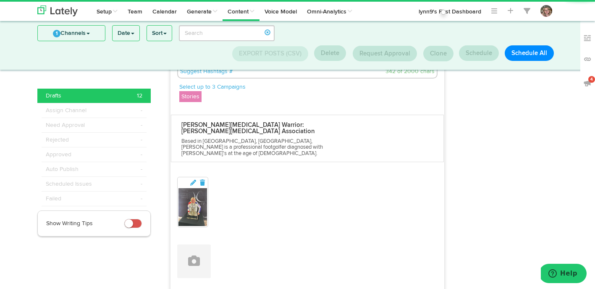
type textarea "Struggling to get a proper diagnosis can be frustrating and exhausting. Don't l…"
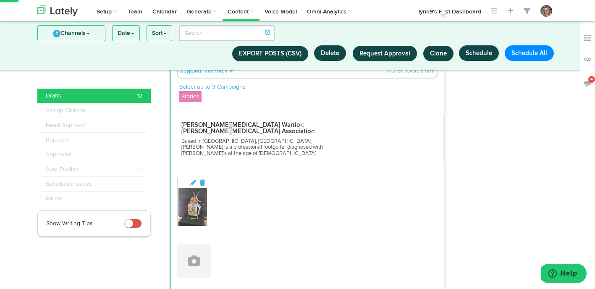
select select "4"
select select "54"
select select "PM"
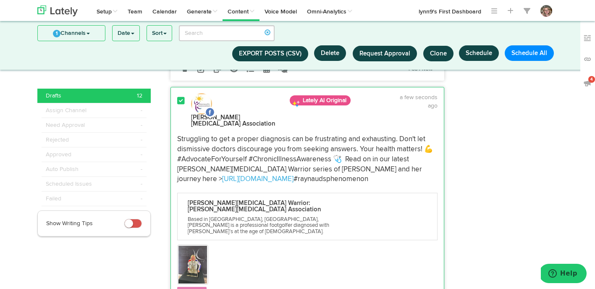
scroll to position [706, 0]
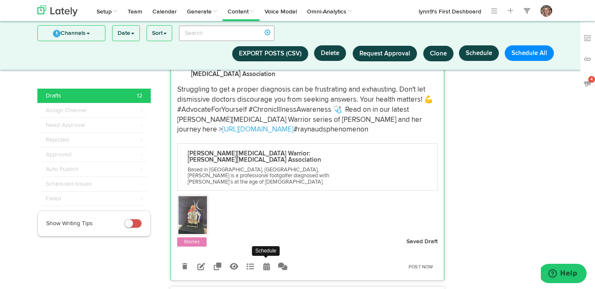
click at [268, 262] on icon at bounding box center [266, 266] width 7 height 8
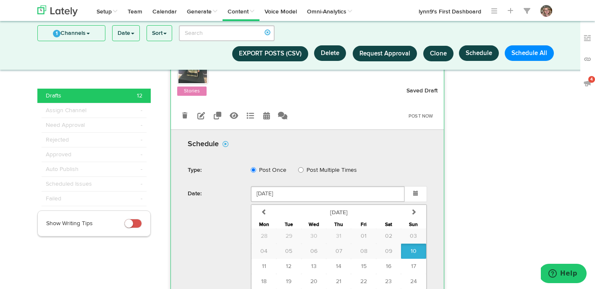
scroll to position [867, 0]
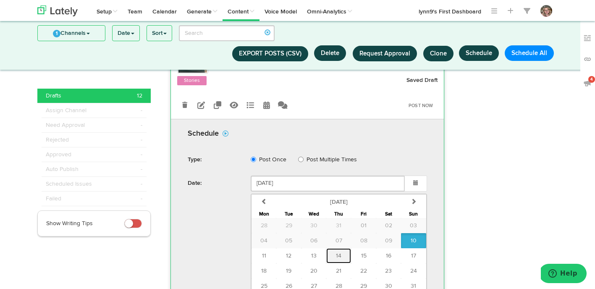
click at [341, 253] on span "14" at bounding box center [338, 256] width 5 height 6
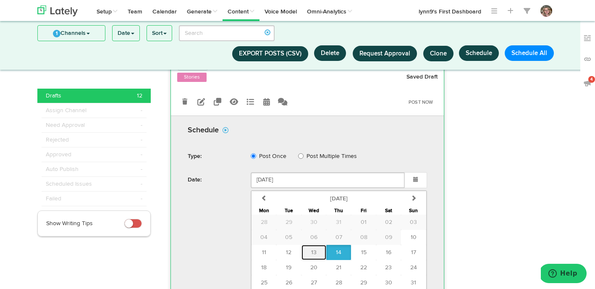
click at [326, 245] on button "13" at bounding box center [313, 252] width 25 height 15
click at [336, 249] on span "14" at bounding box center [338, 252] width 5 height 6
type input "August 14 2025"
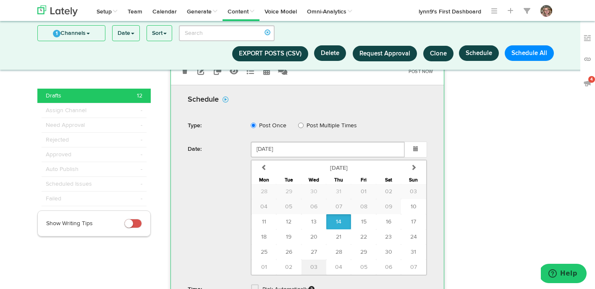
scroll to position [906, 0]
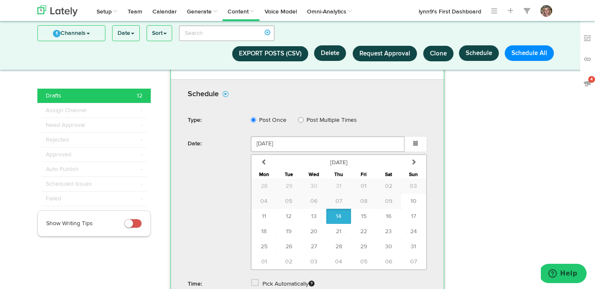
select select "6"
select select "AM"
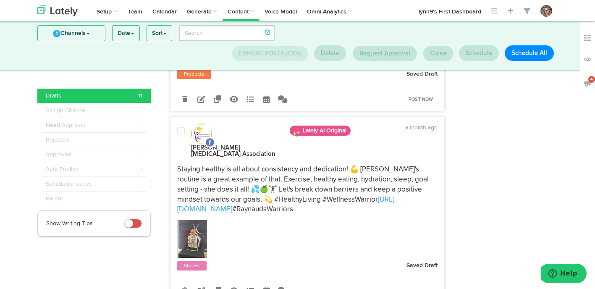
scroll to position [634, 0]
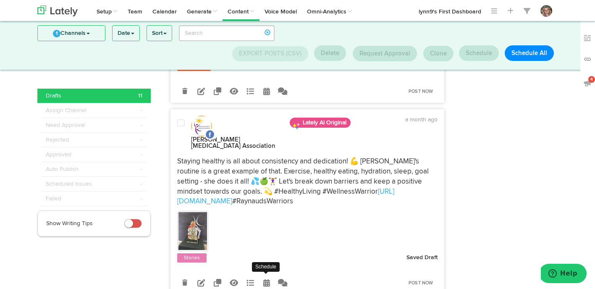
click at [267, 279] on icon at bounding box center [266, 283] width 7 height 8
radio input "true"
select select "4"
select select "54"
select select "PM"
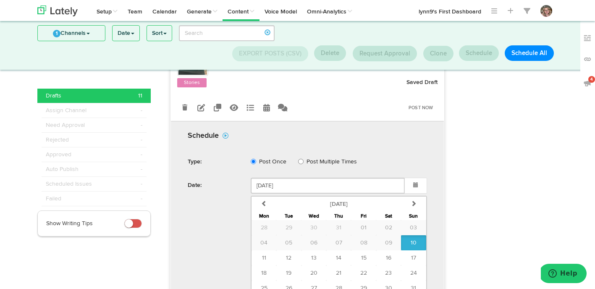
scroll to position [820, 0]
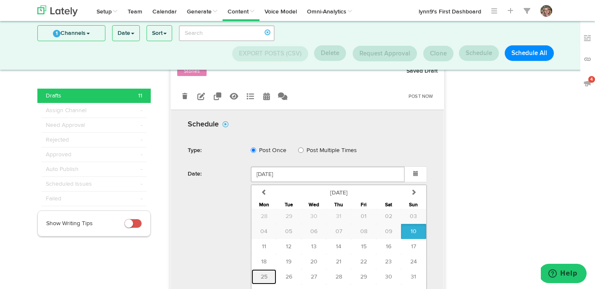
click at [266, 269] on button "25" at bounding box center [263, 276] width 25 height 15
type input "August 25 2025"
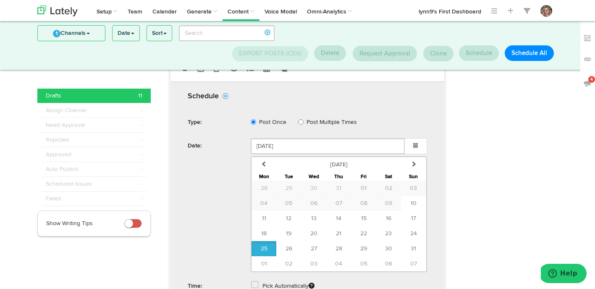
scroll to position [862, 0]
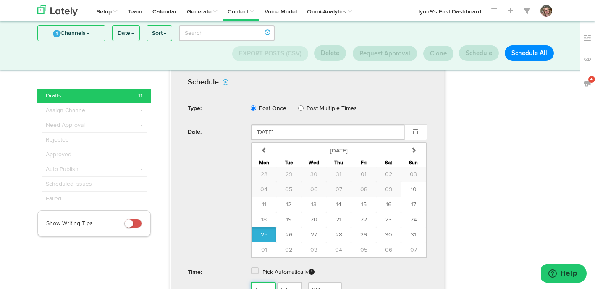
click at [266, 282] on select "1 2 3 4 5 6 7 8 9 10 11 12" at bounding box center [263, 290] width 25 height 16
click at [270, 282] on select "1 2 3 4 5 6 7 8 9 10 11 12" at bounding box center [263, 290] width 25 height 16
select select "6"
click at [321, 282] on select "AM PM" at bounding box center [325, 290] width 34 height 16
select select "AM"
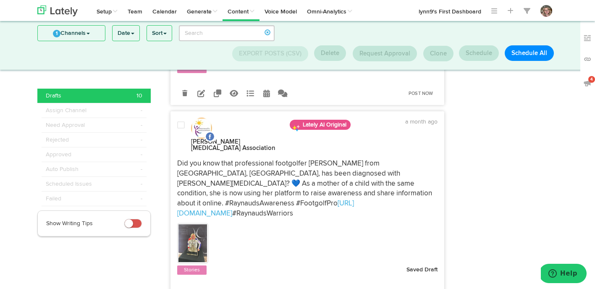
scroll to position [825, 0]
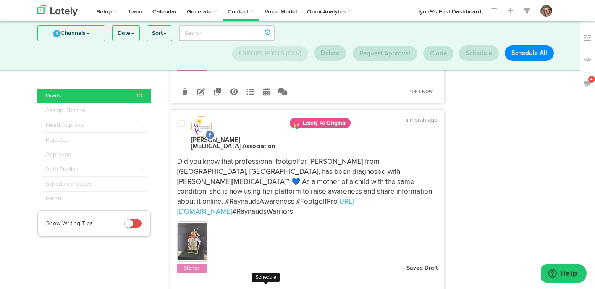
click at [263, 288] on icon at bounding box center [266, 293] width 7 height 8
select select "4"
select select "54"
select select "PM"
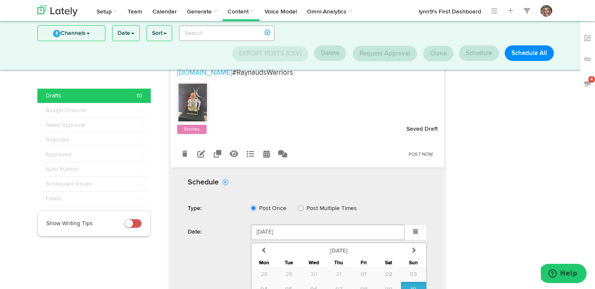
scroll to position [992, 0]
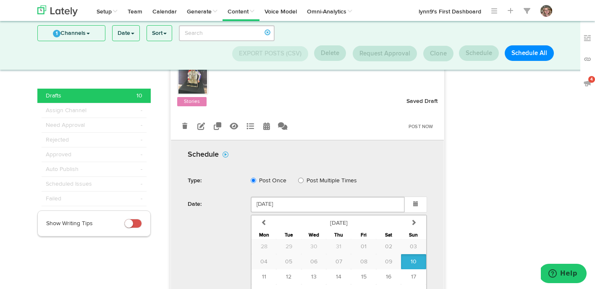
type input "August 29 2025"
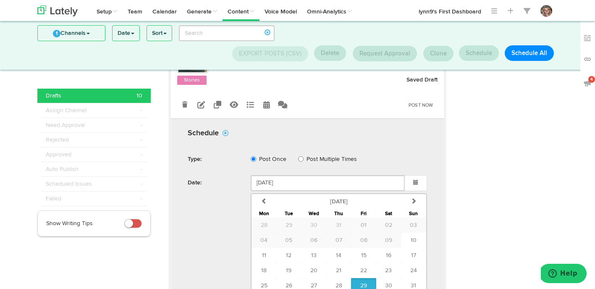
scroll to position [1017, 0]
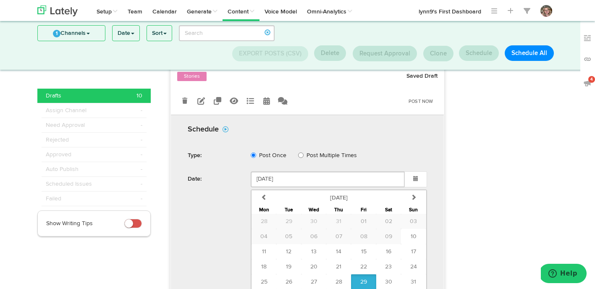
select select "6"
select select "AM"
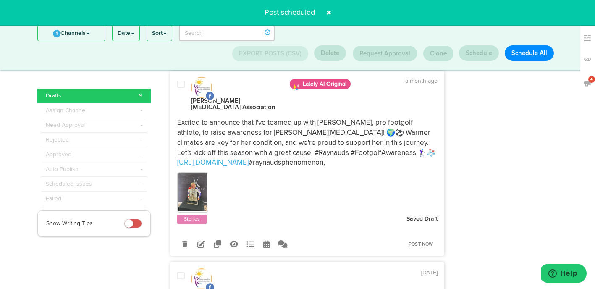
scroll to position [667, 0]
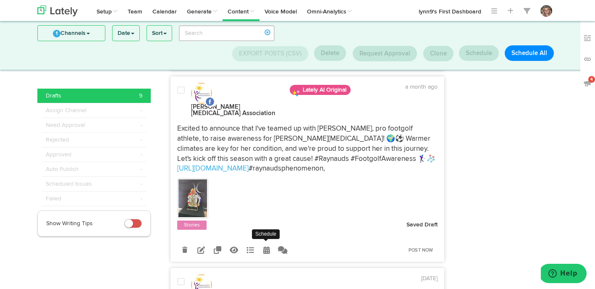
click at [263, 246] on icon at bounding box center [266, 250] width 7 height 8
select select "4"
select select "54"
select select "PM"
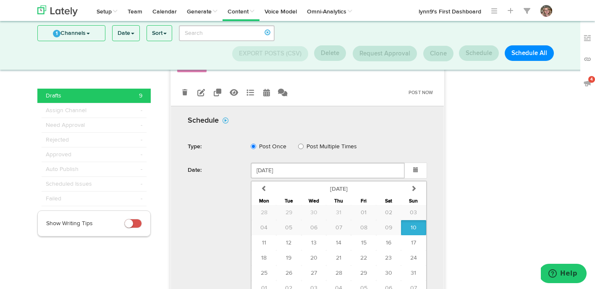
scroll to position [825, 0]
click at [316, 284] on span "03" at bounding box center [313, 287] width 7 height 6
type input "September 03 2025"
select select "AM"
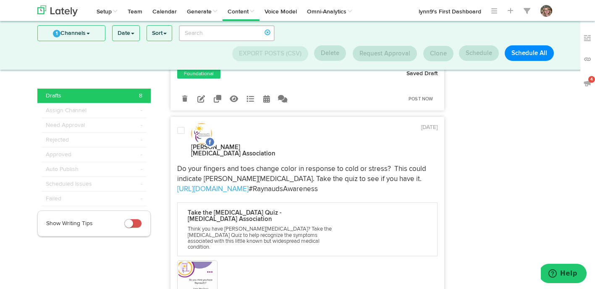
scroll to position [834, 0]
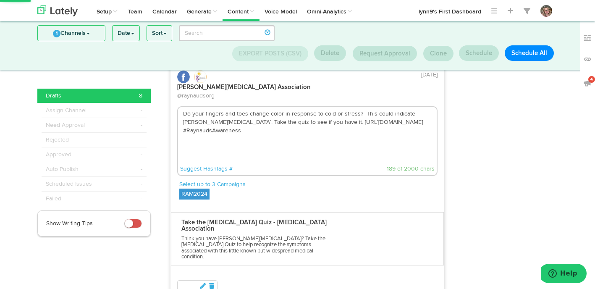
scroll to position [890, 0]
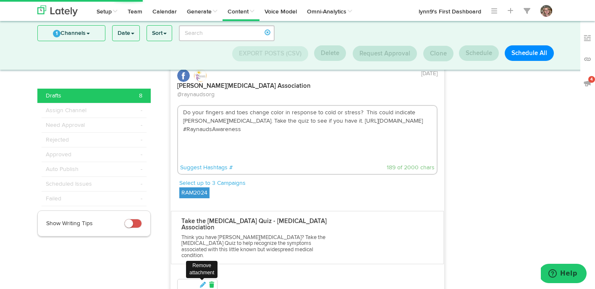
click at [212, 282] on icon at bounding box center [212, 285] width 8 height 6
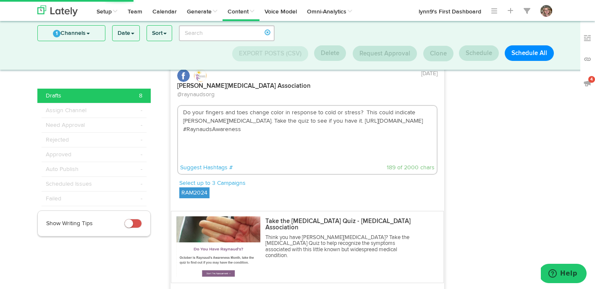
scroll to position [830, 0]
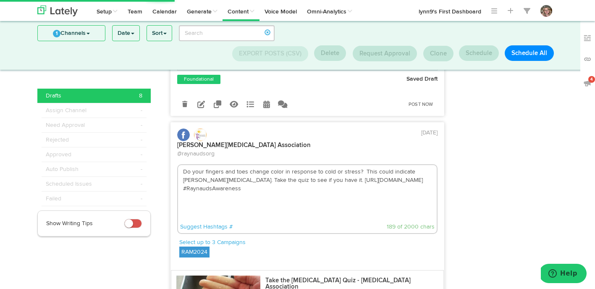
click at [194, 246] on label "RAM2024" at bounding box center [194, 251] width 30 height 11
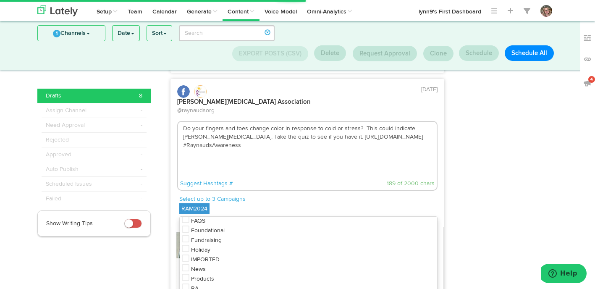
scroll to position [878, 0]
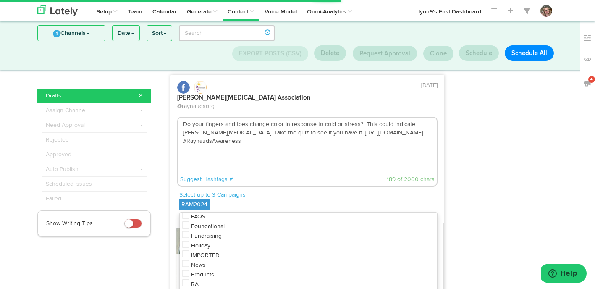
click at [186, 288] on icon at bounding box center [186, 292] width 8 height 8
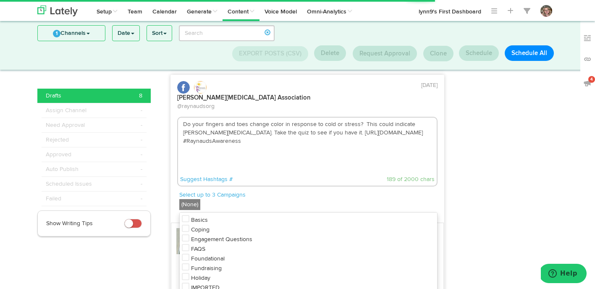
scroll to position [0, 0]
click at [186, 253] on icon at bounding box center [186, 257] width 8 height 8
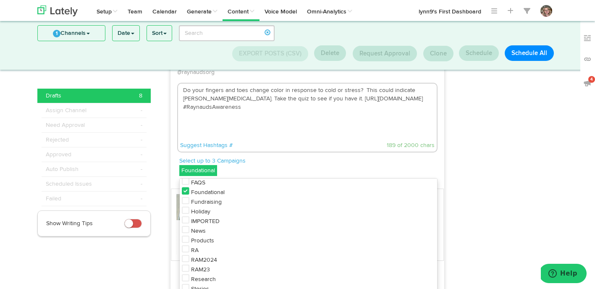
scroll to position [921, 0]
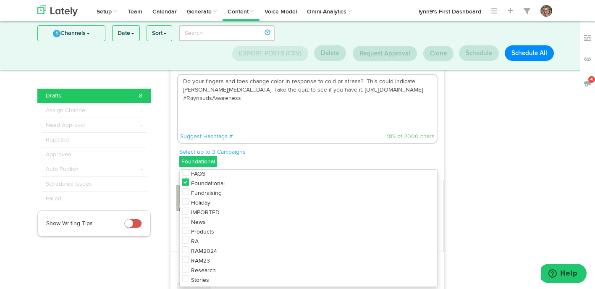
click at [456, 140] on div at bounding box center [508, 61] width 114 height 1786
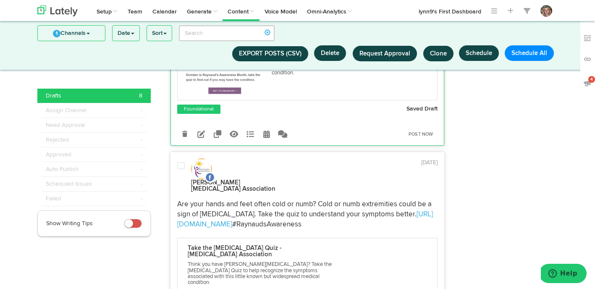
scroll to position [1011, 0]
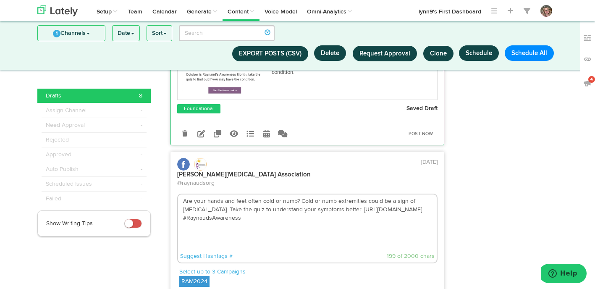
click at [189, 276] on label "RAM2024" at bounding box center [194, 281] width 30 height 11
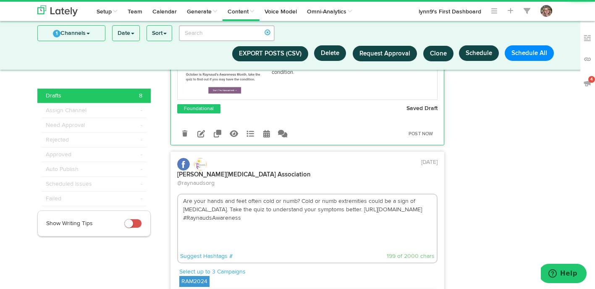
scroll to position [35, 0]
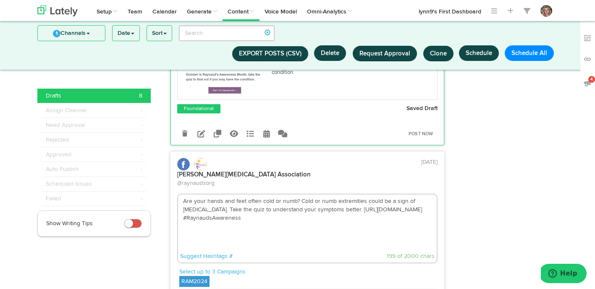
click at [252, 267] on p "Select up to 3 Campaigns" at bounding box center [308, 271] width 258 height 8
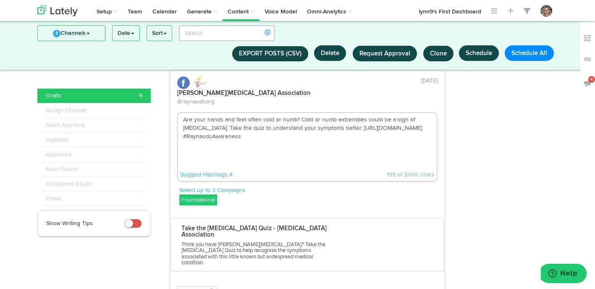
scroll to position [1133, 0]
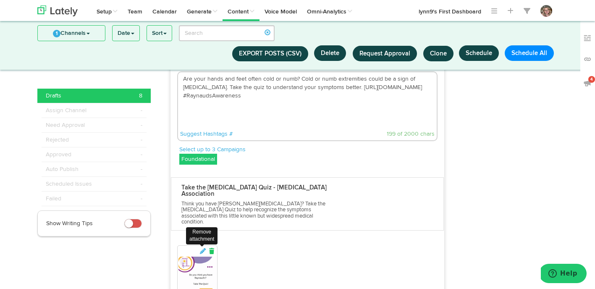
click at [214, 248] on icon at bounding box center [212, 251] width 8 height 6
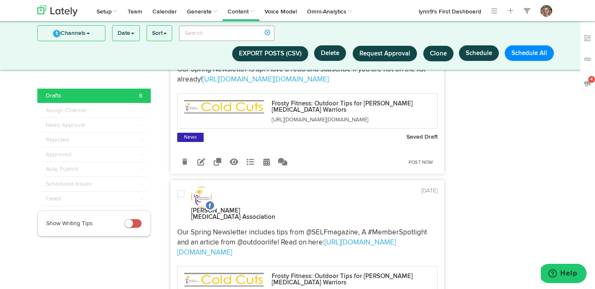
scroll to position [1369, 0]
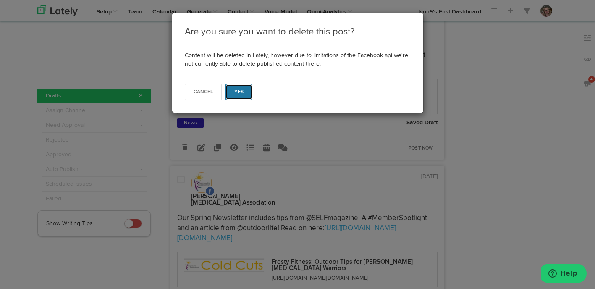
click at [234, 99] on button "Yes" at bounding box center [238, 92] width 27 height 16
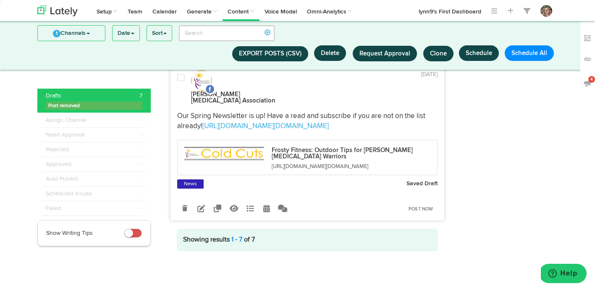
scroll to position [1210, 0]
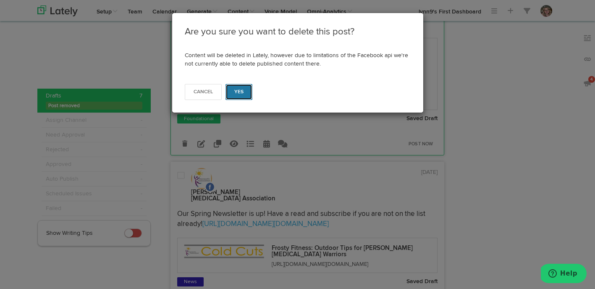
click at [234, 95] on button "Yes" at bounding box center [238, 92] width 27 height 16
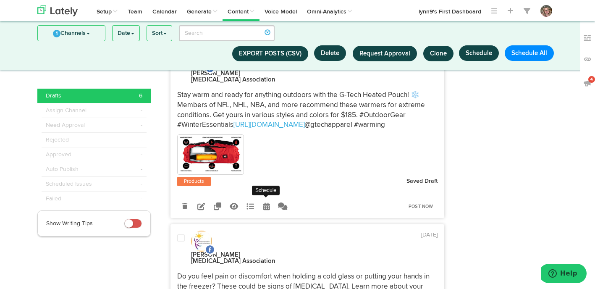
scroll to position [543, 0]
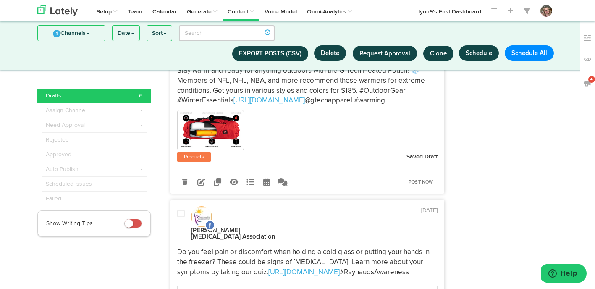
click at [184, 210] on span at bounding box center [181, 214] width 8 height 8
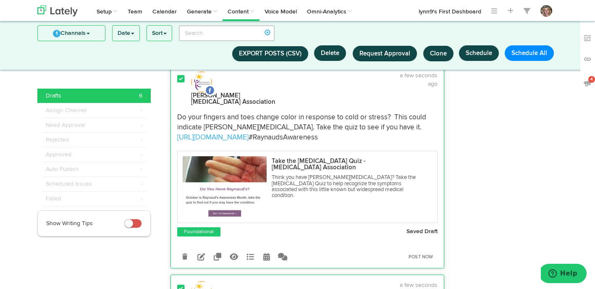
scroll to position [895, 0]
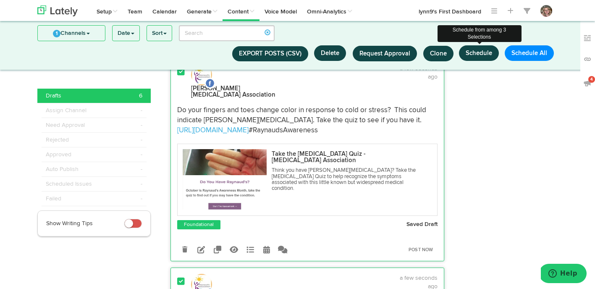
click at [480, 56] on button "Schedule" at bounding box center [479, 53] width 40 height 16
select select "6"
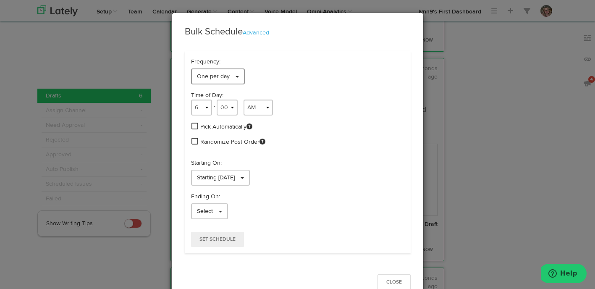
click at [239, 76] on link "One per day" at bounding box center [218, 76] width 54 height 16
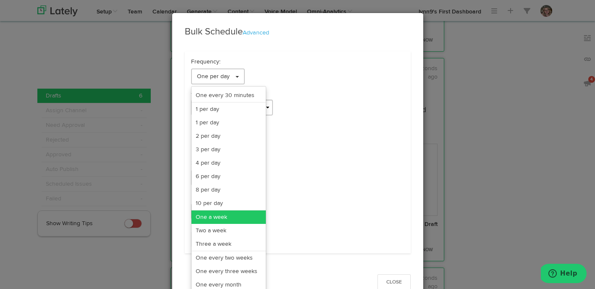
click at [219, 218] on link "One a week" at bounding box center [228, 216] width 74 height 13
select select "6"
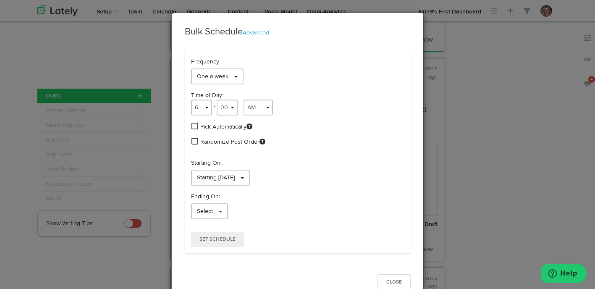
click at [193, 123] on span at bounding box center [194, 126] width 7 height 8
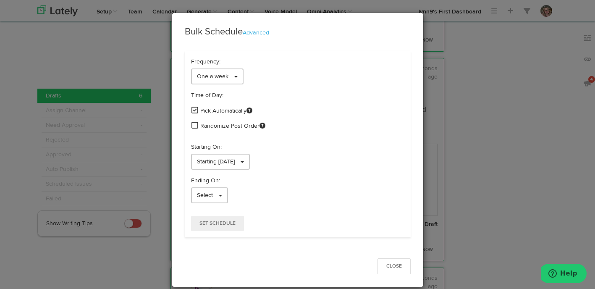
click at [193, 123] on span at bounding box center [194, 125] width 7 height 8
click at [208, 155] on link "Starting [DATE]" at bounding box center [220, 162] width 59 height 16
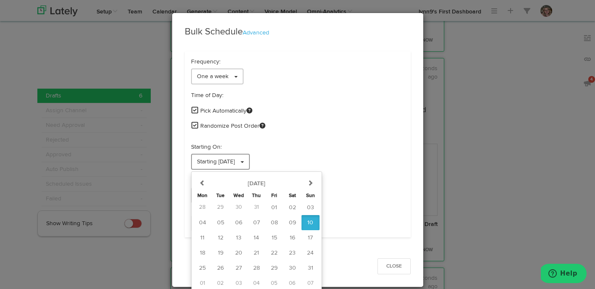
scroll to position [2, 0]
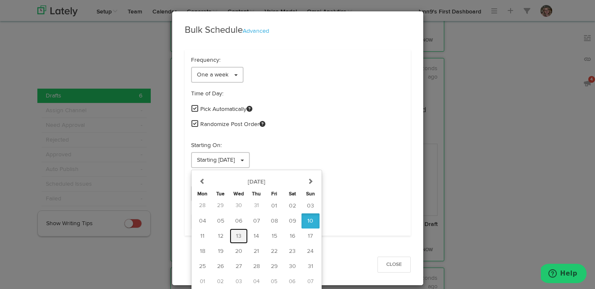
click at [238, 235] on span "13" at bounding box center [238, 236] width 5 height 6
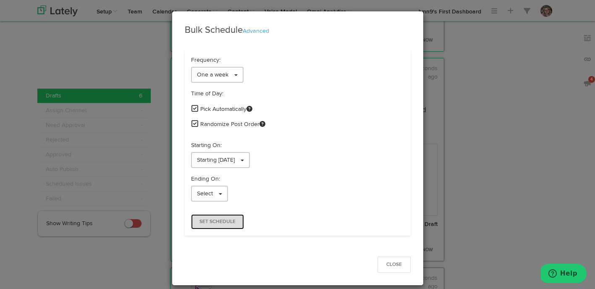
click at [229, 228] on button "Set Schedule" at bounding box center [217, 221] width 53 height 15
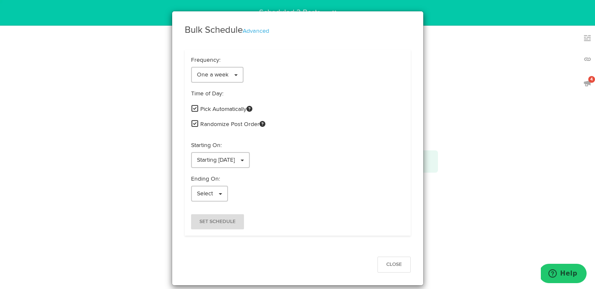
scroll to position [0, 0]
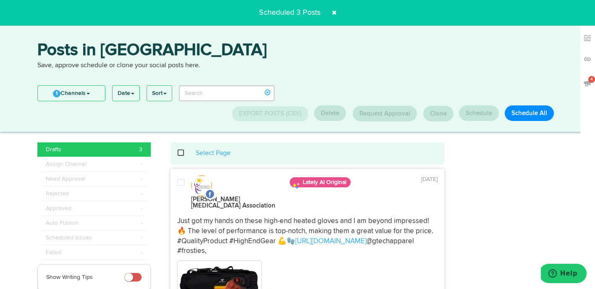
click at [337, 11] on span at bounding box center [333, 12] width 13 height 13
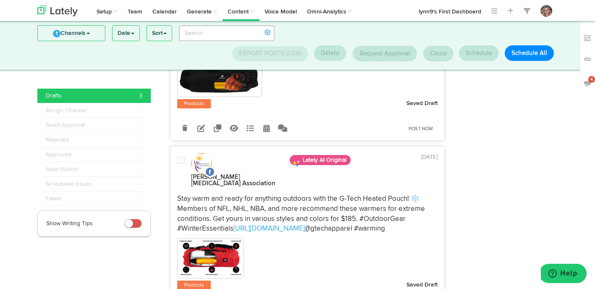
scroll to position [464, 0]
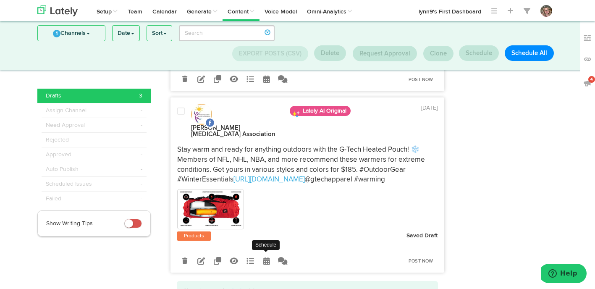
click at [261, 253] on link at bounding box center [266, 260] width 15 height 15
click at [266, 257] on icon at bounding box center [266, 261] width 7 height 8
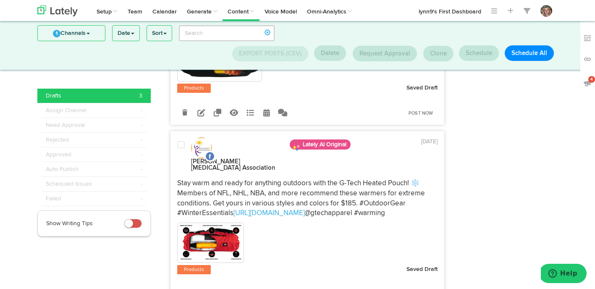
scroll to position [464, 0]
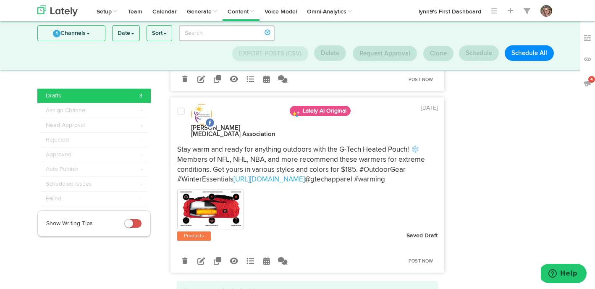
click at [265, 257] on icon at bounding box center [266, 261] width 7 height 8
select select "11"
select select "13"
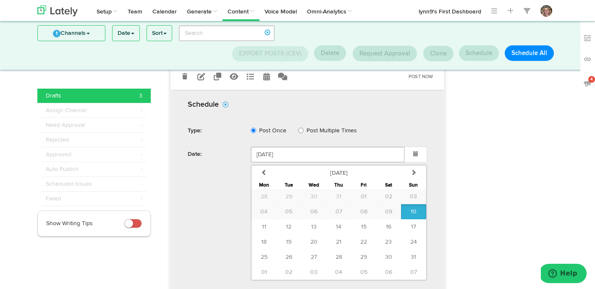
scroll to position [654, 0]
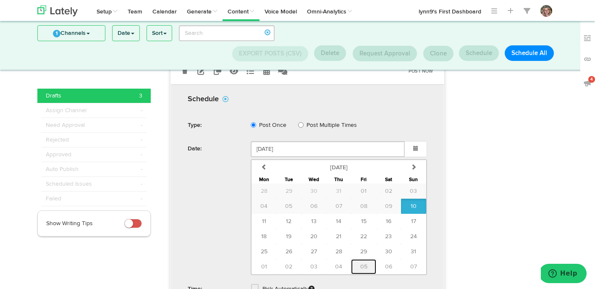
click at [366, 259] on button "05" at bounding box center [363, 266] width 25 height 15
type input "[DATE]"
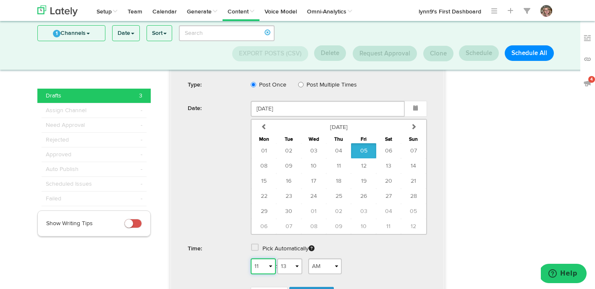
click at [265, 258] on select "1 2 3 4 5 6 7 8 9 10 11 12" at bounding box center [263, 266] width 25 height 16
select select "7"
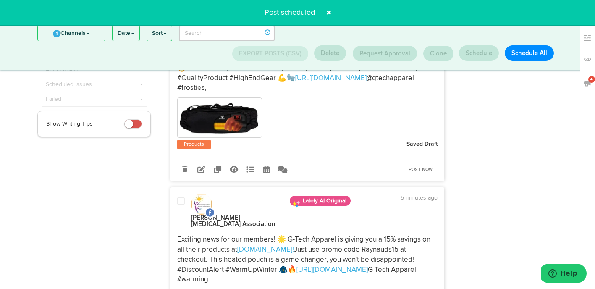
scroll to position [0, 0]
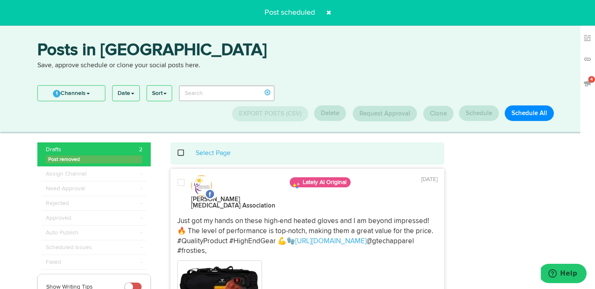
click at [184, 184] on span at bounding box center [181, 182] width 8 height 8
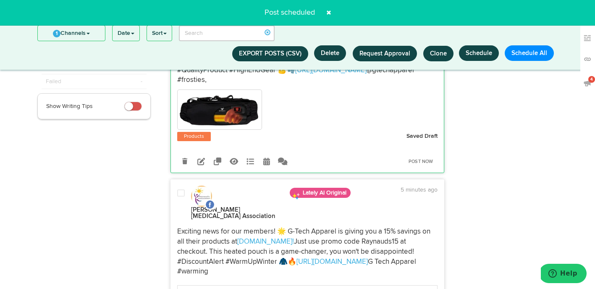
click at [182, 189] on div at bounding box center [181, 204] width 20 height 31
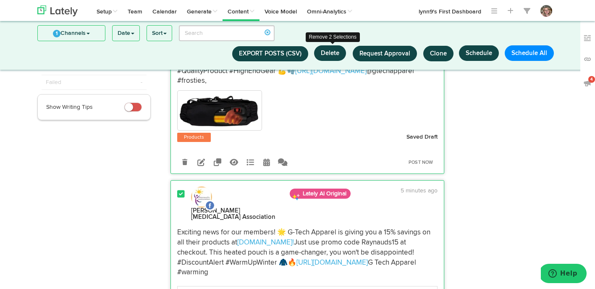
click at [333, 56] on button "Delete" at bounding box center [330, 53] width 32 height 16
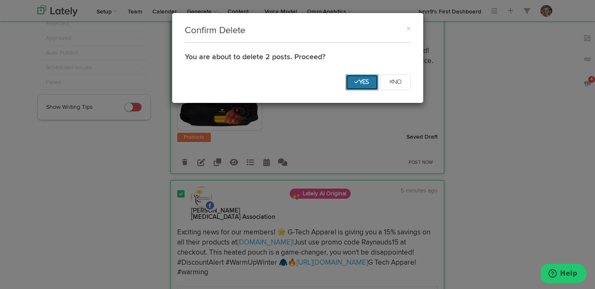
click at [354, 87] on button "Yes" at bounding box center [362, 82] width 33 height 16
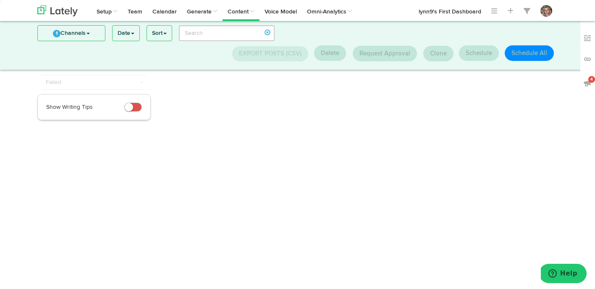
scroll to position [0, 0]
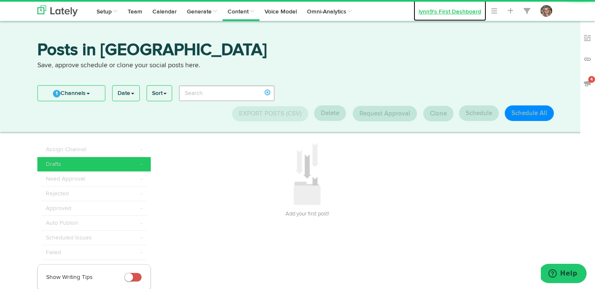
click at [441, 11] on link "lynn9's First Dashboard" at bounding box center [450, 10] width 73 height 21
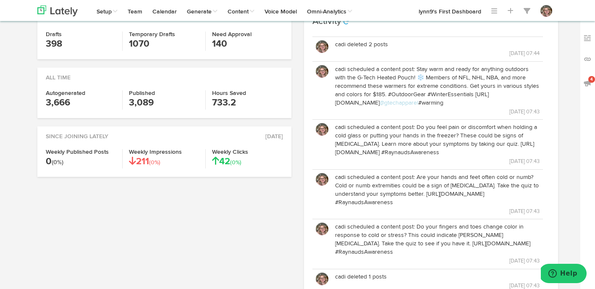
scroll to position [208, 0]
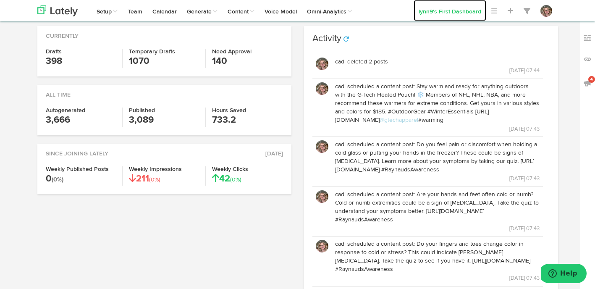
click at [422, 13] on link "lynn9's First Dashboard" at bounding box center [450, 10] width 73 height 21
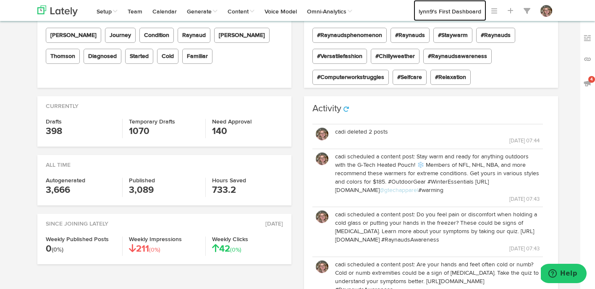
scroll to position [0, 0]
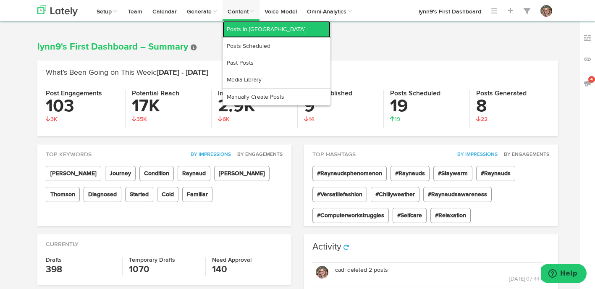
click at [247, 31] on link "Posts in [GEOGRAPHIC_DATA]" at bounding box center [277, 29] width 108 height 17
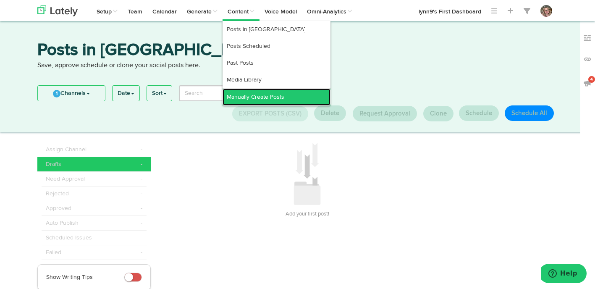
click at [241, 98] on link "Manually Create Posts" at bounding box center [277, 97] width 108 height 17
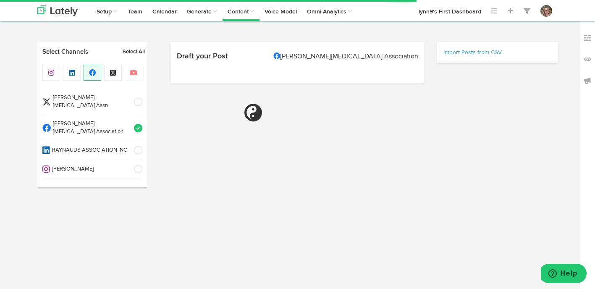
select select "7"
select select "45"
select select "PM"
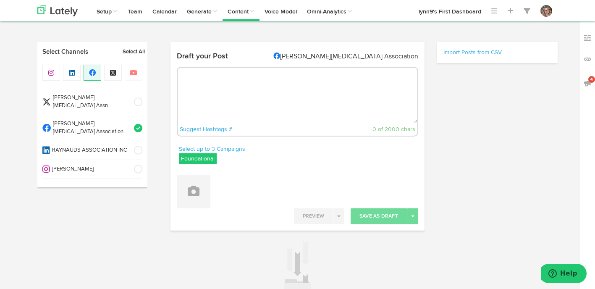
click at [239, 98] on textarea at bounding box center [298, 95] width 240 height 55
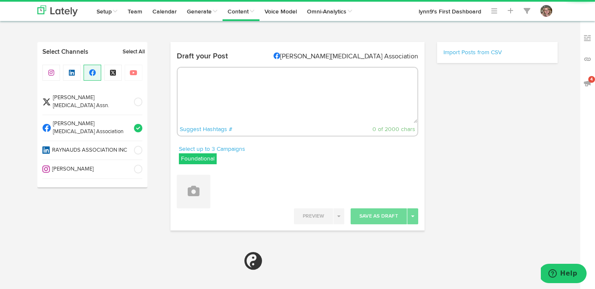
paste textarea "For individuals with [PERSON_NAME]’s disease, the summer months can bring a uni…"
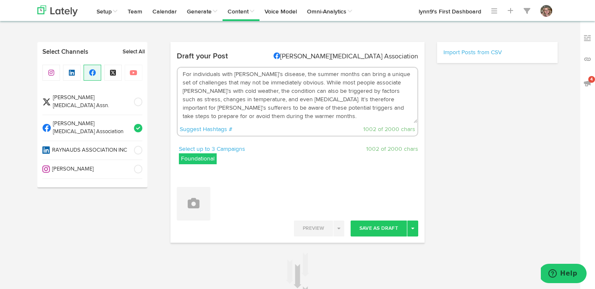
click at [297, 121] on textarea "For individuals with [PERSON_NAME]’s disease, the summer months can bring a uni…" at bounding box center [298, 95] width 240 height 55
click at [296, 115] on textarea "For individuals with [PERSON_NAME]’s disease, the summer months can bring a uni…" at bounding box center [298, 95] width 240 height 55
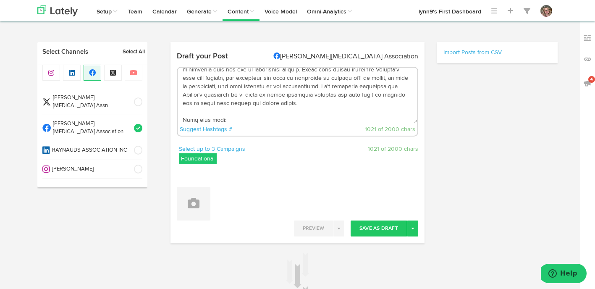
paste textarea "[URL][DOMAIN_NAME]"
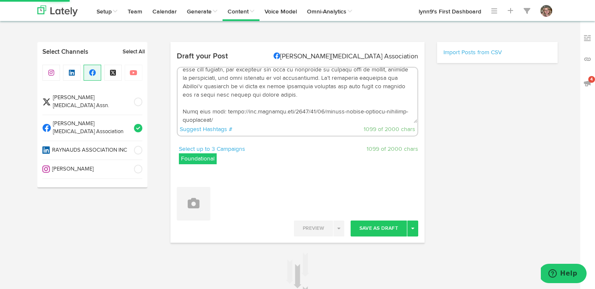
click at [212, 112] on textarea at bounding box center [298, 95] width 240 height 55
click at [211, 110] on textarea at bounding box center [298, 95] width 240 height 55
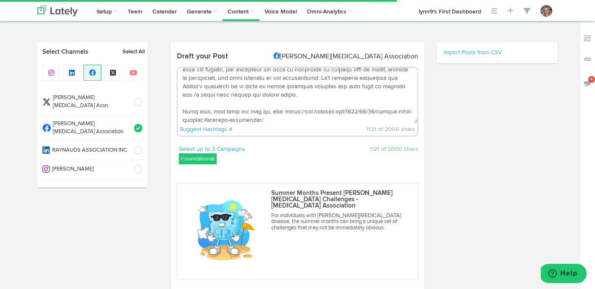
click at [267, 111] on textarea at bounding box center [298, 95] width 240 height 55
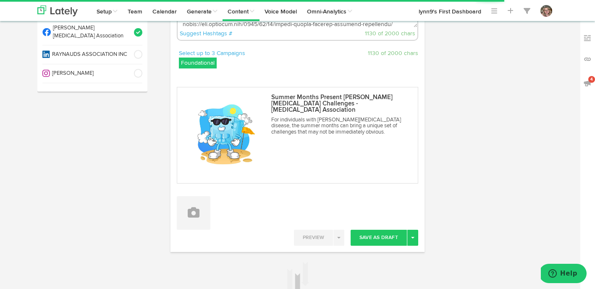
scroll to position [105, 0]
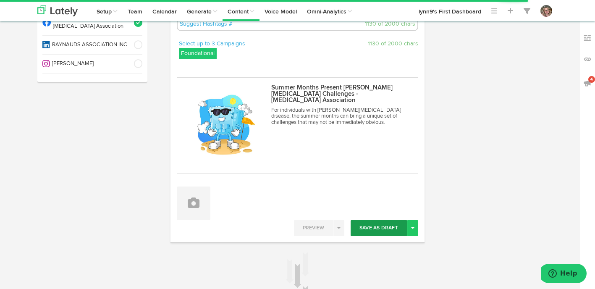
type textarea "Lor ipsumdolors amet Consect’a elitsed, doe tempor incidi utl etdol m aliqua en…"
click at [360, 225] on button "Save As Draft" at bounding box center [379, 228] width 56 height 16
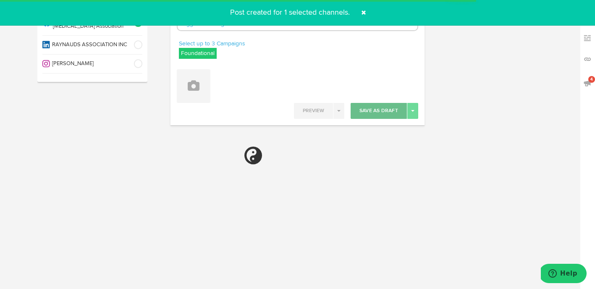
select select "6"
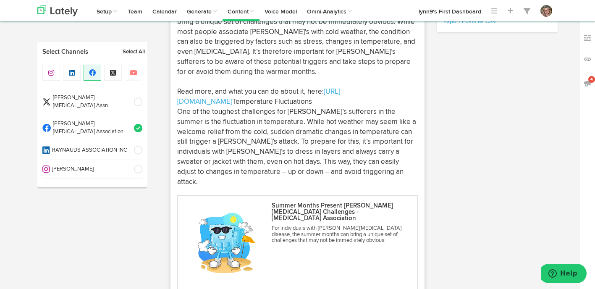
scroll to position [262, 0]
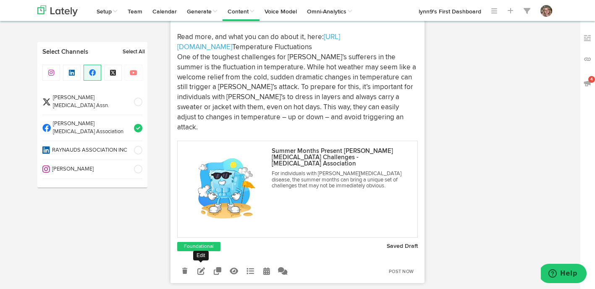
click at [198, 275] on icon at bounding box center [201, 271] width 8 height 8
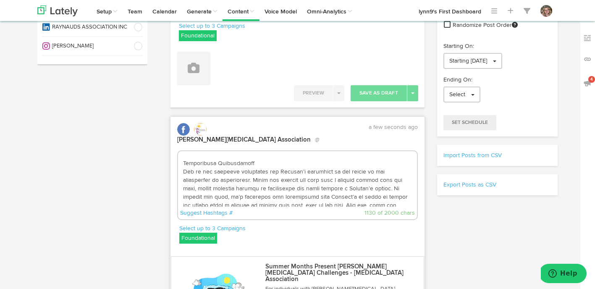
scroll to position [92, 0]
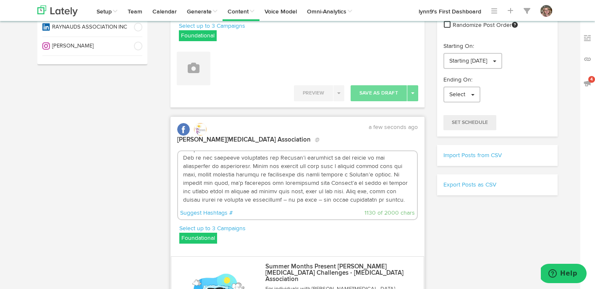
drag, startPoint x: 183, startPoint y: 154, endPoint x: 261, endPoint y: 203, distance: 91.7
click at [261, 203] on div "Suggest Hashtags # 1130 of 2000 chars" at bounding box center [297, 185] width 241 height 70
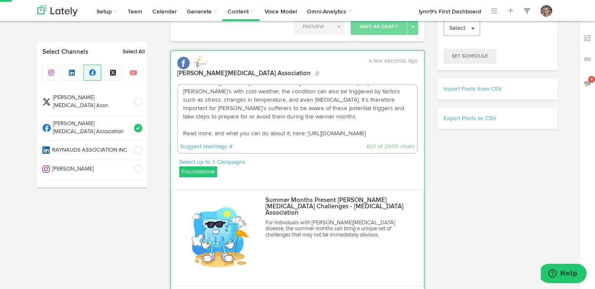
scroll to position [279, 0]
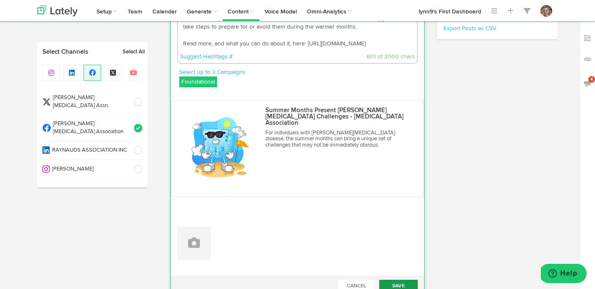
type textarea "For individuals with [PERSON_NAME]’s disease, the summer months can bring a uni…"
click at [393, 280] on button "Save" at bounding box center [398, 286] width 39 height 13
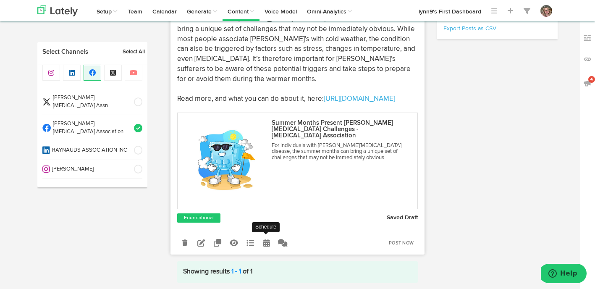
click at [270, 250] on link at bounding box center [266, 242] width 15 height 15
select select "7"
select select "45"
select select "PM"
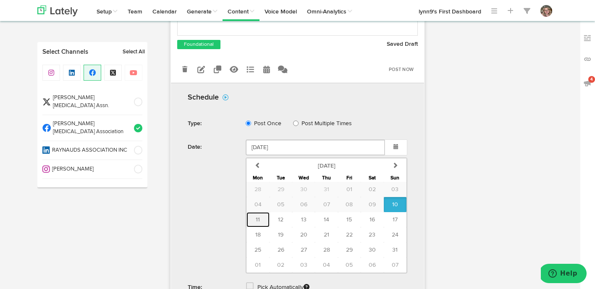
click at [259, 223] on span "11" at bounding box center [258, 220] width 4 height 6
type input "[DATE]"
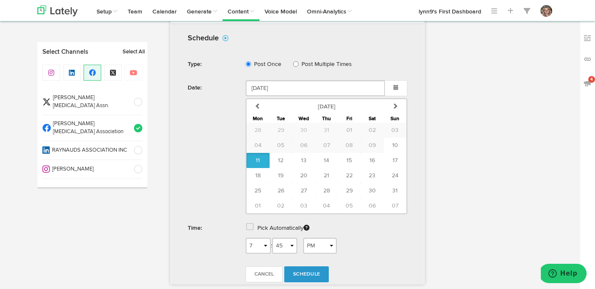
scroll to position [517, 0]
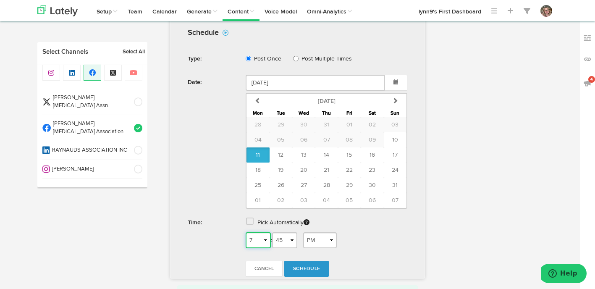
click at [259, 246] on select "1 2 3 4 5 6 7 8 9 10 11 12" at bounding box center [258, 240] width 25 height 16
select select "4"
click at [311, 246] on select "AM PM" at bounding box center [320, 240] width 34 height 16
select select "AM"
click at [309, 272] on link "Schedule" at bounding box center [306, 269] width 45 height 16
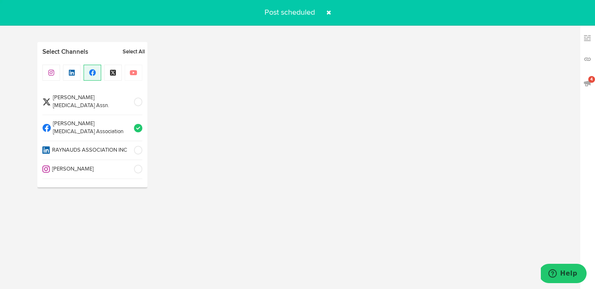
radio input "true"
select select "7"
select select "46"
select select "PM"
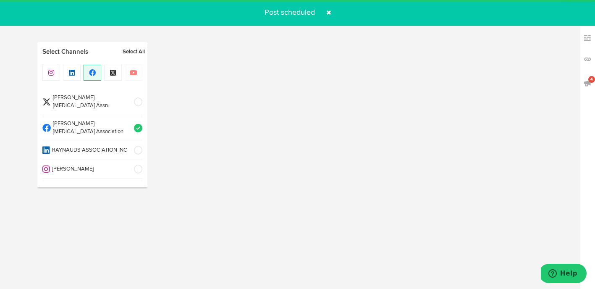
scroll to position [67, 0]
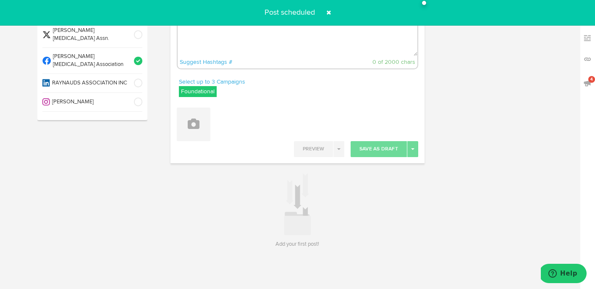
click at [329, 13] on span at bounding box center [328, 12] width 13 height 13
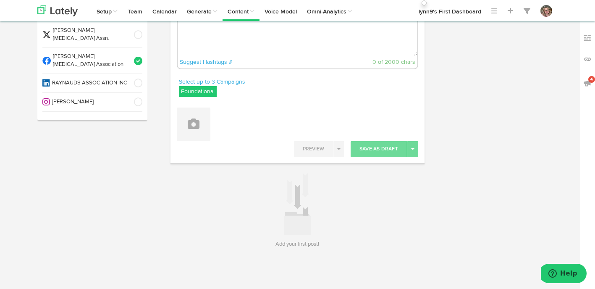
scroll to position [0, 0]
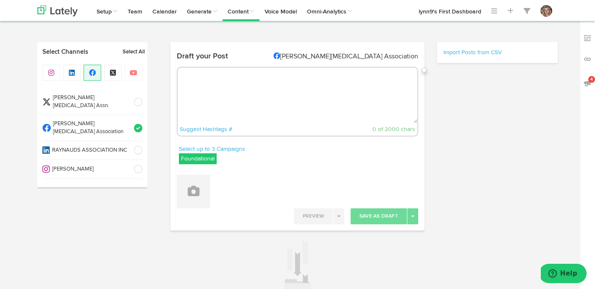
click at [190, 160] on label "Foundational" at bounding box center [198, 158] width 38 height 11
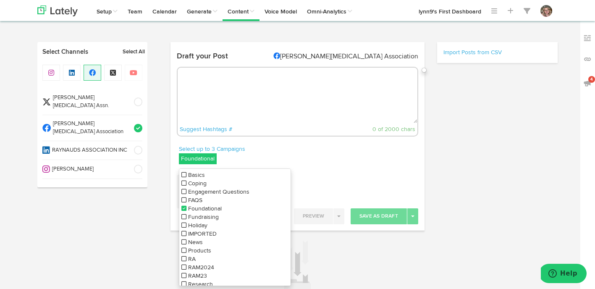
click at [185, 208] on icon at bounding box center [183, 208] width 5 height 6
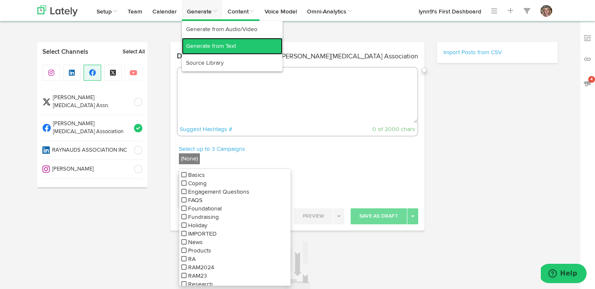
click at [207, 47] on link "Generate from Text" at bounding box center [232, 46] width 101 height 17
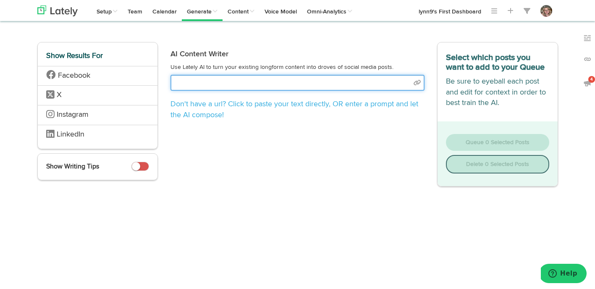
click at [194, 76] on input "text" at bounding box center [297, 83] width 254 height 16
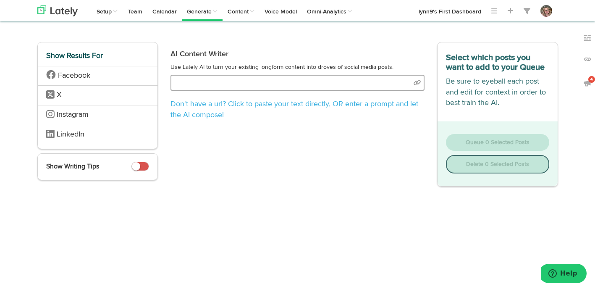
select select "natural"
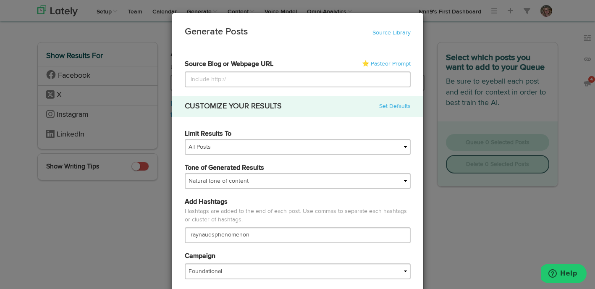
type input "[URL][DOMAIN_NAME]"
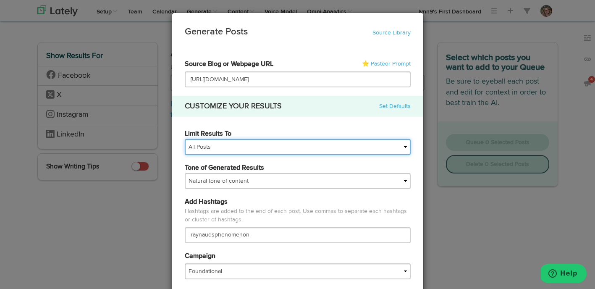
click at [223, 147] on select "All Posts Top 30 Posts Top 25 Posts Top 20 Posts Top 15 Posts Top 10 Posts" at bounding box center [298, 147] width 226 height 16
select select "15"
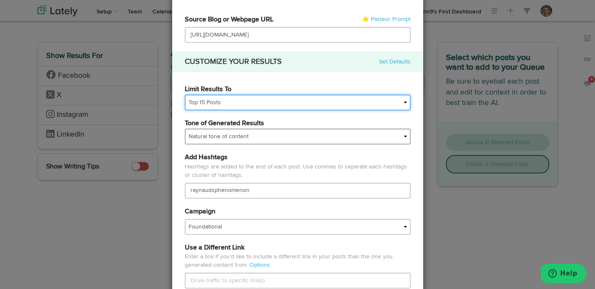
scroll to position [75, 0]
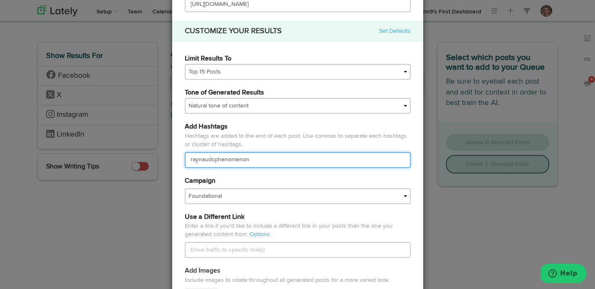
click at [250, 165] on input "raynaudsphenomenon" at bounding box center [298, 160] width 226 height 16
click at [191, 161] on input "raynaudsphenomenon, #summer" at bounding box center [298, 160] width 226 height 16
click at [285, 163] on input "#raynaudsphenomenon, #summer" at bounding box center [298, 160] width 226 height 16
type input "#raynaudsphenomenon, #summer"
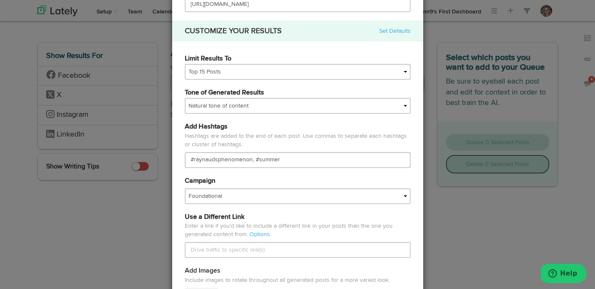
click at [272, 175] on div "Add Hashtags Hashtags are added to the end of each post. Use commas to separate…" at bounding box center [297, 149] width 238 height 54
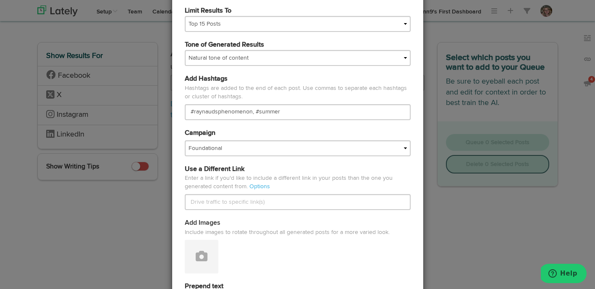
scroll to position [143, 0]
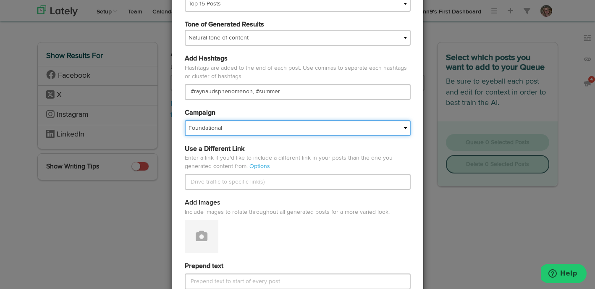
click at [256, 131] on select "Basics Coping Engagement Questions FAQS Foundational Fundraising Holiday IMPORT…" at bounding box center [298, 128] width 226 height 16
select select "5e86490061c0322f61d59bd0"
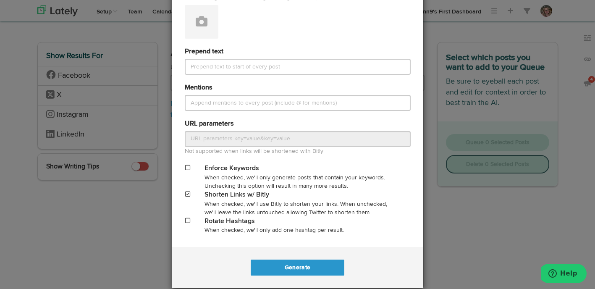
scroll to position [370, 0]
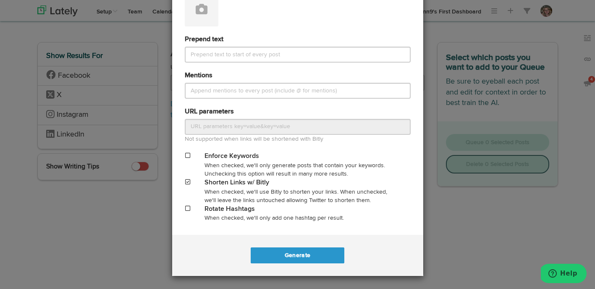
click at [189, 210] on span at bounding box center [187, 208] width 5 height 6
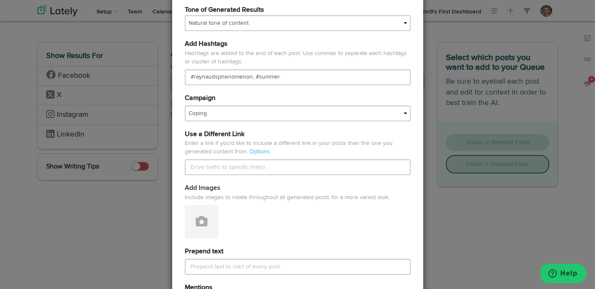
scroll to position [202, 0]
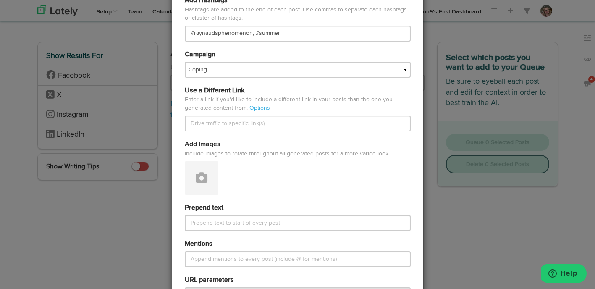
click at [199, 212] on label "Prepend text" at bounding box center [204, 208] width 39 height 10
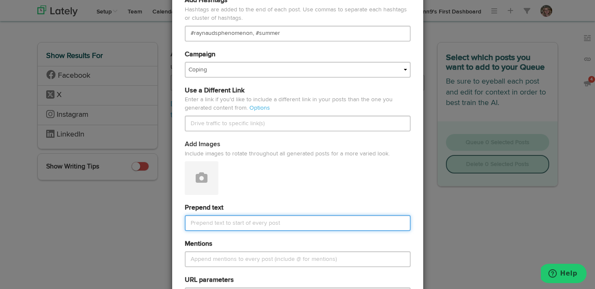
click at [199, 215] on input "Prepend text" at bounding box center [298, 223] width 226 height 16
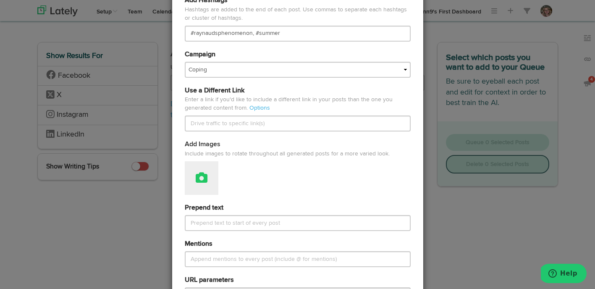
click at [199, 181] on icon at bounding box center [202, 178] width 12 height 12
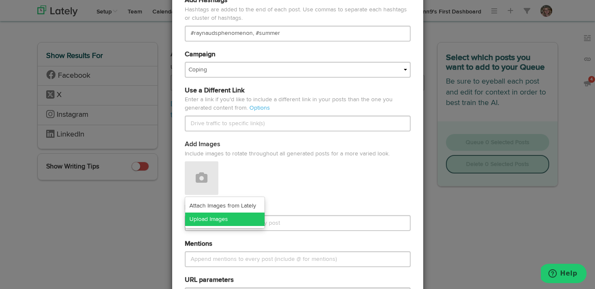
click at [199, 217] on link "Upload Images" at bounding box center [224, 218] width 79 height 13
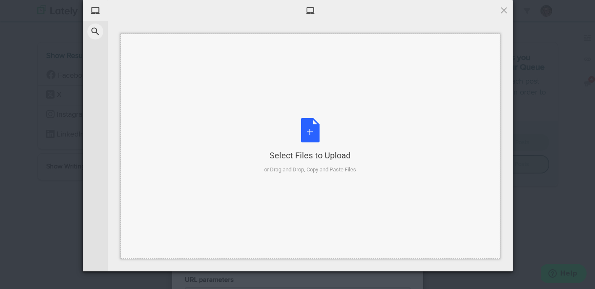
click at [302, 127] on div "Select Files to Upload or Drag and Drop, Copy and Paste Files" at bounding box center [310, 146] width 92 height 56
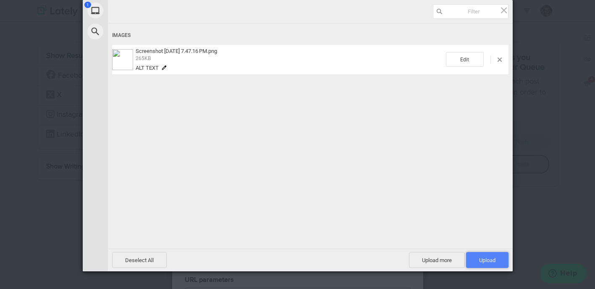
click at [479, 258] on span "Upload 1" at bounding box center [487, 260] width 16 height 6
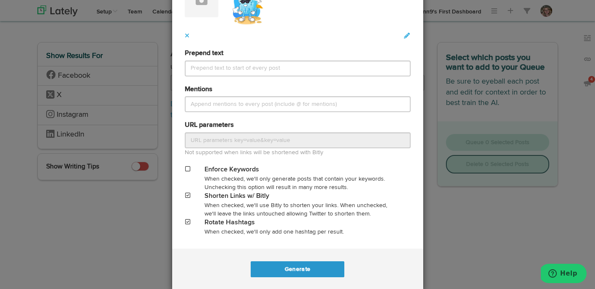
scroll to position [393, 0]
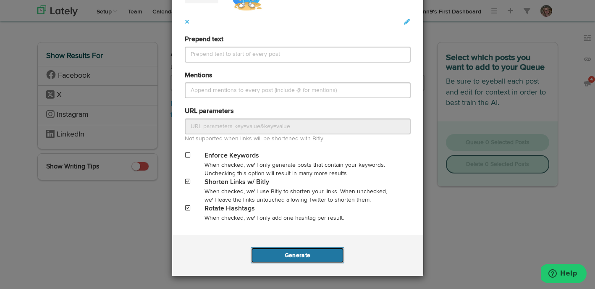
click at [296, 254] on button "Generate" at bounding box center [298, 255] width 94 height 16
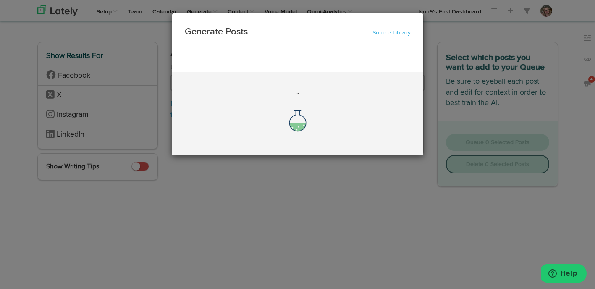
scroll to position [0, 0]
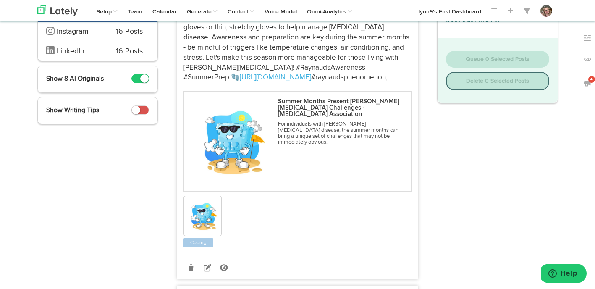
scroll to position [120, 0]
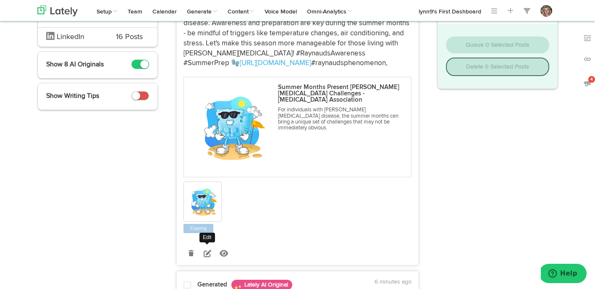
click at [207, 258] on link at bounding box center [207, 253] width 15 height 15
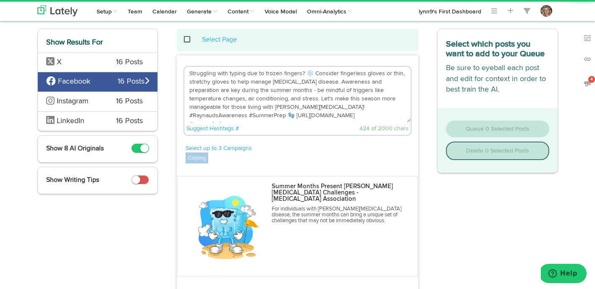
scroll to position [0, 0]
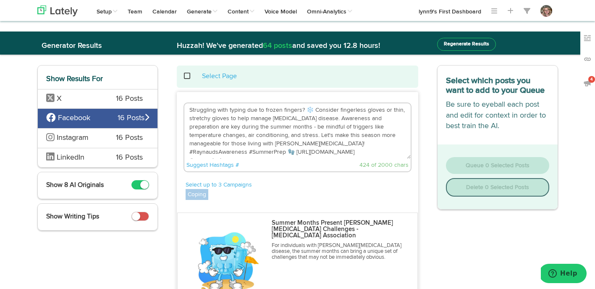
click at [191, 108] on textarea "Struggling with typing due to frozen fingers? ❄️ Consider fingerless gloves or …" at bounding box center [297, 130] width 226 height 55
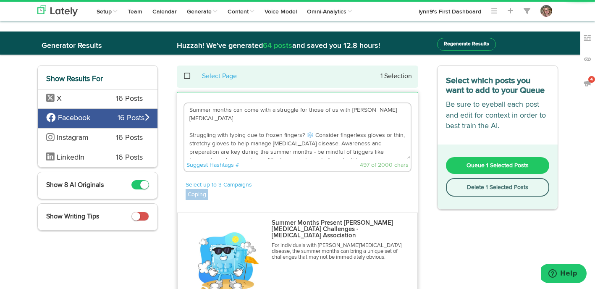
drag, startPoint x: 190, startPoint y: 110, endPoint x: 382, endPoint y: 110, distance: 191.9
click at [382, 110] on textarea "Summer months can come with a struggle for those of us with [PERSON_NAME][MEDIC…" at bounding box center [297, 130] width 226 height 55
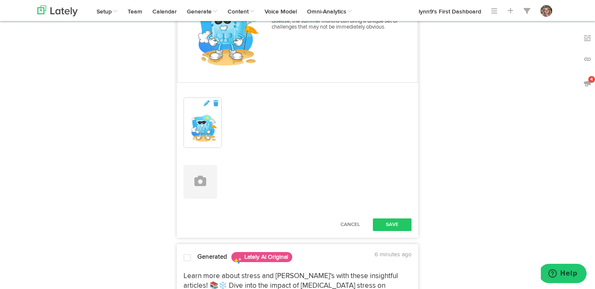
scroll to position [237, 0]
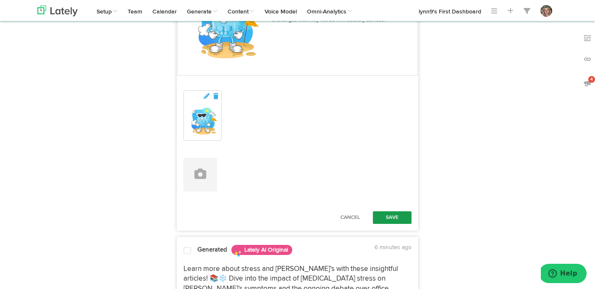
type textarea "Summer months can come with a struggle for those of us with [PERSON_NAME][MEDIC…"
click at [380, 212] on button "Save" at bounding box center [392, 217] width 39 height 13
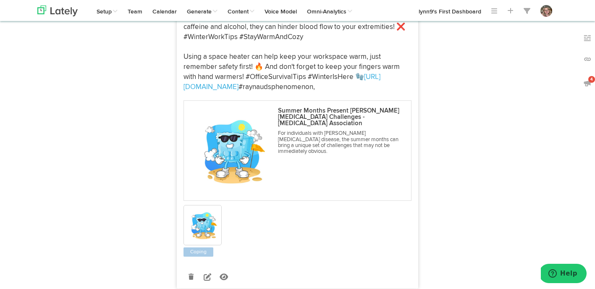
scroll to position [747, 0]
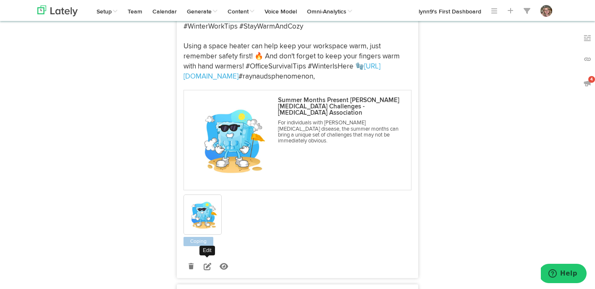
click at [206, 262] on icon at bounding box center [208, 266] width 8 height 8
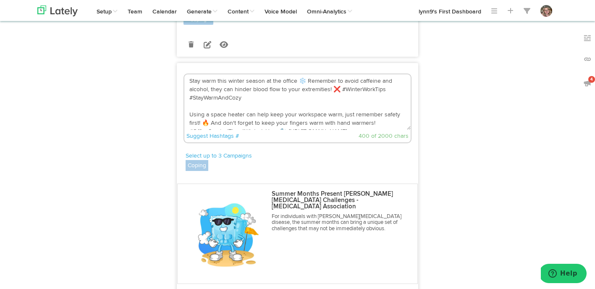
scroll to position [626, 0]
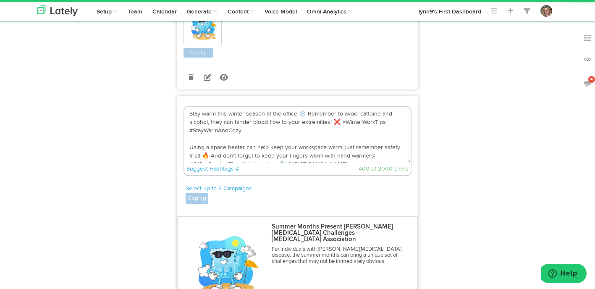
click at [190, 107] on textarea "Stay warm this winter season at the office ❄️ Remember to avoid caffeine and al…" at bounding box center [297, 134] width 226 height 55
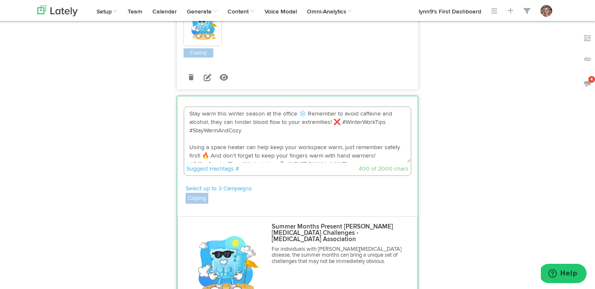
click at [195, 107] on textarea "Stay warm this winter season at the office ❄️ Remember to avoid caffeine and al…" at bounding box center [297, 134] width 226 height 55
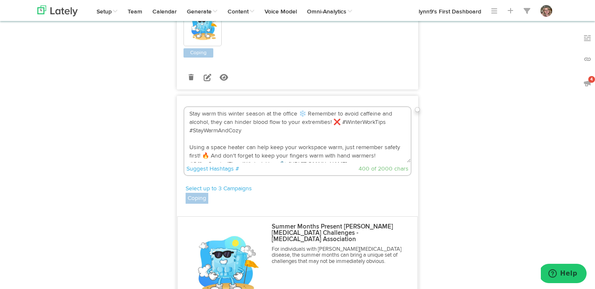
paste textarea "Summer months can come with a struggle for those of us with [PERSON_NAME][MEDIC…"
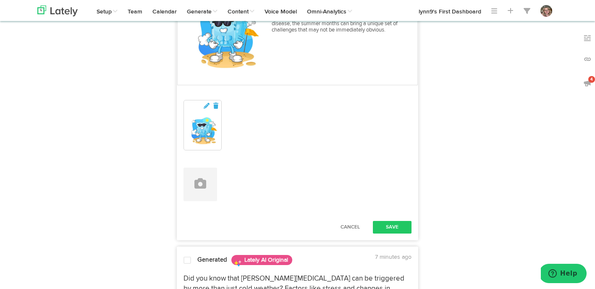
scroll to position [860, 0]
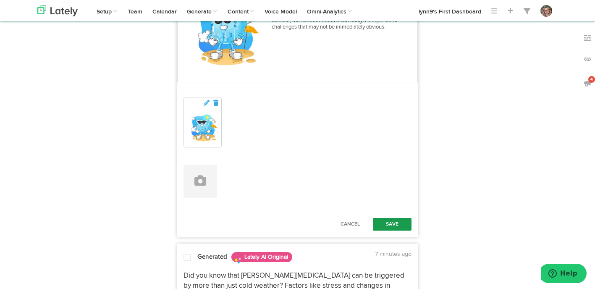
type textarea "Summer months can come with a struggle for those of us with [PERSON_NAME][MEDIC…"
click at [389, 218] on button "Save" at bounding box center [392, 224] width 39 height 13
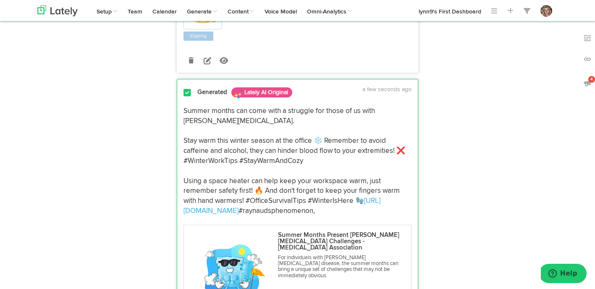
scroll to position [650, 0]
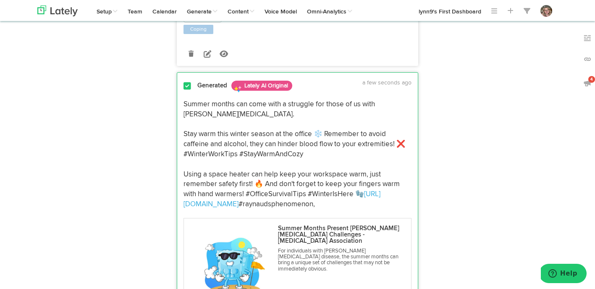
click at [186, 82] on span at bounding box center [187, 86] width 8 height 8
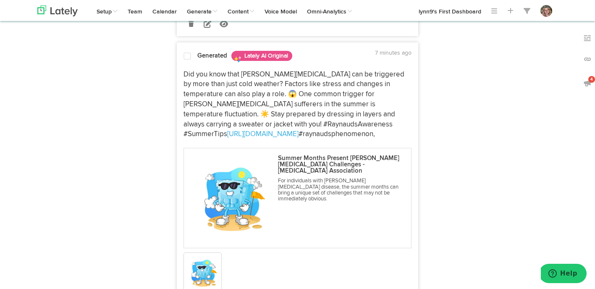
scroll to position [1045, 0]
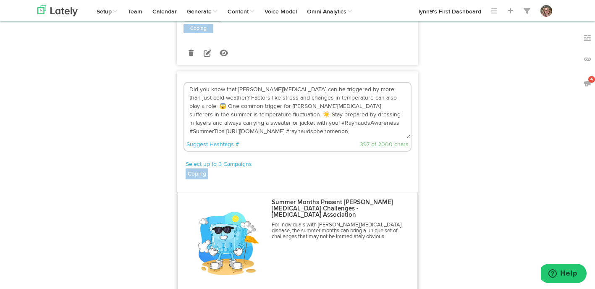
scroll to position [985, 0]
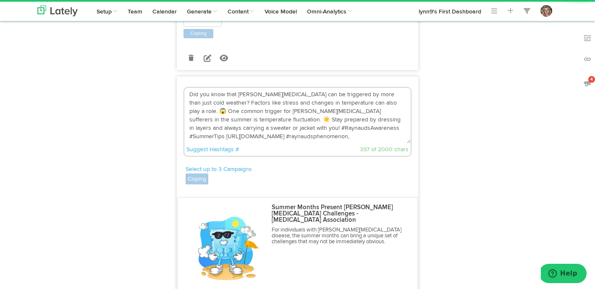
click at [191, 88] on textarea "Did you know that [PERSON_NAME][MEDICAL_DATA] can be triggered by more than jus…" at bounding box center [297, 115] width 226 height 55
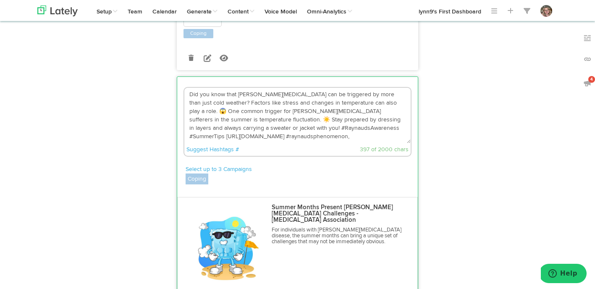
click at [205, 88] on textarea "Did you know that [PERSON_NAME][MEDICAL_DATA] can be triggered by more than jus…" at bounding box center [297, 115] width 226 height 55
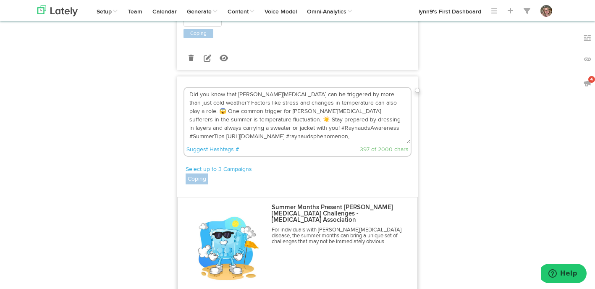
paste textarea "Summer months can come with a struggle for those of us with [PERSON_NAME][MEDIC…"
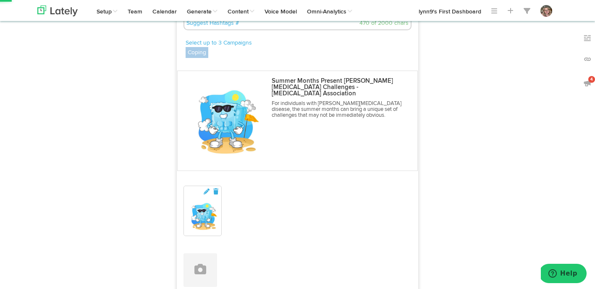
scroll to position [1184, 0]
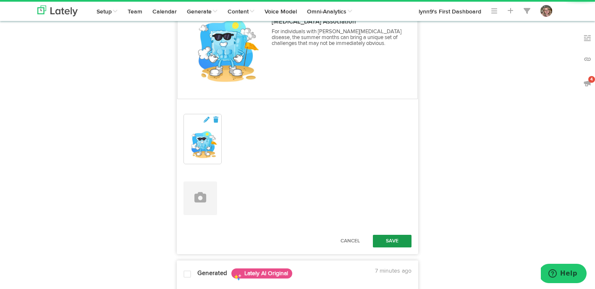
type textarea "Summer months can come with a struggle for those of us with [PERSON_NAME][MEDIC…"
click at [388, 235] on button "Save" at bounding box center [392, 241] width 39 height 13
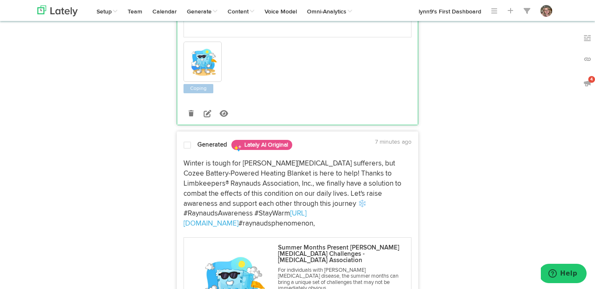
scroll to position [1261, 0]
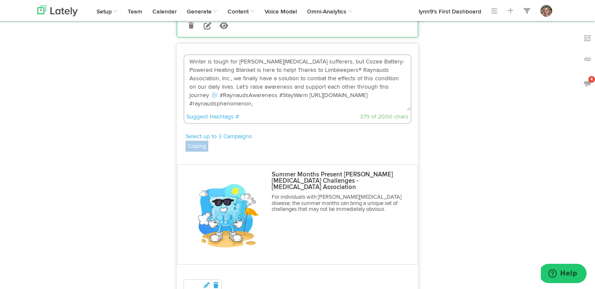
scroll to position [1294, 0]
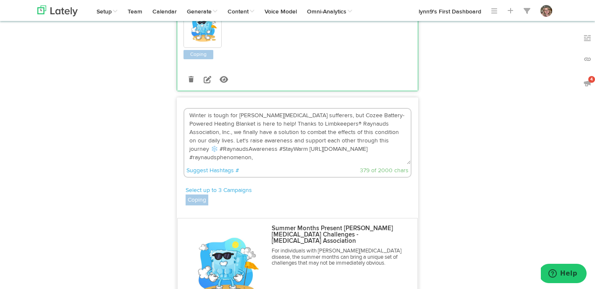
click at [190, 109] on textarea "Winter is tough for [PERSON_NAME][MEDICAL_DATA] sufferers, but Cozee Battery-Po…" at bounding box center [297, 136] width 226 height 55
click at [192, 109] on textarea "Winter is tough for [PERSON_NAME][MEDICAL_DATA] sufferers, but Cozee Battery-Po…" at bounding box center [297, 136] width 226 height 55
paste textarea "Summer months can come with a struggle for those of us with [PERSON_NAME][MEDIC…"
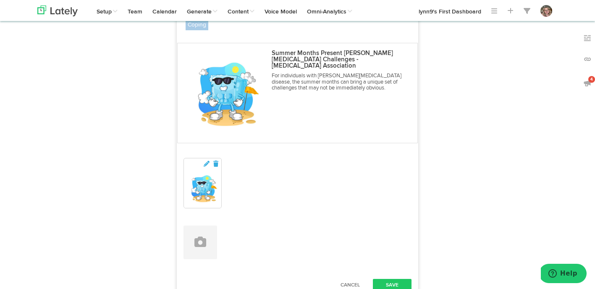
scroll to position [1489, 0]
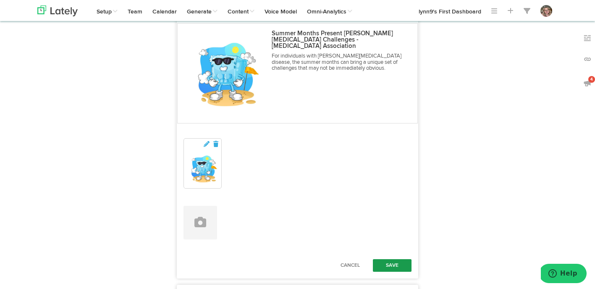
type textarea "Summer months can come with a struggle for those of us with [PERSON_NAME][MEDIC…"
click at [401, 259] on button "Save" at bounding box center [392, 265] width 39 height 13
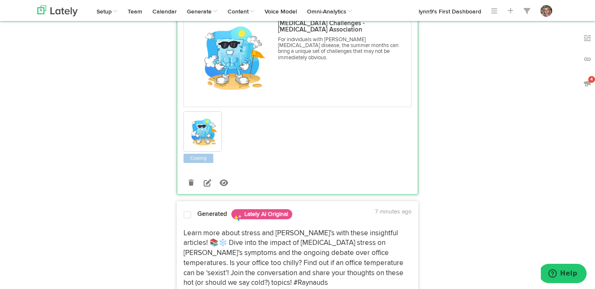
scroll to position [0, 0]
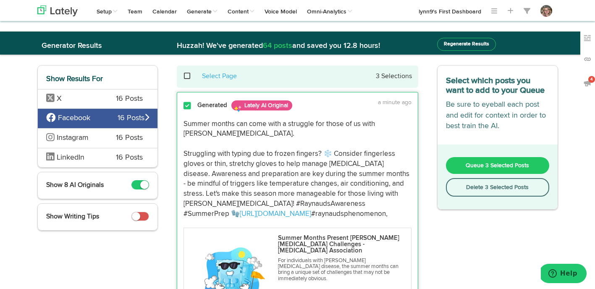
click at [184, 76] on span at bounding box center [191, 76] width 17 height 0
click at [457, 165] on button "Queue 8 Selected Posts" at bounding box center [497, 165] width 103 height 17
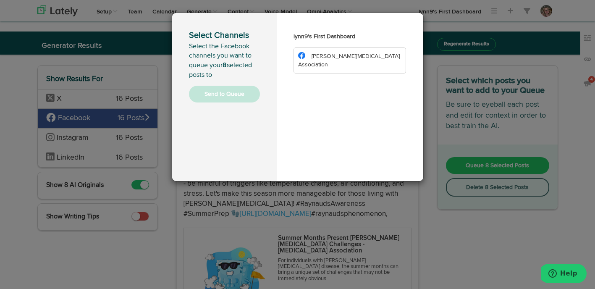
click at [352, 55] on span "[PERSON_NAME][MEDICAL_DATA] Association" at bounding box center [349, 60] width 102 height 14
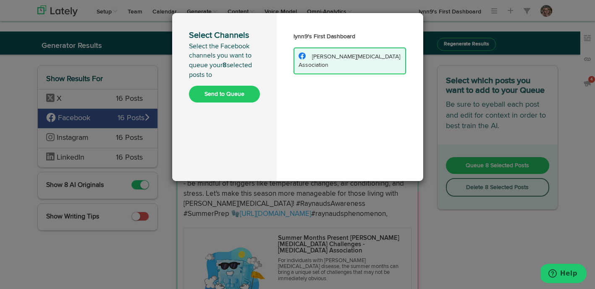
click at [246, 95] on button "Send to Queue" at bounding box center [224, 94] width 71 height 17
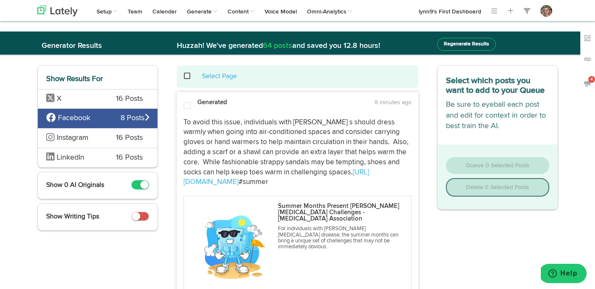
click at [188, 76] on span at bounding box center [191, 76] width 17 height 0
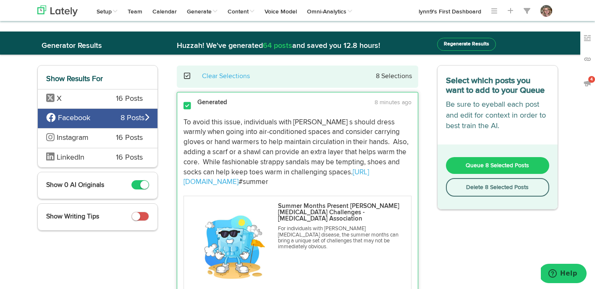
click at [455, 190] on button "Delete 8 Selected Posts" at bounding box center [497, 187] width 103 height 18
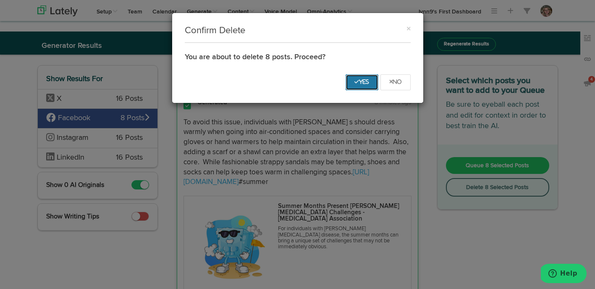
click at [354, 81] on icon "Yes" at bounding box center [361, 81] width 15 height 5
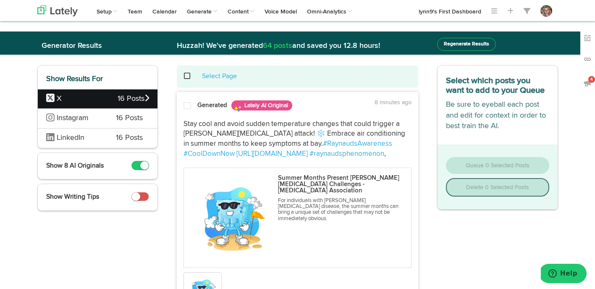
click at [189, 111] on div at bounding box center [187, 107] width 20 height 11
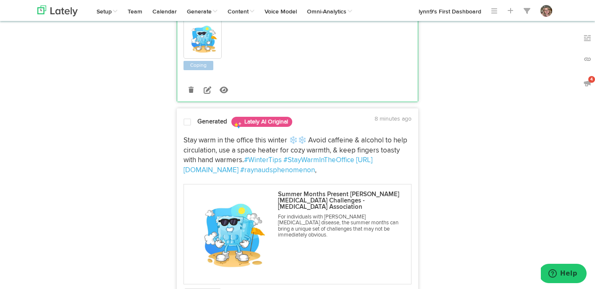
click at [189, 121] on span at bounding box center [187, 122] width 8 height 8
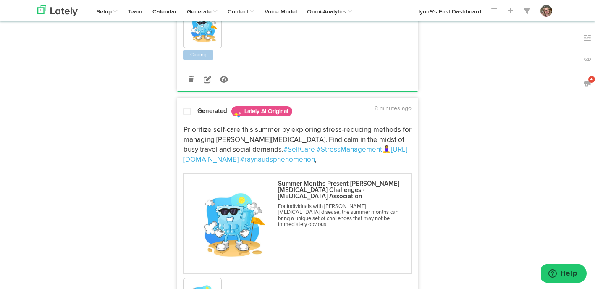
click at [189, 121] on div "Prioritize self-care this summer by exploring stress-reducing methods for manag…" at bounding box center [297, 226] width 241 height 210
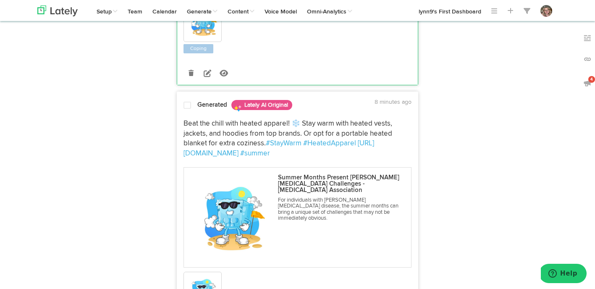
click at [187, 111] on div at bounding box center [187, 106] width 20 height 11
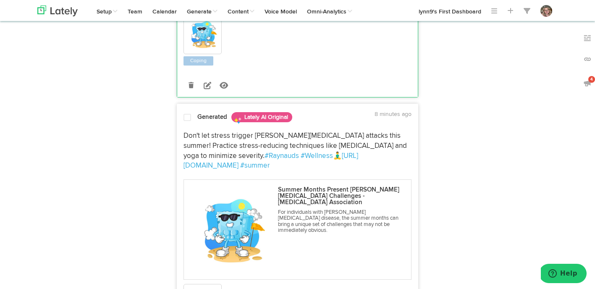
click at [187, 113] on div "Generated Lately AI Original 8 minutes ago" at bounding box center [297, 117] width 241 height 15
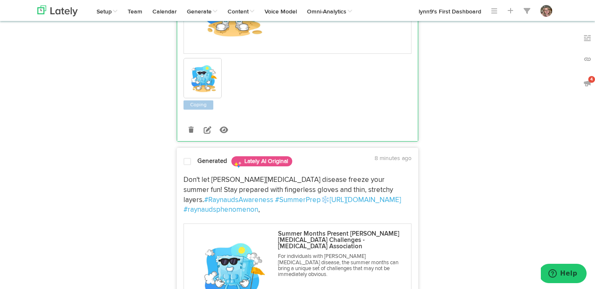
click at [186, 157] on span at bounding box center [187, 161] width 8 height 8
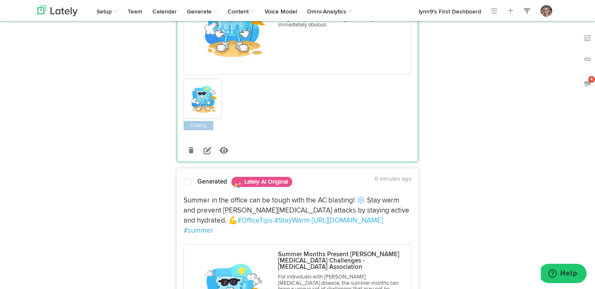
click at [187, 178] on span at bounding box center [187, 182] width 8 height 8
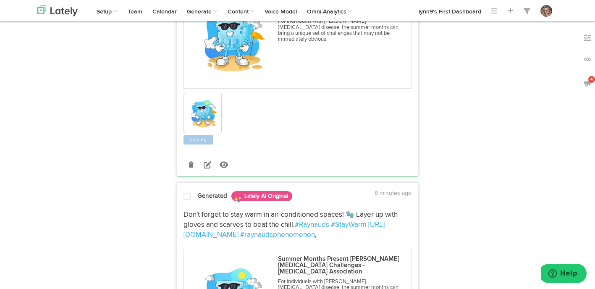
click at [187, 192] on span at bounding box center [187, 196] width 8 height 8
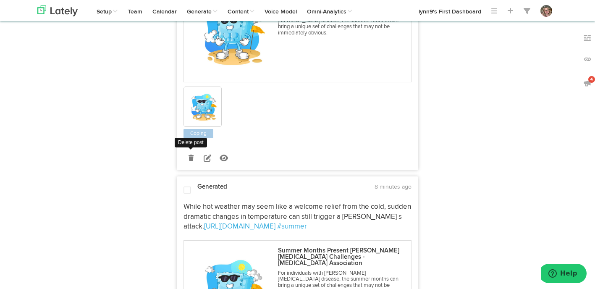
scroll to position [2327, 0]
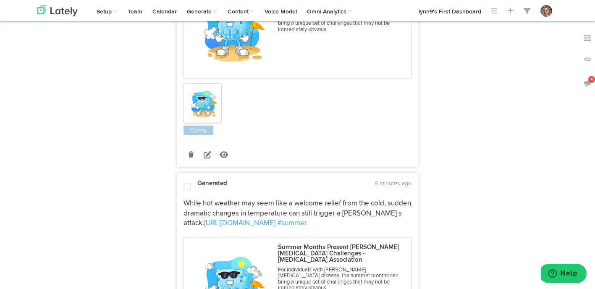
click at [186, 183] on div at bounding box center [187, 188] width 20 height 10
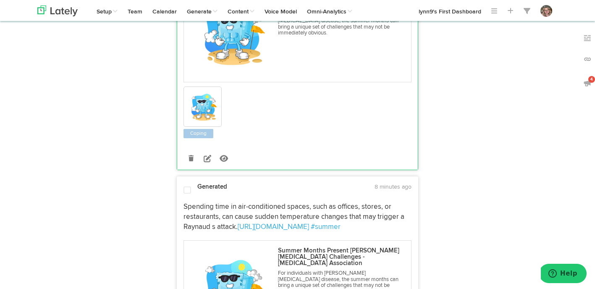
click at [186, 186] on span at bounding box center [187, 190] width 8 height 8
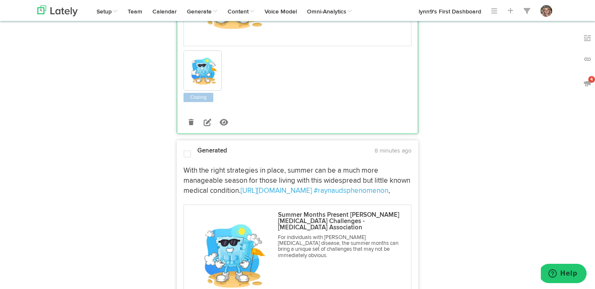
scroll to position [2894, 0]
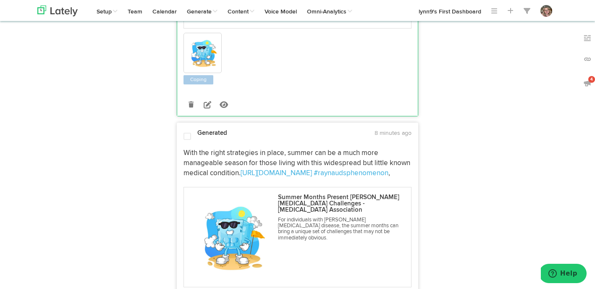
click at [188, 132] on span at bounding box center [187, 136] width 8 height 8
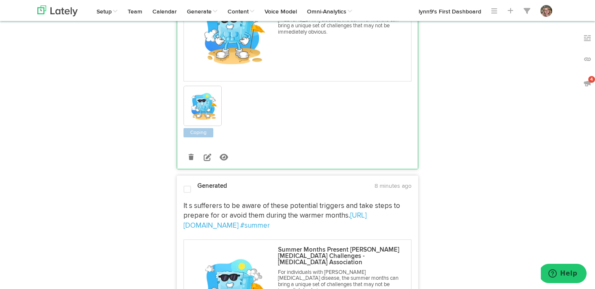
scroll to position [3101, 0]
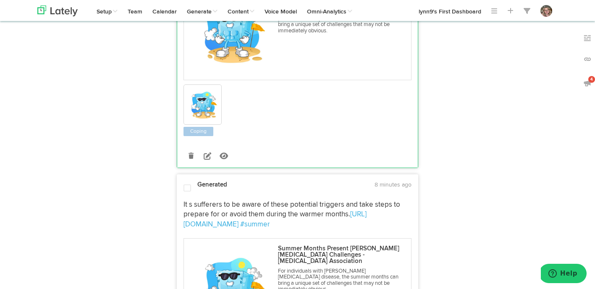
click at [188, 184] on span at bounding box center [187, 188] width 8 height 8
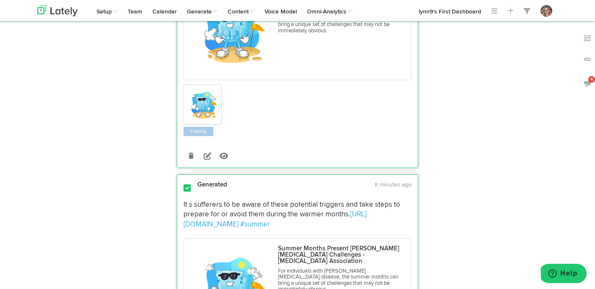
click at [188, 184] on span at bounding box center [187, 188] width 8 height 8
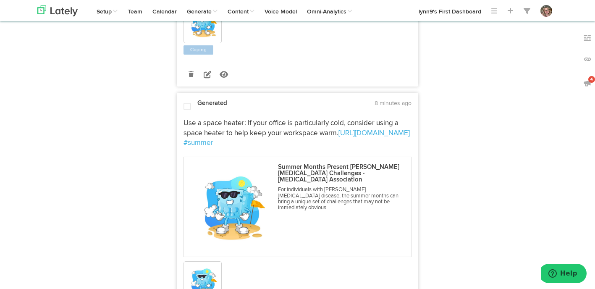
click at [186, 102] on span at bounding box center [187, 106] width 8 height 8
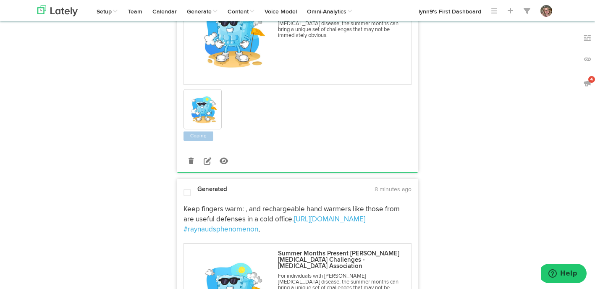
scroll to position [3615, 0]
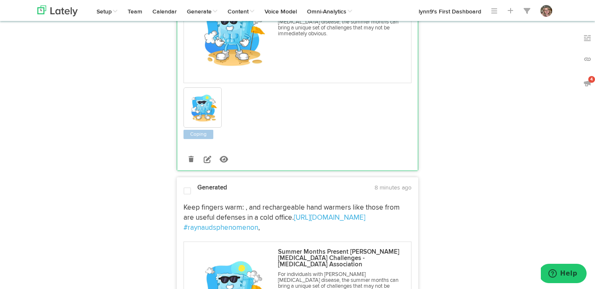
click at [189, 187] on span at bounding box center [187, 191] width 8 height 8
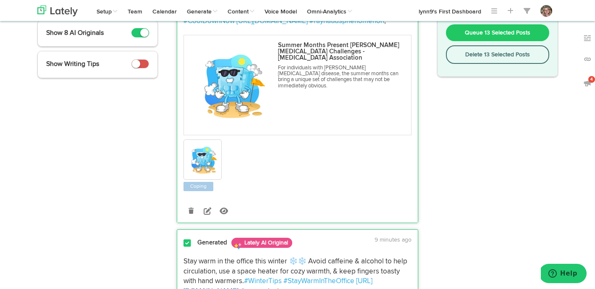
scroll to position [0, 0]
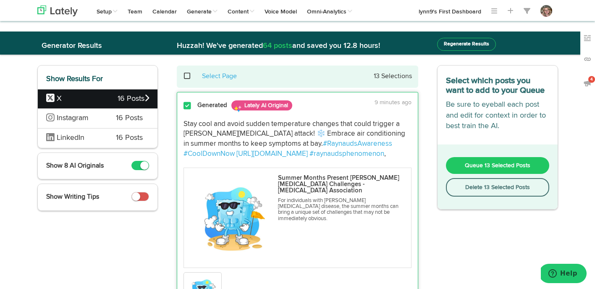
click at [453, 163] on button "Queue 13 Selected Posts" at bounding box center [497, 165] width 103 height 17
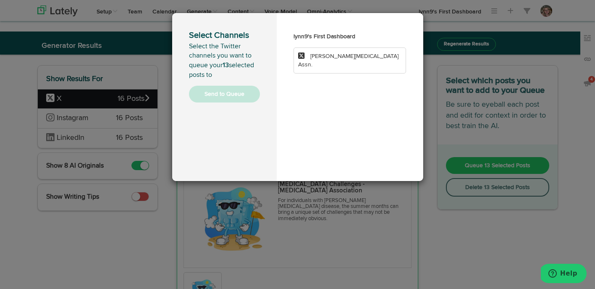
click at [363, 60] on li "[PERSON_NAME][MEDICAL_DATA] Assn." at bounding box center [349, 60] width 113 height 26
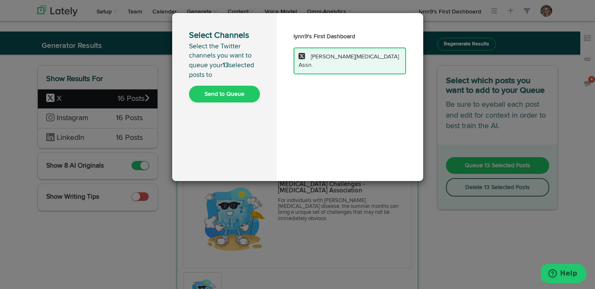
click at [255, 97] on button "Send to Queue" at bounding box center [224, 94] width 71 height 17
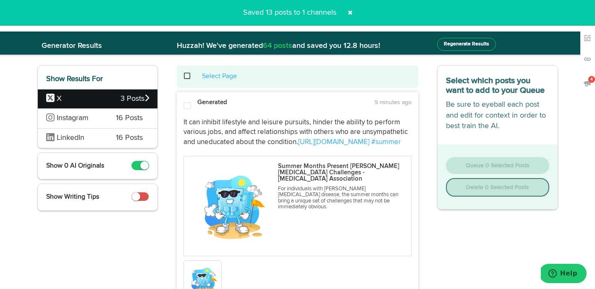
click at [185, 76] on span at bounding box center [191, 76] width 17 height 0
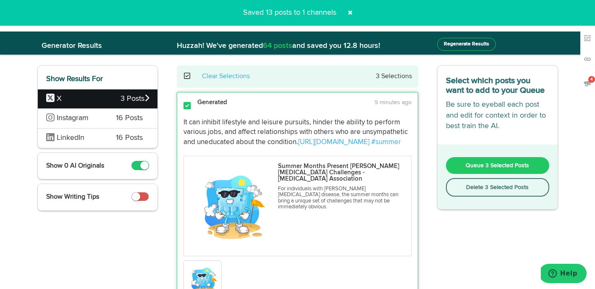
click at [460, 189] on button "Delete 3 Selected Posts" at bounding box center [497, 187] width 103 height 18
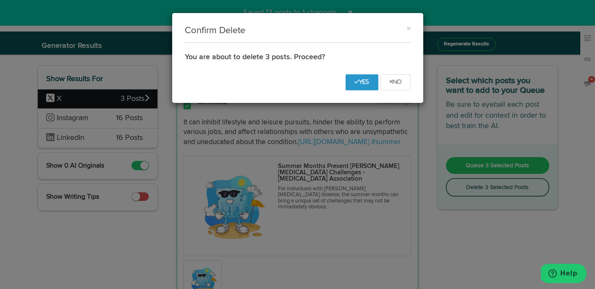
click at [361, 90] on div "No Yes" at bounding box center [297, 85] width 251 height 35
click at [357, 78] on button "Yes" at bounding box center [362, 82] width 33 height 16
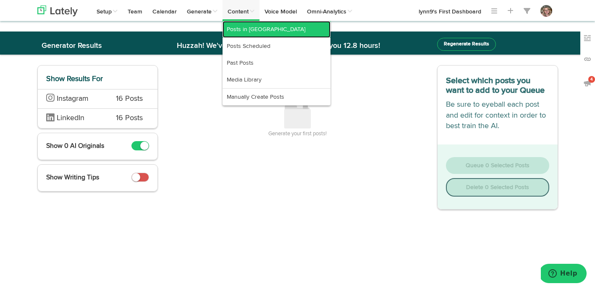
click at [239, 26] on link "Posts in [GEOGRAPHIC_DATA]" at bounding box center [277, 29] width 108 height 17
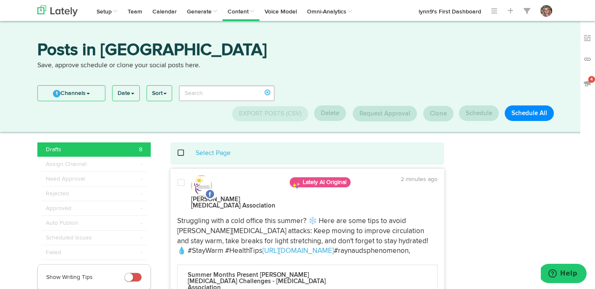
click at [184, 183] on span at bounding box center [181, 182] width 8 height 8
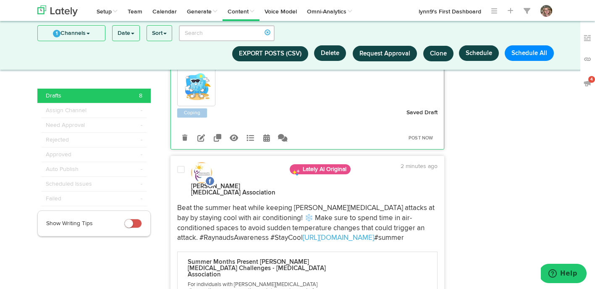
click at [181, 165] on div at bounding box center [181, 180] width 20 height 31
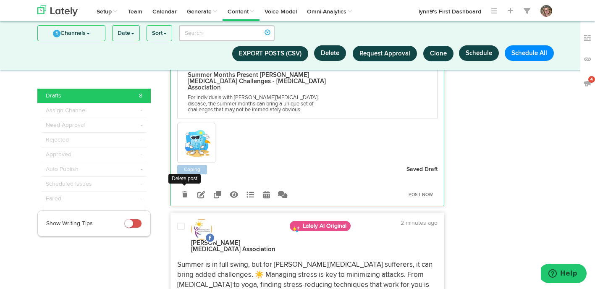
click at [181, 222] on span at bounding box center [181, 226] width 8 height 8
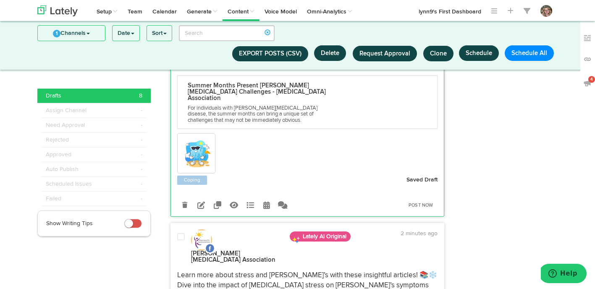
click at [181, 233] on div at bounding box center [181, 248] width 20 height 31
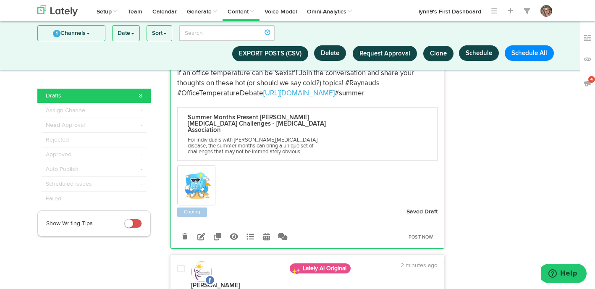
click at [181, 261] on div "[PERSON_NAME][MEDICAL_DATA] Association Lately AI Original 2 minutes ago" at bounding box center [307, 278] width 273 height 35
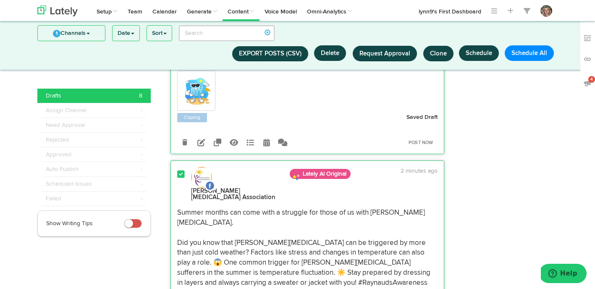
scroll to position [1875, 0]
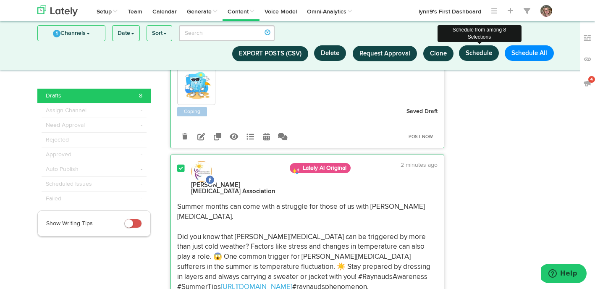
click at [474, 59] on button "Schedule" at bounding box center [479, 53] width 40 height 16
select select "6"
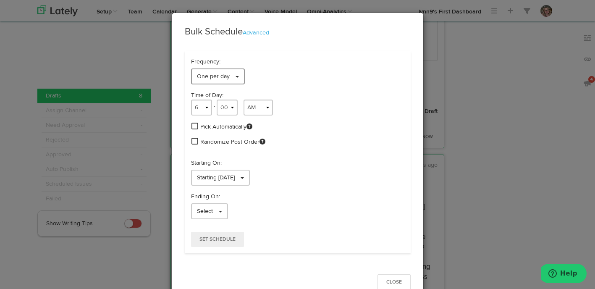
click at [233, 71] on link "One per day" at bounding box center [218, 76] width 54 height 16
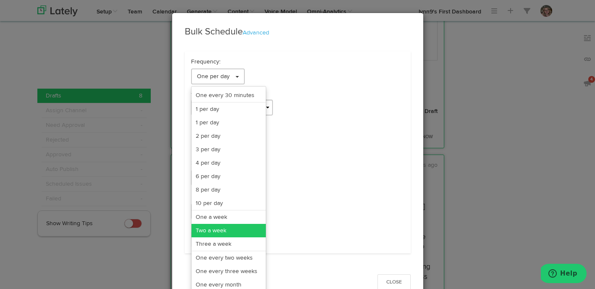
click at [218, 231] on link "Two a week" at bounding box center [228, 230] width 74 height 13
select select "11"
select select "6"
select select "PM"
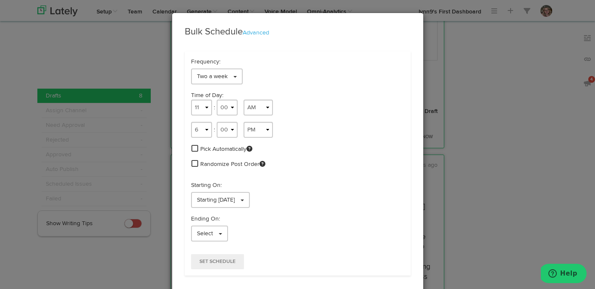
click at [196, 146] on span at bounding box center [194, 148] width 7 height 8
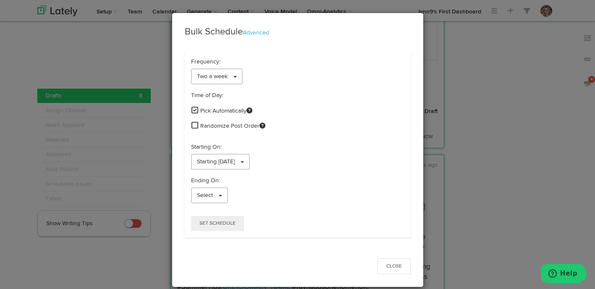
click at [194, 128] on span at bounding box center [194, 125] width 7 height 8
click at [194, 154] on link "Starting [DATE]" at bounding box center [220, 162] width 59 height 16
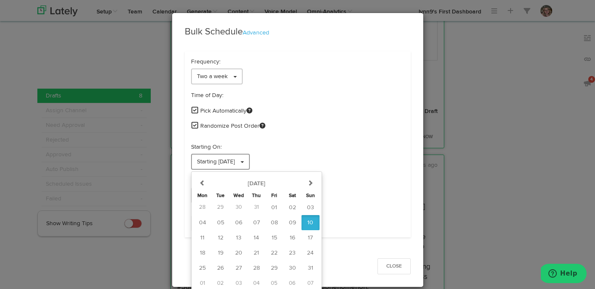
scroll to position [2, 0]
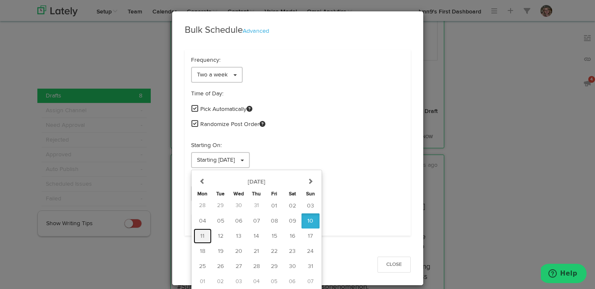
click at [210, 233] on button "11" at bounding box center [203, 235] width 18 height 15
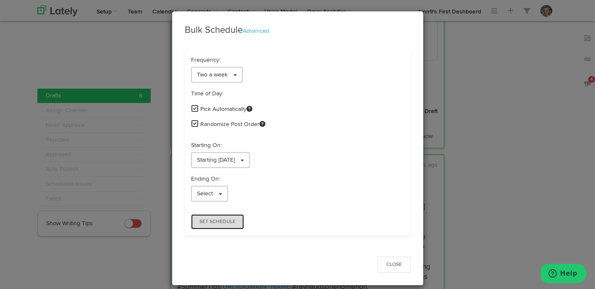
click at [210, 227] on button "Set Schedule" at bounding box center [217, 221] width 53 height 15
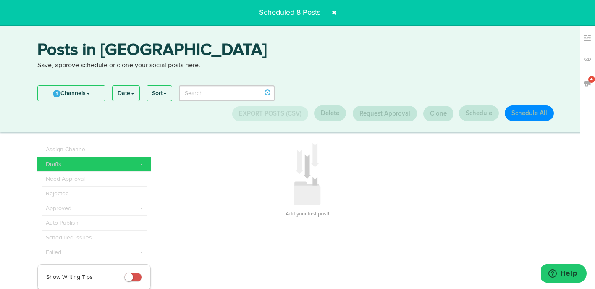
click at [336, 13] on span at bounding box center [333, 12] width 13 height 13
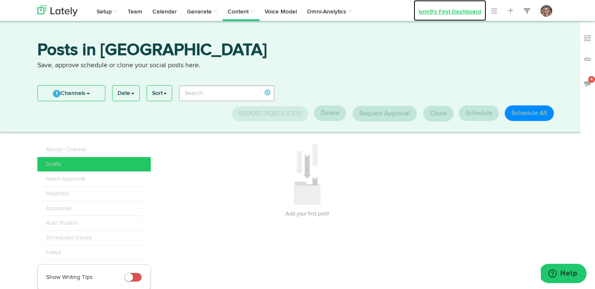
click at [431, 11] on link "lynn9's First Dashboard" at bounding box center [450, 10] width 73 height 21
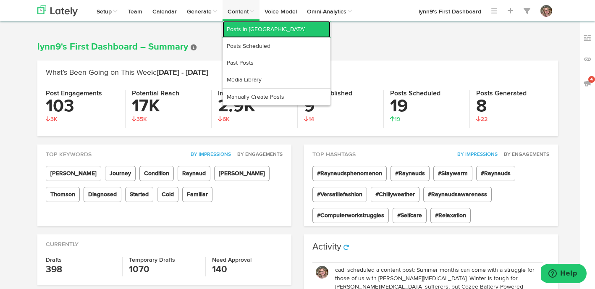
click at [243, 28] on link "Posts in [GEOGRAPHIC_DATA]" at bounding box center [277, 29] width 108 height 17
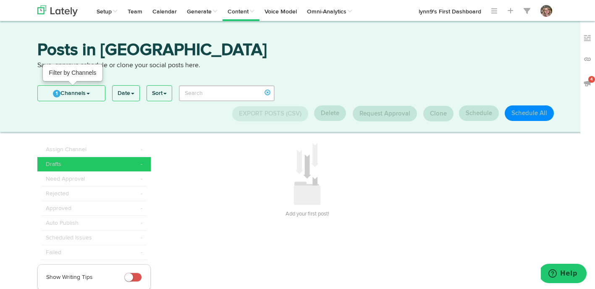
click at [55, 92] on span "1" at bounding box center [57, 94] width 8 height 8
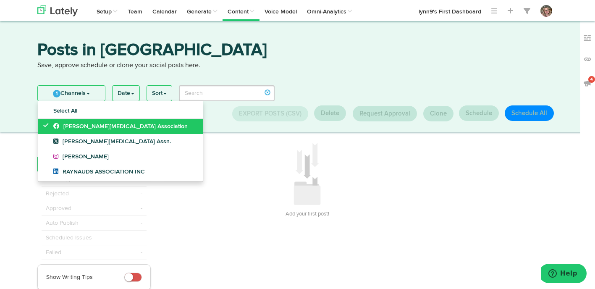
click at [46, 126] on icon at bounding box center [47, 125] width 9 height 6
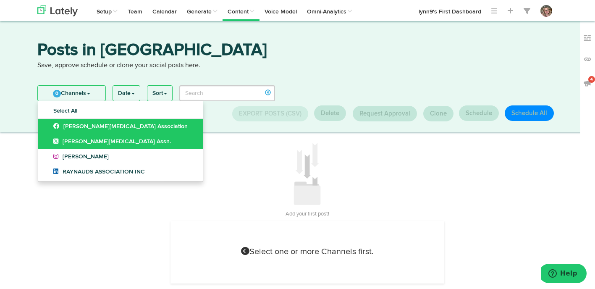
click at [45, 139] on link "[PERSON_NAME][MEDICAL_DATA] Assn." at bounding box center [120, 141] width 165 height 15
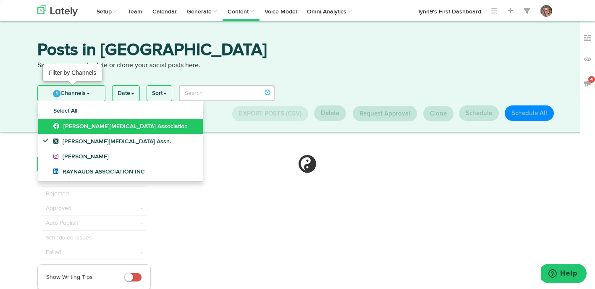
click at [63, 94] on link "1 Channels" at bounding box center [71, 93] width 67 height 15
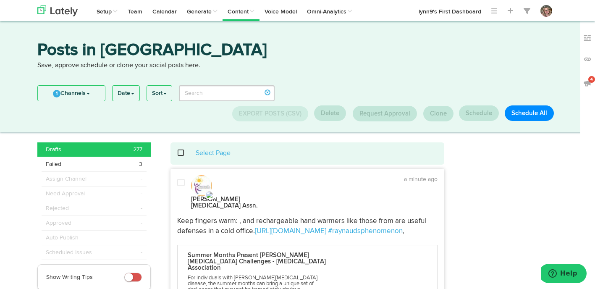
click at [181, 183] on span at bounding box center [181, 182] width 8 height 8
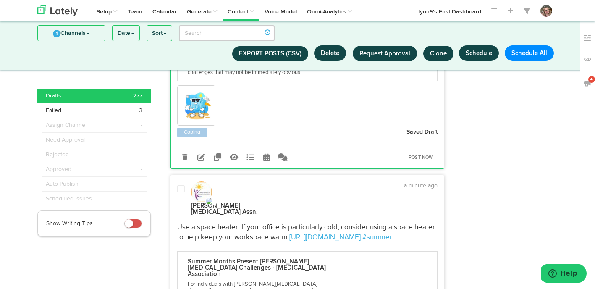
click at [181, 185] on div at bounding box center [181, 200] width 20 height 31
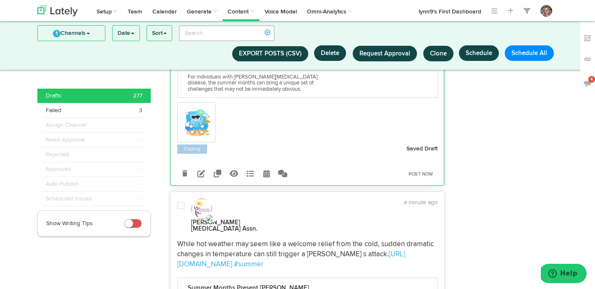
click at [181, 202] on div at bounding box center [181, 217] width 20 height 31
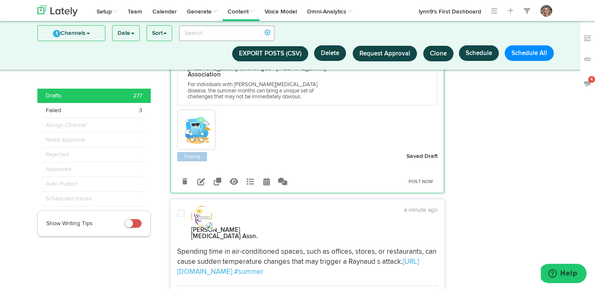
click at [183, 209] on div at bounding box center [181, 224] width 20 height 31
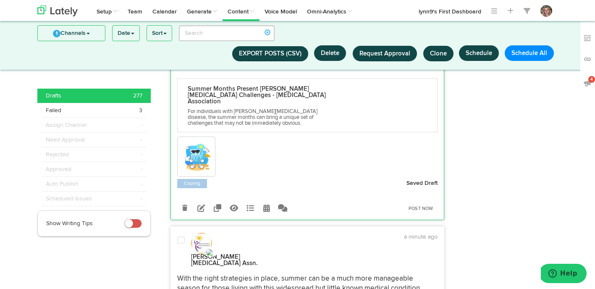
click at [183, 236] on span at bounding box center [181, 240] width 8 height 8
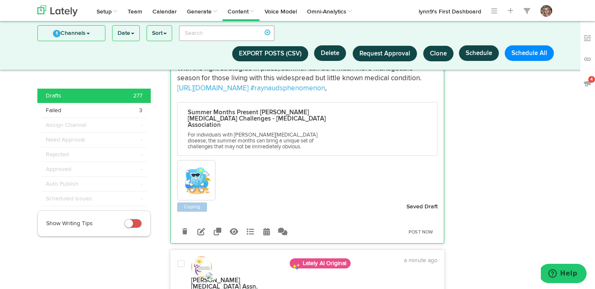
click at [183, 259] on div at bounding box center [181, 274] width 20 height 31
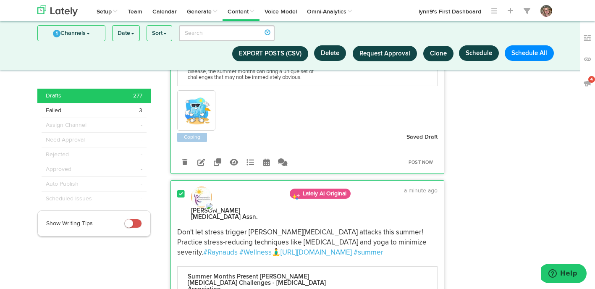
scroll to position [2760, 0]
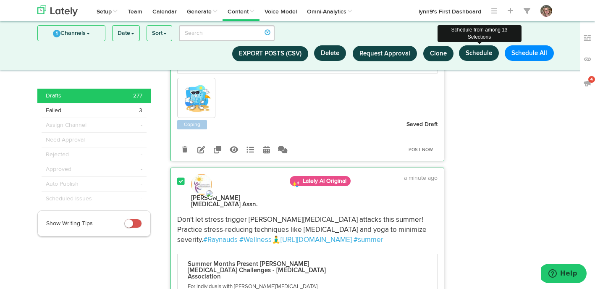
click at [479, 53] on button "Schedule" at bounding box center [479, 53] width 40 height 16
select select "6"
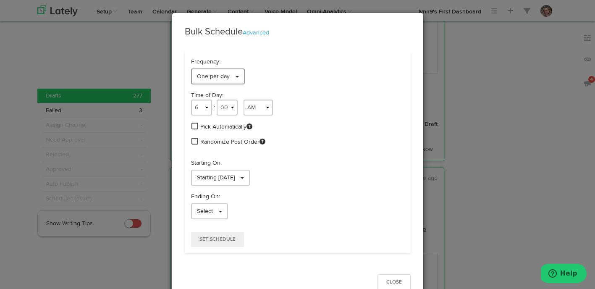
click at [239, 81] on link "One per day" at bounding box center [218, 76] width 54 height 16
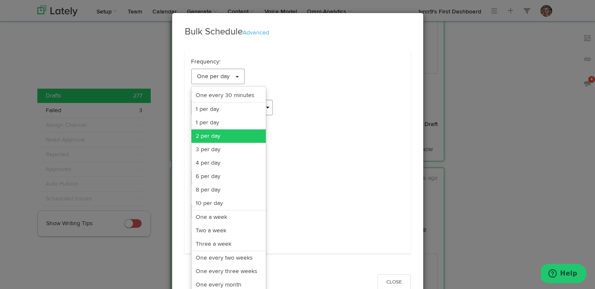
click at [228, 134] on link "2 per day" at bounding box center [228, 135] width 74 height 13
select select "11"
select select "6"
select select "PM"
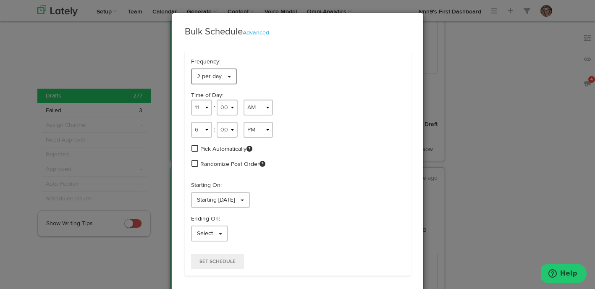
click at [225, 76] on link "2 per day" at bounding box center [214, 76] width 46 height 16
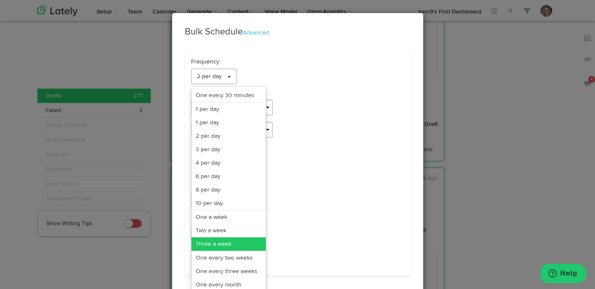
click at [212, 246] on link "Three a week" at bounding box center [228, 243] width 74 height 13
select select "11"
select select "3"
select select "PM"
select select "7"
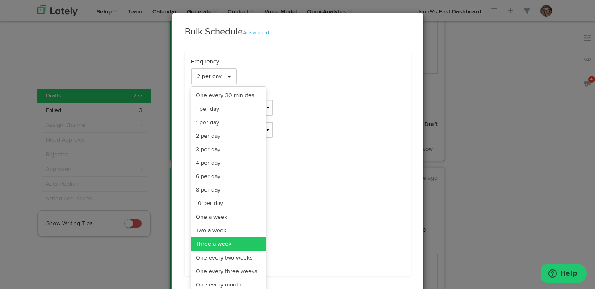
select select "PM"
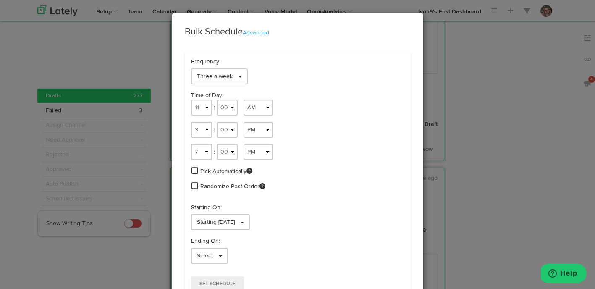
click at [197, 170] on span at bounding box center [194, 171] width 7 height 8
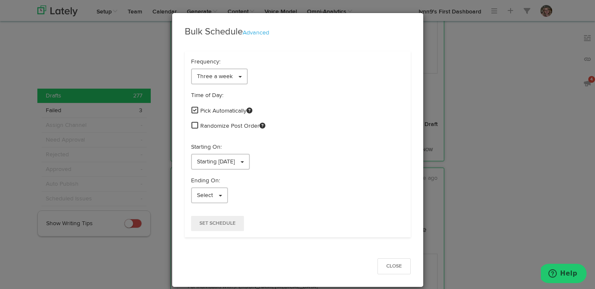
click at [194, 127] on span at bounding box center [194, 125] width 7 height 8
click at [205, 160] on span "Starting [DATE]" at bounding box center [216, 162] width 38 height 6
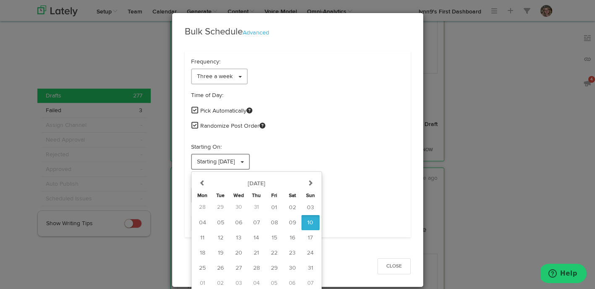
scroll to position [2, 0]
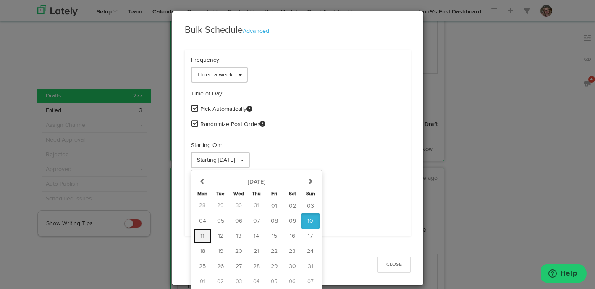
click at [197, 234] on button "11" at bounding box center [203, 235] width 18 height 15
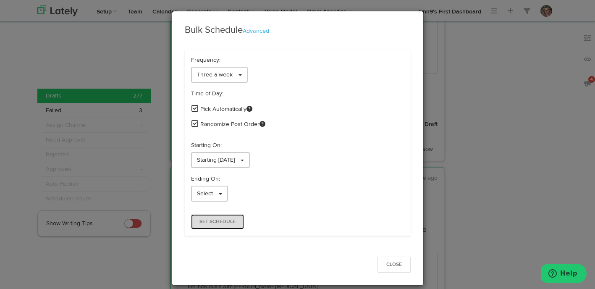
click at [199, 219] on span "Set Schedule" at bounding box center [217, 221] width 36 height 5
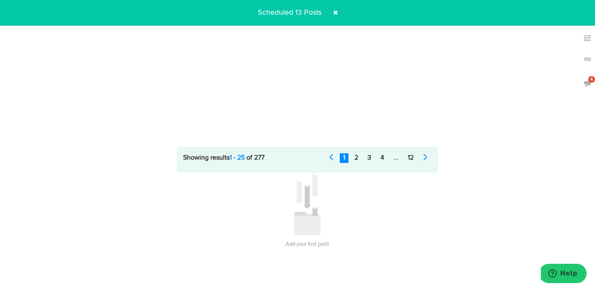
scroll to position [0, 0]
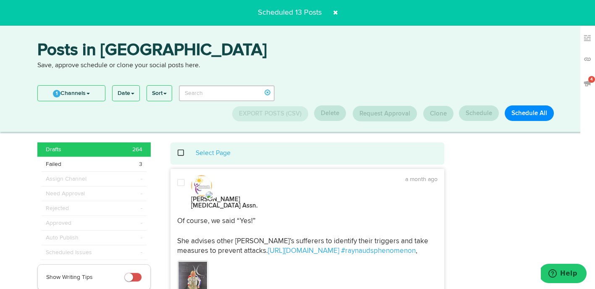
click at [333, 9] on span at bounding box center [335, 12] width 13 height 13
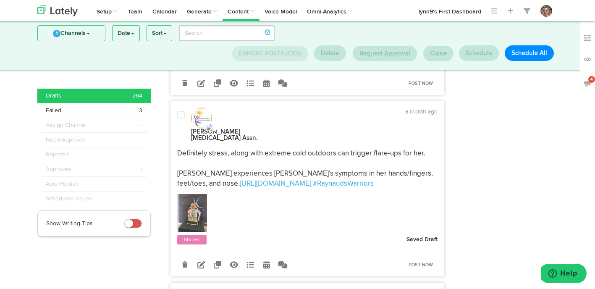
scroll to position [205, 0]
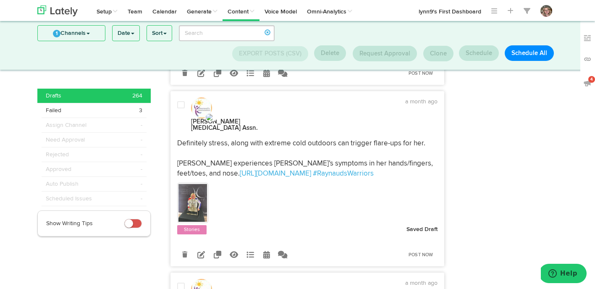
click at [181, 101] on div at bounding box center [181, 116] width 20 height 31
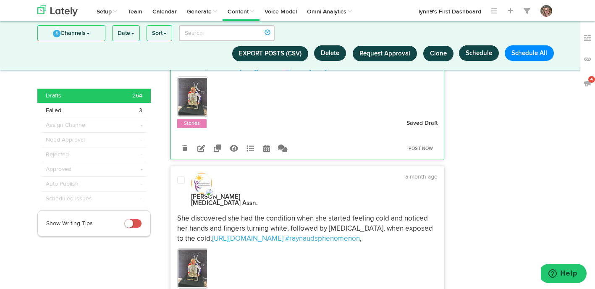
click at [181, 176] on span at bounding box center [181, 180] width 8 height 8
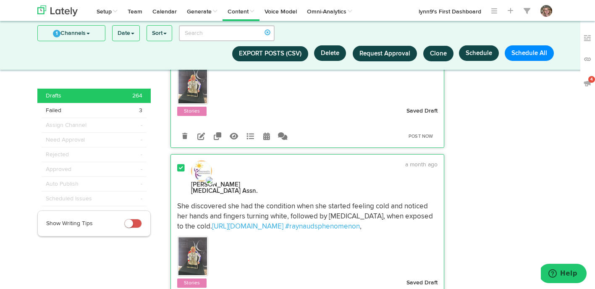
scroll to position [325, 0]
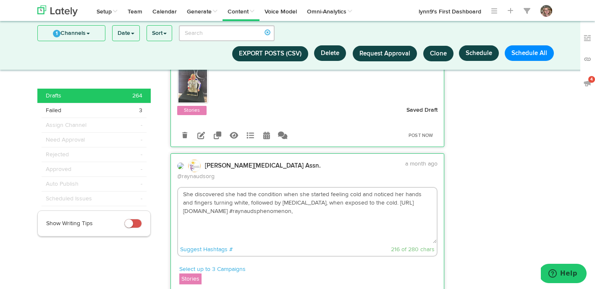
click at [194, 188] on textarea "She discovered she had the condition when she started feeling cold and noticed …" at bounding box center [307, 215] width 259 height 55
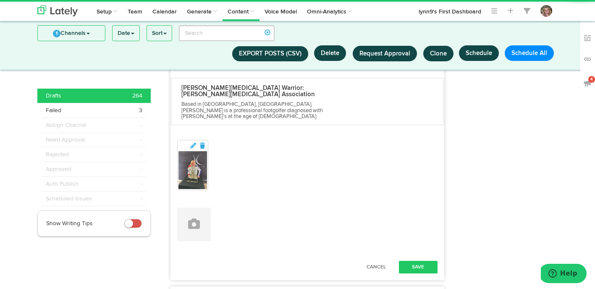
scroll to position [547, 0]
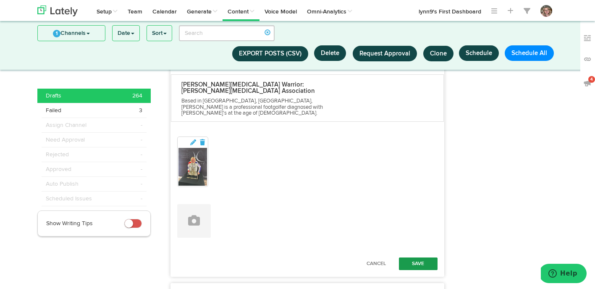
type textarea "[PERSON_NAME] discovered she had the condition when she started feeling cold an…"
click at [408, 257] on button "Save" at bounding box center [418, 263] width 39 height 13
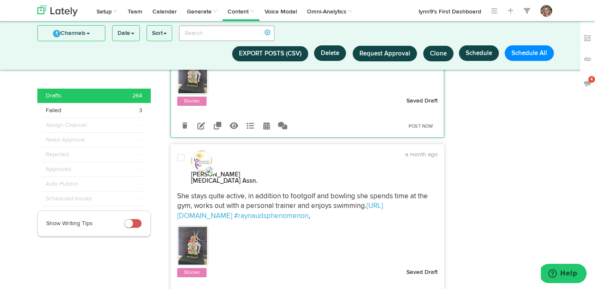
scroll to position [569, 0]
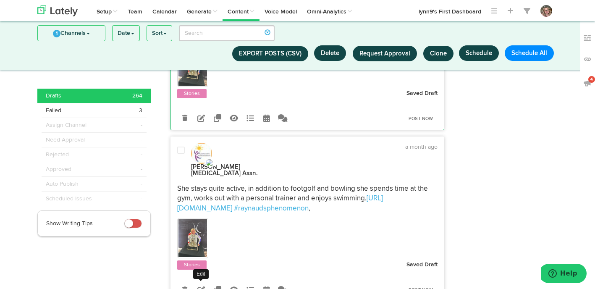
click at [200, 286] on icon at bounding box center [201, 290] width 8 height 8
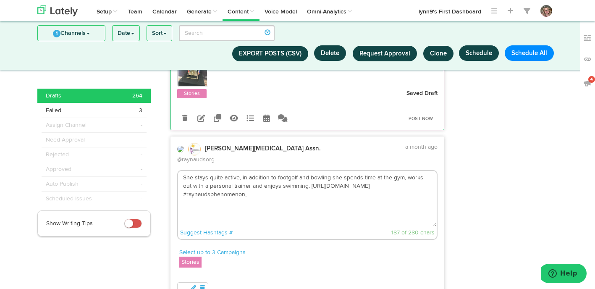
click at [194, 171] on textarea "She stays quite active, in addition to footgolf and bowling she spends time at …" at bounding box center [307, 198] width 259 height 55
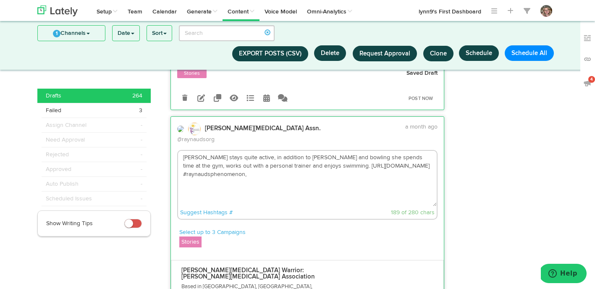
scroll to position [587, 0]
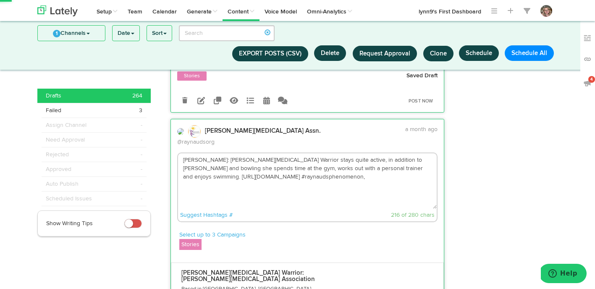
click at [316, 153] on textarea "[PERSON_NAME]: [PERSON_NAME][MEDICAL_DATA] Warrior stays quite active, in addit…" at bounding box center [307, 180] width 259 height 55
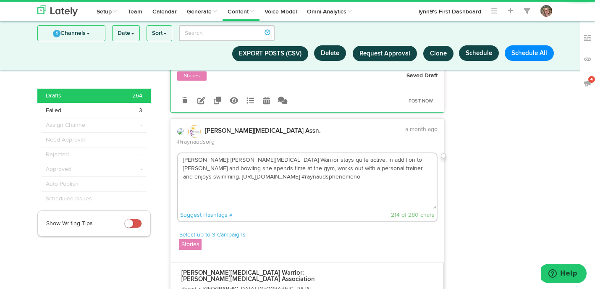
click at [272, 153] on textarea "[PERSON_NAME]: [PERSON_NAME][MEDICAL_DATA] Warrior stays quite active, in addit…" at bounding box center [307, 180] width 259 height 55
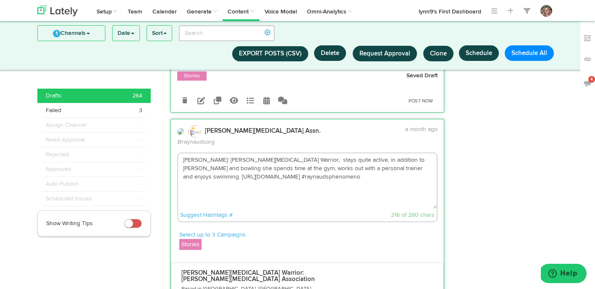
click at [335, 153] on textarea "[PERSON_NAME]: [PERSON_NAME][MEDICAL_DATA] Warrior, stays quite active, in addi…" at bounding box center [307, 180] width 259 height 55
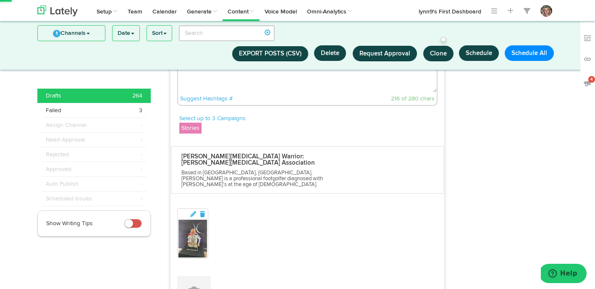
scroll to position [742, 0]
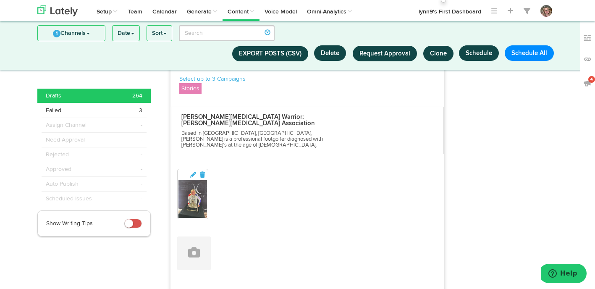
type textarea "[PERSON_NAME]: [PERSON_NAME][MEDICAL_DATA] Warrior, stays quite active, in addi…"
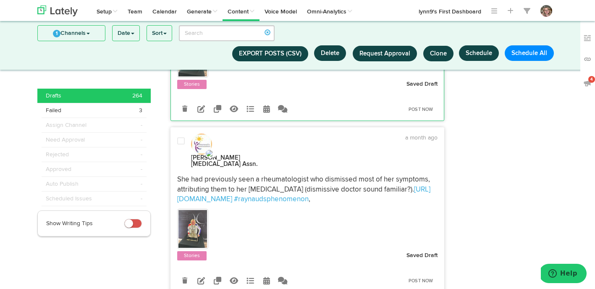
scroll to position [818, 0]
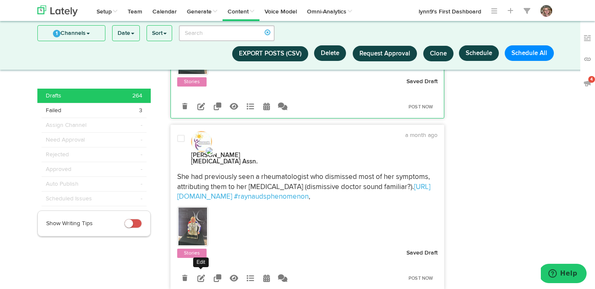
click at [205, 270] on link at bounding box center [201, 277] width 15 height 15
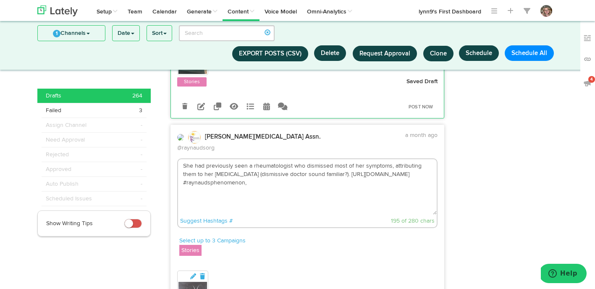
click at [193, 159] on textarea "She had previously seen a rheumatologist who dismissed most of her symptoms, at…" at bounding box center [307, 186] width 259 height 55
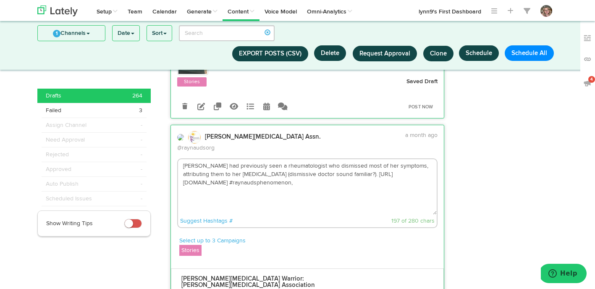
click at [337, 159] on textarea "[PERSON_NAME] had previously seen a rheumatologist who dismissed most of her sy…" at bounding box center [307, 186] width 259 height 55
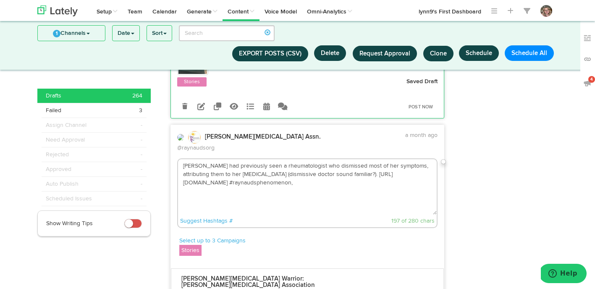
click at [340, 159] on textarea "[PERSON_NAME] had previously seen a rheumatologist who dismissed most of her sy…" at bounding box center [307, 186] width 259 height 55
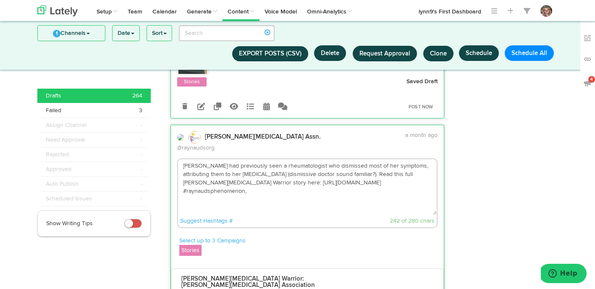
click at [347, 159] on textarea "[PERSON_NAME] had previously seen a rheumatologist who dismissed most of her sy…" at bounding box center [307, 186] width 259 height 55
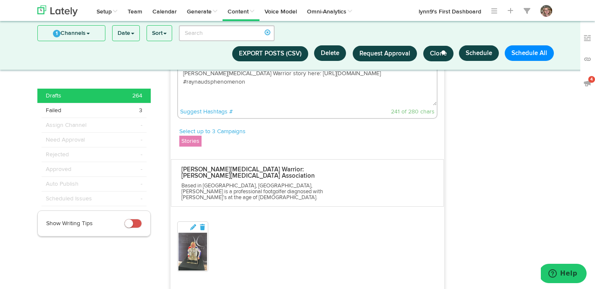
scroll to position [937, 0]
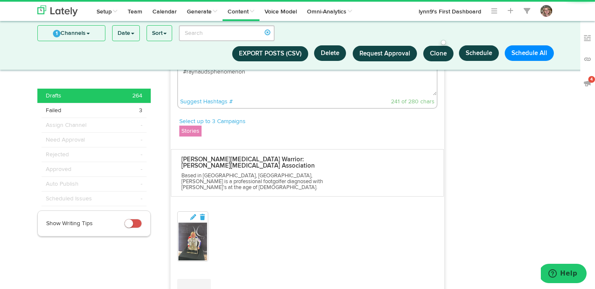
type textarea "[PERSON_NAME] had previously seen a rheumatologist who dismissed most of her sy…"
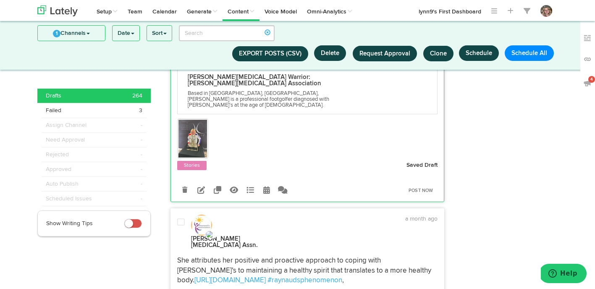
scroll to position [995, 0]
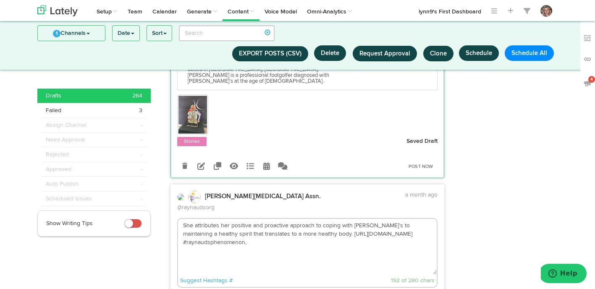
click at [194, 219] on textarea "She attributes her positive and proactive approach to coping with [PERSON_NAME]…" at bounding box center [307, 246] width 259 height 55
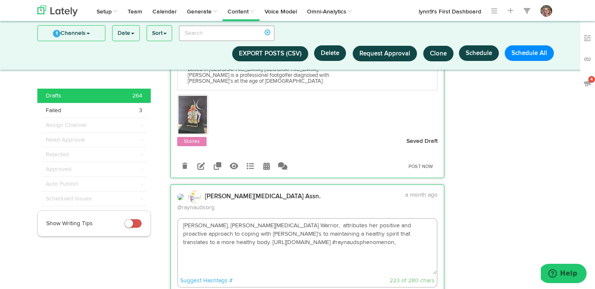
click at [319, 219] on textarea "[PERSON_NAME], [PERSON_NAME][MEDICAL_DATA] Warrior, attributes her positive and…" at bounding box center [307, 246] width 259 height 55
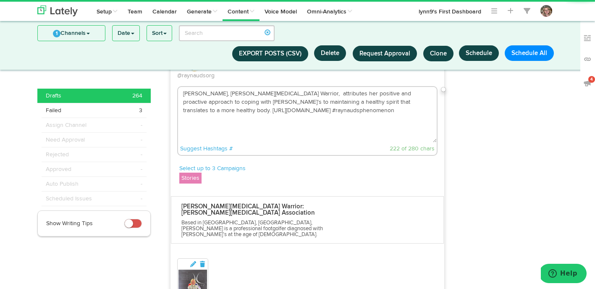
scroll to position [1158, 0]
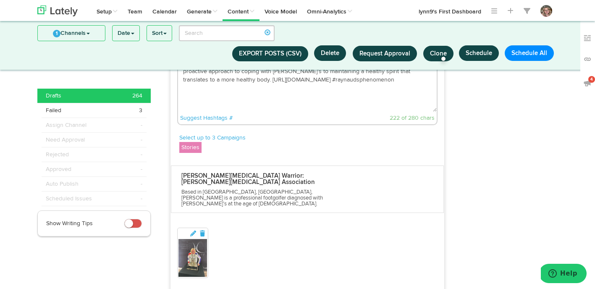
type textarea "[PERSON_NAME], [PERSON_NAME][MEDICAL_DATA] Warrior, attributes her positive and…"
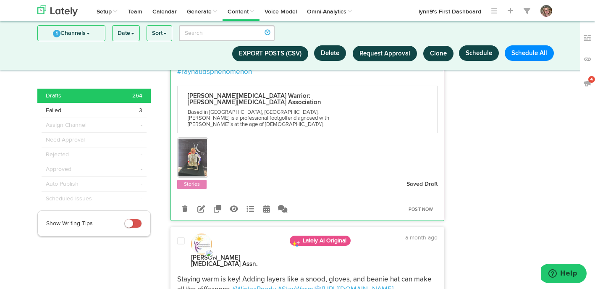
scroll to position [1194, 0]
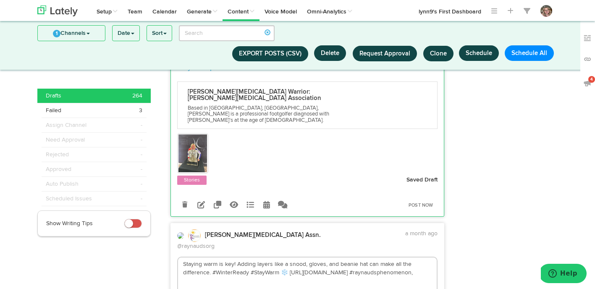
click at [413, 257] on textarea "Staying warm is key! Adding layers like a snood, gloves, and beanie hat can mak…" at bounding box center [307, 284] width 259 height 55
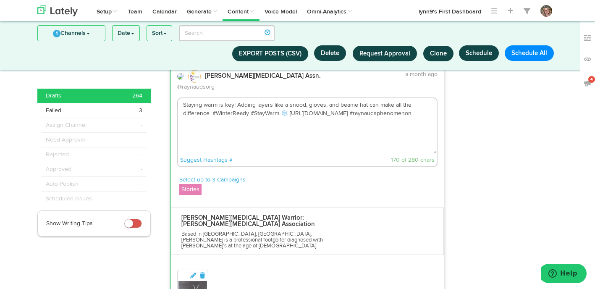
scroll to position [1366, 0]
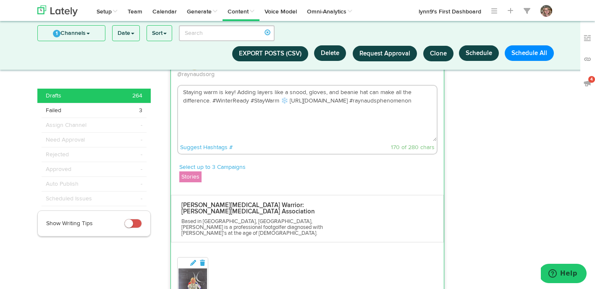
type textarea "Staying warm is key! Adding layers like a snood, gloves, and beanie hat can mak…"
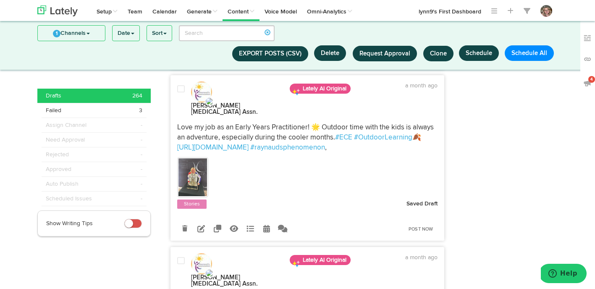
scroll to position [1572, 0]
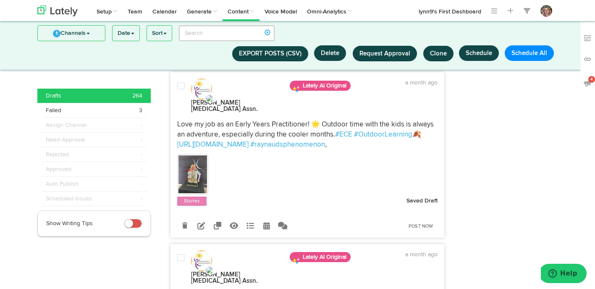
click at [183, 254] on div at bounding box center [181, 269] width 20 height 31
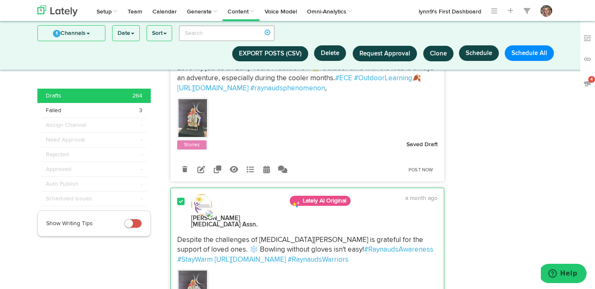
scroll to position [1680, 0]
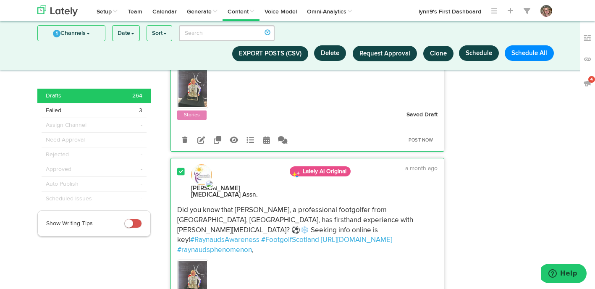
scroll to position [2716, 0]
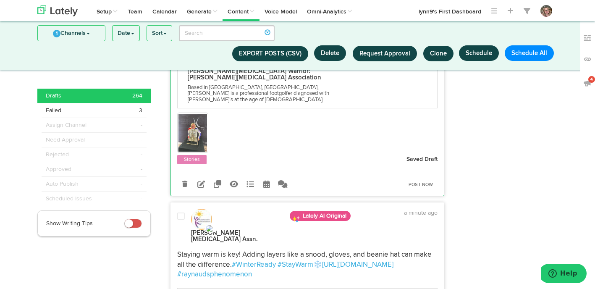
scroll to position [1214, 0]
click at [183, 212] on span at bounding box center [181, 216] width 8 height 8
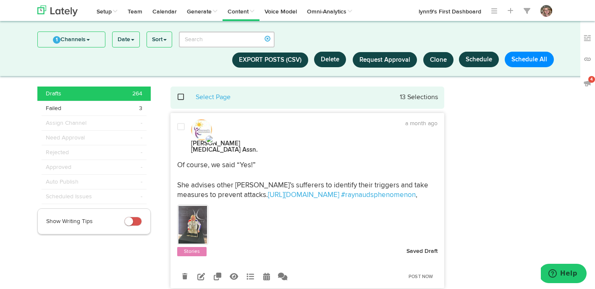
scroll to position [0, 0]
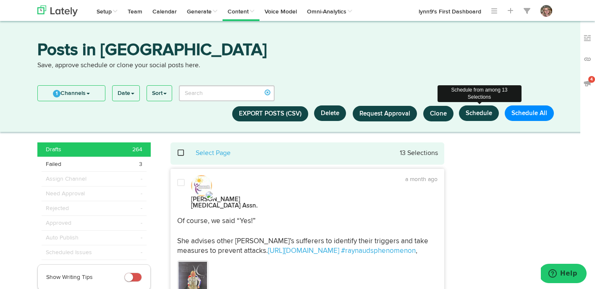
click at [479, 113] on button "Schedule" at bounding box center [479, 113] width 40 height 16
select select "6"
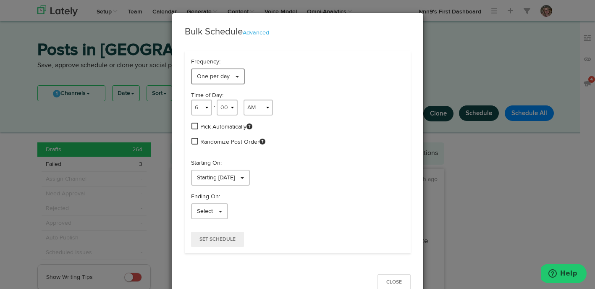
click at [236, 76] on span at bounding box center [237, 77] width 3 height 2
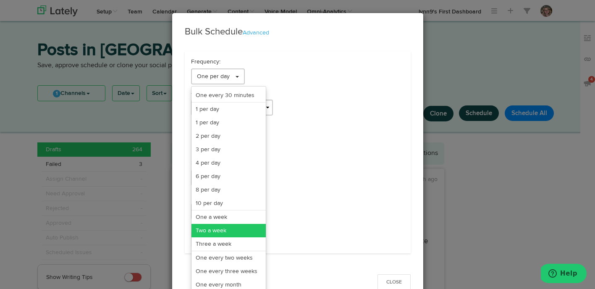
click at [213, 226] on link "Two a week" at bounding box center [228, 230] width 74 height 13
select select "11"
select select "6"
select select "PM"
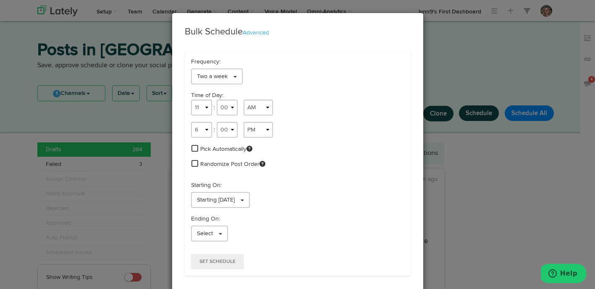
click at [193, 148] on span at bounding box center [194, 148] width 7 height 8
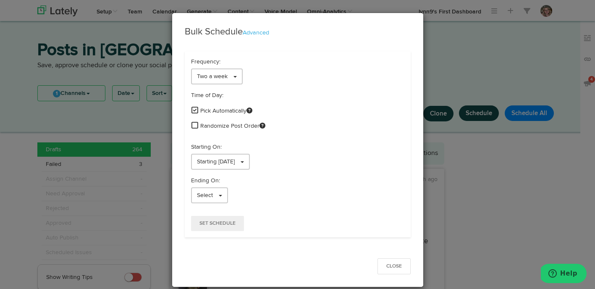
click at [195, 130] on link at bounding box center [194, 126] width 7 height 10
click at [195, 160] on link "Starting [DATE]" at bounding box center [220, 162] width 59 height 16
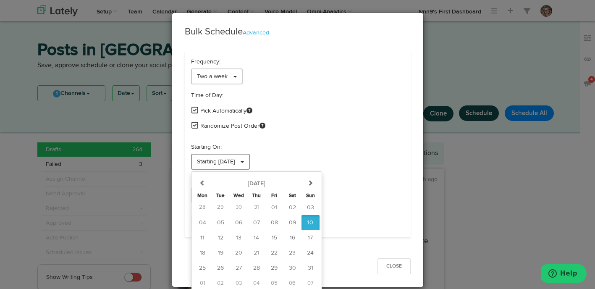
scroll to position [2, 0]
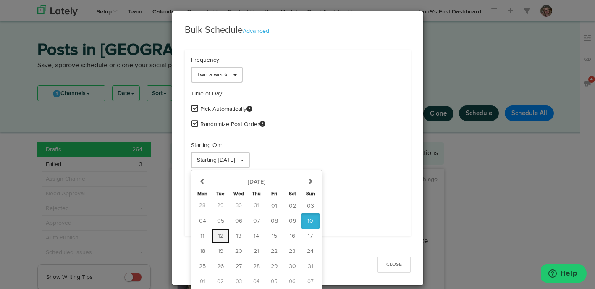
click at [226, 236] on button "12" at bounding box center [221, 235] width 18 height 15
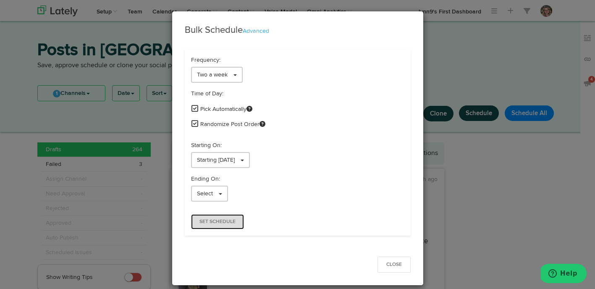
click at [214, 224] on span "Set Schedule" at bounding box center [217, 221] width 36 height 5
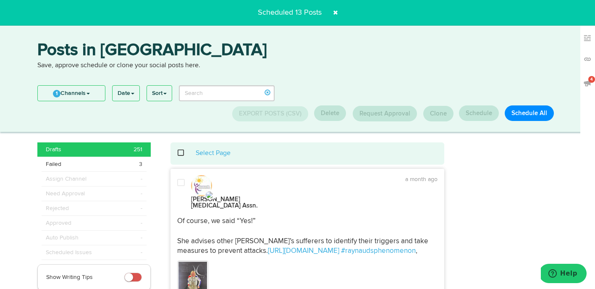
click at [179, 181] on span at bounding box center [181, 182] width 8 height 8
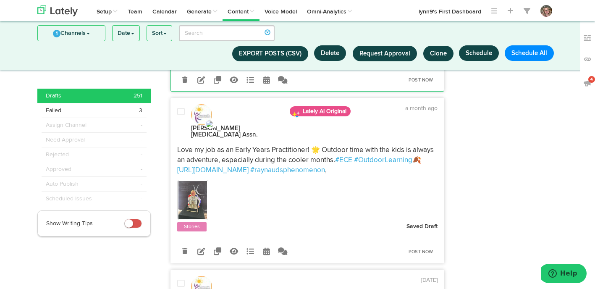
click at [182, 109] on div at bounding box center [181, 122] width 20 height 31
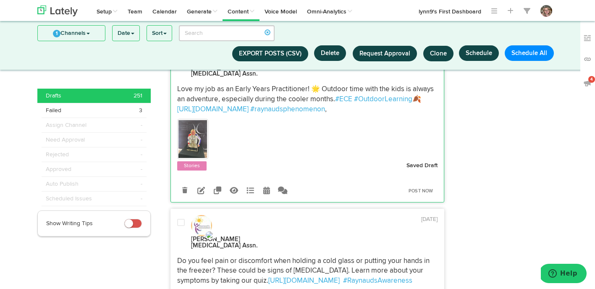
scroll to position [277, 0]
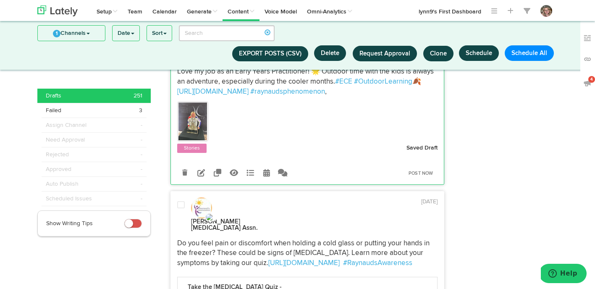
click at [180, 201] on div at bounding box center [181, 216] width 20 height 31
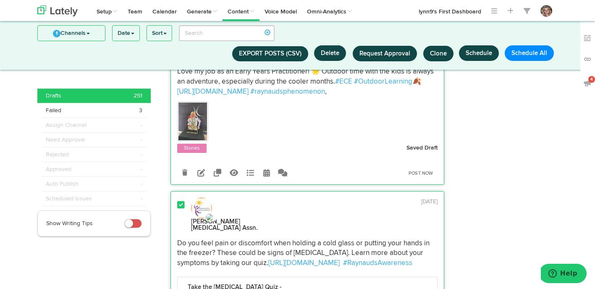
click at [180, 201] on div at bounding box center [181, 216] width 20 height 31
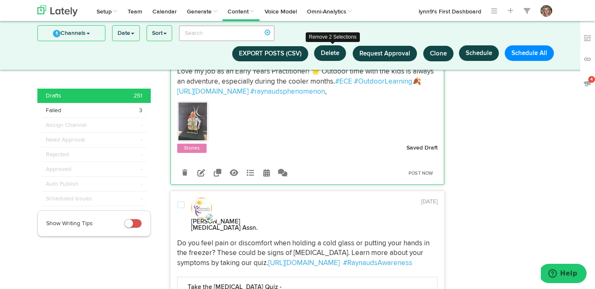
click at [335, 53] on button "Delete" at bounding box center [330, 53] width 32 height 16
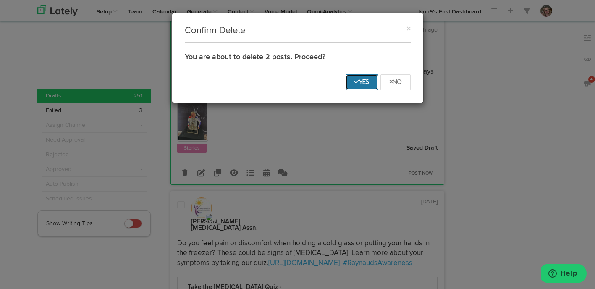
click at [351, 80] on button "Yes" at bounding box center [362, 82] width 33 height 16
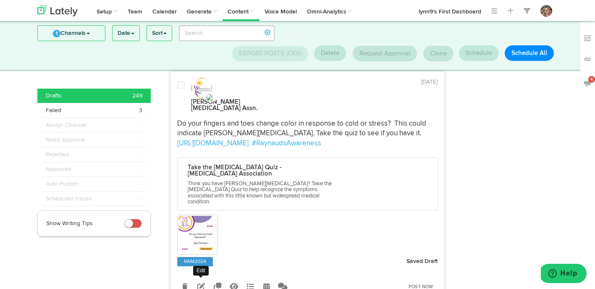
click at [202, 283] on icon at bounding box center [201, 287] width 8 height 8
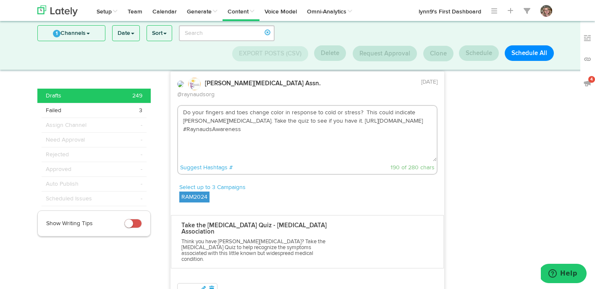
click at [195, 191] on label "RAM2024" at bounding box center [194, 196] width 30 height 11
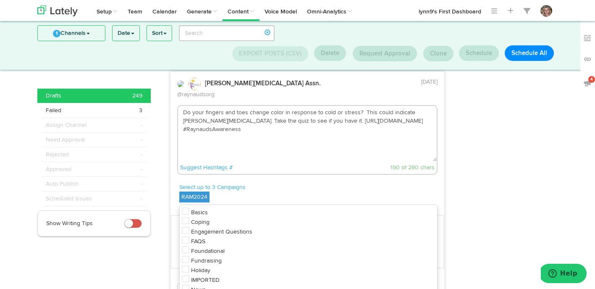
click at [183, 246] on icon at bounding box center [186, 250] width 8 height 8
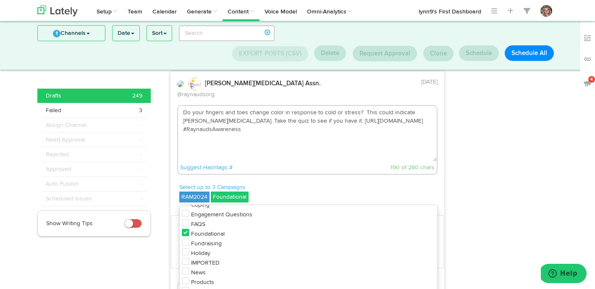
scroll to position [35, 0]
click at [183, 281] on icon at bounding box center [186, 285] width 8 height 8
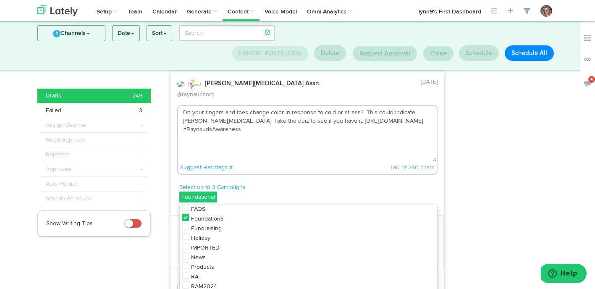
click at [289, 183] on p "Select up to 3 Campaigns" at bounding box center [308, 187] width 258 height 8
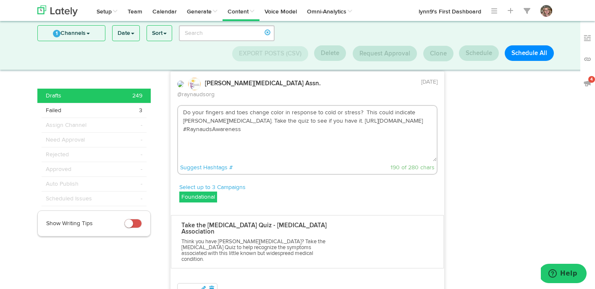
click at [291, 110] on textarea "Do your fingers and toes change color in response to cold or stress? This could…" at bounding box center [307, 133] width 259 height 55
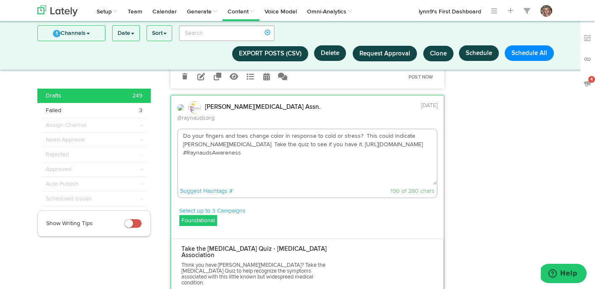
scroll to position [250, 0]
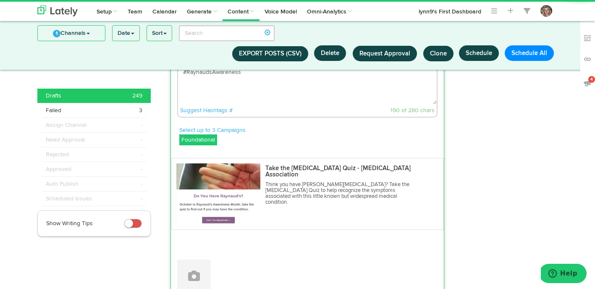
scroll to position [366, 0]
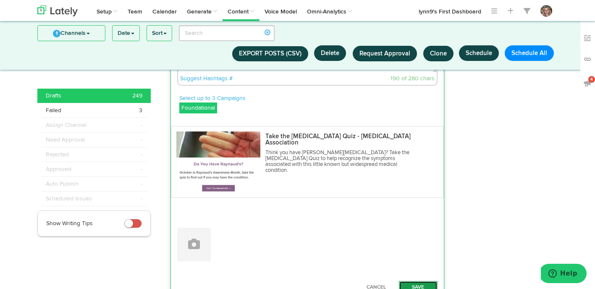
click at [418, 281] on button "Save" at bounding box center [418, 287] width 39 height 13
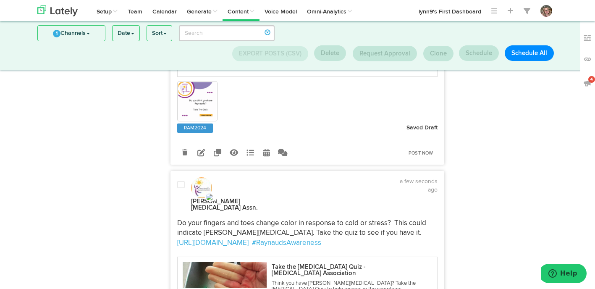
scroll to position [97, 0]
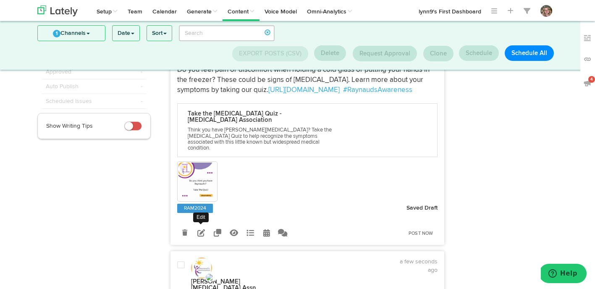
click at [202, 229] on icon at bounding box center [201, 233] width 8 height 8
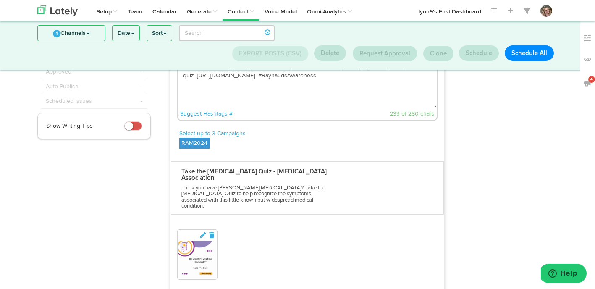
scroll to position [66, 0]
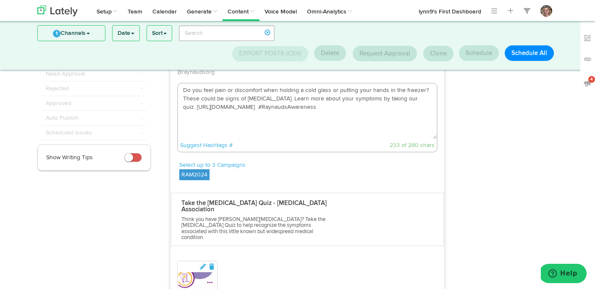
click at [203, 169] on label "RAM2024" at bounding box center [194, 174] width 30 height 11
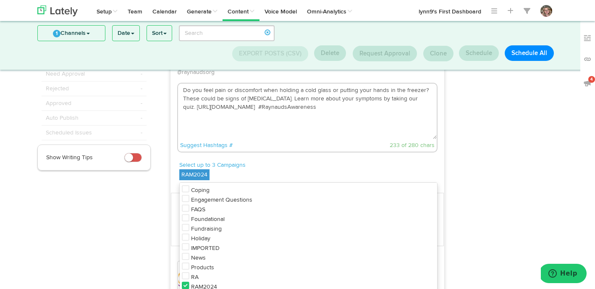
scroll to position [19, 0]
click at [185, 272] on icon at bounding box center [186, 276] width 8 height 8
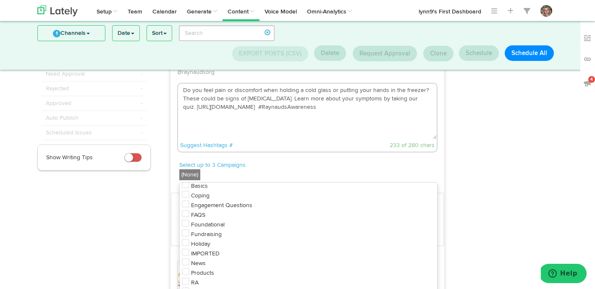
scroll to position [0, 0]
click at [186, 223] on icon at bounding box center [186, 227] width 8 height 8
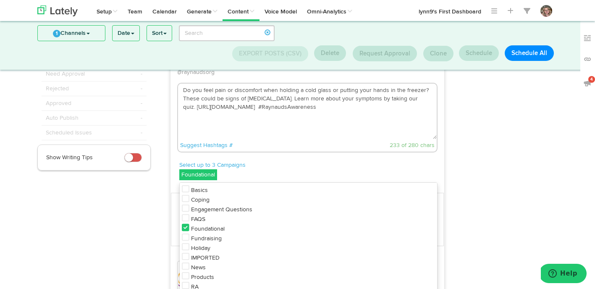
click at [317, 161] on p "Select up to 3 Campaigns" at bounding box center [308, 165] width 258 height 8
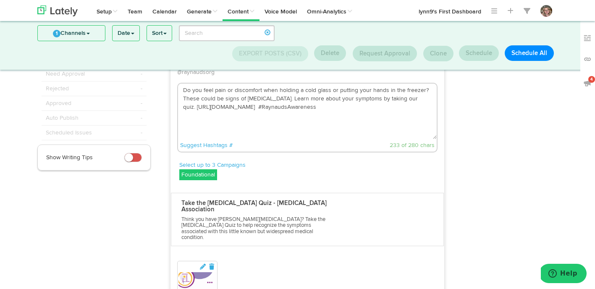
scroll to position [94, 0]
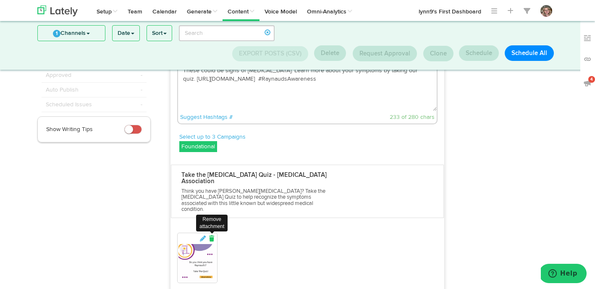
click at [211, 236] on icon at bounding box center [212, 239] width 8 height 6
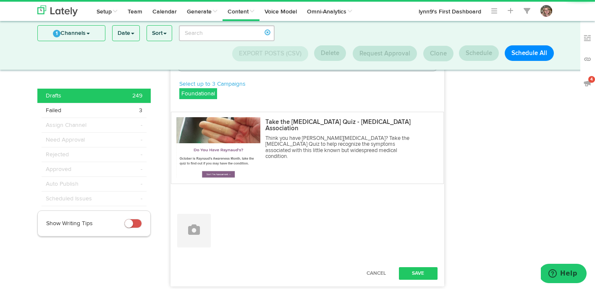
scroll to position [164, 0]
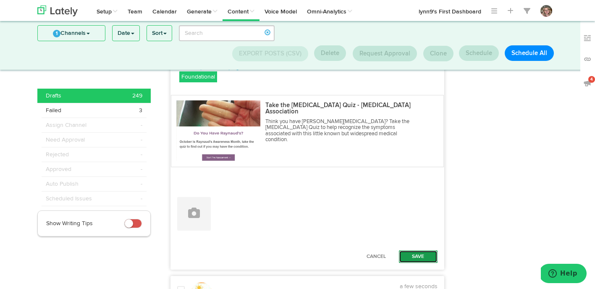
click at [415, 250] on button "Save" at bounding box center [418, 256] width 39 height 13
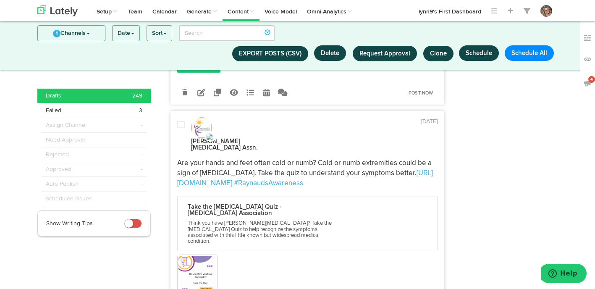
scroll to position [428, 0]
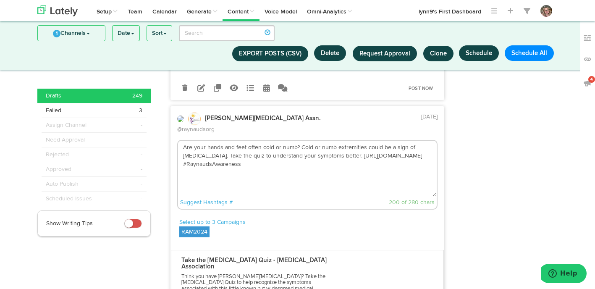
click at [197, 226] on label "RAM2024" at bounding box center [194, 231] width 30 height 11
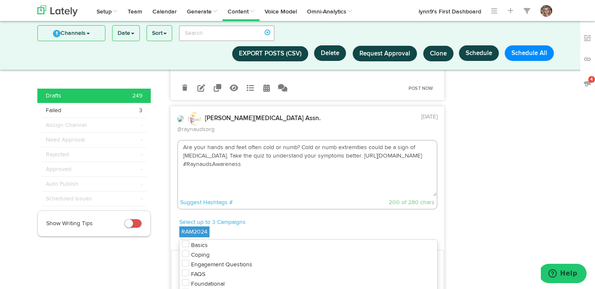
scroll to position [3, 0]
click at [186, 278] on icon at bounding box center [186, 282] width 8 height 8
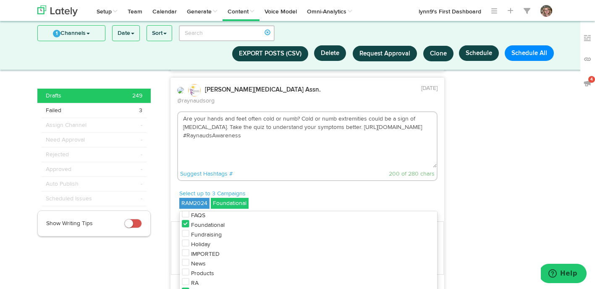
click at [183, 287] on icon at bounding box center [186, 291] width 8 height 8
click at [288, 189] on p "Select up to 3 Campaigns" at bounding box center [308, 193] width 258 height 8
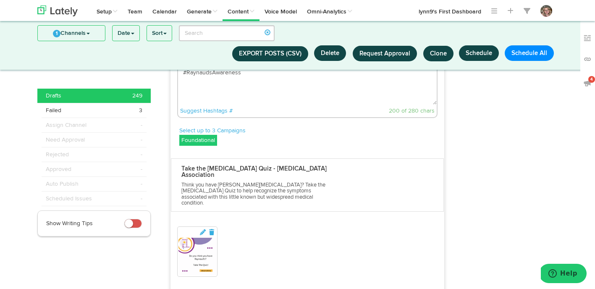
scroll to position [539, 0]
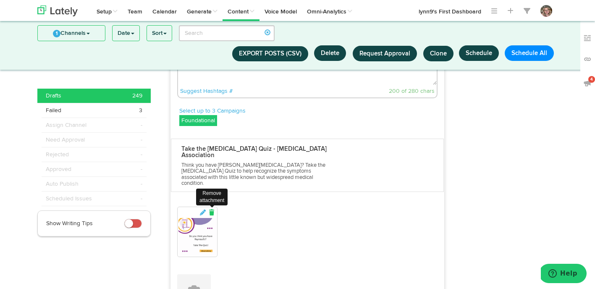
click at [212, 210] on icon at bounding box center [212, 213] width 8 height 6
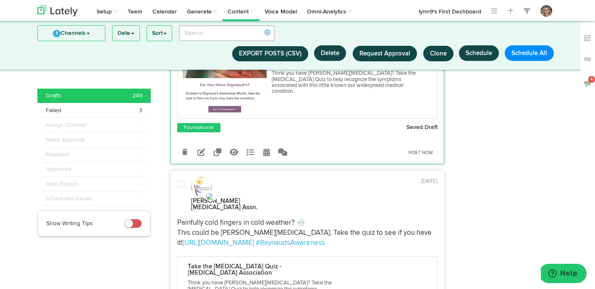
scroll to position [579, 0]
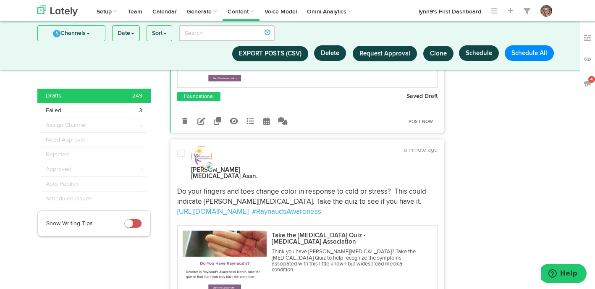
click at [182, 149] on span at bounding box center [181, 153] width 8 height 8
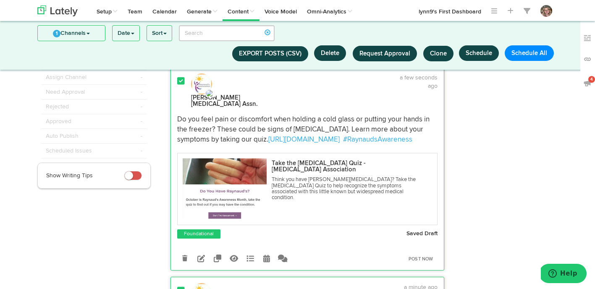
scroll to position [0, 0]
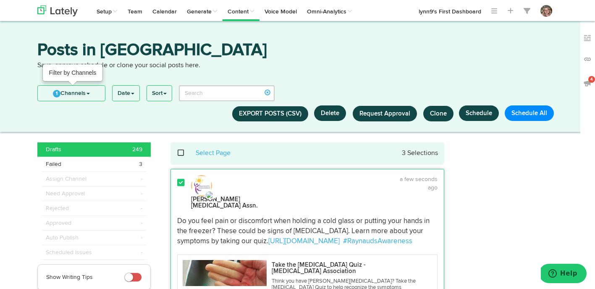
click at [66, 91] on link "1 Channels" at bounding box center [71, 93] width 67 height 15
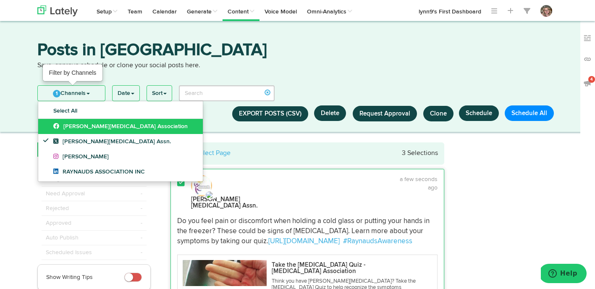
click at [66, 91] on link "1 Channels" at bounding box center [71, 93] width 67 height 15
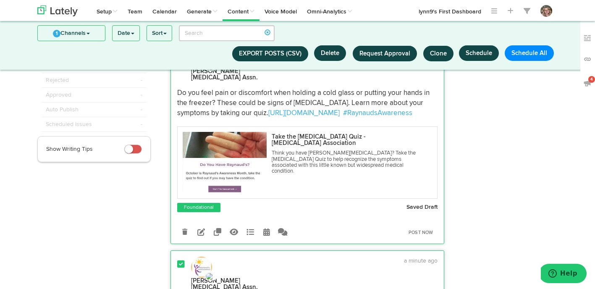
scroll to position [92, 0]
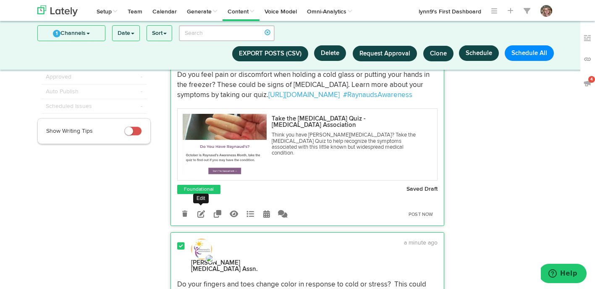
click at [204, 210] on icon at bounding box center [201, 214] width 8 height 8
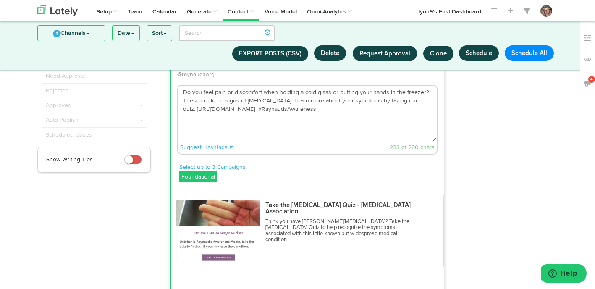
scroll to position [35, 0]
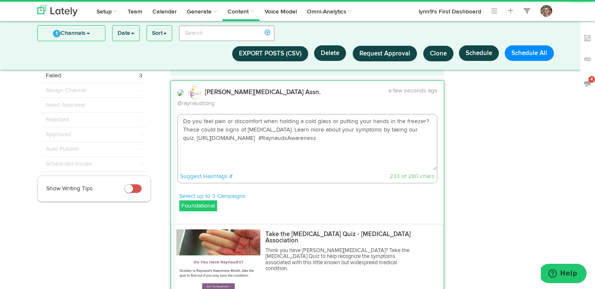
click at [339, 148] on textarea "Do you feel pain or discomfort when holding a cold glass or putting your hands …" at bounding box center [307, 142] width 259 height 55
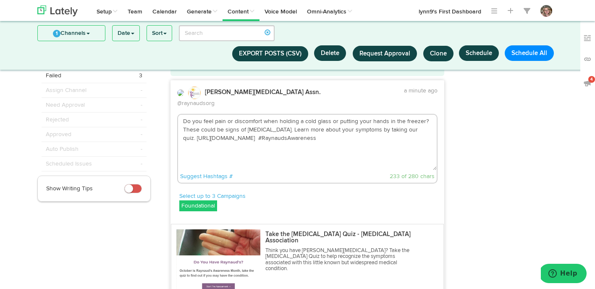
click at [246, 121] on textarea "Do you feel pain or discomfort when holding a cold glass or putting your hands …" at bounding box center [307, 142] width 259 height 55
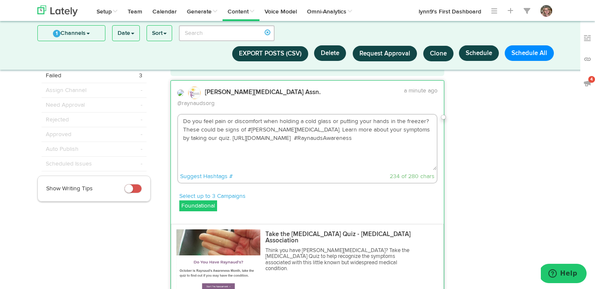
click at [273, 122] on textarea "Do you feel pain or discomfort when holding a cold glass or putting your hands …" at bounding box center [307, 142] width 259 height 55
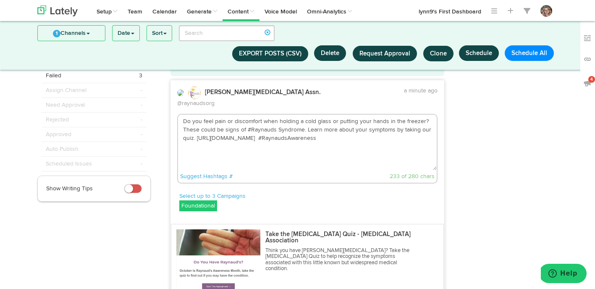
click at [326, 131] on textarea "Do you feel pain or discomfort when holding a cold glass or putting your hands …" at bounding box center [307, 142] width 259 height 55
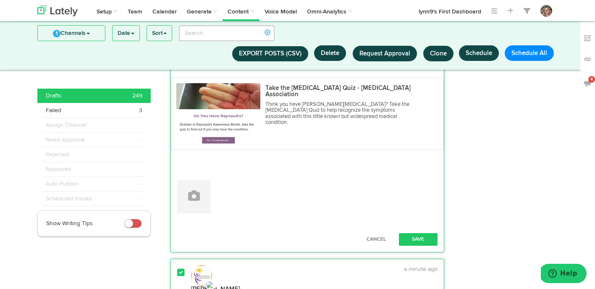
scroll to position [187, 0]
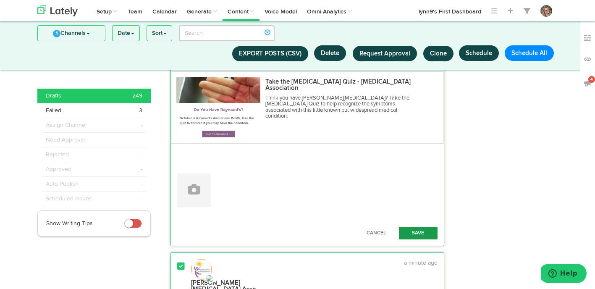
type textarea "Do you feel pain or discomfort when holding a cold glass or putting your hands …"
click at [411, 227] on button "Save" at bounding box center [418, 233] width 39 height 13
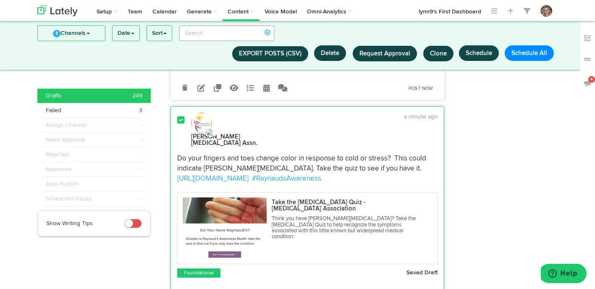
scroll to position [226, 0]
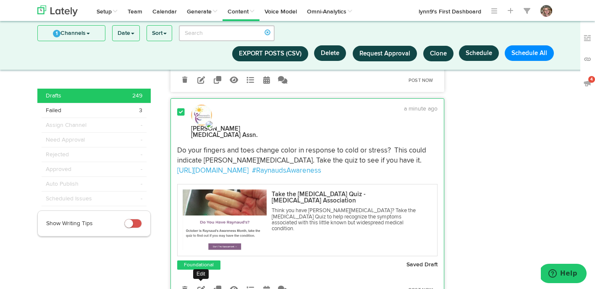
click at [201, 286] on icon at bounding box center [201, 290] width 8 height 8
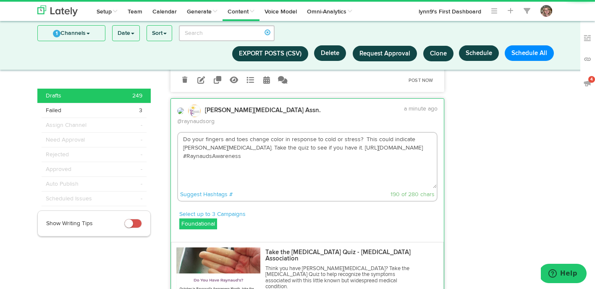
click at [300, 137] on textarea "Do your fingers and toes change color in response to cold or stress? This could…" at bounding box center [307, 160] width 259 height 55
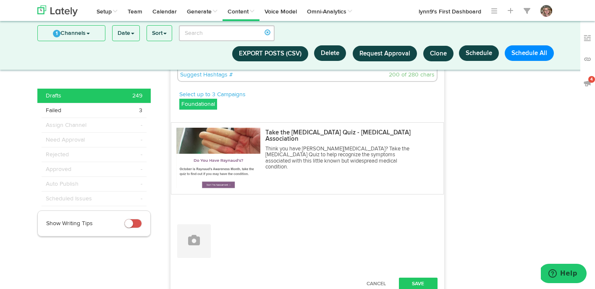
scroll to position [362, 0]
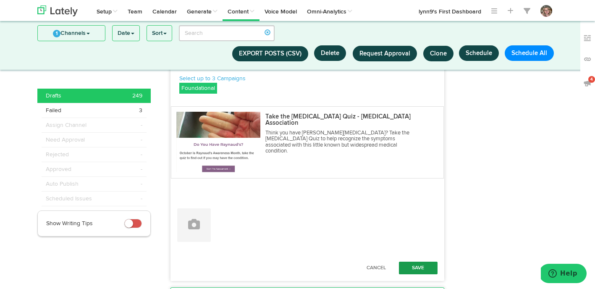
type textarea "Do your fingers and toes change color in response to cold or stress? This could…"
click at [404, 262] on button "Save" at bounding box center [418, 268] width 39 height 13
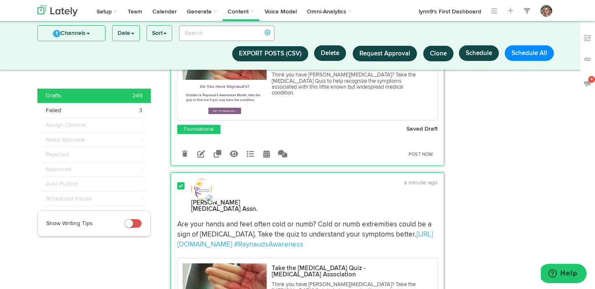
scroll to position [410, 0]
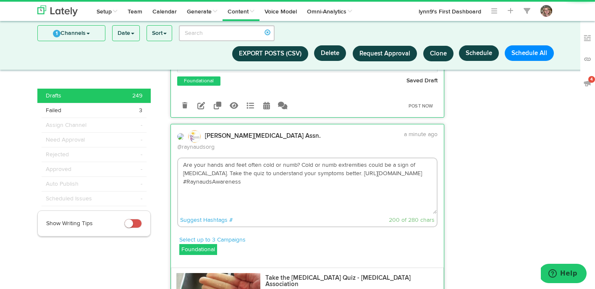
click at [249, 158] on textarea "Are your hands and feet often cold or numb? Cold or numb extremities could be a…" at bounding box center [307, 185] width 259 height 55
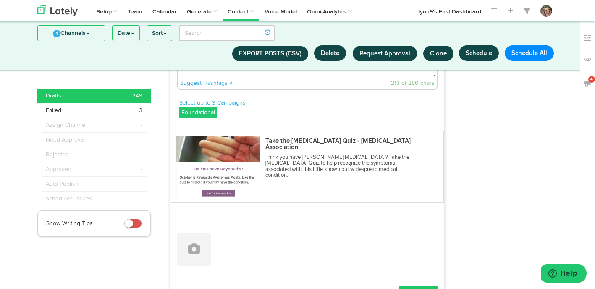
scroll to position [552, 0]
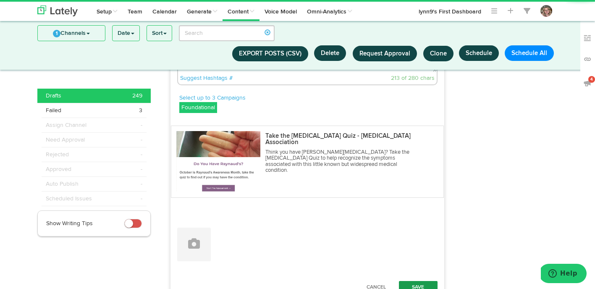
type textarea "Are your hands and feet often cold or numb? Cold or numb extremities could be a…"
click at [413, 281] on button "Save" at bounding box center [418, 287] width 39 height 13
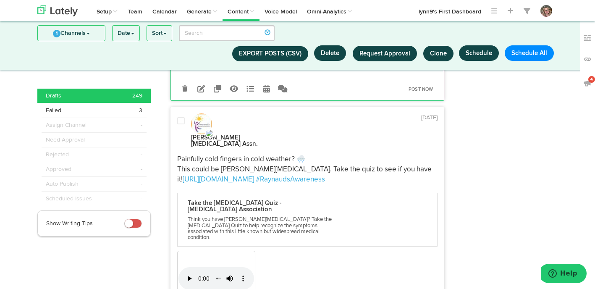
scroll to position [642, 0]
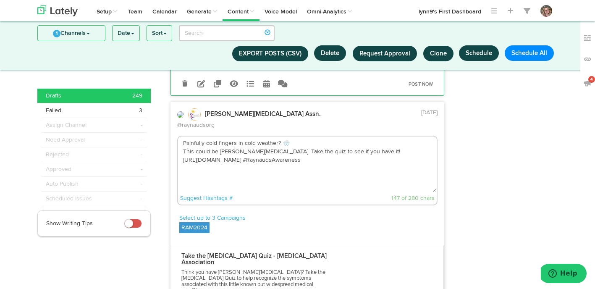
click at [188, 222] on label "RAM2024" at bounding box center [194, 227] width 30 height 11
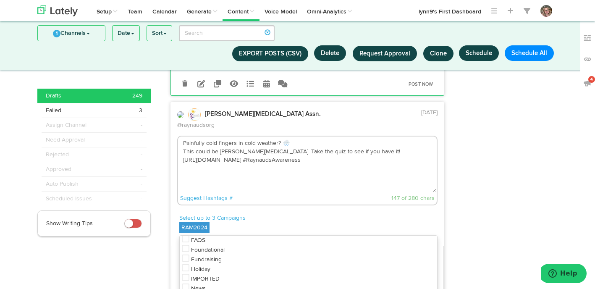
scroll to position [35, 0]
click at [187, 276] on icon at bounding box center [186, 280] width 8 height 8
click at [288, 214] on div "Select up to 3 Campaigns Foundational Basics Coping Engagement Questions FAQS F…" at bounding box center [308, 224] width 258 height 21
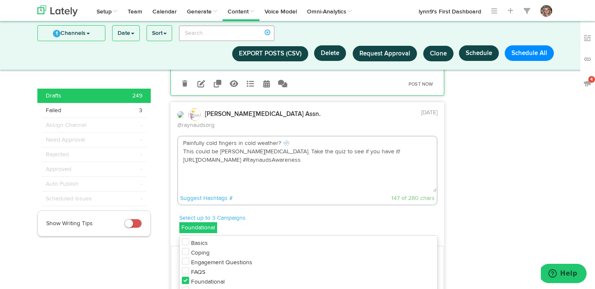
click at [291, 192] on div "Suggest Hashtags # 147 of 280 chars" at bounding box center [307, 198] width 259 height 13
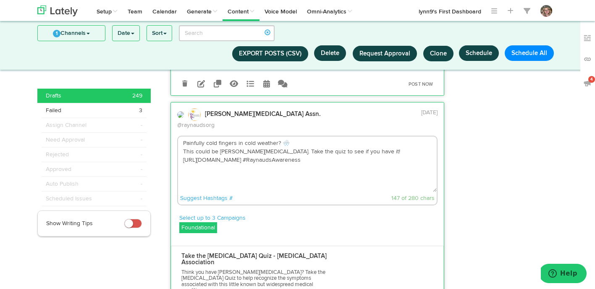
click at [309, 136] on textarea "Painfully cold fingers in cold weather? 🌨️ This could be [PERSON_NAME][MEDICAL_…" at bounding box center [307, 163] width 259 height 55
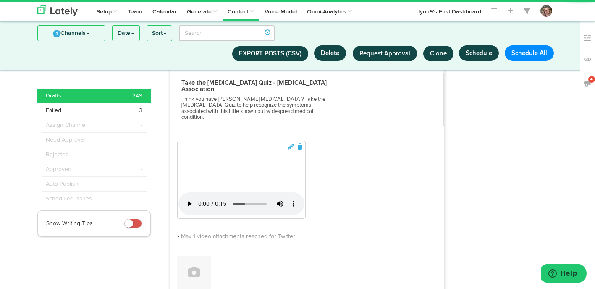
scroll to position [880, 0]
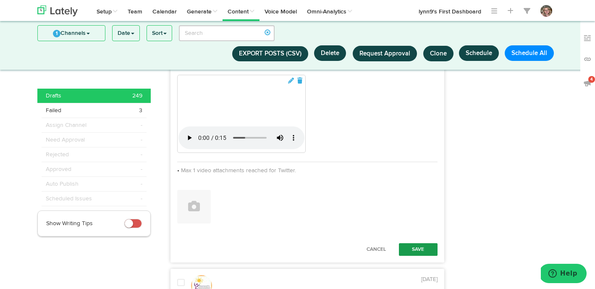
type textarea "Painfully cold fingers in cold weather? 🌨️ This could be [PERSON_NAME][MEDICAL_…"
click at [411, 256] on button "Save" at bounding box center [418, 249] width 39 height 13
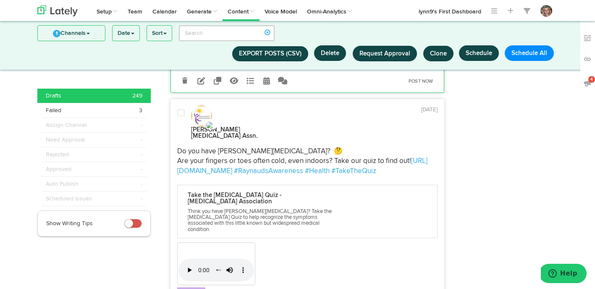
scroll to position [909, 0]
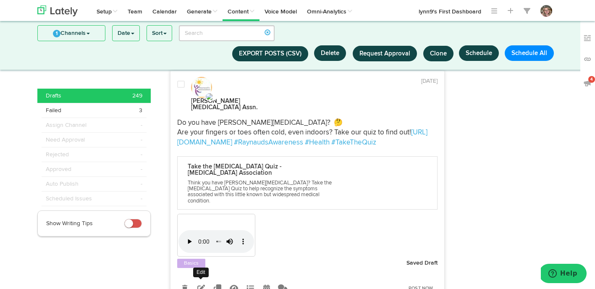
click at [200, 284] on icon at bounding box center [201, 288] width 8 height 8
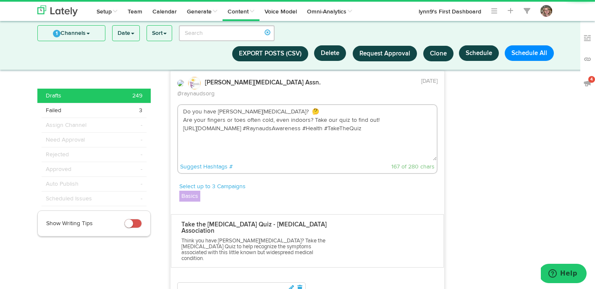
click at [186, 191] on label "Basics" at bounding box center [189, 196] width 21 height 11
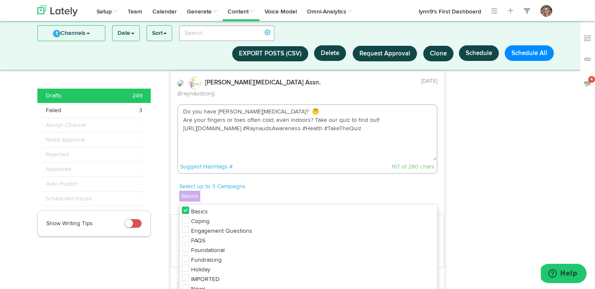
click at [184, 206] on icon at bounding box center [186, 210] width 8 height 8
click at [184, 245] on icon at bounding box center [186, 249] width 8 height 8
click at [265, 182] on p "Select up to 3 Campaigns" at bounding box center [308, 186] width 258 height 8
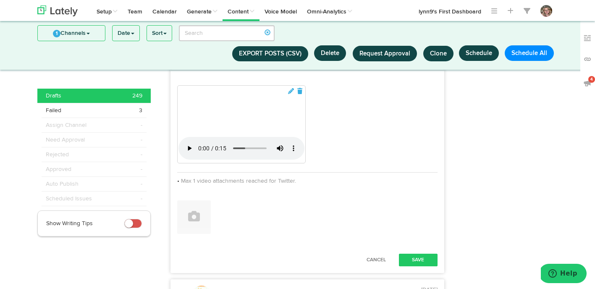
scroll to position [1115, 0]
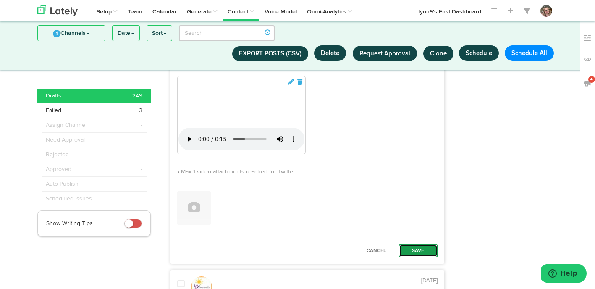
click at [411, 244] on button "Save" at bounding box center [418, 250] width 39 height 13
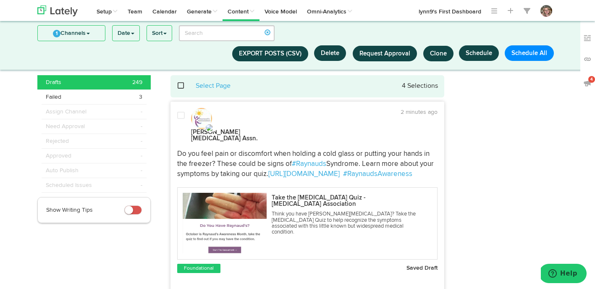
scroll to position [8, 0]
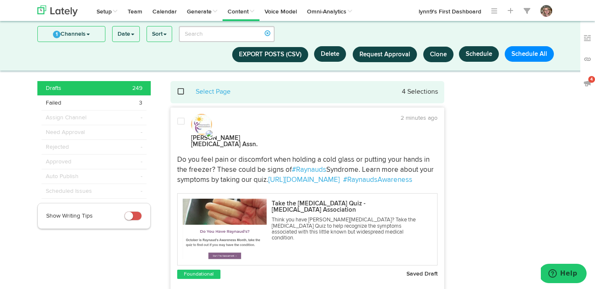
click at [181, 126] on div at bounding box center [181, 132] width 20 height 31
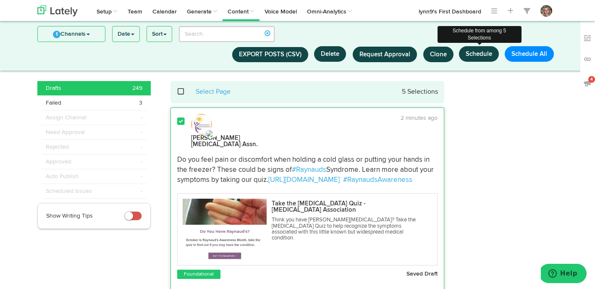
click at [481, 52] on button "Schedule" at bounding box center [479, 54] width 40 height 16
select select "6"
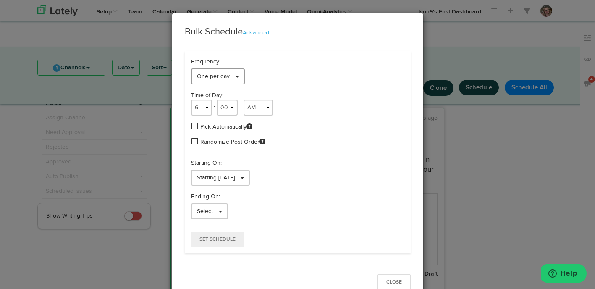
click at [228, 73] on link "One per day" at bounding box center [218, 76] width 54 height 16
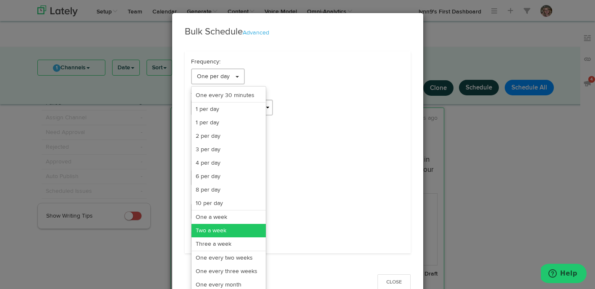
click at [218, 232] on link "Two a week" at bounding box center [228, 230] width 74 height 13
select select "11"
select select "6"
select select "PM"
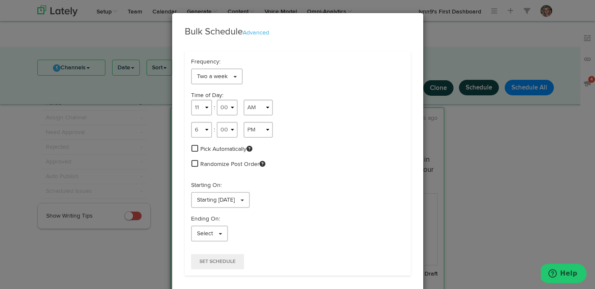
click at [195, 149] on span at bounding box center [194, 148] width 7 height 8
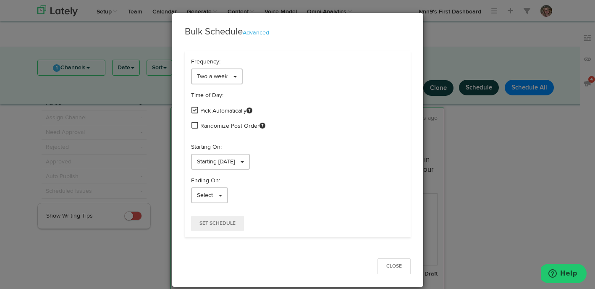
click at [192, 123] on span at bounding box center [194, 125] width 7 height 8
click at [196, 159] on link "Starting [DATE]" at bounding box center [220, 162] width 59 height 16
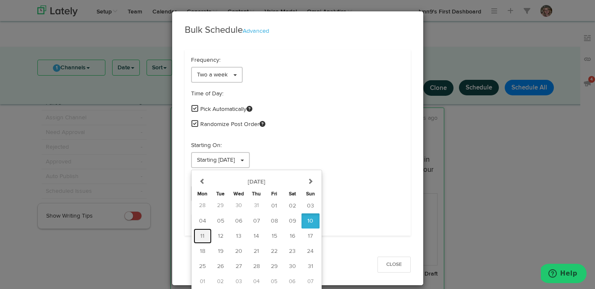
click at [196, 233] on button "11" at bounding box center [203, 235] width 18 height 15
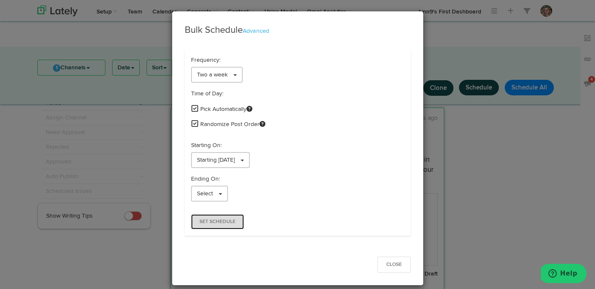
click at [199, 220] on span "Set Schedule" at bounding box center [217, 221] width 36 height 5
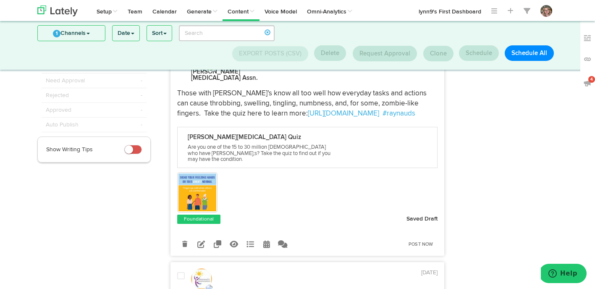
scroll to position [74, 0]
click at [198, 240] on icon at bounding box center [201, 244] width 8 height 8
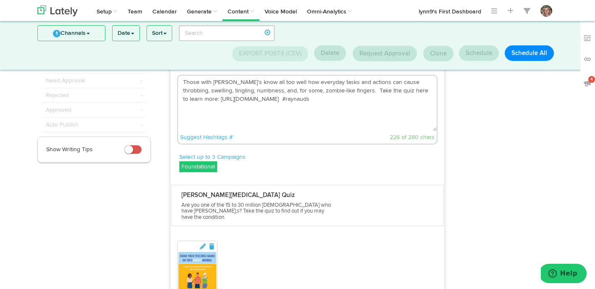
click at [304, 97] on textarea "Those with [PERSON_NAME]’s know all too well how everyday tasks and actions can…" at bounding box center [307, 103] width 259 height 55
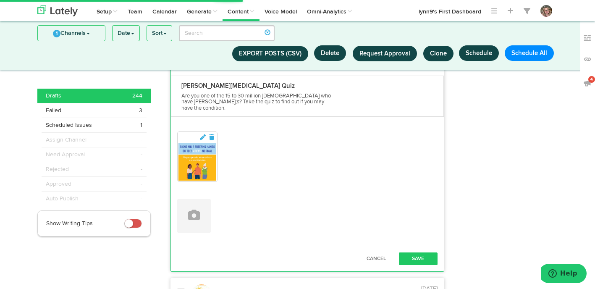
scroll to position [187, 0]
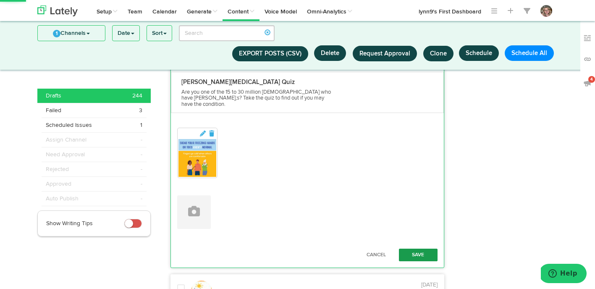
type textarea "Those with [PERSON_NAME]’s know all too well how everyday tasks and actions can…"
click at [428, 249] on button "Save" at bounding box center [418, 255] width 39 height 13
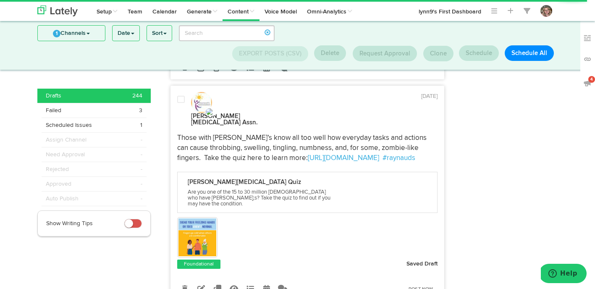
scroll to position [271, 0]
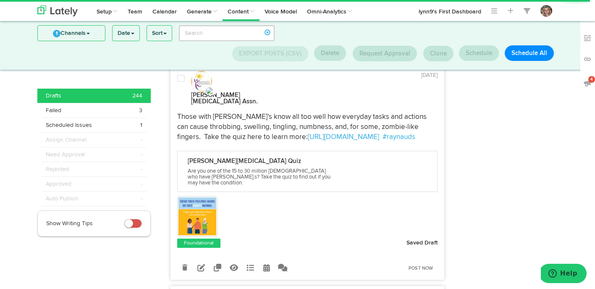
click at [200, 264] on icon at bounding box center [201, 268] width 8 height 8
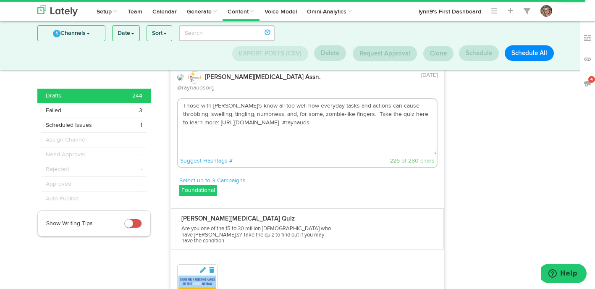
click at [302, 126] on textarea "Those with [PERSON_NAME]’s know all too well how everyday tasks and actions can…" at bounding box center [307, 126] width 259 height 55
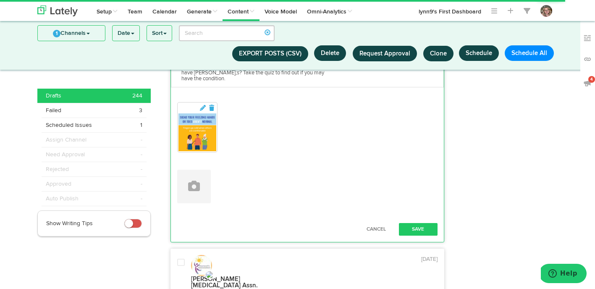
scroll to position [440, 0]
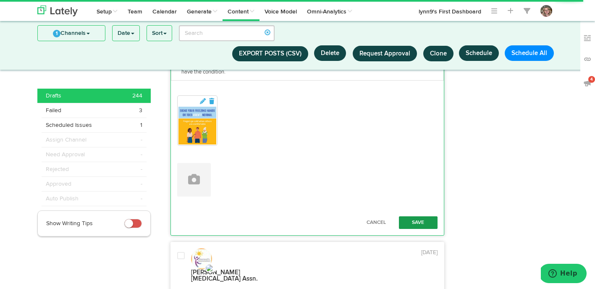
type textarea "Those with [PERSON_NAME]’s know all too well how everyday tasks and actions can…"
click at [407, 216] on button "Save" at bounding box center [418, 222] width 39 height 13
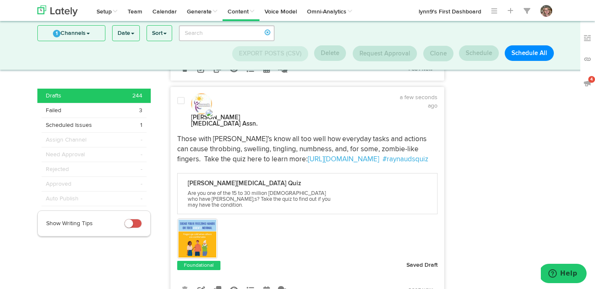
scroll to position [213, 0]
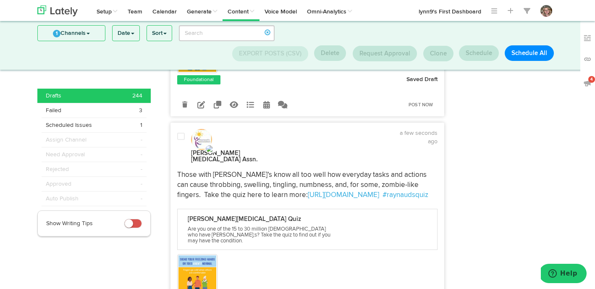
click at [182, 132] on div at bounding box center [181, 147] width 20 height 31
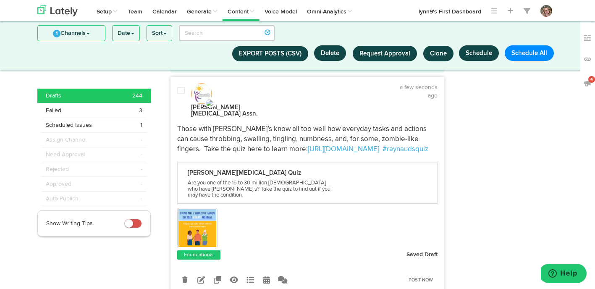
scroll to position [0, 0]
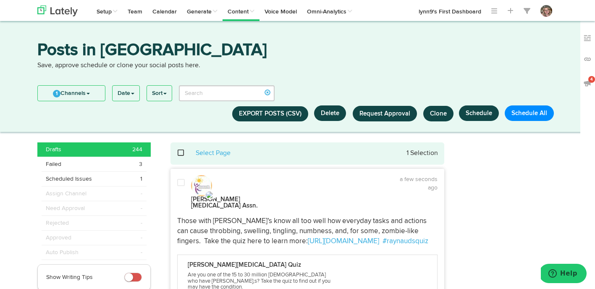
click at [182, 176] on div "[PERSON_NAME][MEDICAL_DATA] Assn. a few seconds ago" at bounding box center [307, 192] width 273 height 35
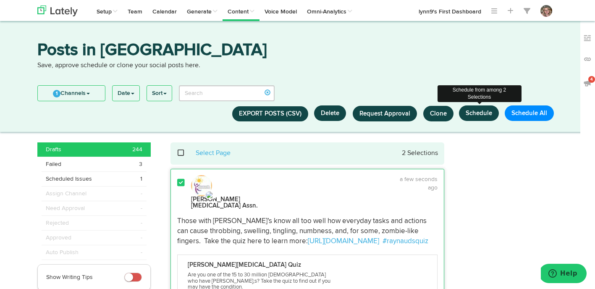
click at [480, 113] on button "Schedule" at bounding box center [479, 113] width 40 height 16
select select "6"
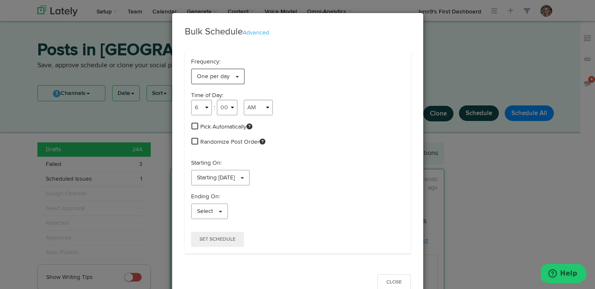
click at [234, 79] on link "One per day" at bounding box center [218, 76] width 54 height 16
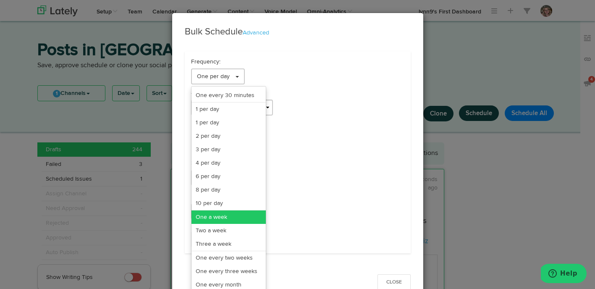
click at [215, 216] on link "One a week" at bounding box center [228, 216] width 74 height 13
select select "6"
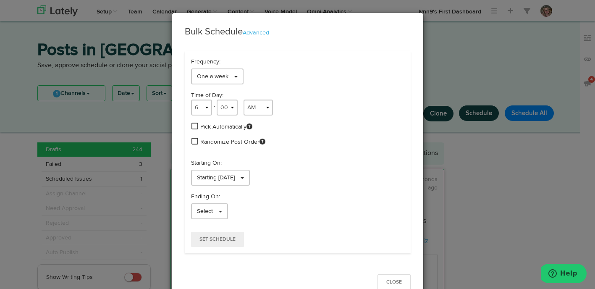
click at [194, 124] on span at bounding box center [194, 126] width 7 height 8
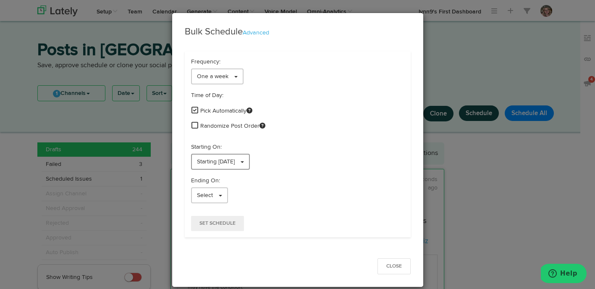
click at [235, 162] on span "Starting [DATE]" at bounding box center [216, 162] width 38 height 6
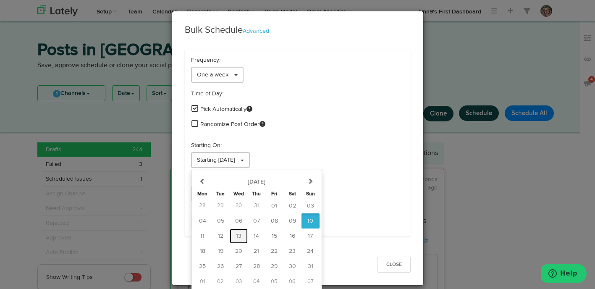
click at [236, 234] on span "13" at bounding box center [238, 236] width 5 height 6
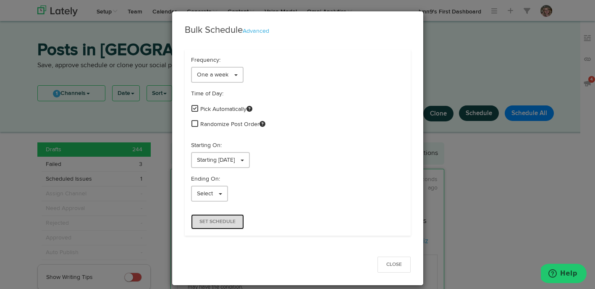
click at [230, 228] on button "Set Schedule" at bounding box center [217, 221] width 53 height 15
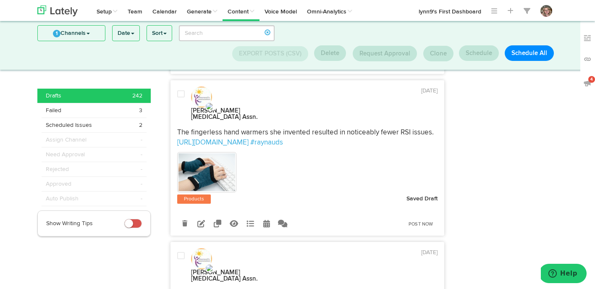
scroll to position [231, 0]
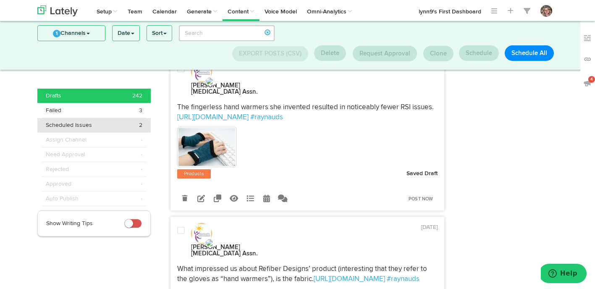
click at [111, 129] on li "Scheduled Issues 2" at bounding box center [93, 125] width 113 height 15
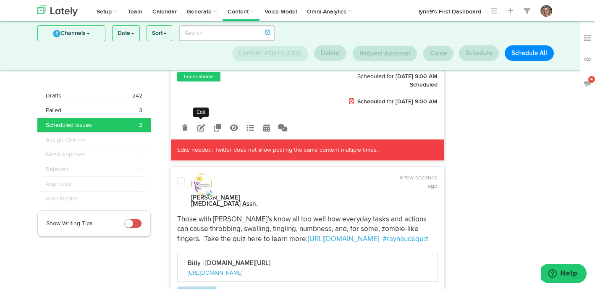
click at [202, 124] on icon at bounding box center [201, 128] width 8 height 8
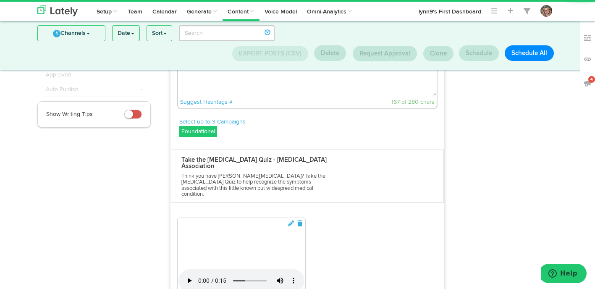
scroll to position [64, 0]
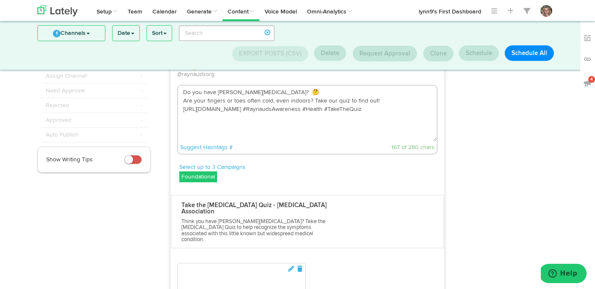
click at [317, 124] on textarea "Do you have [PERSON_NAME][MEDICAL_DATA]? 🤔 Are your fingers or toes often cold,…" at bounding box center [307, 113] width 259 height 55
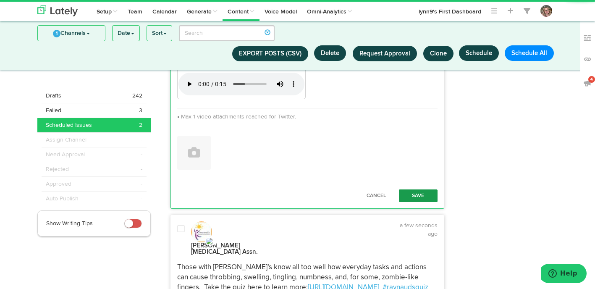
scroll to position [317, 0]
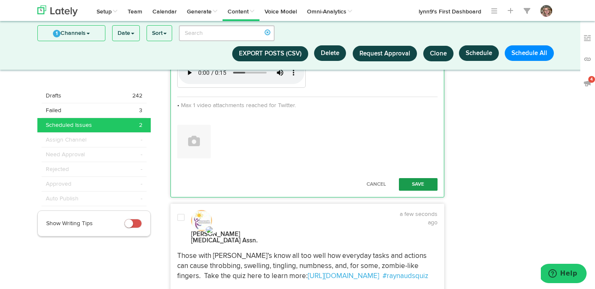
type textarea "Do you have [PERSON_NAME][MEDICAL_DATA]? 🤔 Are your fingers or toes often cold,…"
click at [406, 191] on button "Save" at bounding box center [418, 184] width 39 height 13
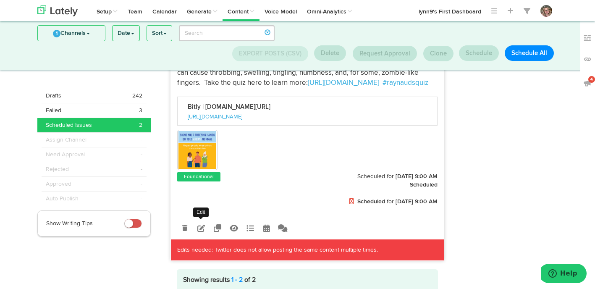
click at [197, 224] on icon at bounding box center [201, 228] width 8 height 8
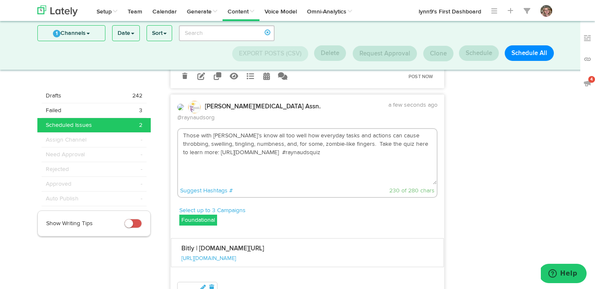
scroll to position [255, 0]
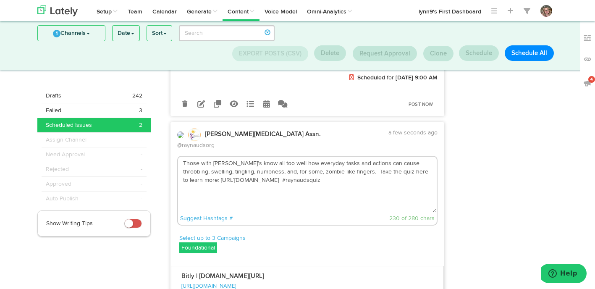
click at [298, 157] on textarea "Those with [PERSON_NAME]’s know all too well how everyday tasks and actions can…" at bounding box center [307, 184] width 259 height 55
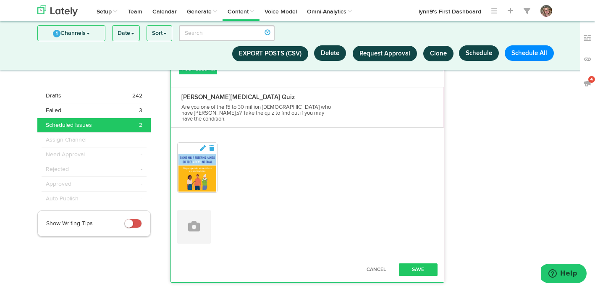
scroll to position [461, 0]
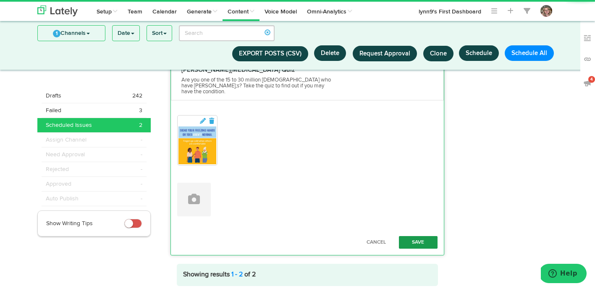
type textarea "Those with [PERSON_NAME]’s know all too well how everyday tasks and actions can…"
click at [408, 236] on button "Save" at bounding box center [418, 242] width 39 height 13
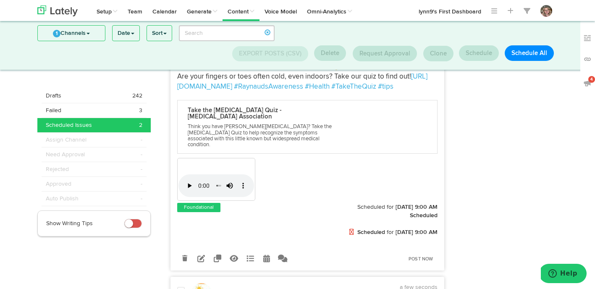
scroll to position [0, 0]
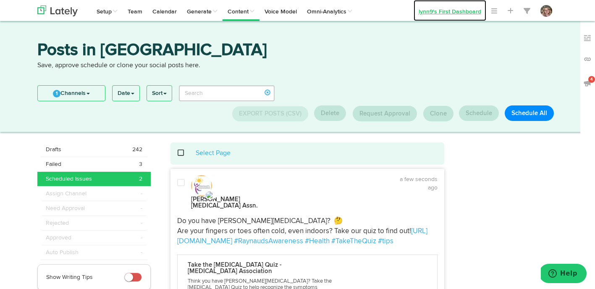
click at [442, 14] on link "lynn9's First Dashboard" at bounding box center [450, 10] width 73 height 21
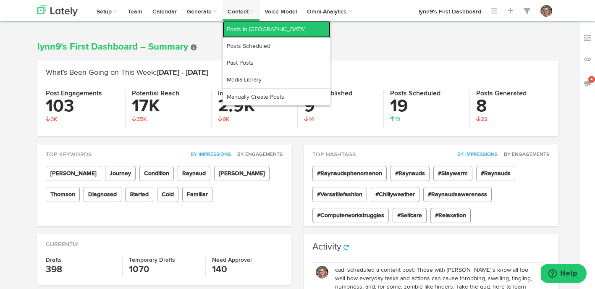
click at [260, 28] on link "Posts in [GEOGRAPHIC_DATA]" at bounding box center [277, 29] width 108 height 17
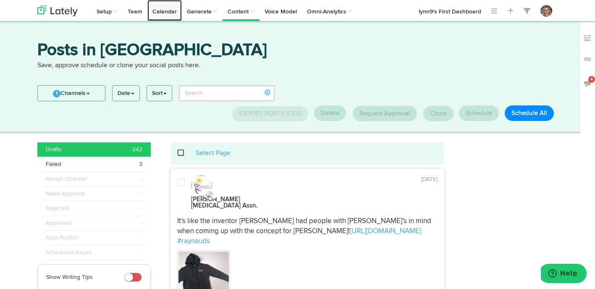
click at [168, 15] on link "Calendar" at bounding box center [164, 10] width 34 height 21
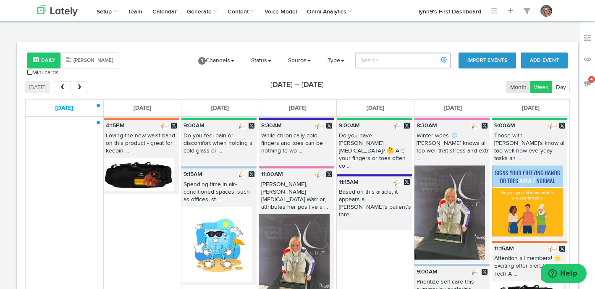
click at [511, 81] on button "Month" at bounding box center [518, 87] width 24 height 12
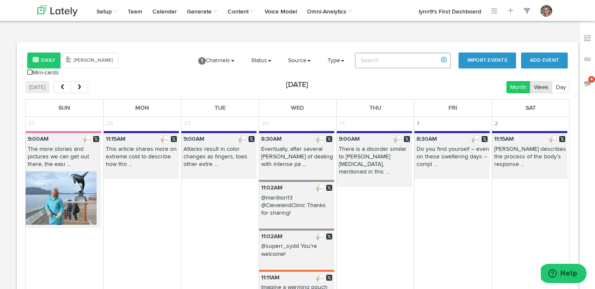
click at [544, 81] on button "Week" at bounding box center [541, 87] width 22 height 12
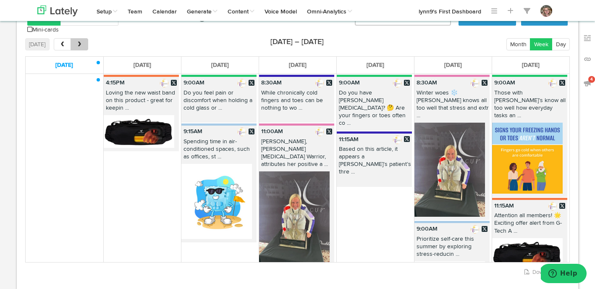
click at [83, 39] on button "next" at bounding box center [79, 44] width 17 height 12
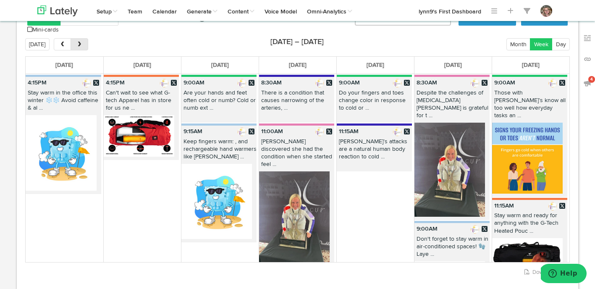
click at [83, 39] on button "next" at bounding box center [79, 44] width 17 height 12
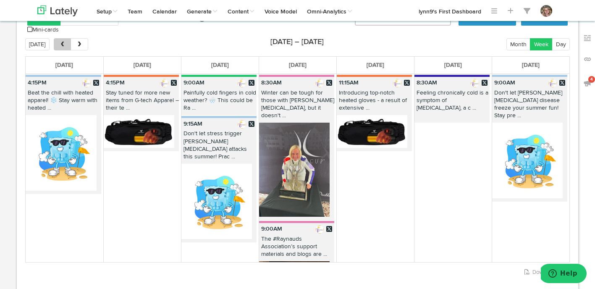
click at [65, 39] on button "prev" at bounding box center [62, 44] width 17 height 12
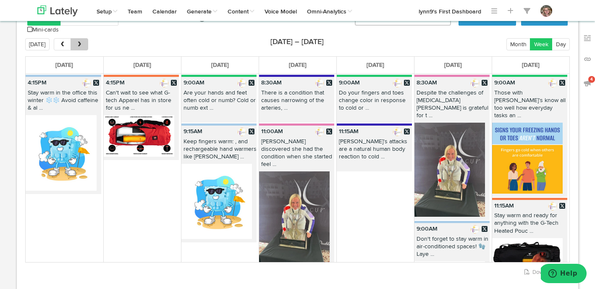
click at [77, 42] on span "next" at bounding box center [79, 45] width 7 height 6
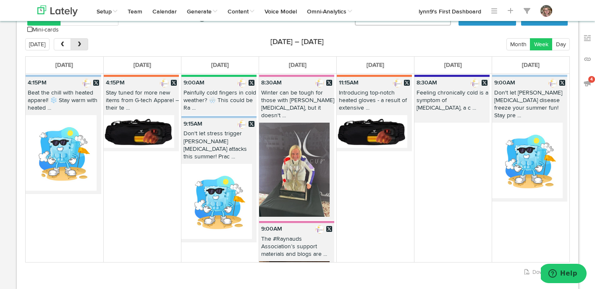
click at [77, 42] on span "next" at bounding box center [79, 45] width 7 height 6
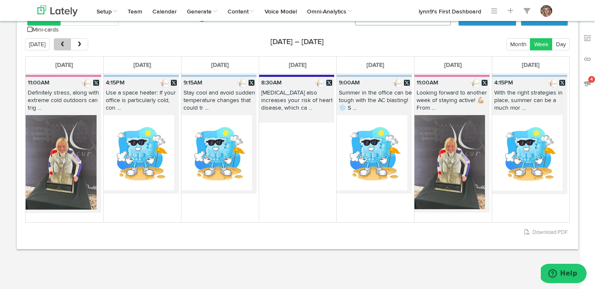
click at [68, 41] on button "prev" at bounding box center [62, 44] width 17 height 12
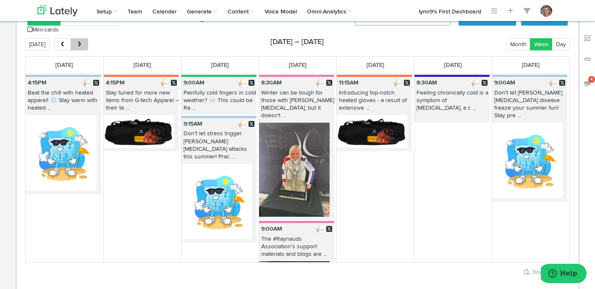
click at [84, 40] on button "next" at bounding box center [79, 44] width 17 height 12
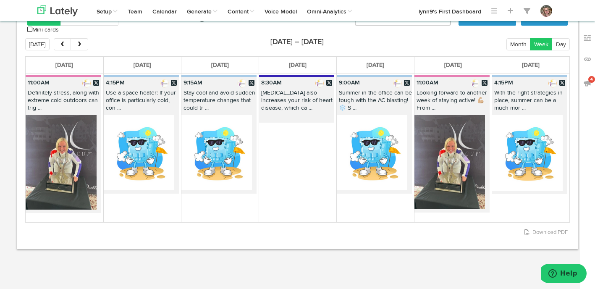
scroll to position [64, 0]
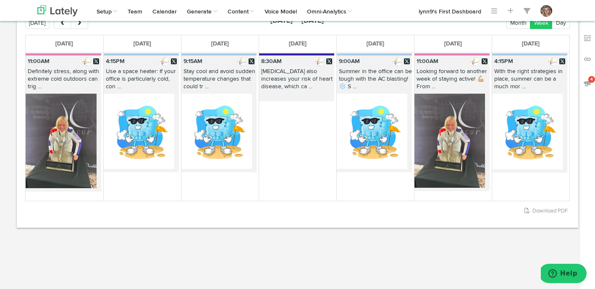
click at [210, 59] on p "9:15AM" at bounding box center [218, 61] width 75 height 12
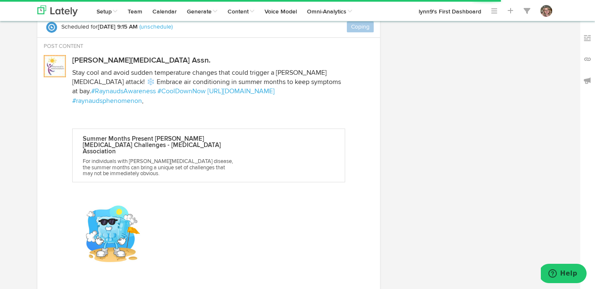
radio input "true"
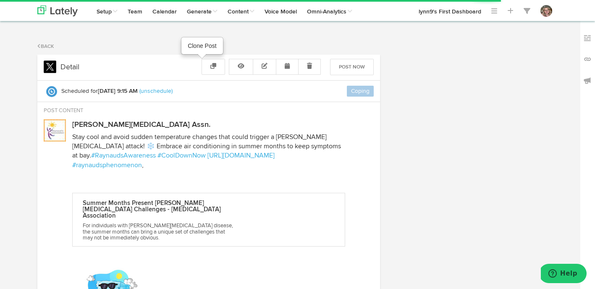
select select "9"
select select "15"
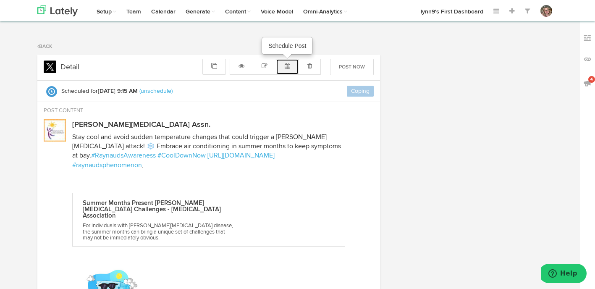
click at [286, 66] on icon at bounding box center [287, 66] width 5 height 6
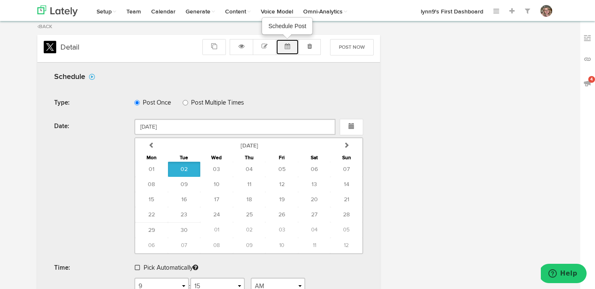
scroll to position [43, 0]
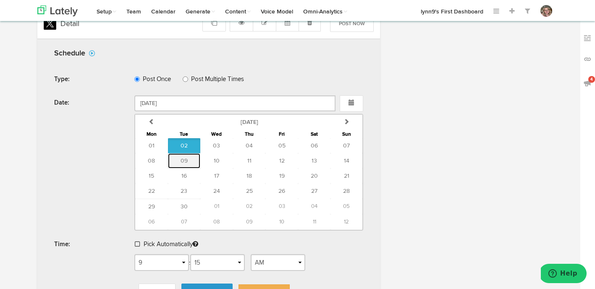
click at [187, 167] on button "09" at bounding box center [184, 160] width 33 height 15
type input "[DATE]"
click at [207, 287] on link "Reschedule" at bounding box center [206, 291] width 51 height 16
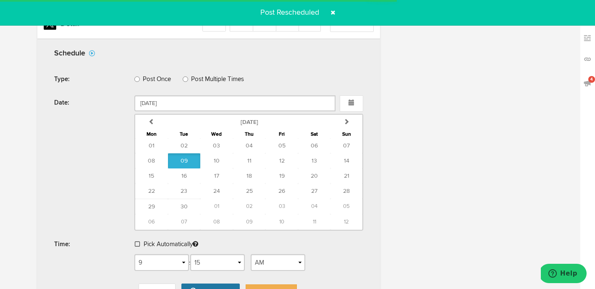
radio input "true"
select select "9"
select select "15"
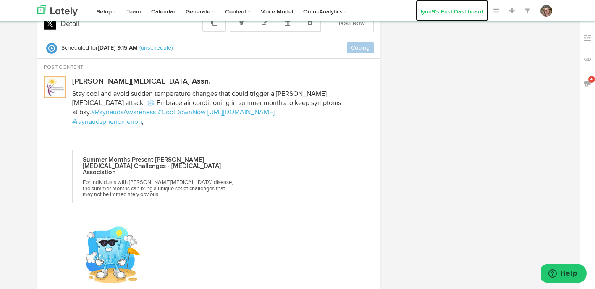
click at [423, 12] on link "lynn9's First Dashboard" at bounding box center [452, 10] width 73 height 21
